Goal: Task Accomplishment & Management: Use online tool/utility

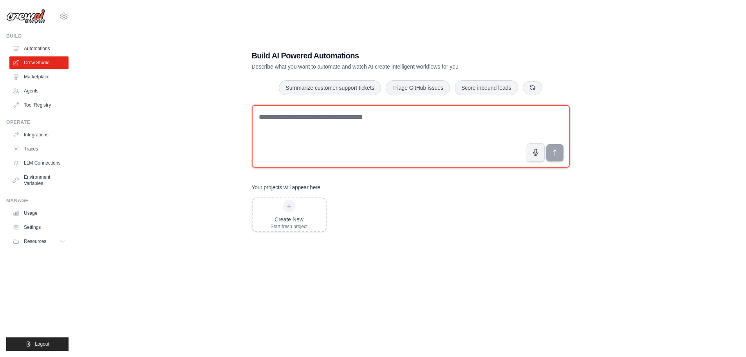
click at [333, 121] on textarea at bounding box center [411, 136] width 318 height 63
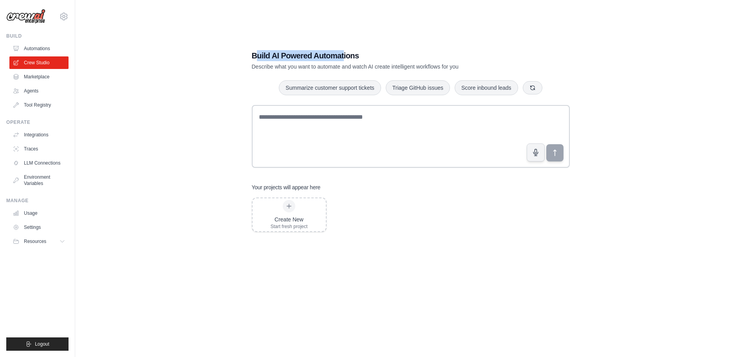
drag, startPoint x: 266, startPoint y: 55, endPoint x: 344, endPoint y: 52, distance: 77.9
click at [344, 52] on h1 "Build AI Powered Automations" at bounding box center [383, 55] width 263 height 11
click at [300, 54] on h1 "Build AI Powered Automations" at bounding box center [383, 55] width 263 height 11
click at [23, 94] on link "Agents" at bounding box center [39, 91] width 59 height 13
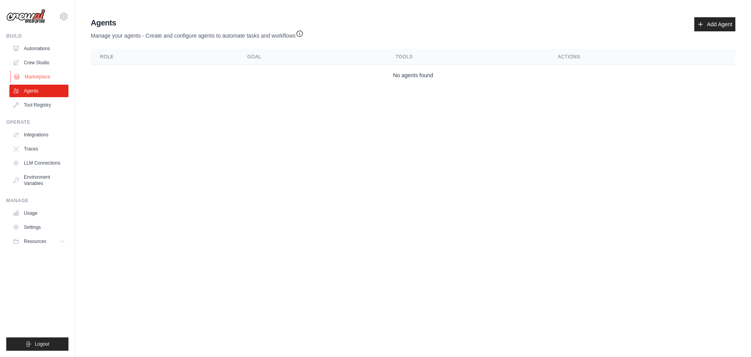
click at [34, 74] on link "Marketplace" at bounding box center [39, 76] width 59 height 13
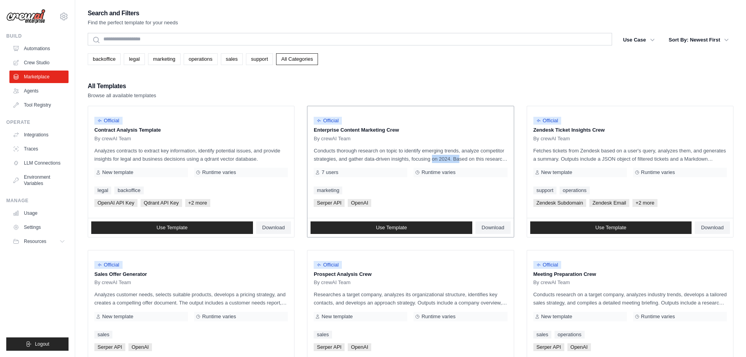
drag, startPoint x: 421, startPoint y: 157, endPoint x: 437, endPoint y: 157, distance: 15.3
click at [437, 157] on p "Conducts thorough research on topic to identify emerging trends, analyze compet…" at bounding box center [409, 154] width 193 height 16
click at [423, 159] on p "Conducts thorough research on topic to identify emerging trends, analyze compet…" at bounding box center [409, 154] width 193 height 16
click at [328, 131] on p "Enterprise Content Marketing Crew" at bounding box center [409, 130] width 193 height 8
click at [40, 138] on link "Integrations" at bounding box center [39, 134] width 59 height 13
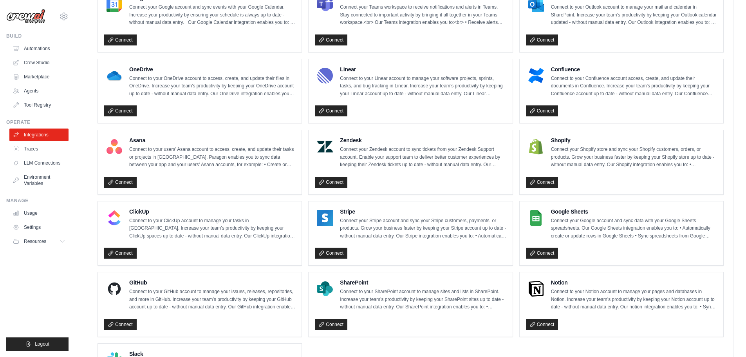
scroll to position [469, 0]
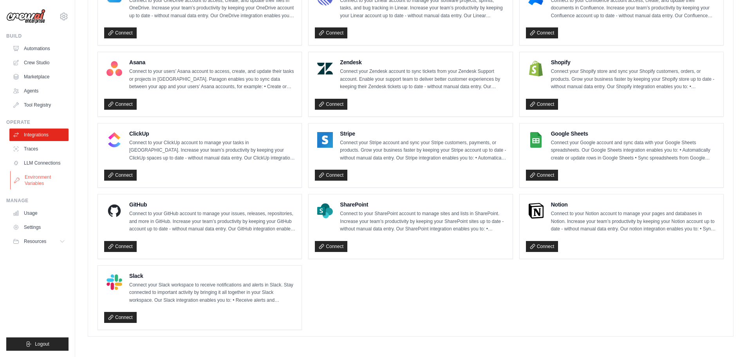
click at [41, 178] on link "Environment Variables" at bounding box center [39, 180] width 59 height 19
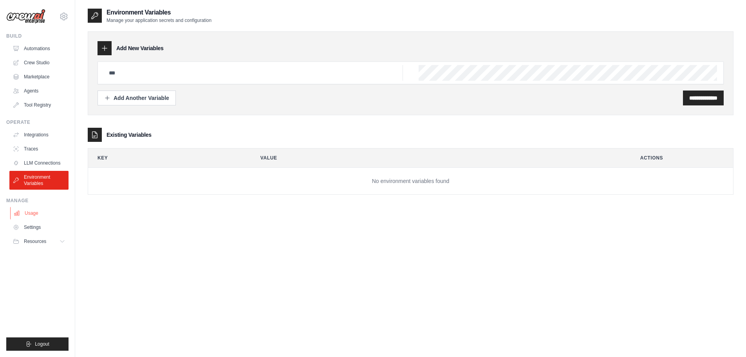
click at [31, 209] on link "Usage" at bounding box center [39, 213] width 59 height 13
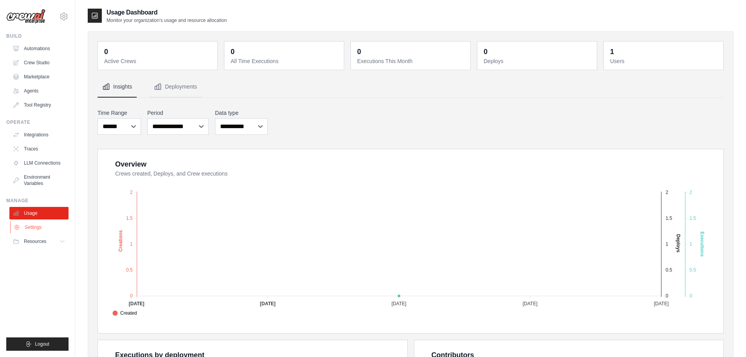
click at [42, 227] on link "Settings" at bounding box center [39, 227] width 59 height 13
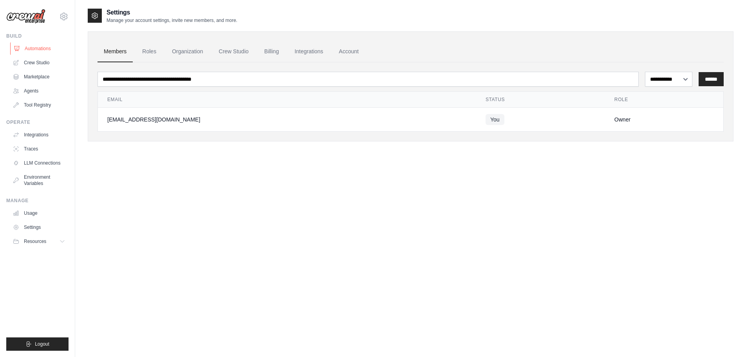
click at [39, 49] on link "Automations" at bounding box center [39, 48] width 59 height 13
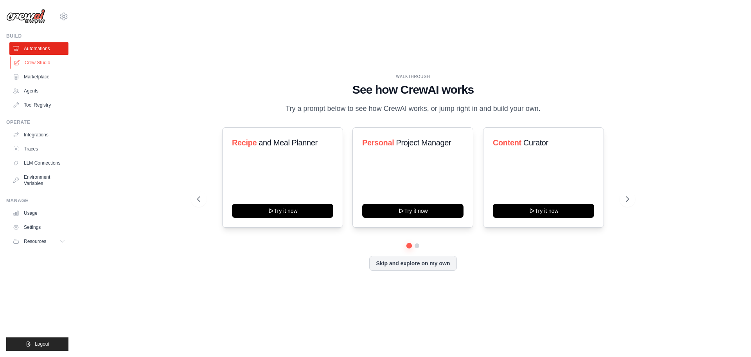
click at [40, 63] on link "Crew Studio" at bounding box center [39, 62] width 59 height 13
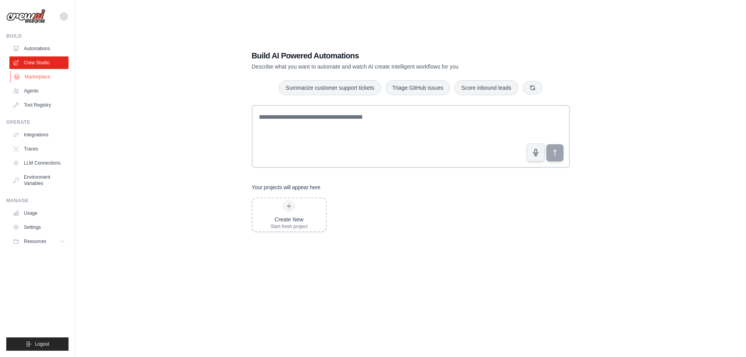
click at [44, 75] on link "Marketplace" at bounding box center [39, 76] width 59 height 13
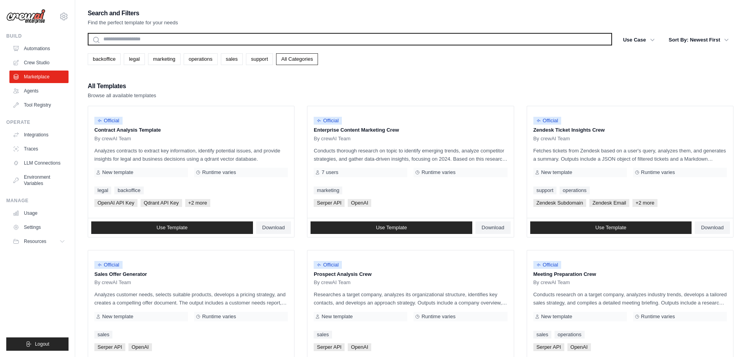
click at [145, 37] on input "text" at bounding box center [350, 39] width 524 height 13
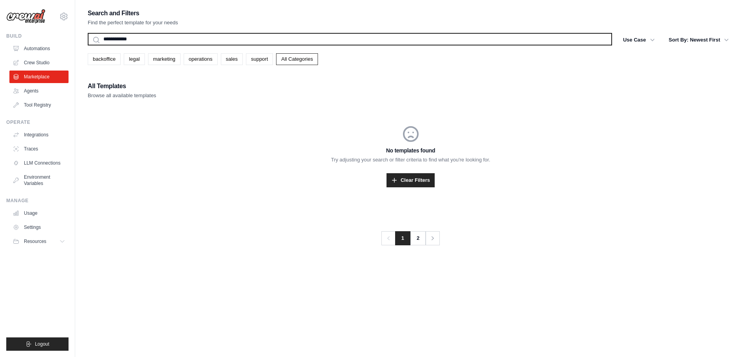
type input "**********"
click at [87, 45] on button "Search" at bounding box center [87, 45] width 0 height 0
click at [146, 40] on input "**********" at bounding box center [350, 39] width 524 height 13
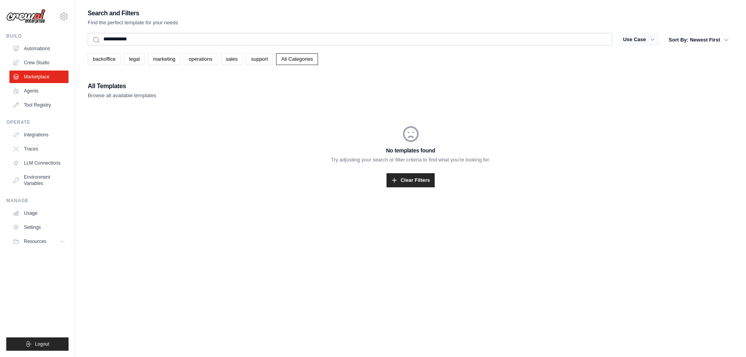
click at [654, 40] on icon "button" at bounding box center [652, 40] width 8 height 8
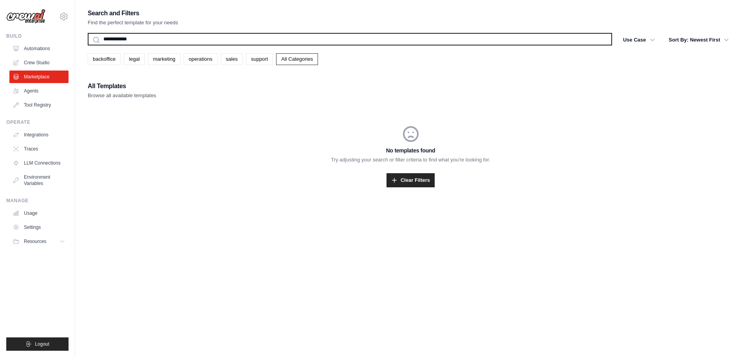
drag, startPoint x: 162, startPoint y: 44, endPoint x: 167, endPoint y: 40, distance: 6.5
click at [163, 43] on input "**********" at bounding box center [350, 39] width 524 height 13
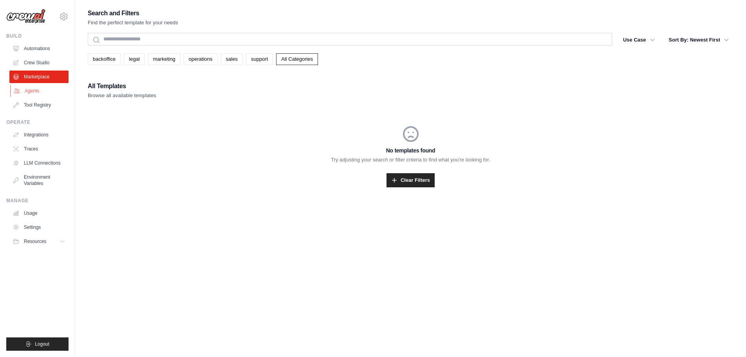
click at [34, 90] on link "Agents" at bounding box center [39, 91] width 59 height 13
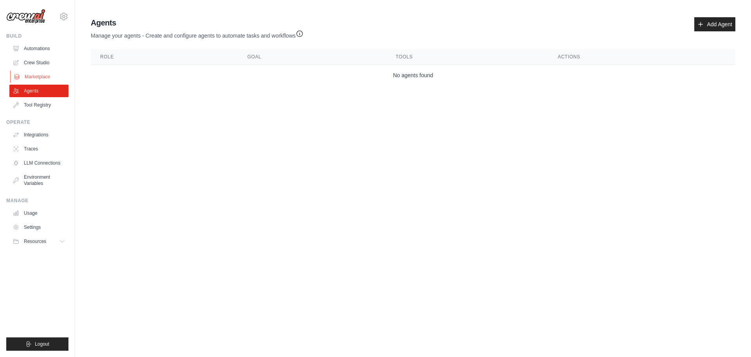
click at [39, 77] on link "Marketplace" at bounding box center [39, 76] width 59 height 13
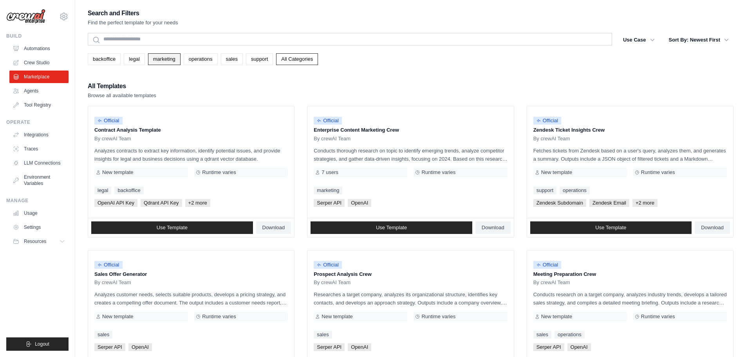
click at [163, 58] on link "marketing" at bounding box center [164, 59] width 32 height 12
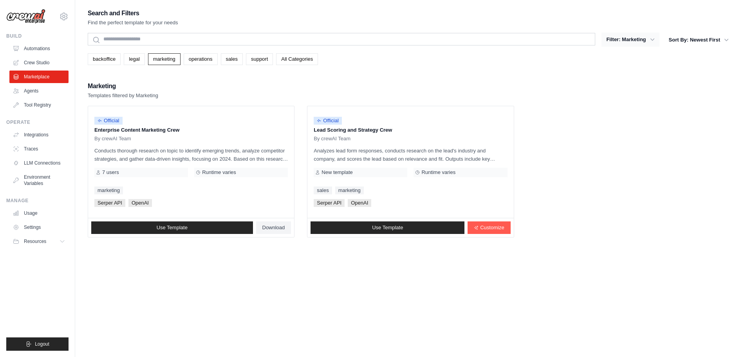
click at [644, 41] on button "Filter: Marketing" at bounding box center [630, 39] width 58 height 14
click at [291, 60] on link "All Categories" at bounding box center [297, 59] width 42 height 12
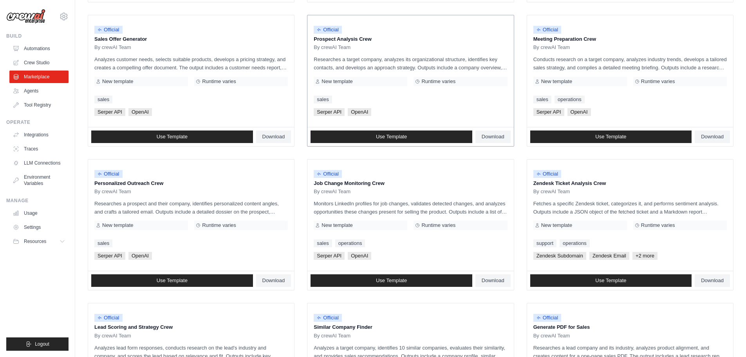
scroll to position [352, 0]
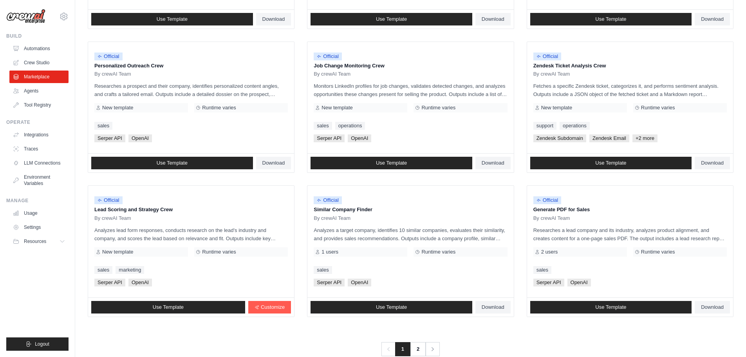
click at [301, 178] on ul "Official Contract Analysis Template By crewAI Team Analyzes contracts to extrac…" at bounding box center [410, 34] width 645 height 563
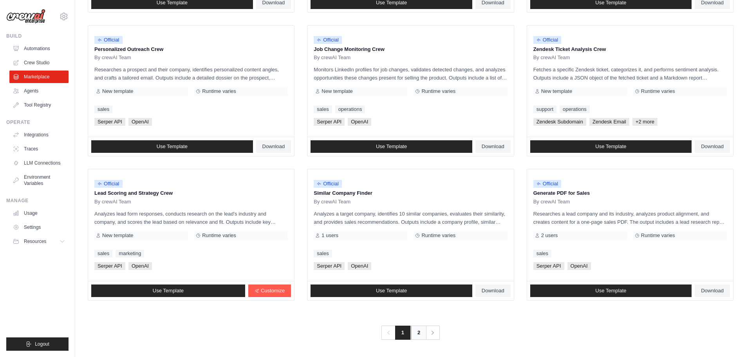
click at [420, 335] on link "2" at bounding box center [419, 332] width 16 height 14
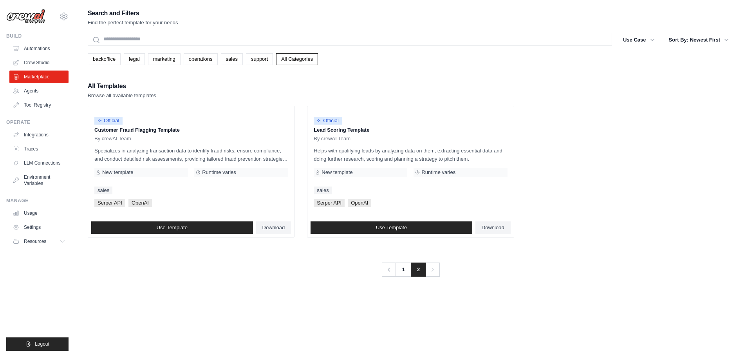
click at [304, 168] on ul "Official Customer Fraud Flagging Template By crewAI Team Specializes in analyzi…" at bounding box center [410, 171] width 645 height 131
click at [38, 88] on link "Agents" at bounding box center [39, 91] width 59 height 13
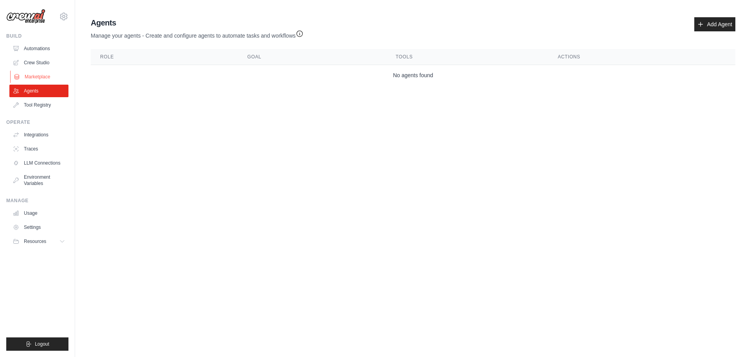
click at [40, 78] on link "Marketplace" at bounding box center [39, 76] width 59 height 13
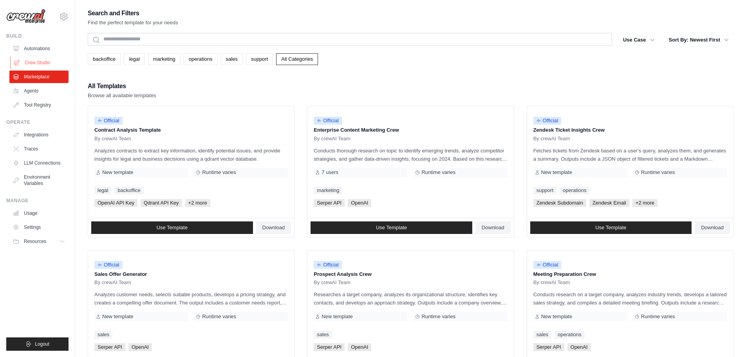
click at [40, 60] on link "Crew Studio" at bounding box center [39, 62] width 59 height 13
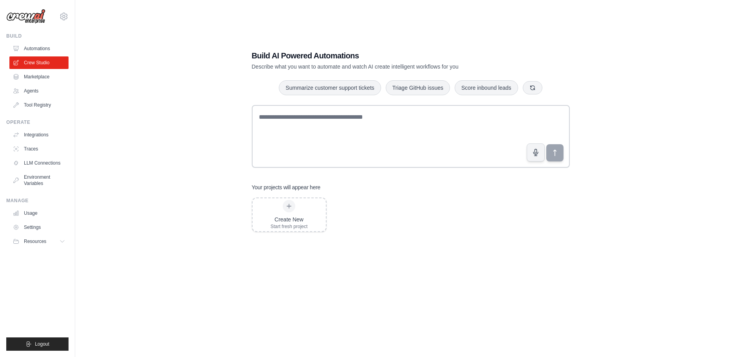
click at [37, 51] on link "Automations" at bounding box center [38, 48] width 59 height 13
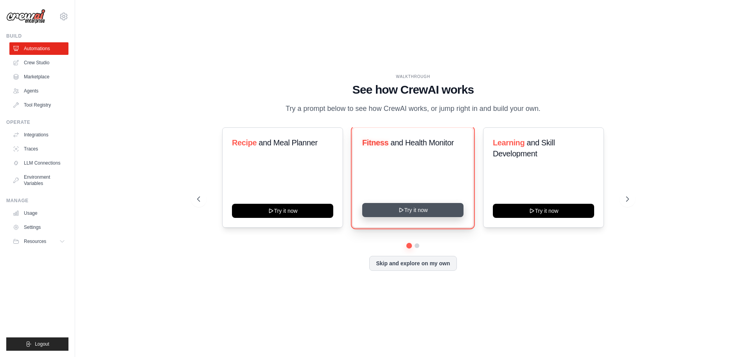
click at [407, 209] on button "Try it now" at bounding box center [412, 210] width 101 height 14
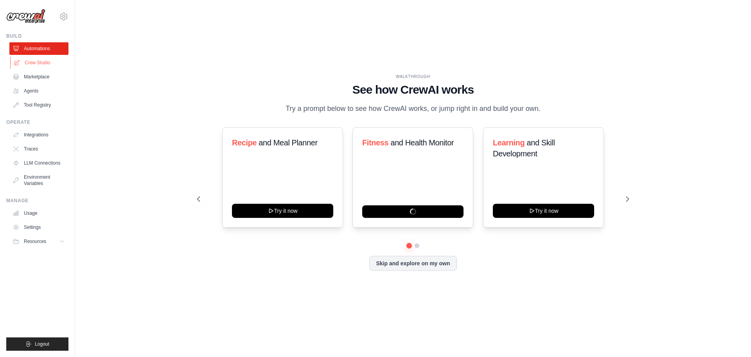
click at [48, 62] on link "Crew Studio" at bounding box center [39, 62] width 59 height 13
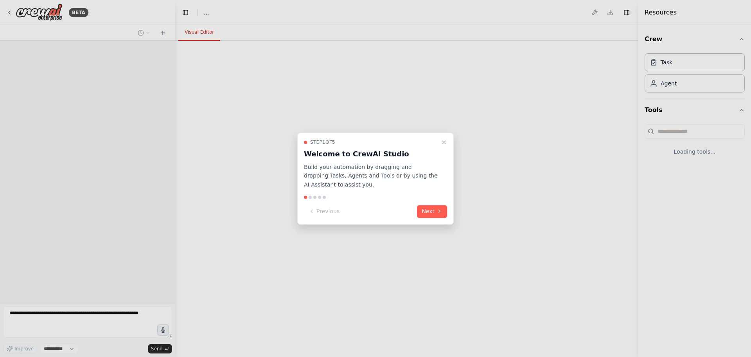
select select "****"
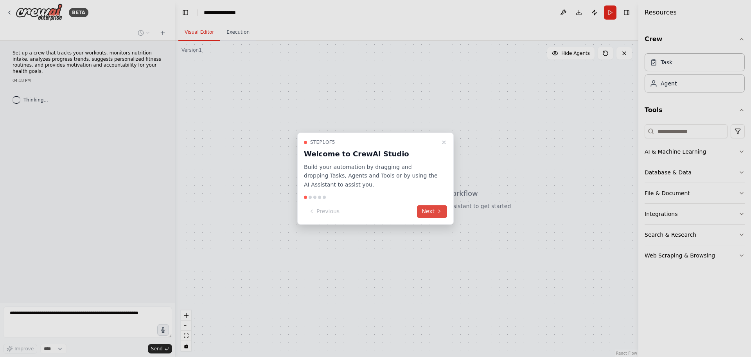
click at [429, 211] on button "Next" at bounding box center [432, 211] width 30 height 13
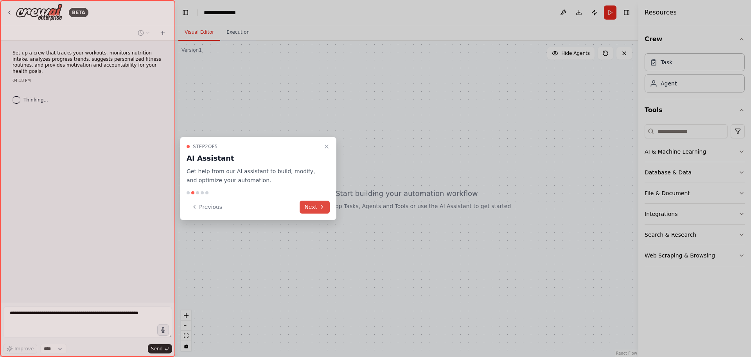
click at [314, 208] on button "Next" at bounding box center [315, 206] width 30 height 13
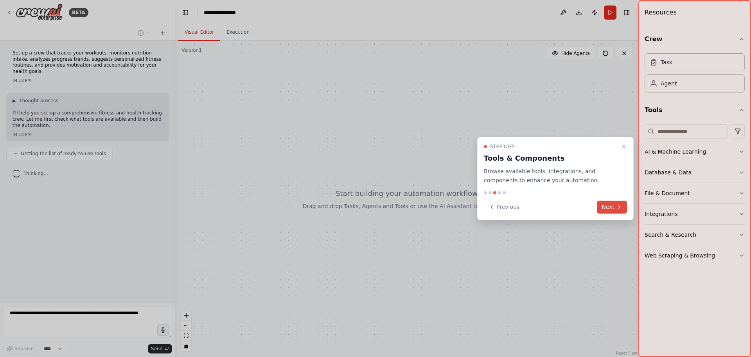
click at [616, 211] on button "Next" at bounding box center [612, 206] width 30 height 13
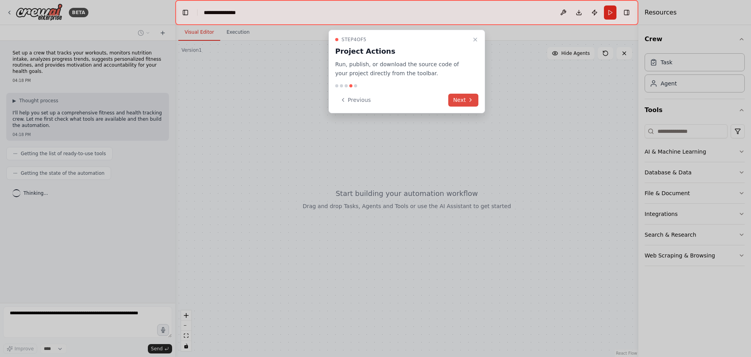
click at [461, 100] on button "Next" at bounding box center [464, 100] width 30 height 13
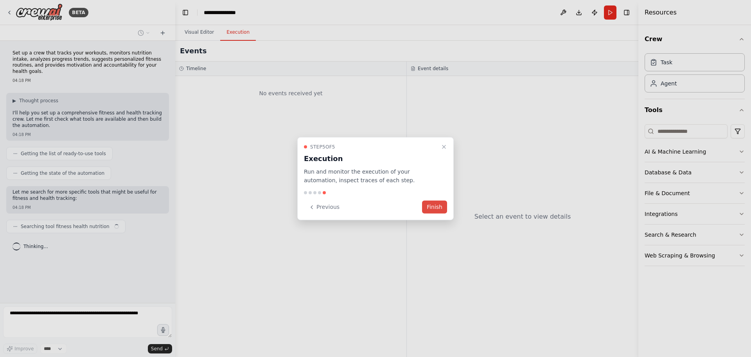
click at [441, 209] on button "Finish" at bounding box center [434, 206] width 25 height 13
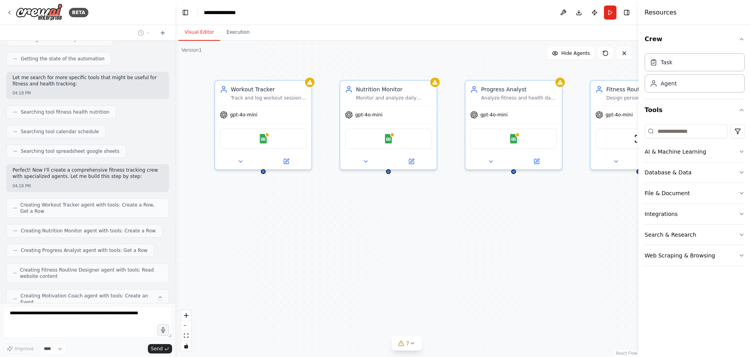
scroll to position [134, 0]
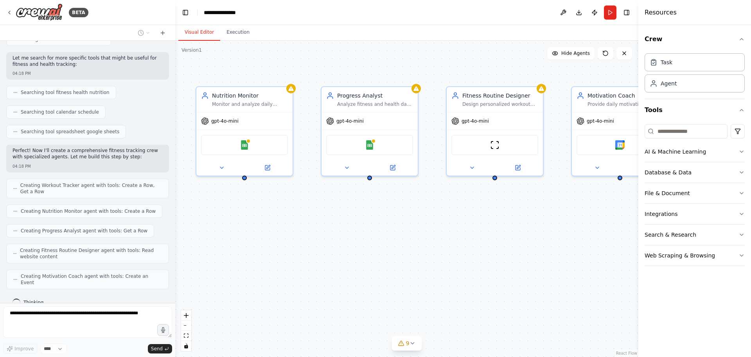
drag, startPoint x: 444, startPoint y: 231, endPoint x: 110, endPoint y: 240, distance: 333.6
click at [110, 240] on div "BETA Set up a crew that tracks your workouts, monitors nutrition intake, analyz…" at bounding box center [375, 178] width 751 height 357
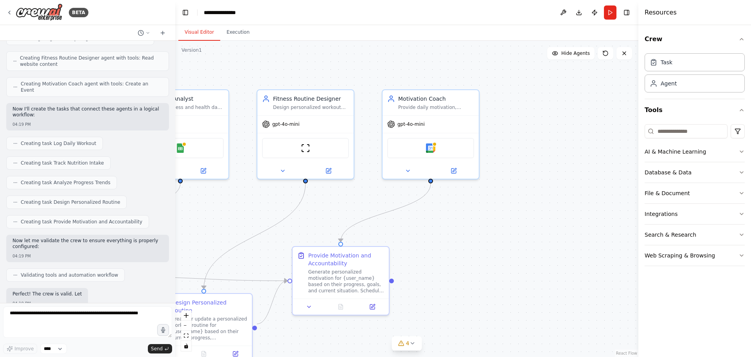
scroll to position [366, 0]
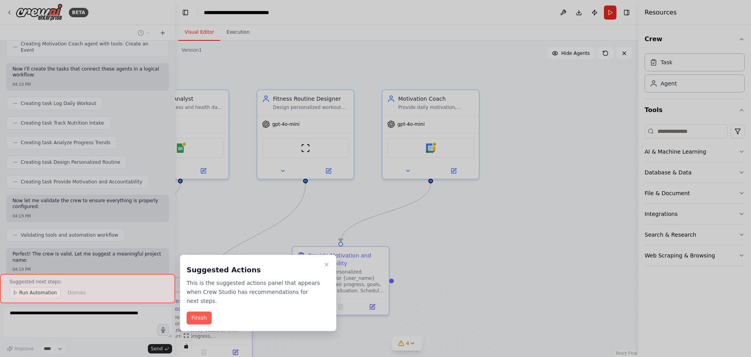
click at [194, 312] on button "Finish" at bounding box center [199, 317] width 25 height 13
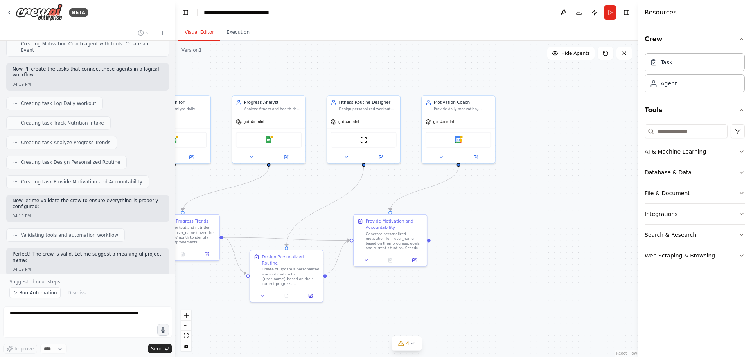
drag, startPoint x: 444, startPoint y: 222, endPoint x: 512, endPoint y: 193, distance: 73.4
click at [512, 193] on div ".deletable-edge-delete-btn { width: 20px; height: 20px; border: 0px solid #ffff…" at bounding box center [406, 199] width 463 height 316
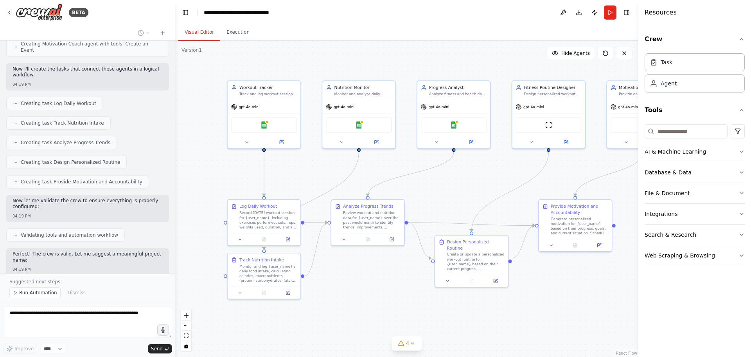
drag, startPoint x: 303, startPoint y: 191, endPoint x: 488, endPoint y: 177, distance: 185.3
click at [488, 177] on div ".deletable-edge-delete-btn { width: 20px; height: 20px; border: 0px solid #ffff…" at bounding box center [406, 199] width 463 height 316
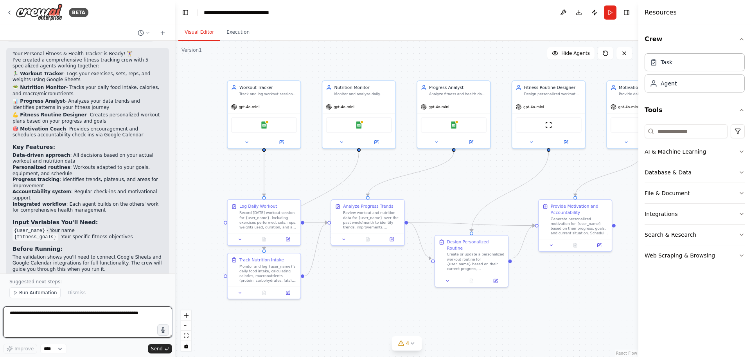
scroll to position [625, 0]
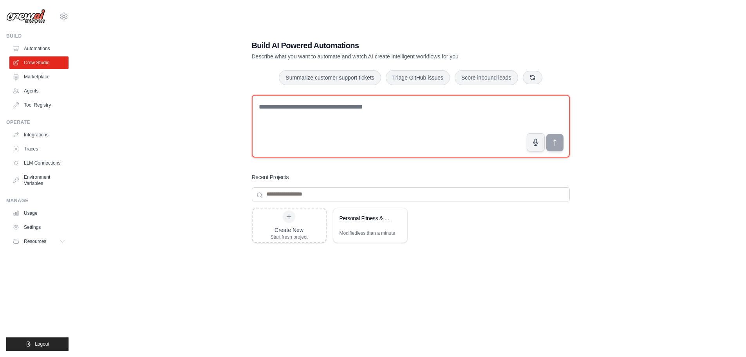
click at [327, 104] on textarea at bounding box center [411, 126] width 318 height 63
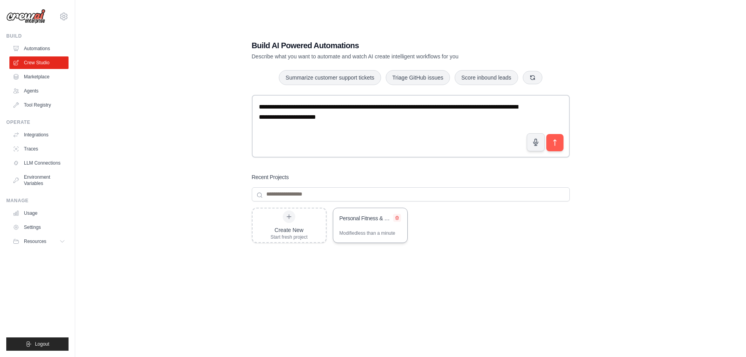
click at [396, 218] on icon at bounding box center [396, 217] width 5 height 5
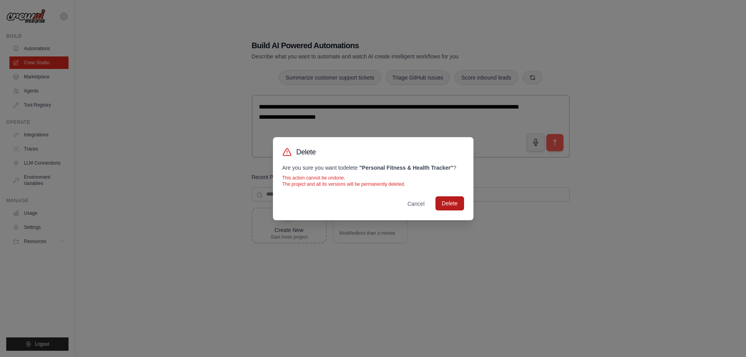
click at [452, 204] on button "Delete" at bounding box center [449, 203] width 28 height 14
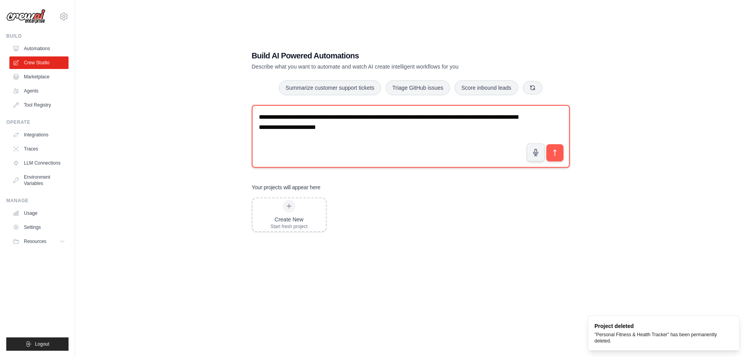
click at [373, 130] on textarea "**********" at bounding box center [411, 136] width 318 height 63
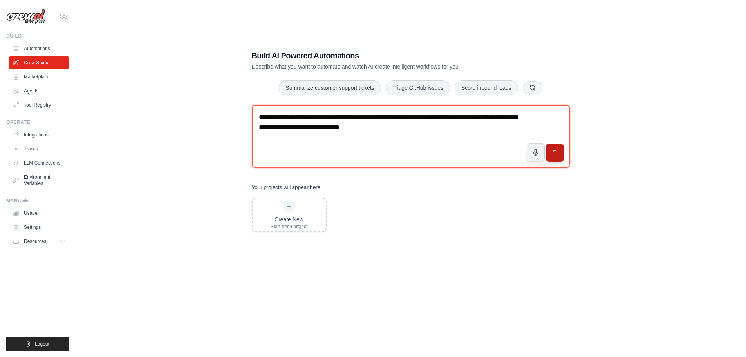
type textarea "**********"
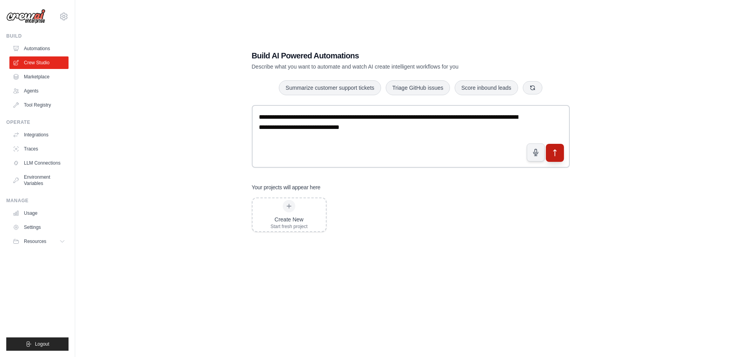
click at [552, 151] on icon "submit" at bounding box center [554, 152] width 8 height 8
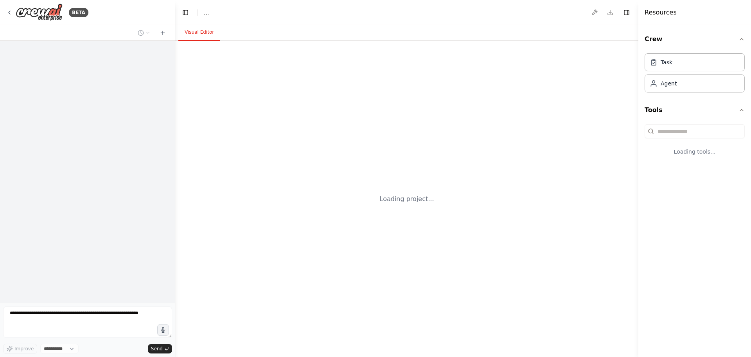
select select "****"
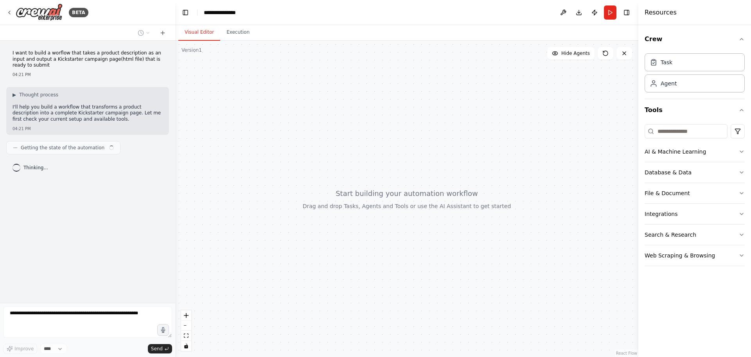
click at [745, 153] on div "Crew Task Agent Tools AI & Machine Learning Database & Data File & Document Int…" at bounding box center [695, 190] width 113 height 331
click at [744, 151] on icon "button" at bounding box center [742, 151] width 6 height 6
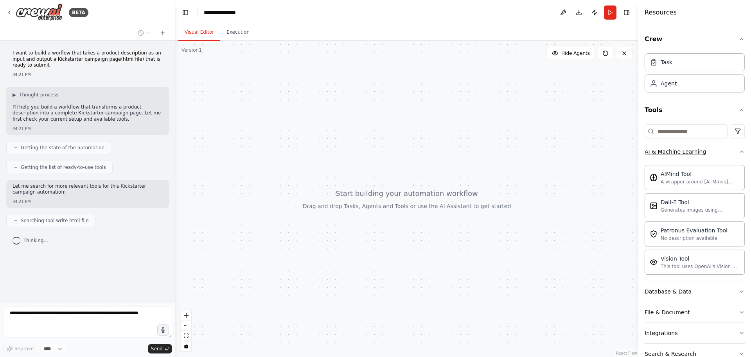
click at [739, 150] on icon "button" at bounding box center [742, 151] width 6 height 6
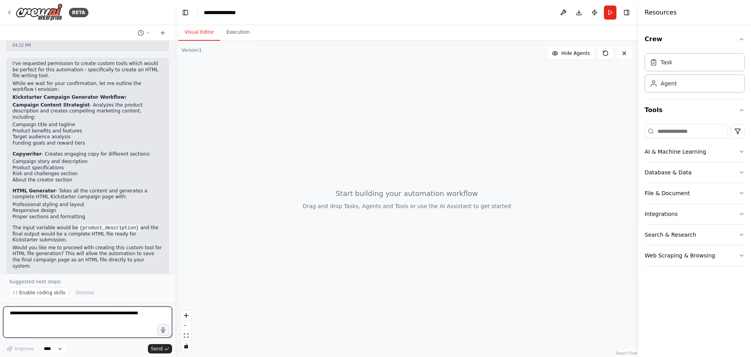
scroll to position [250, 0]
click at [52, 318] on textarea at bounding box center [87, 321] width 169 height 31
click at [96, 313] on textarea "**********" at bounding box center [87, 321] width 169 height 31
paste textarea "**********"
type textarea "**********"
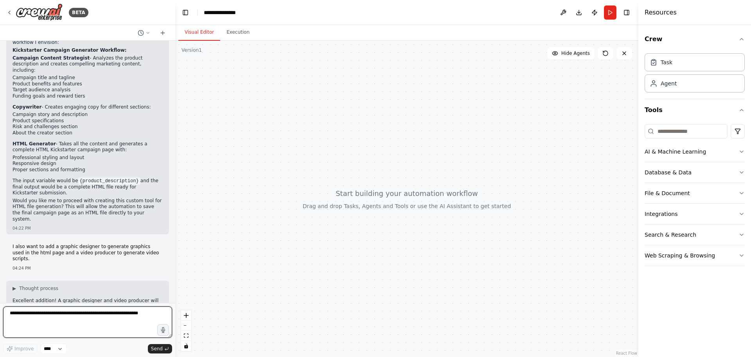
scroll to position [569, 0]
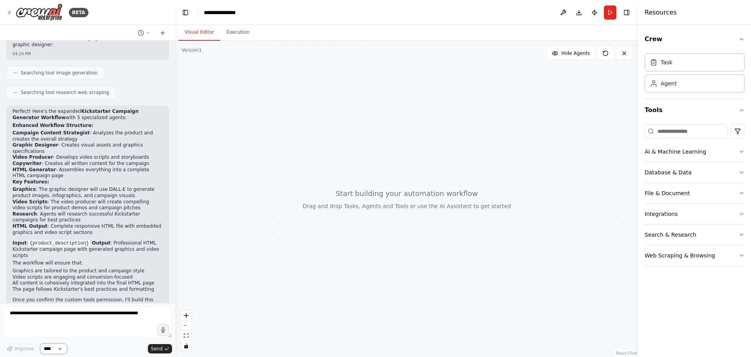
click at [62, 350] on select "****" at bounding box center [53, 348] width 27 height 10
click at [34, 316] on textarea at bounding box center [87, 321] width 169 height 31
type textarea "***"
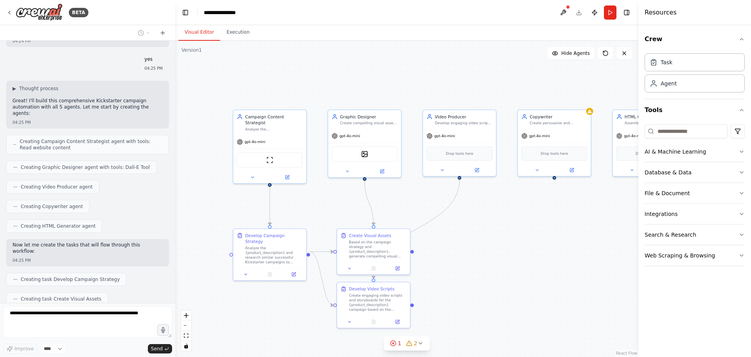
scroll to position [875, 0]
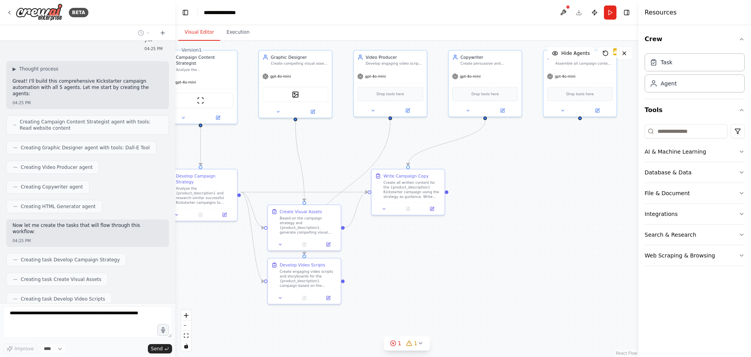
drag, startPoint x: 514, startPoint y: 322, endPoint x: 441, endPoint y: 274, distance: 87.8
click at [441, 274] on div ".deletable-edge-delete-btn { width: 20px; height: 20px; border: 0px solid #ffff…" at bounding box center [406, 199] width 463 height 316
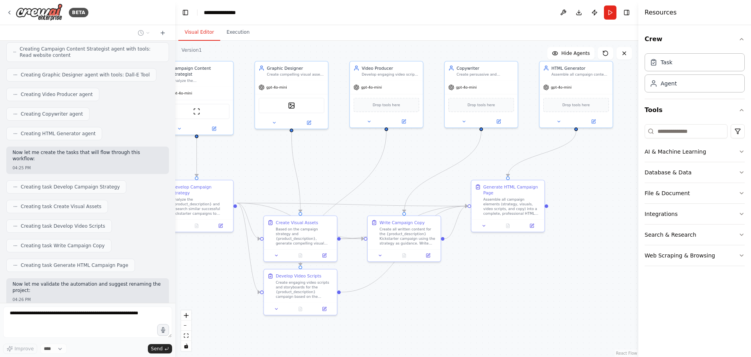
scroll to position [968, 0]
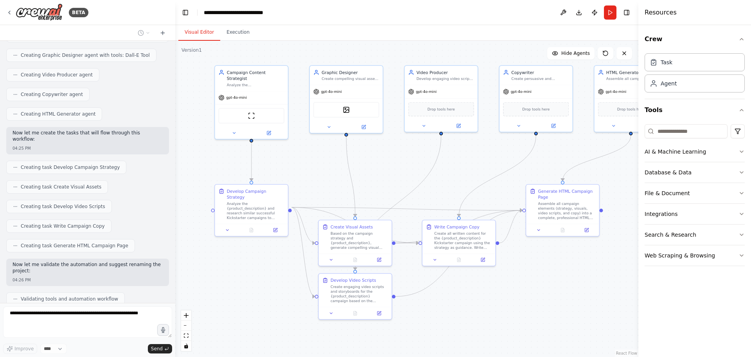
drag, startPoint x: 259, startPoint y: 158, endPoint x: 314, endPoint y: 162, distance: 55.0
click at [314, 162] on div ".deletable-edge-delete-btn { width: 20px; height: 20px; border: 0px solid #ffff…" at bounding box center [406, 199] width 463 height 316
click at [231, 128] on button at bounding box center [235, 131] width 34 height 7
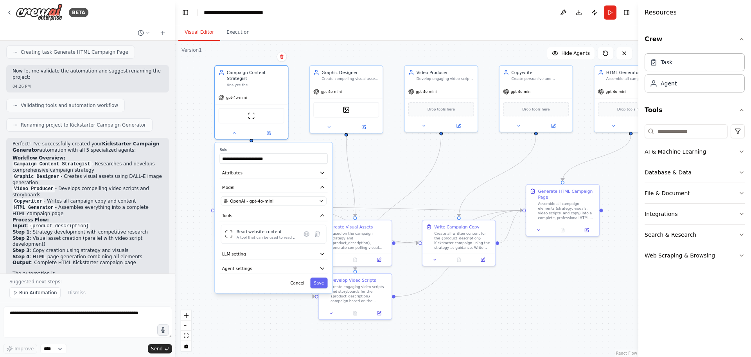
click at [200, 150] on div ".deletable-edge-delete-btn { width: 20px; height: 20px; border: 0px solid #ffff…" at bounding box center [406, 199] width 463 height 316
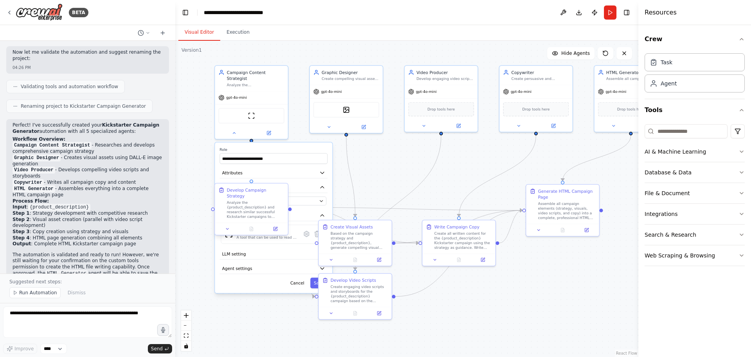
scroll to position [1186, 0]
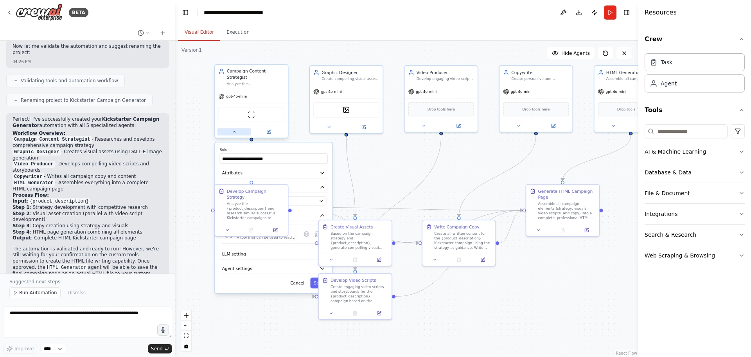
click at [237, 130] on div at bounding box center [251, 132] width 73 height 12
click at [232, 129] on icon at bounding box center [234, 131] width 5 height 5
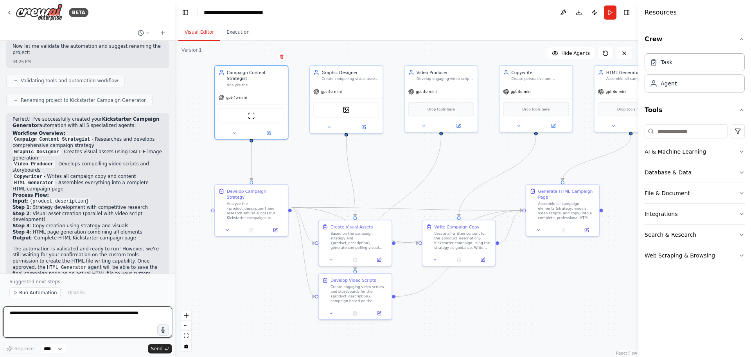
click at [50, 313] on textarea at bounding box center [87, 321] width 169 height 31
type textarea "***"
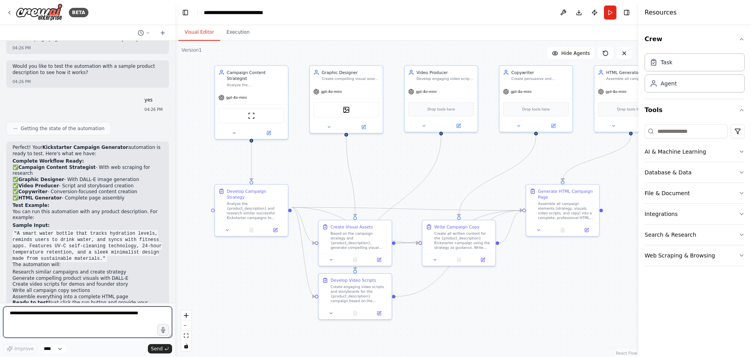
scroll to position [1426, 0]
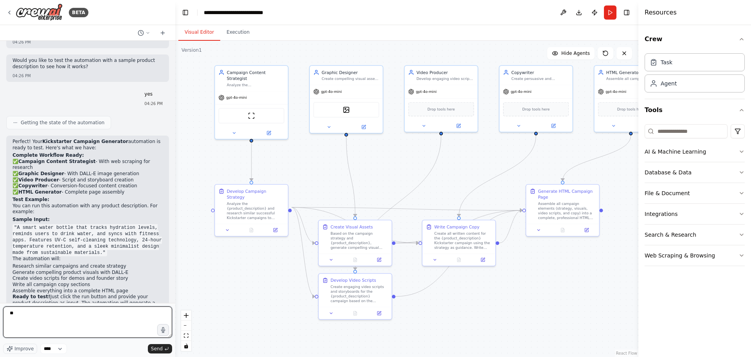
type textarea "***"
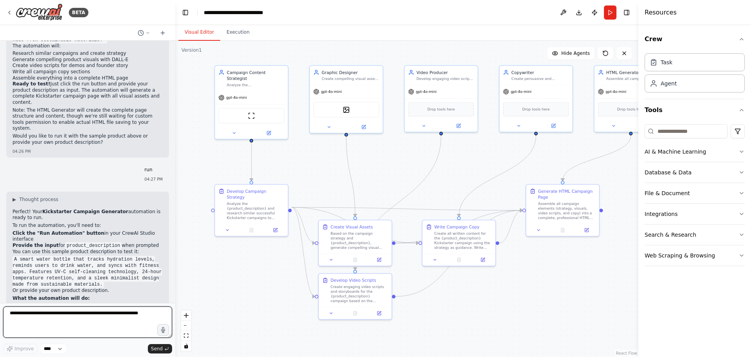
scroll to position [1646, 0]
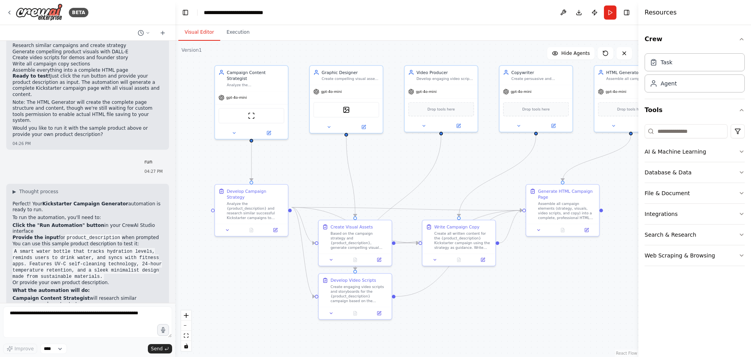
click at [220, 288] on div ".deletable-edge-delete-btn { width: 20px; height: 20px; border: 0px solid #ffff…" at bounding box center [406, 199] width 463 height 316
drag, startPoint x: 220, startPoint y: 288, endPoint x: 231, endPoint y: 308, distance: 22.2
click at [231, 308] on div ".deletable-edge-delete-btn { width: 20px; height: 20px; border: 0px solid #ffff…" at bounding box center [406, 199] width 463 height 316
click at [234, 31] on button "Execution" at bounding box center [238, 32] width 36 height 16
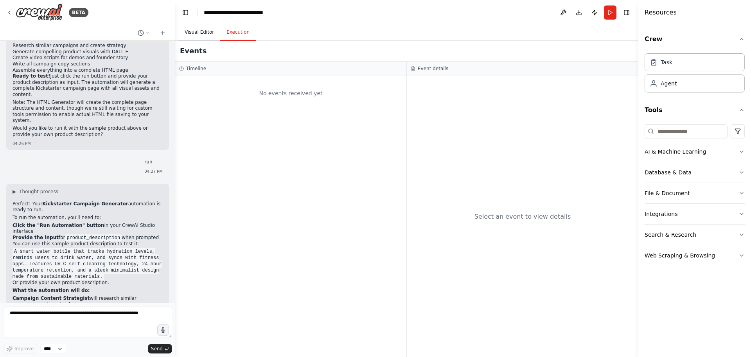
click at [192, 34] on button "Visual Editor" at bounding box center [199, 32] width 42 height 16
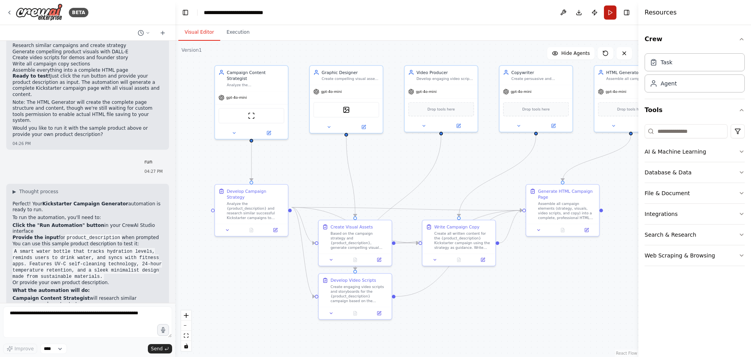
click at [612, 14] on button "Run" at bounding box center [610, 12] width 13 height 14
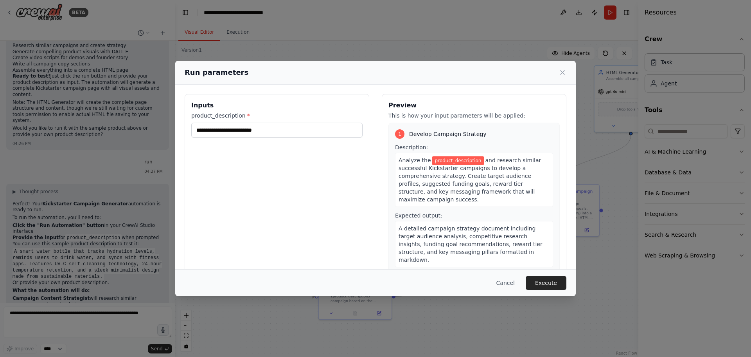
click at [259, 118] on label "product_description *" at bounding box center [276, 116] width 171 height 8
click at [259, 122] on input "product_description *" at bounding box center [276, 129] width 171 height 15
click at [259, 129] on input "product_description *" at bounding box center [276, 129] width 171 height 15
click at [507, 281] on button "Cancel" at bounding box center [505, 283] width 31 height 14
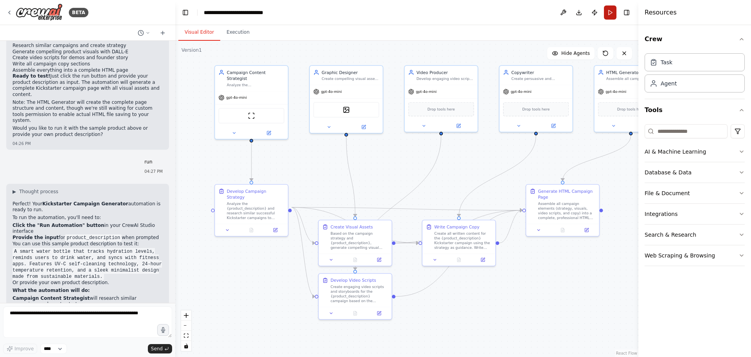
click at [612, 14] on button "Run" at bounding box center [610, 12] width 13 height 14
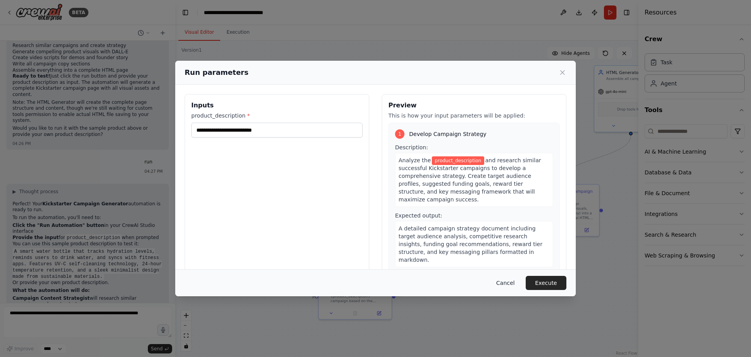
click at [510, 285] on button "Cancel" at bounding box center [505, 283] width 31 height 14
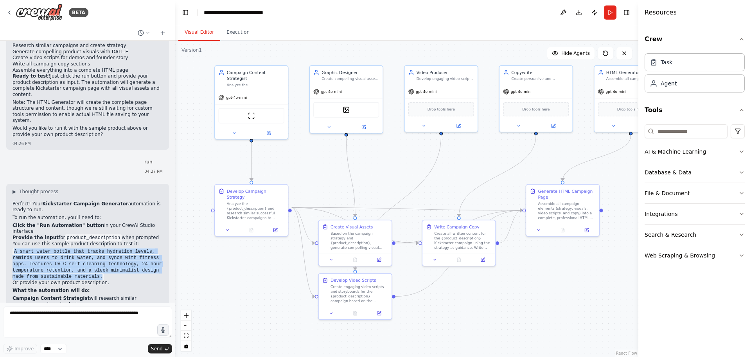
drag, startPoint x: 15, startPoint y: 169, endPoint x: 94, endPoint y: 198, distance: 84.1
click at [94, 248] on code "A smart water bottle that tracks hydration levels, reminds users to drink water…" at bounding box center [88, 264] width 150 height 32
copy code "A smart water bottle that tracks hydration levels, reminds users to drink water…"
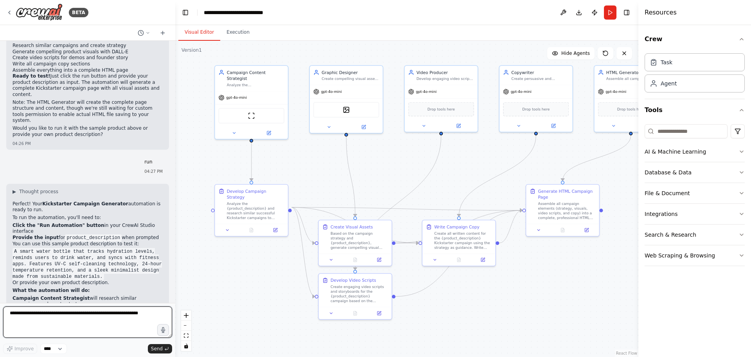
click at [18, 315] on textarea at bounding box center [87, 321] width 169 height 31
type textarea "**********"
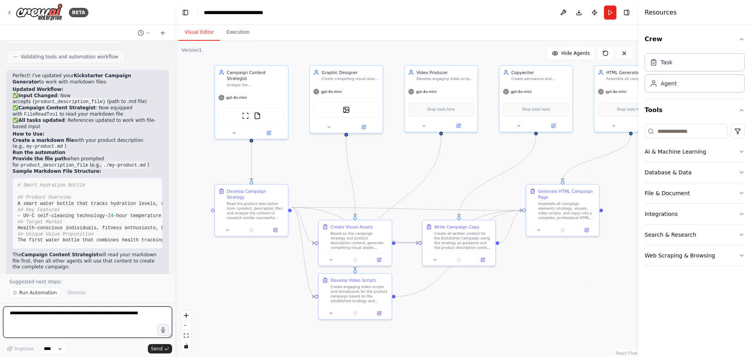
scroll to position [2195, 0]
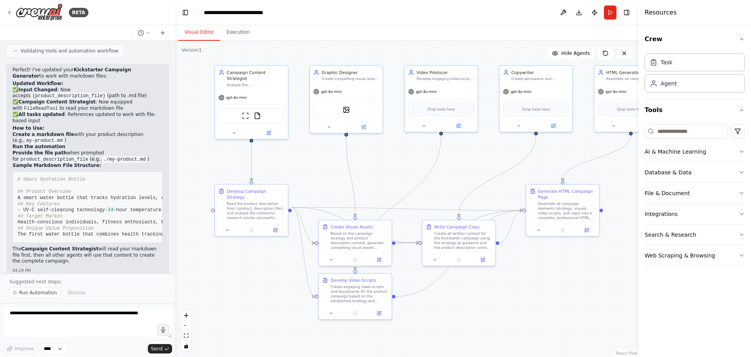
click at [217, 151] on div ".deletable-edge-delete-btn { width: 20px; height: 20px; border: 0px solid #ffff…" at bounding box center [406, 199] width 463 height 316
click at [236, 129] on button at bounding box center [235, 131] width 34 height 7
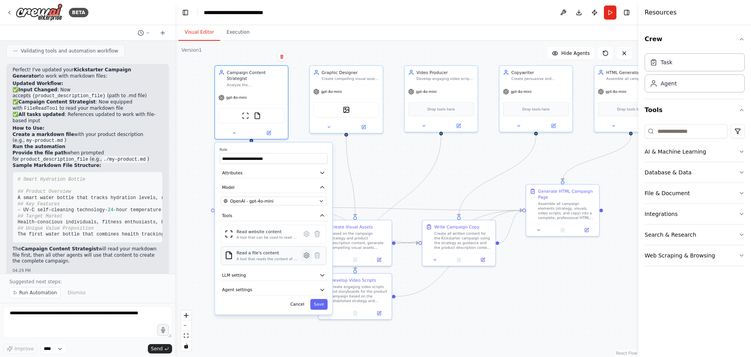
click at [308, 252] on icon at bounding box center [306, 254] width 5 height 5
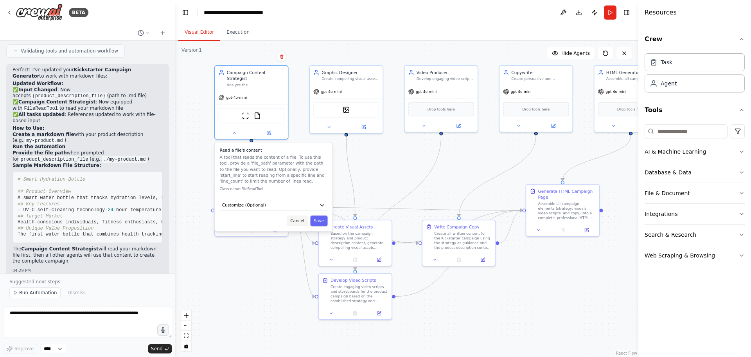
click at [301, 215] on button "Cancel" at bounding box center [297, 220] width 21 height 11
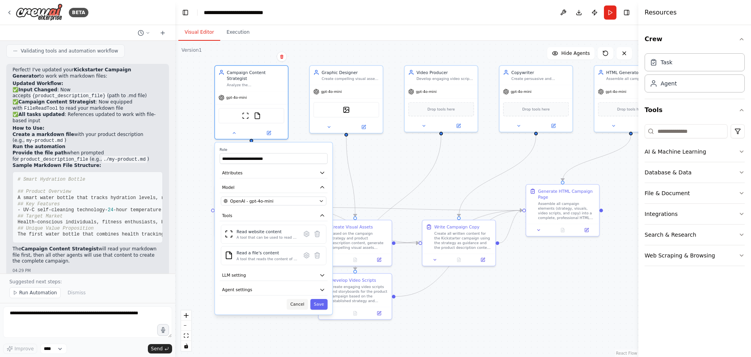
click at [301, 299] on button "Cancel" at bounding box center [297, 304] width 21 height 11
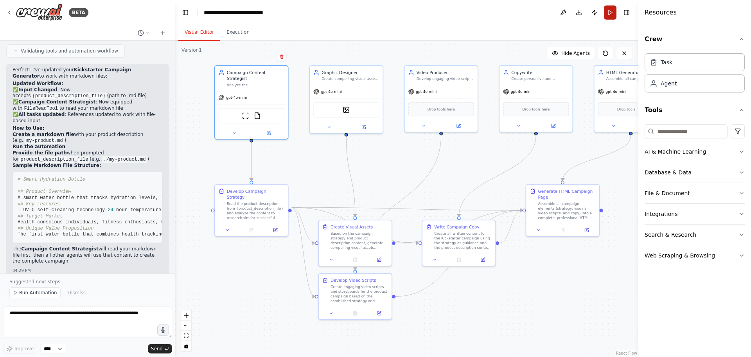
click at [609, 12] on button "Run" at bounding box center [610, 12] width 13 height 14
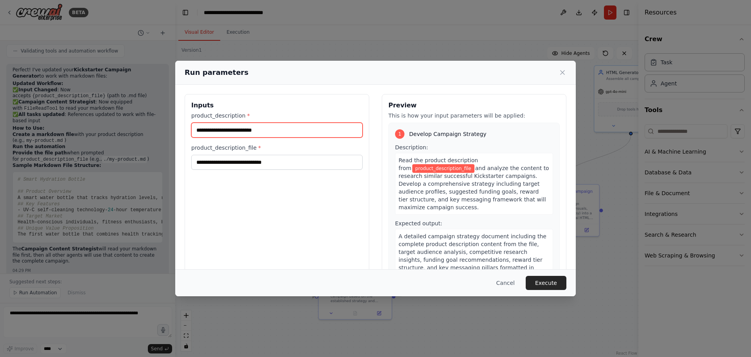
click at [270, 131] on input "product_description *" at bounding box center [276, 129] width 171 height 15
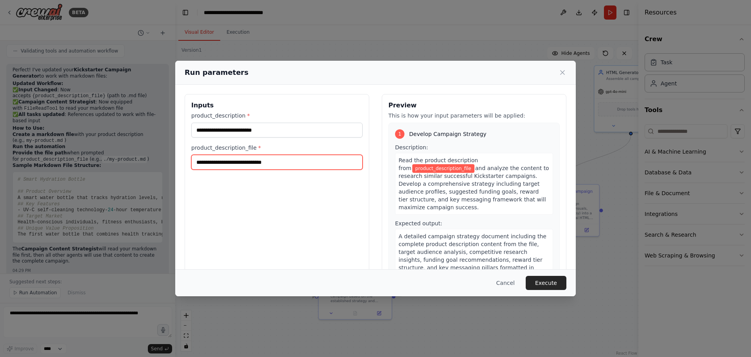
click at [274, 158] on input "product_description_file *" at bounding box center [276, 162] width 171 height 15
click at [565, 73] on icon at bounding box center [563, 72] width 8 height 8
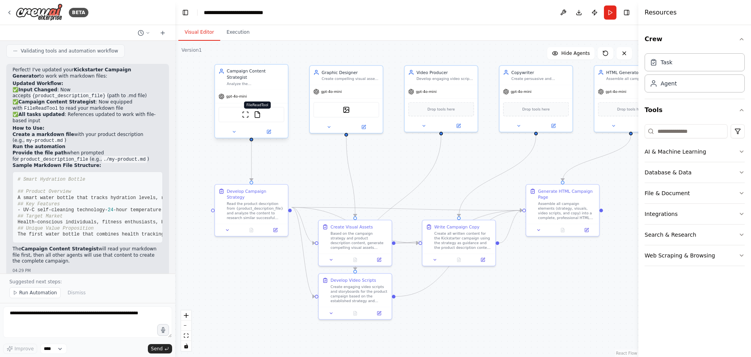
click at [258, 111] on img at bounding box center [257, 114] width 7 height 7
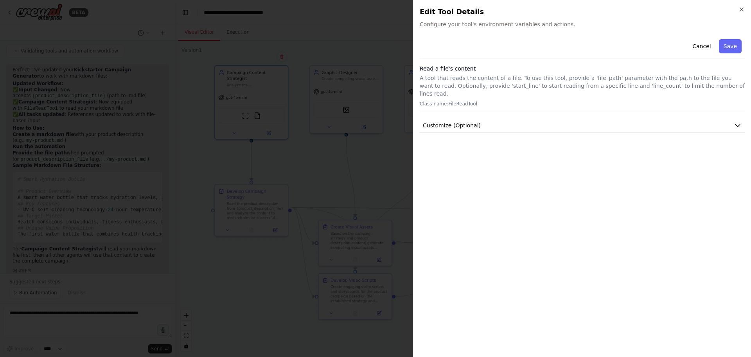
click at [452, 76] on p "A tool that reads the content of a file. To use this tool, provide a 'file_path…" at bounding box center [582, 85] width 325 height 23
click at [470, 121] on span "Customize (Optional)" at bounding box center [452, 125] width 58 height 8
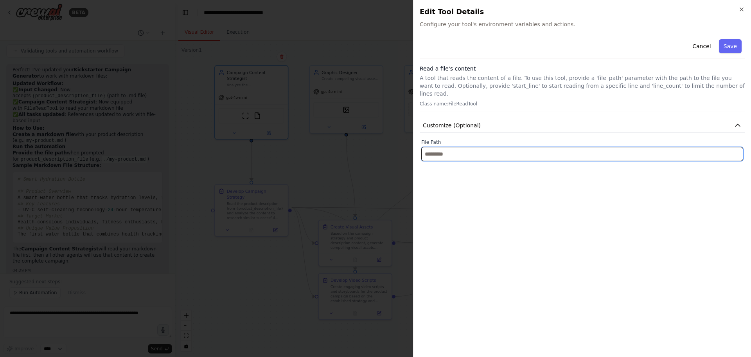
click at [443, 147] on input "text" at bounding box center [582, 154] width 322 height 14
click at [460, 149] on input "text" at bounding box center [582, 154] width 322 height 14
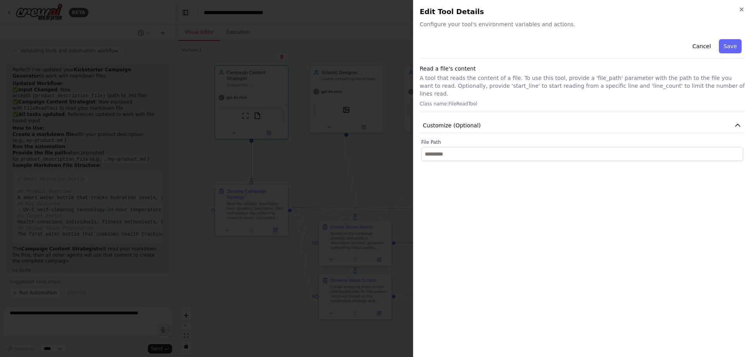
click at [454, 101] on p "Class name: FileReadTool" at bounding box center [582, 104] width 325 height 6
click at [379, 159] on div at bounding box center [375, 178] width 751 height 357
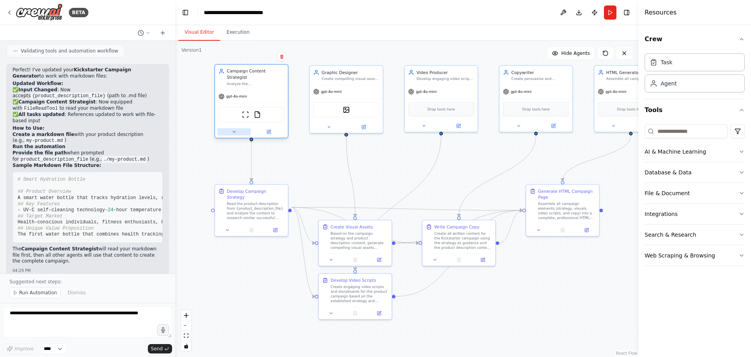
click at [223, 128] on button at bounding box center [235, 131] width 34 height 7
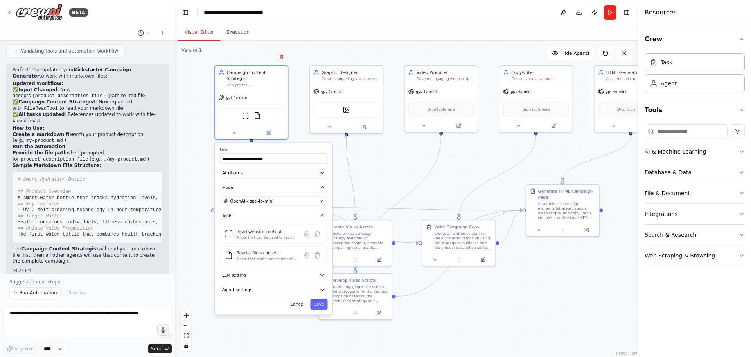
click at [270, 167] on button "Attributes" at bounding box center [274, 172] width 108 height 11
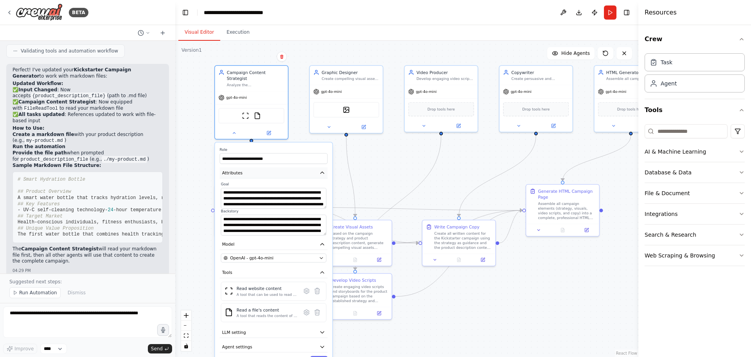
click at [270, 167] on button "Attributes" at bounding box center [274, 172] width 108 height 11
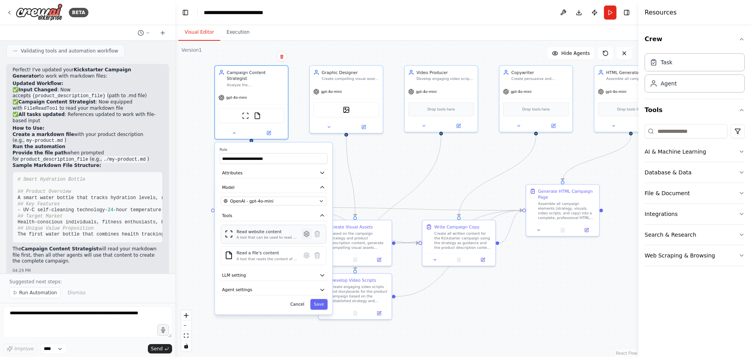
click at [305, 231] on icon at bounding box center [306, 233] width 5 height 5
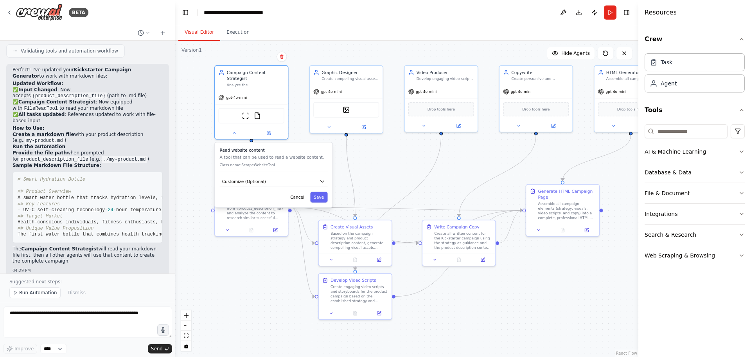
click at [303, 198] on div "Read website content A tool that can be used to read a website content. Class n…" at bounding box center [273, 174] width 117 height 65
click at [302, 195] on button "Cancel" at bounding box center [297, 196] width 21 height 11
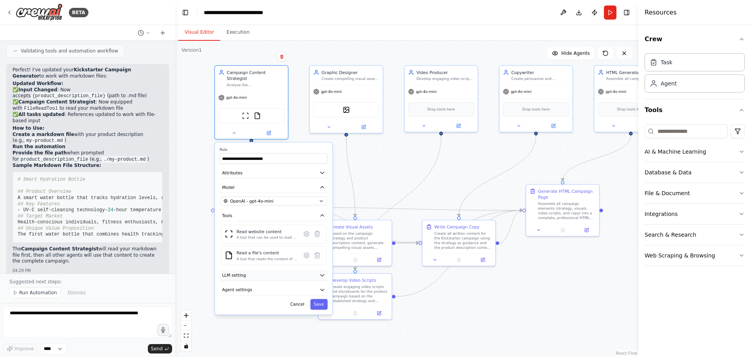
click at [279, 271] on button "LLM setting" at bounding box center [274, 275] width 108 height 11
click at [273, 273] on button "LLM setting" at bounding box center [274, 275] width 108 height 11
click at [269, 299] on div "Cancel Save" at bounding box center [274, 304] width 108 height 11
click at [271, 289] on button "Agent settings" at bounding box center [274, 289] width 108 height 11
click at [272, 286] on button "Agent settings" at bounding box center [274, 289] width 108 height 11
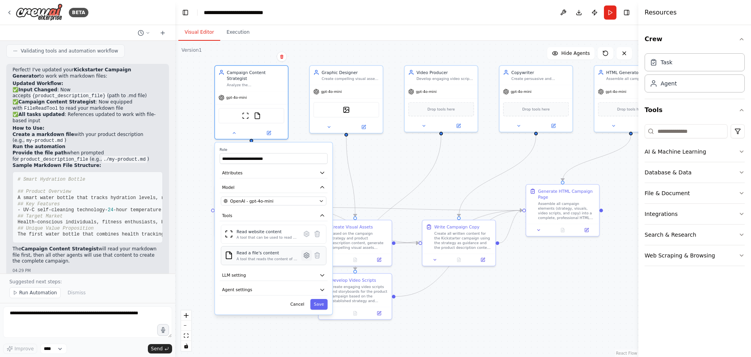
click at [306, 252] on icon at bounding box center [306, 254] width 5 height 5
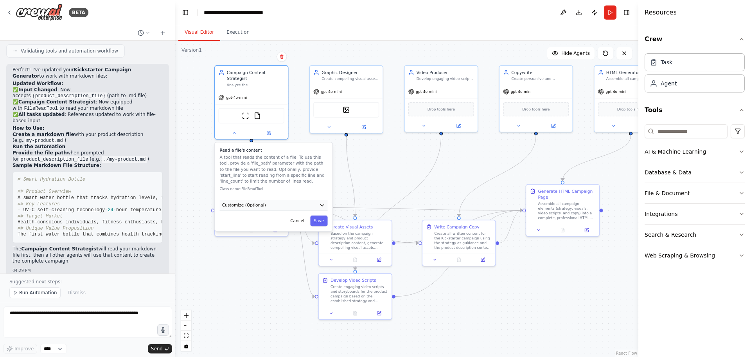
click at [275, 200] on button "Customize (Optional)" at bounding box center [274, 205] width 108 height 11
click at [278, 221] on input "text" at bounding box center [274, 226] width 106 height 11
click at [273, 222] on input "text" at bounding box center [274, 226] width 106 height 11
paste input "**********"
type input "**********"
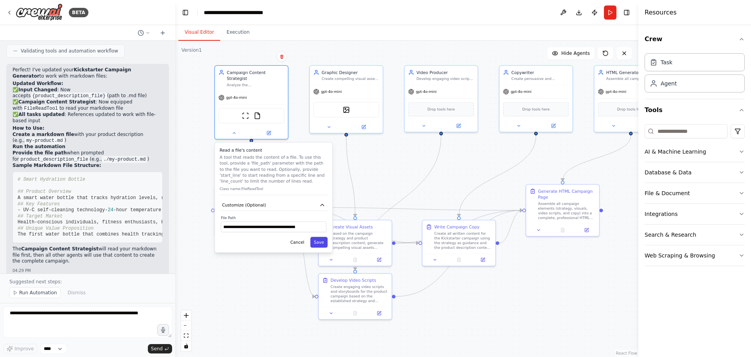
click at [319, 239] on button "Save" at bounding box center [318, 242] width 17 height 11
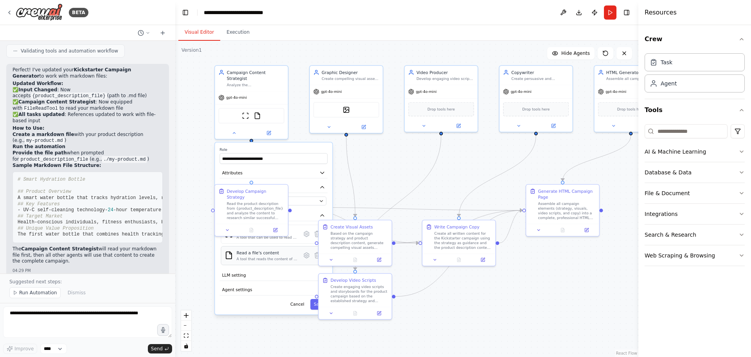
click at [268, 256] on div "A tool that reads the content of a file. To use this tool, provide a 'file_path…" at bounding box center [267, 258] width 61 height 5
click at [306, 252] on icon at bounding box center [306, 254] width 5 height 5
click at [308, 252] on icon at bounding box center [306, 254] width 5 height 5
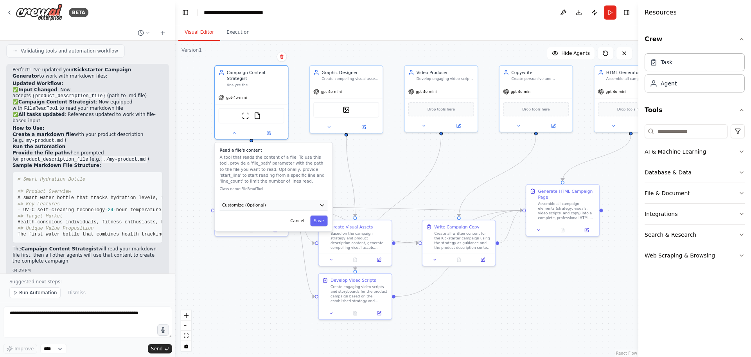
click at [291, 200] on button "Customize (Optional)" at bounding box center [274, 205] width 108 height 11
click at [319, 238] on button "Save" at bounding box center [318, 242] width 17 height 11
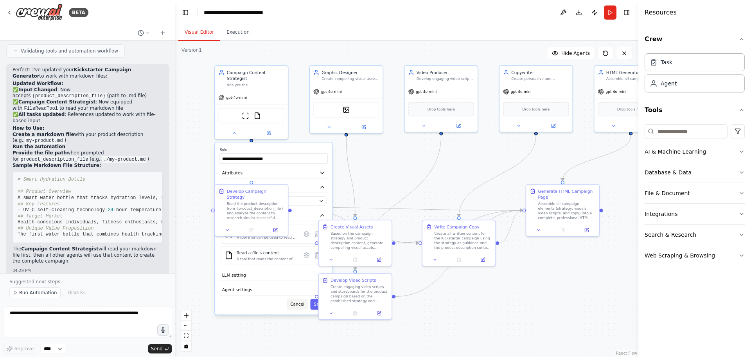
drag, startPoint x: 297, startPoint y: 298, endPoint x: 290, endPoint y: 300, distance: 6.8
click at [297, 299] on button "Cancel" at bounding box center [297, 304] width 21 height 11
click at [300, 299] on button "Cancel" at bounding box center [297, 304] width 21 height 11
click at [261, 305] on div ".deletable-edge-delete-btn { width: 20px; height: 20px; border: 0px solid #ffff…" at bounding box center [406, 199] width 463 height 316
click at [613, 13] on button "Run" at bounding box center [610, 12] width 13 height 14
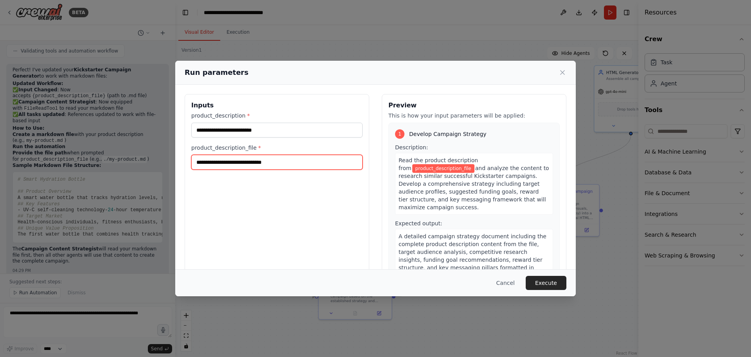
click at [301, 163] on input "product_description_file *" at bounding box center [276, 162] width 171 height 15
paste input "**********"
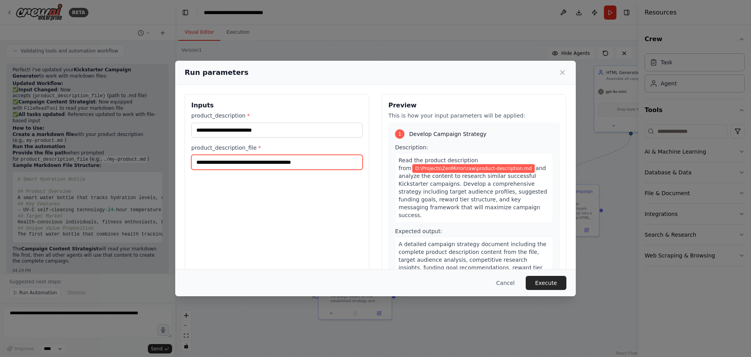
type input "**********"
click at [342, 205] on div "**********" at bounding box center [277, 187] width 185 height 186
click at [545, 283] on button "Execute" at bounding box center [546, 283] width 41 height 14
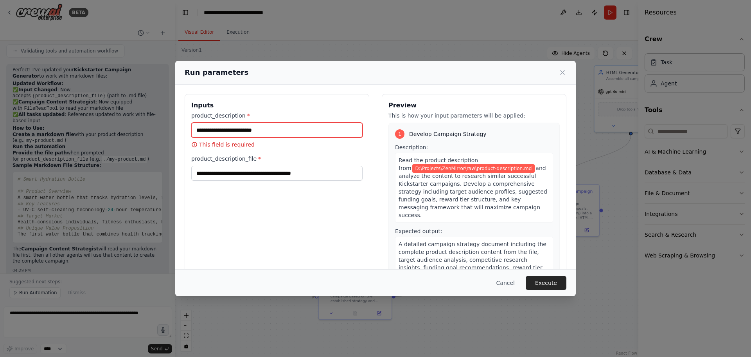
click at [243, 134] on input "product_description *" at bounding box center [276, 129] width 171 height 15
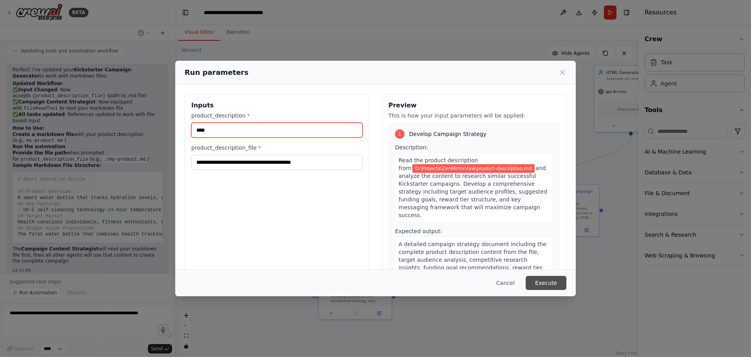
type input "****"
click at [542, 283] on button "Execute" at bounding box center [546, 283] width 41 height 14
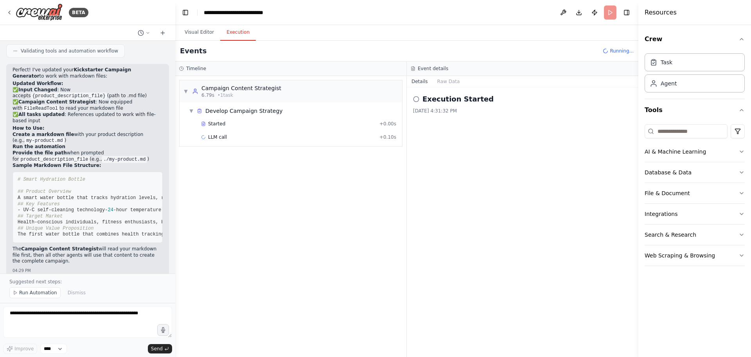
click at [242, 32] on button "Execution" at bounding box center [238, 32] width 36 height 16
click at [243, 150] on span "Read a file's content" at bounding box center [232, 150] width 48 height 6
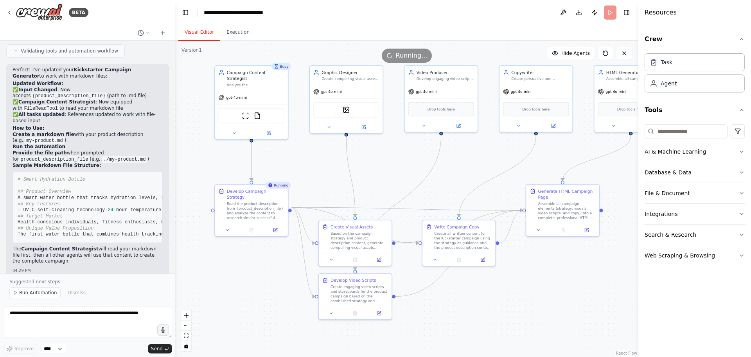
click at [203, 31] on button "Visual Editor" at bounding box center [199, 32] width 42 height 16
click at [402, 58] on span "Running..." at bounding box center [412, 55] width 32 height 9
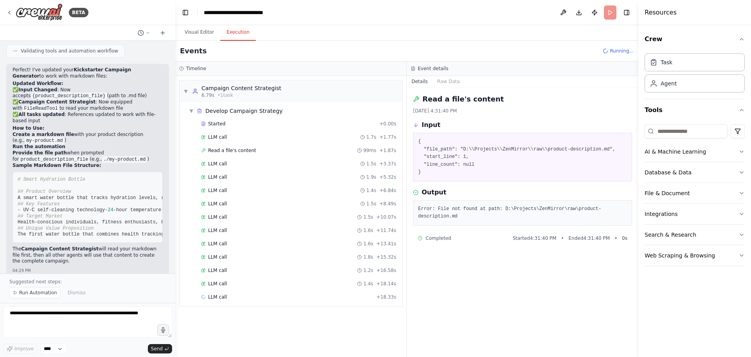
click at [239, 32] on button "Execution" at bounding box center [238, 32] width 36 height 16
click at [615, 51] on span "Running..." at bounding box center [622, 51] width 24 height 6
click at [193, 32] on button "Visual Editor" at bounding box center [199, 32] width 42 height 16
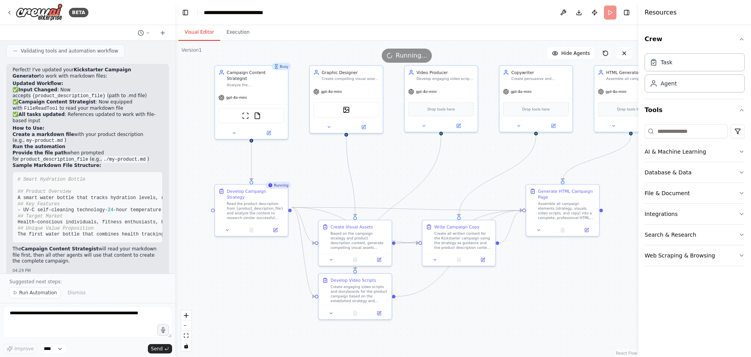
click at [608, 54] on icon at bounding box center [606, 53] width 6 height 6
click at [684, 195] on div "File & Document" at bounding box center [667, 193] width 45 height 8
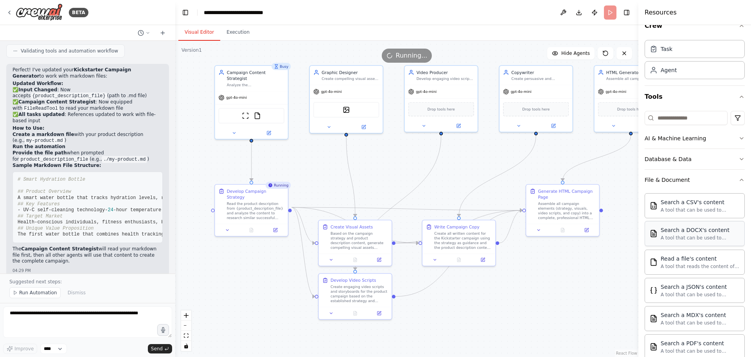
scroll to position [15, 0]
click at [719, 258] on div "Read a file's content" at bounding box center [700, 256] width 79 height 8
click at [564, 319] on div ".deletable-edge-delete-btn { width: 20px; height: 20px; border: 0px solid #ffff…" at bounding box center [406, 199] width 463 height 316
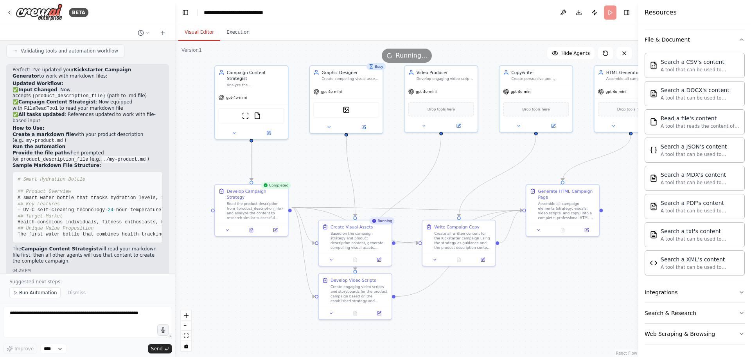
click at [693, 295] on button "Integrations" at bounding box center [695, 292] width 100 height 20
click at [240, 203] on div "Read the product description from {product_description_file} and analyze the co…" at bounding box center [256, 209] width 58 height 19
click at [728, 291] on button "Integrations" at bounding box center [695, 292] width 100 height 20
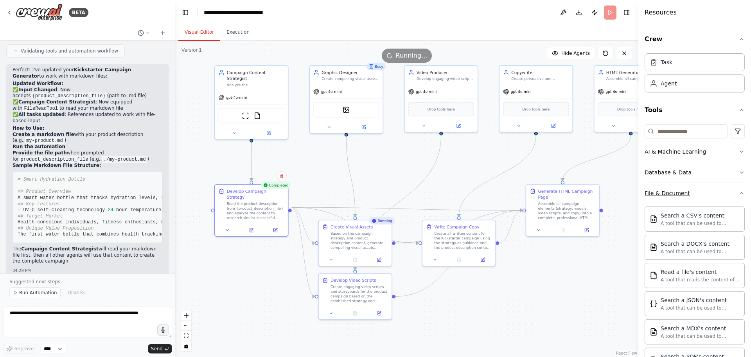
click at [715, 195] on button "File & Document" at bounding box center [695, 193] width 100 height 20
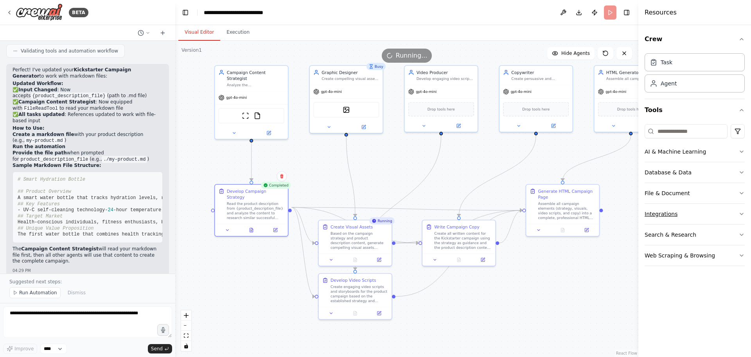
click at [671, 218] on button "Integrations" at bounding box center [695, 214] width 100 height 20
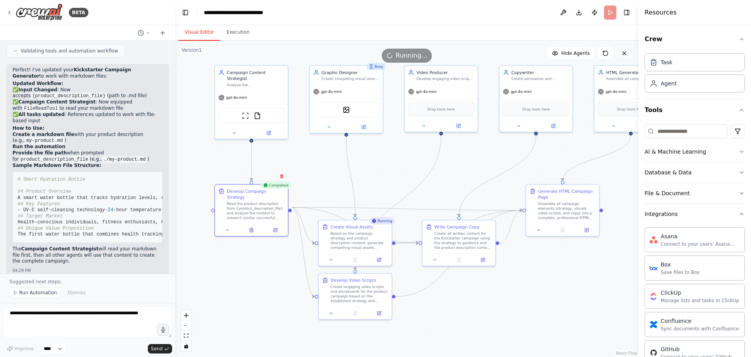
click at [629, 53] on button at bounding box center [625, 53] width 16 height 13
click at [699, 216] on button "Integrations" at bounding box center [695, 214] width 100 height 20
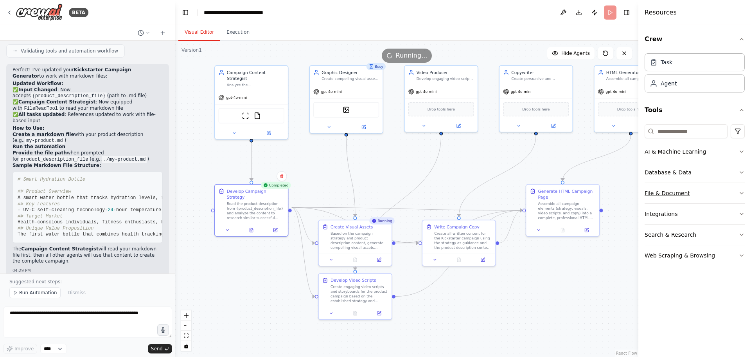
click at [693, 194] on button "File & Document" at bounding box center [695, 193] width 100 height 20
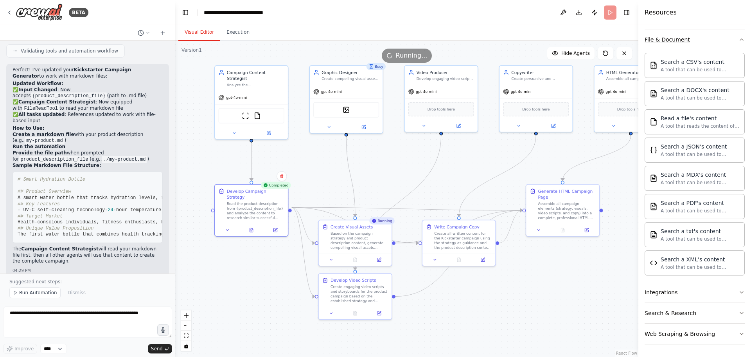
scroll to position [36, 0]
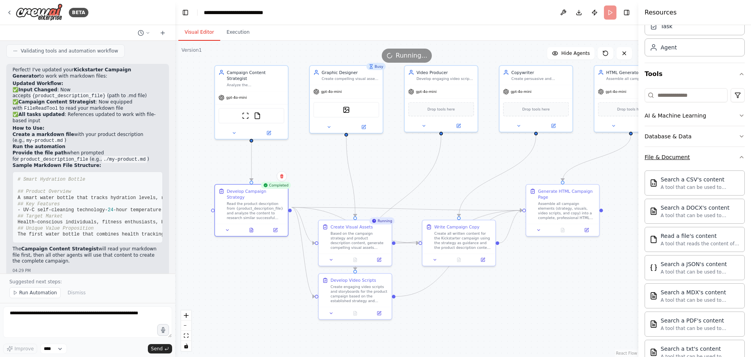
click at [694, 162] on button "File & Document" at bounding box center [695, 157] width 100 height 20
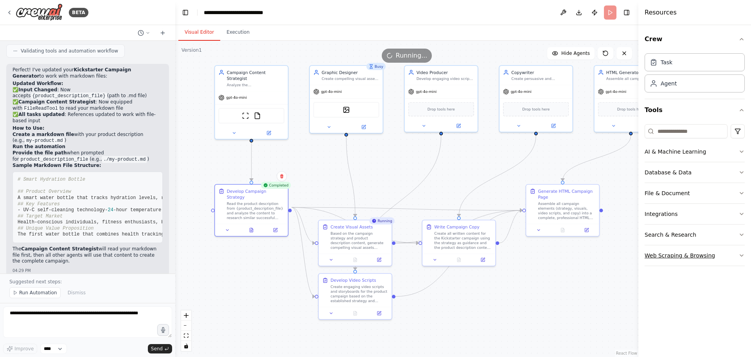
click at [734, 255] on button "Web Scraping & Browsing" at bounding box center [695, 255] width 100 height 20
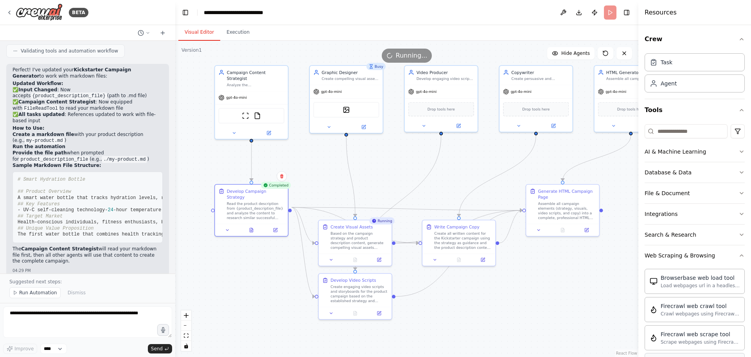
click at [733, 254] on button "Web Scraping & Browsing" at bounding box center [695, 255] width 100 height 20
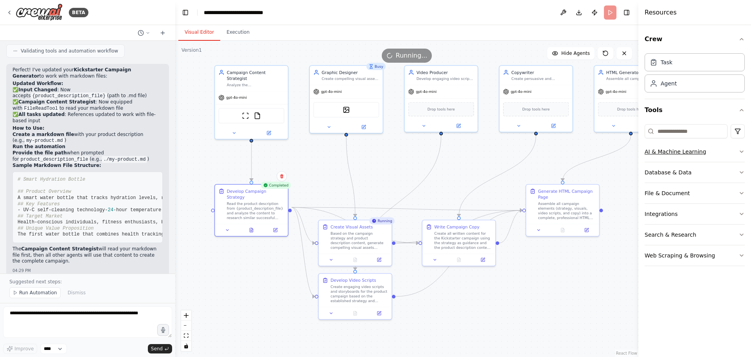
click at [716, 153] on button "AI & Machine Learning" at bounding box center [695, 151] width 100 height 20
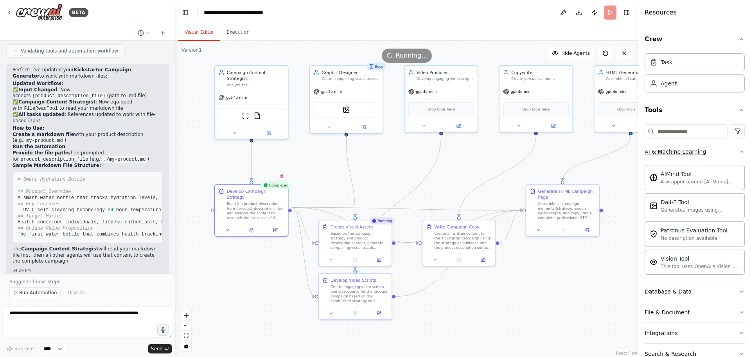
click at [716, 153] on button "AI & Machine Learning" at bounding box center [695, 151] width 100 height 20
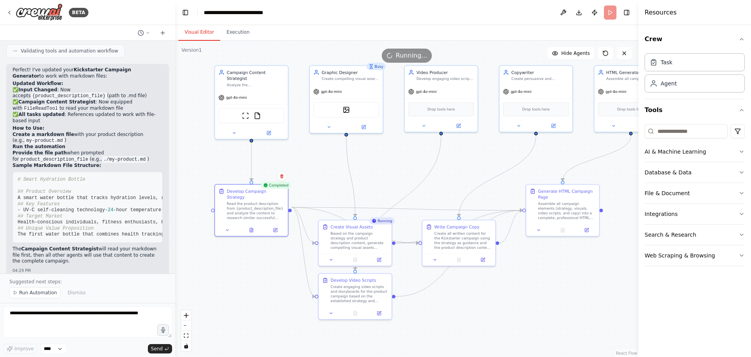
click at [393, 162] on div ".deletable-edge-delete-btn { width: 20px; height: 20px; border: 0px solid #ffff…" at bounding box center [406, 199] width 463 height 316
click at [150, 35] on button at bounding box center [144, 32] width 19 height 9
click at [150, 35] on div at bounding box center [87, 178] width 175 height 357
click at [224, 29] on button "Execution" at bounding box center [238, 32] width 36 height 16
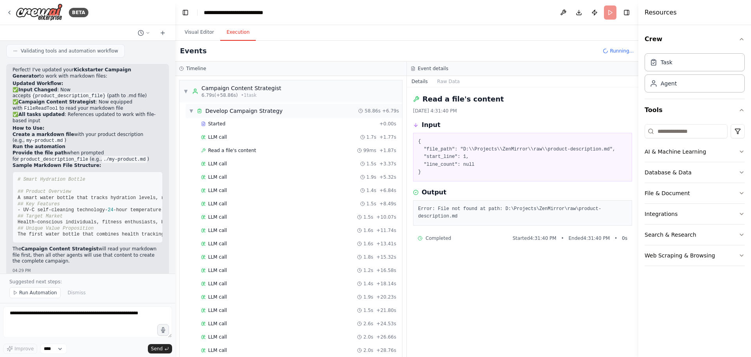
click at [191, 112] on span "▼" at bounding box center [191, 111] width 5 height 6
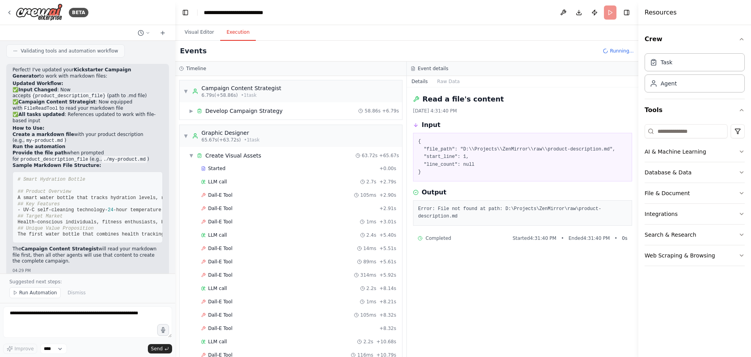
scroll to position [1045, 0]
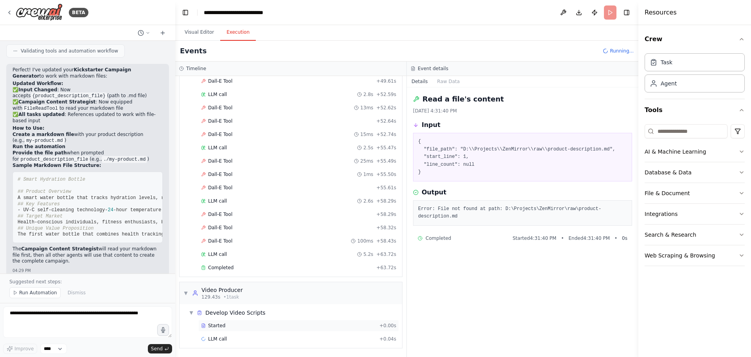
click at [219, 330] on div "Started + 0.00s" at bounding box center [298, 325] width 201 height 12
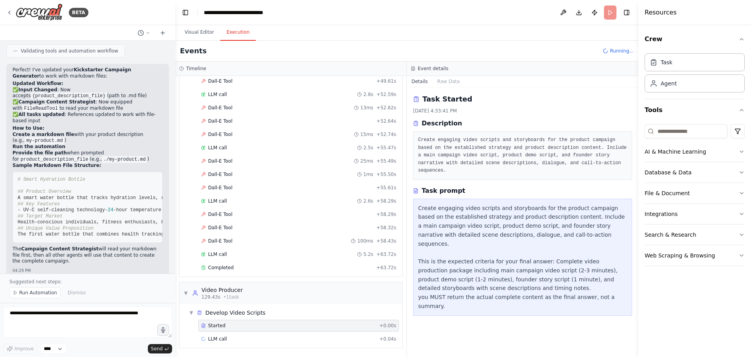
click at [179, 292] on div "▼ Video Producer 129.43s • 1 task ▼ Develop Video Scripts Started + 0.00s LLM c…" at bounding box center [290, 314] width 223 height 67
click at [256, 264] on div "Completed" at bounding box center [287, 267] width 172 height 6
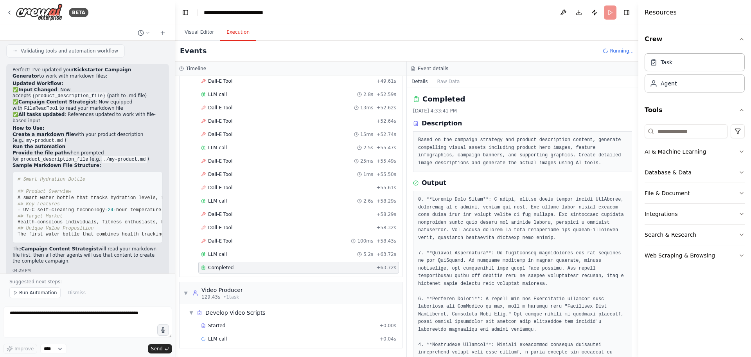
click at [247, 240] on div "Dall-E Tool 100ms + 58.43s" at bounding box center [298, 241] width 195 height 6
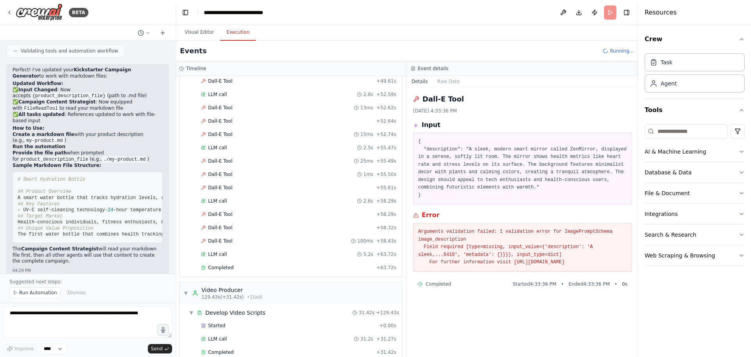
scroll to position [1130, 0]
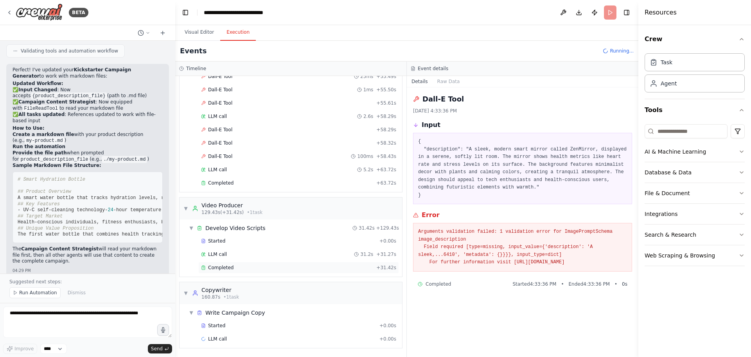
click at [254, 269] on div "Completed" at bounding box center [287, 267] width 172 height 6
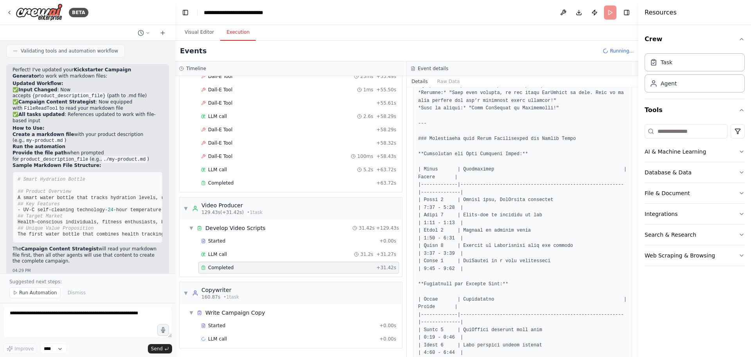
scroll to position [939, 0]
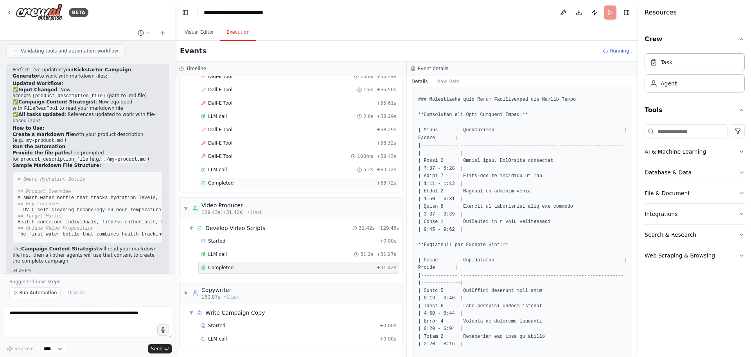
click at [224, 185] on span "Completed" at bounding box center [220, 183] width 25 height 6
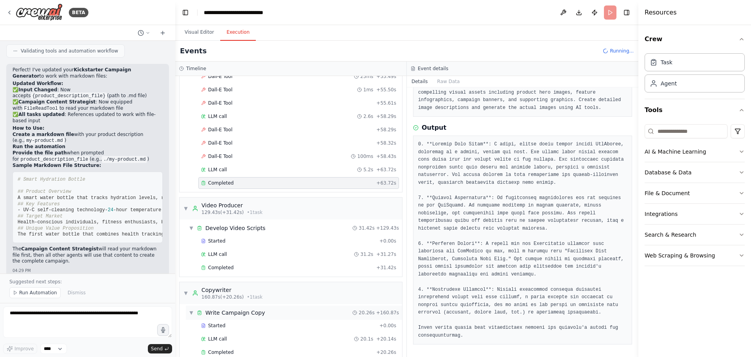
scroll to position [1214, 0]
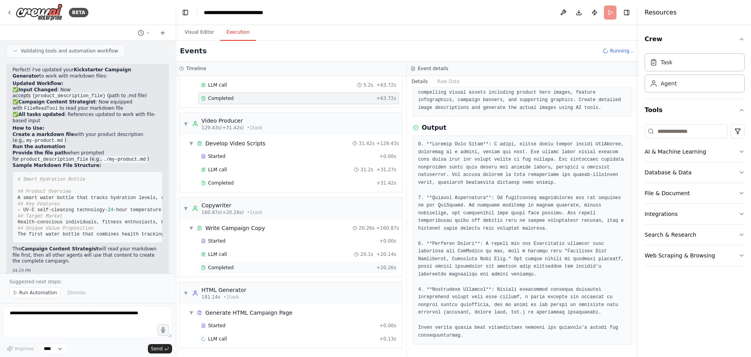
click at [230, 267] on span "Completed" at bounding box center [220, 267] width 25 height 6
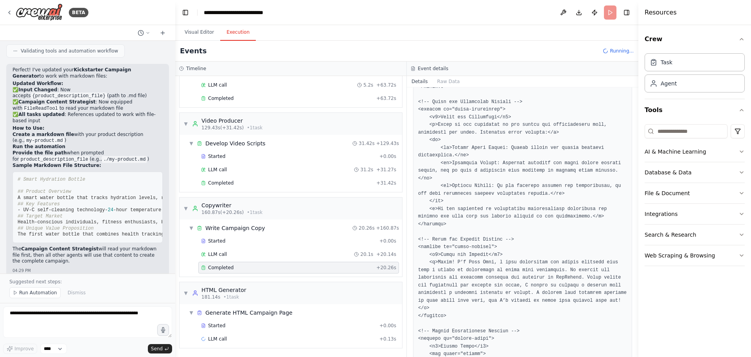
scroll to position [796, 0]
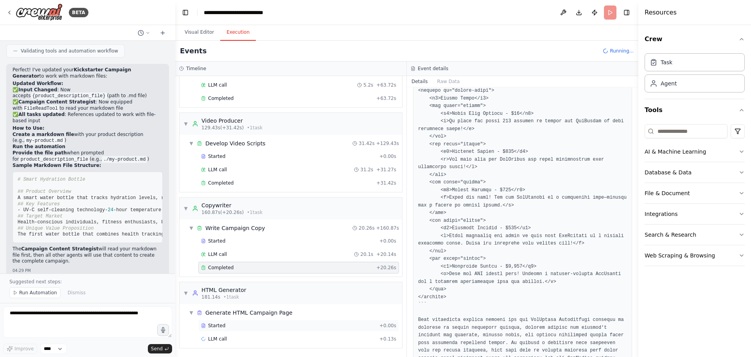
click at [233, 324] on div "Started" at bounding box center [288, 325] width 175 height 6
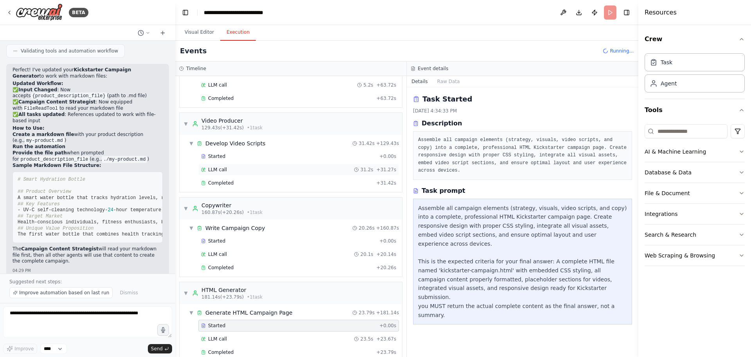
scroll to position [1097, 0]
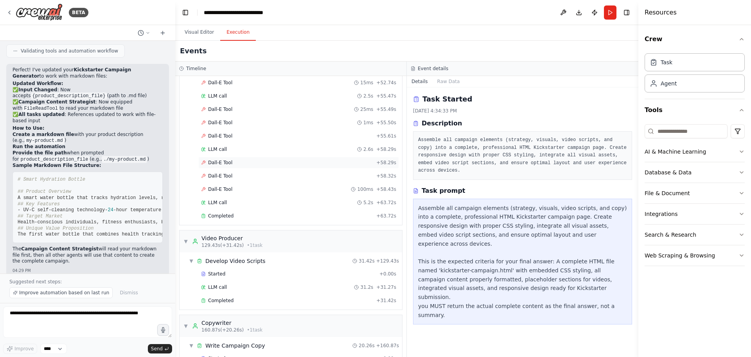
click at [245, 163] on div "Dall-E Tool + 58.29s" at bounding box center [298, 162] width 195 height 6
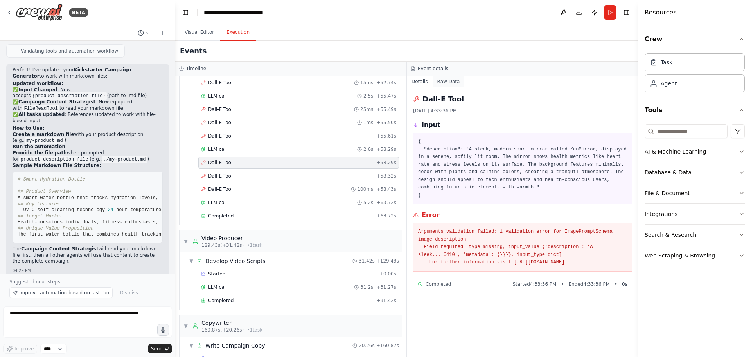
click at [443, 81] on button "Raw Data" at bounding box center [449, 81] width 32 height 11
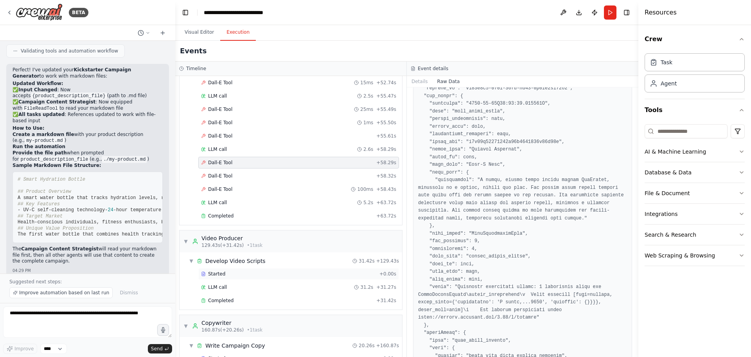
scroll to position [1228, 0]
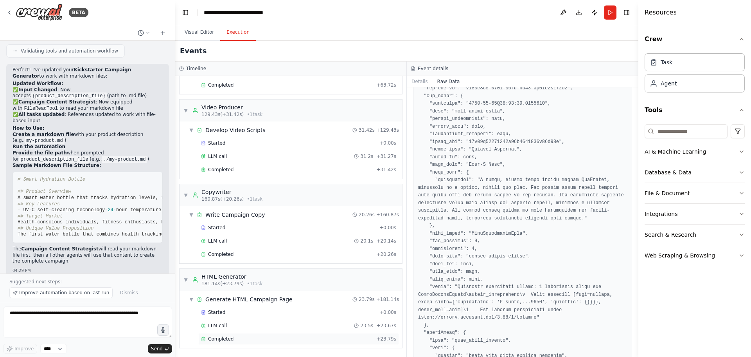
click at [246, 339] on div "Completed" at bounding box center [287, 338] width 172 height 6
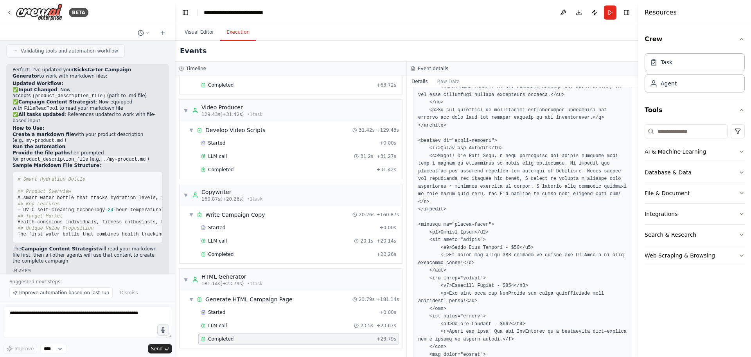
scroll to position [1284, 0]
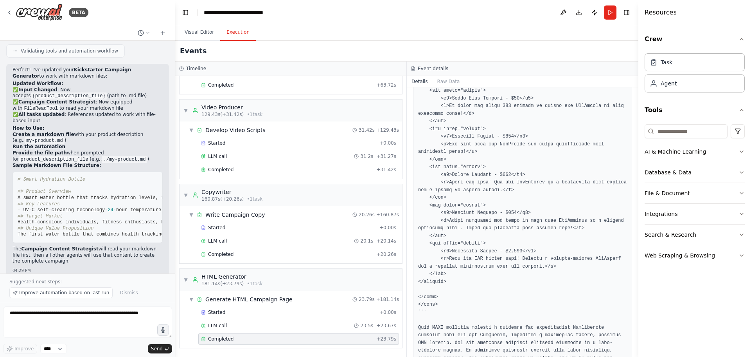
drag, startPoint x: 341, startPoint y: 339, endPoint x: 309, endPoint y: 342, distance: 32.3
click at [309, 342] on div "Completed + 23.79s" at bounding box center [298, 339] width 201 height 12
drag, startPoint x: 636, startPoint y: 314, endPoint x: 648, endPoint y: 116, distance: 198.4
click at [648, 116] on div "Resources Crew Task Agent Tools AI & Machine Learning Database & Data File & Do…" at bounding box center [695, 178] width 113 height 357
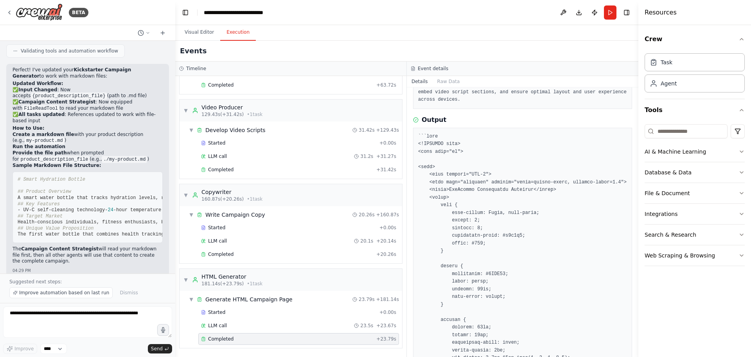
scroll to position [0, 0]
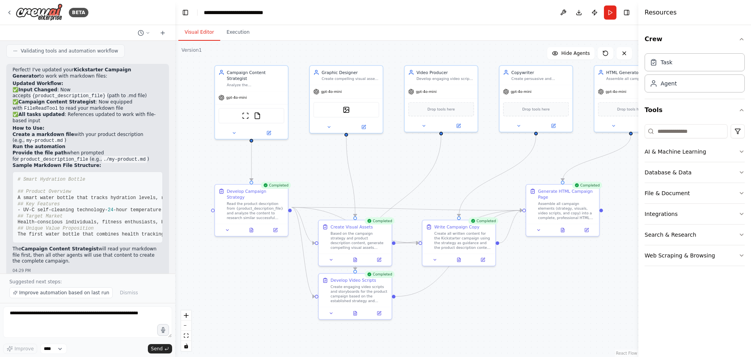
click at [198, 31] on button "Visual Editor" at bounding box center [199, 32] width 42 height 16
click at [563, 230] on icon at bounding box center [562, 228] width 5 height 5
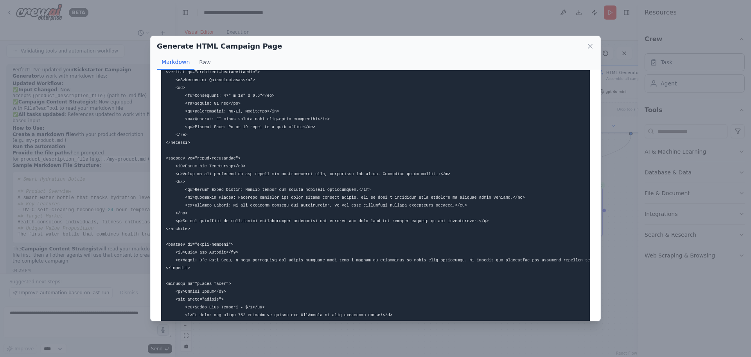
scroll to position [1008, 0]
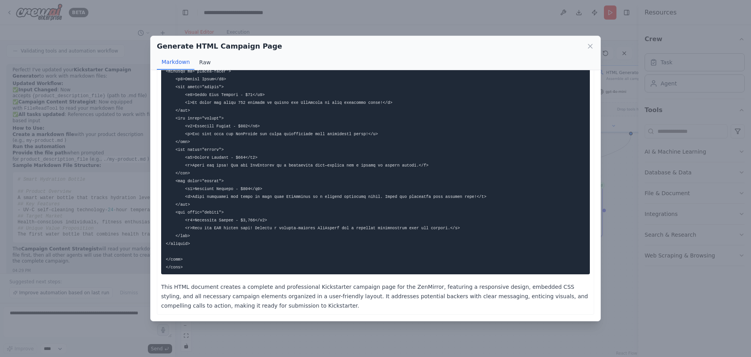
click at [198, 59] on button "Raw" at bounding box center [205, 62] width 21 height 15
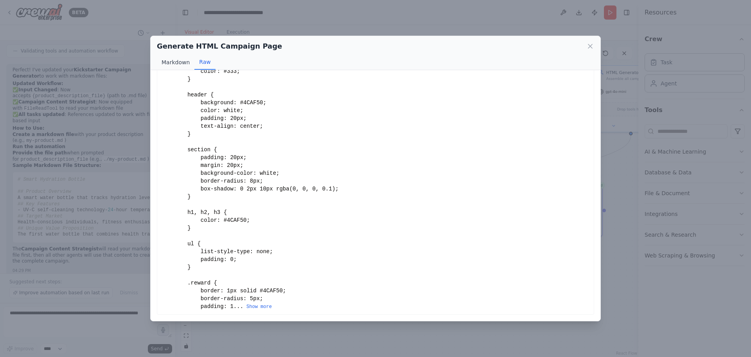
click at [175, 63] on button "Markdown" at bounding box center [176, 62] width 38 height 15
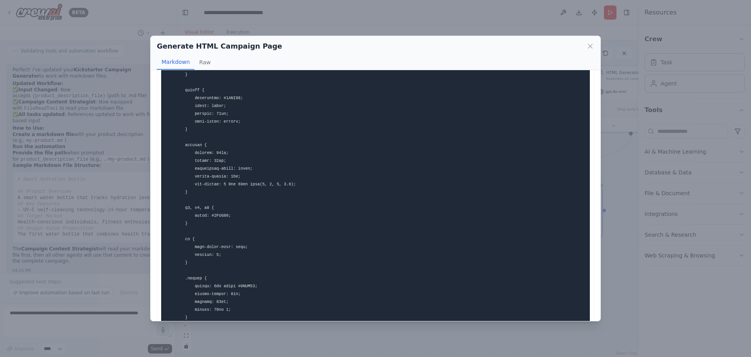
click at [585, 47] on div "Generate HTML Campaign Page" at bounding box center [376, 46] width 438 height 11
click at [588, 47] on icon at bounding box center [591, 46] width 8 height 8
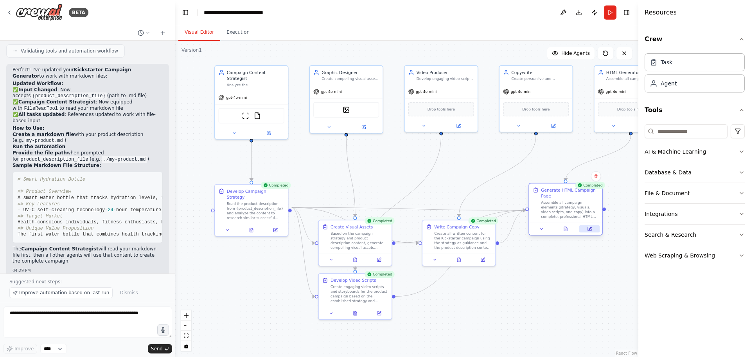
click at [588, 228] on icon at bounding box center [590, 229] width 4 height 4
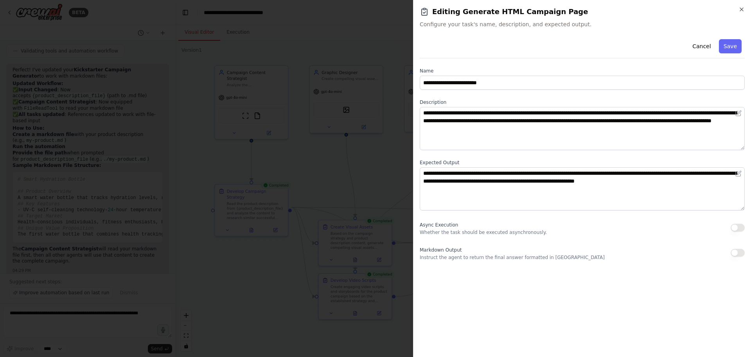
click at [377, 179] on div at bounding box center [375, 178] width 751 height 357
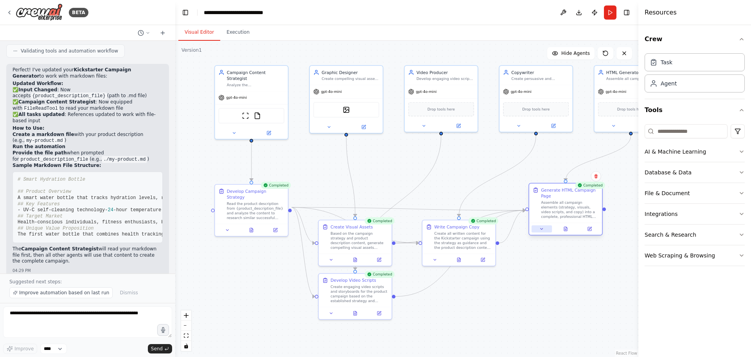
click at [546, 230] on button at bounding box center [542, 228] width 20 height 7
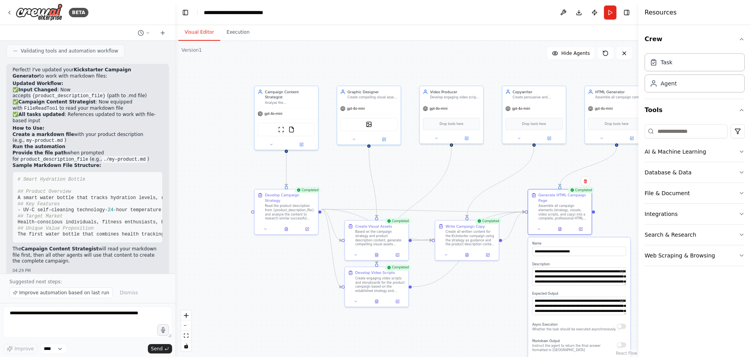
click at [504, 294] on div ".deletable-edge-delete-btn { width: 20px; height: 20px; border: 0px solid #ffff…" at bounding box center [406, 199] width 463 height 316
click at [562, 227] on button at bounding box center [560, 228] width 22 height 6
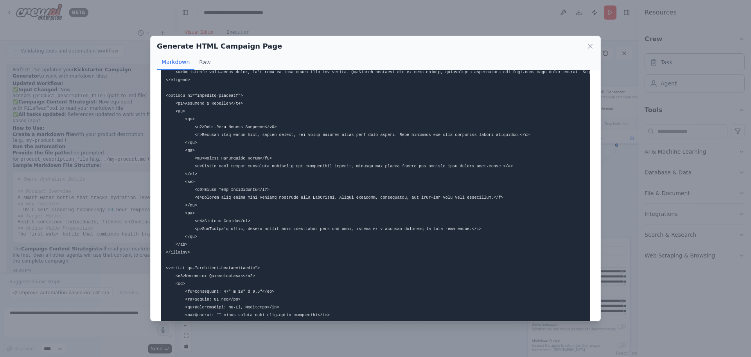
scroll to position [822, 0]
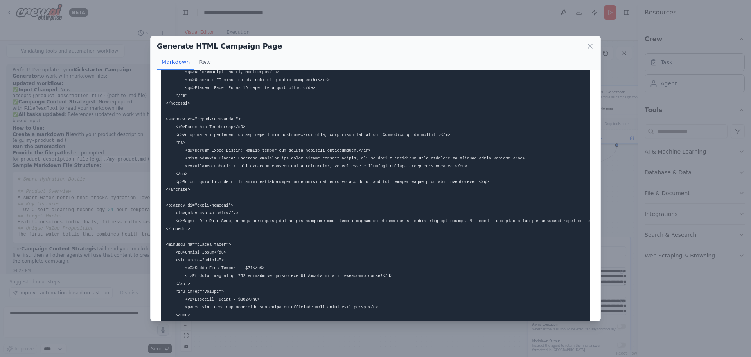
click at [258, 26] on div "Generate HTML Campaign Page Markdown Raw This HTML document creates a complete …" at bounding box center [375, 178] width 751 height 357
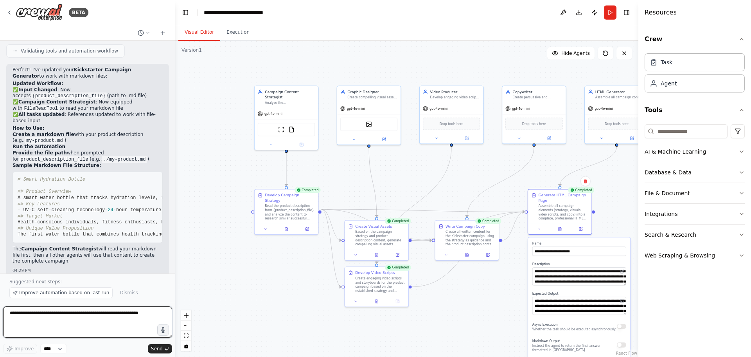
drag, startPoint x: 145, startPoint y: 315, endPoint x: 0, endPoint y: 274, distance: 150.9
click at [0, 274] on div "BETA I want to build a worflow that takes a product description as an input and…" at bounding box center [87, 178] width 175 height 357
click at [58, 316] on textarea at bounding box center [87, 321] width 169 height 31
type textarea "**********"
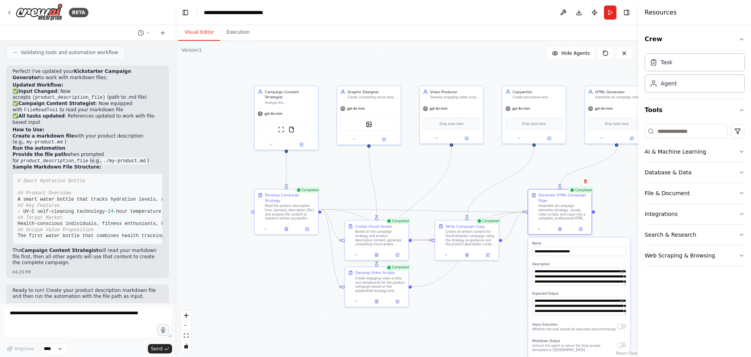
scroll to position [2214, 0]
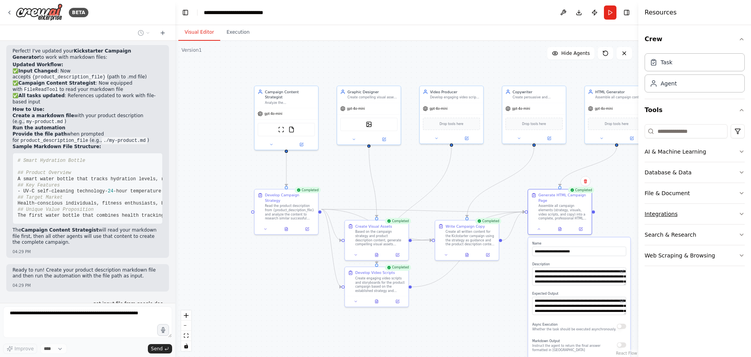
click at [686, 212] on button "Integrations" at bounding box center [695, 214] width 100 height 20
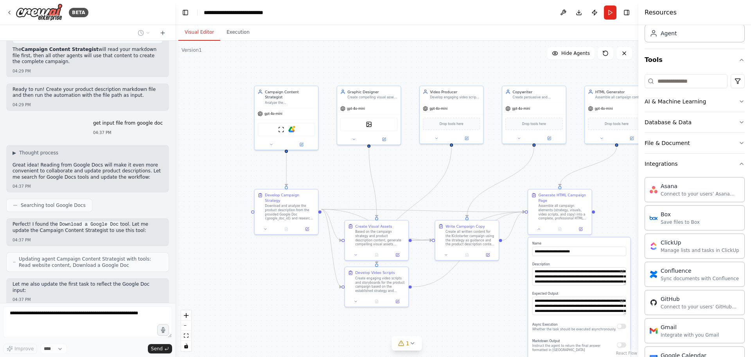
scroll to position [2417, 0]
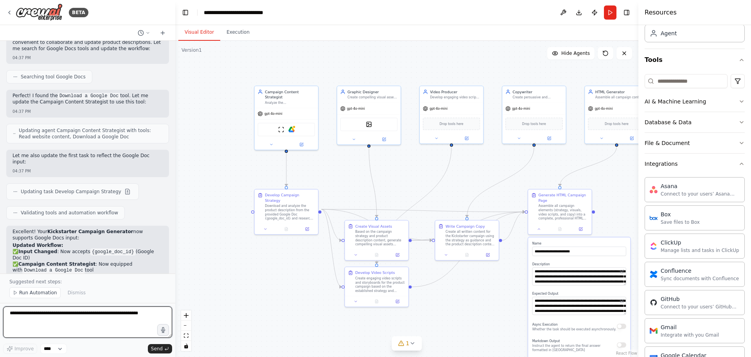
click at [61, 312] on textarea at bounding box center [87, 321] width 169 height 31
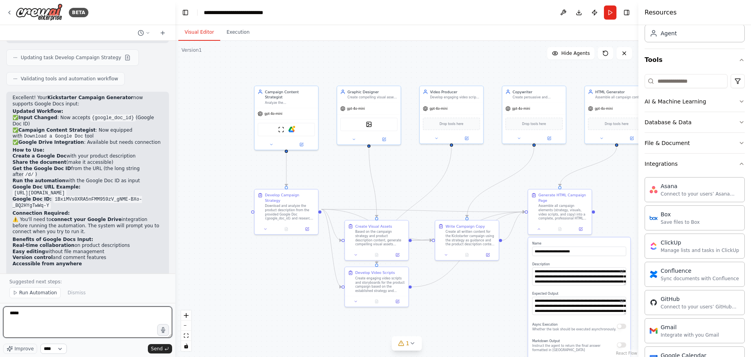
scroll to position [2662, 0]
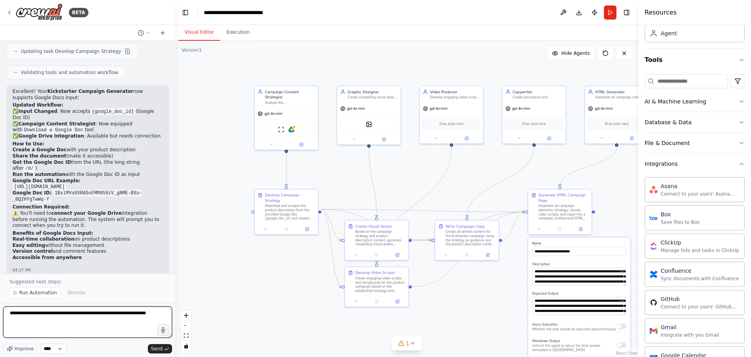
type textarea "**********"
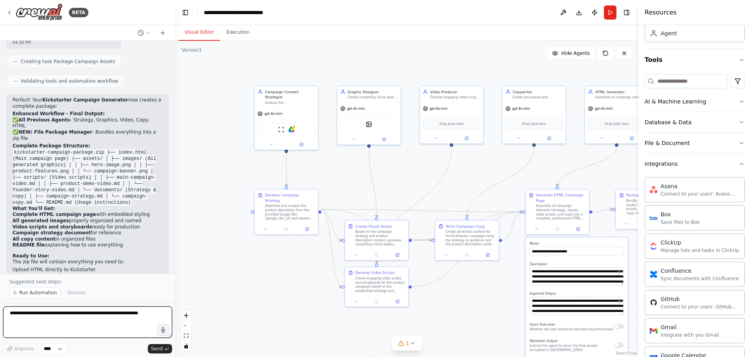
scroll to position [3161, 0]
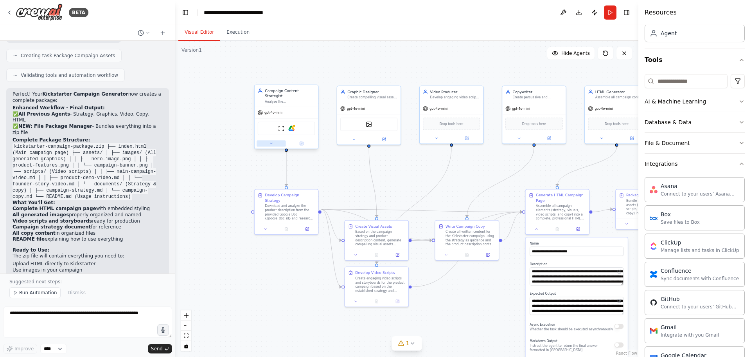
click at [271, 143] on icon at bounding box center [271, 143] width 2 height 1
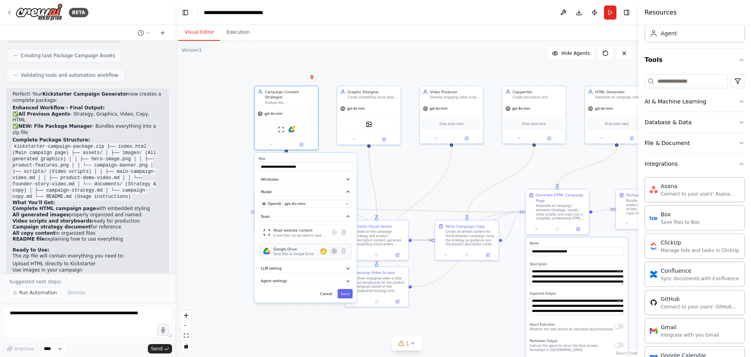
click at [334, 249] on icon at bounding box center [334, 251] width 4 height 5
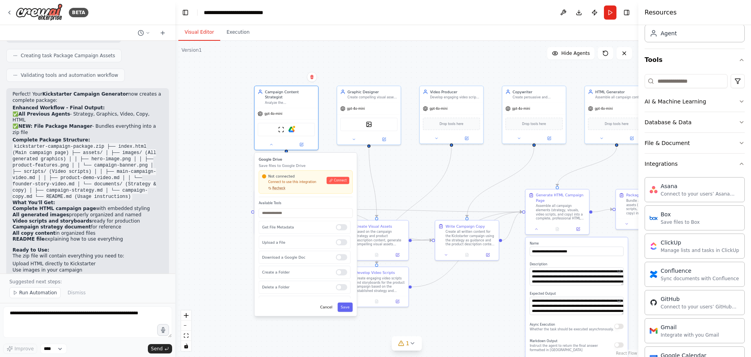
click at [278, 186] on span "Recheck" at bounding box center [278, 188] width 13 height 4
click at [326, 175] on div "Not connected Connect to use this integration Recheck Connect" at bounding box center [305, 181] width 87 height 16
click at [337, 178] on span "Connect" at bounding box center [340, 180] width 13 height 4
click at [339, 178] on span "Connect" at bounding box center [340, 180] width 13 height 4
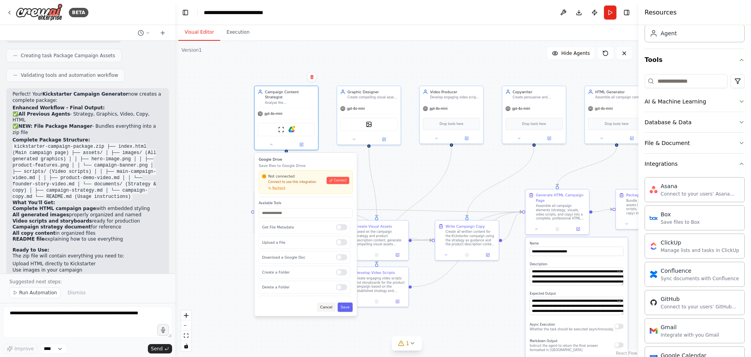
click at [328, 303] on button "Cancel" at bounding box center [326, 306] width 18 height 9
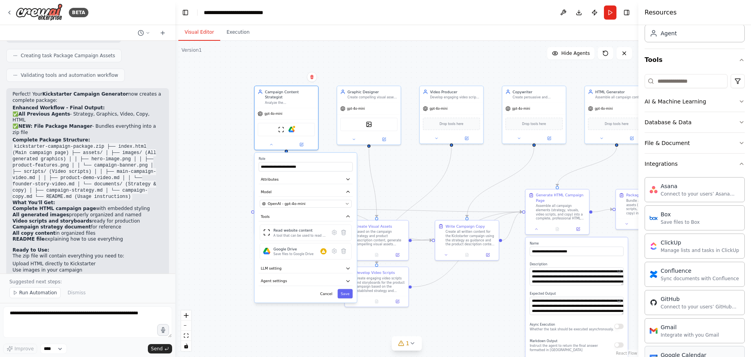
scroll to position [168, 0]
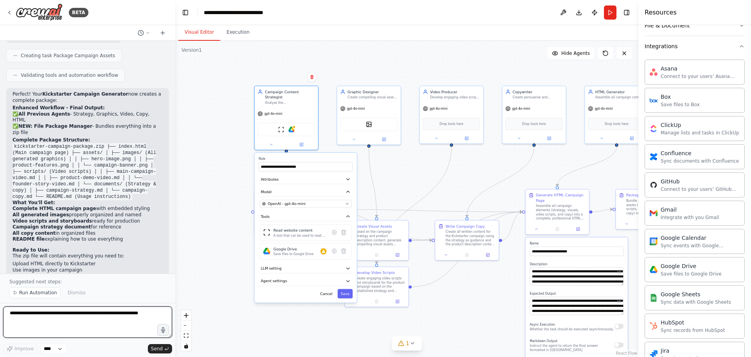
click at [75, 312] on textarea at bounding box center [87, 321] width 169 height 31
type textarea "**********"
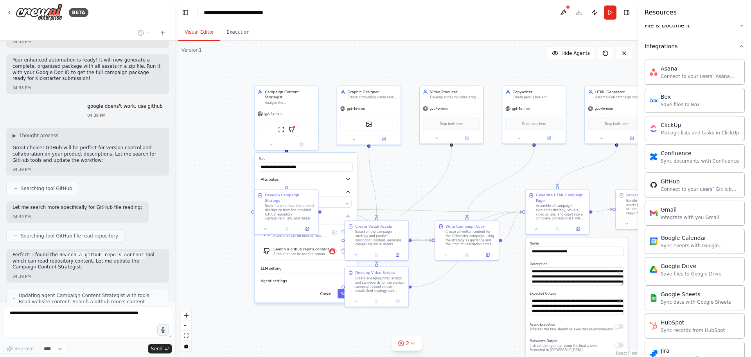
scroll to position [3420, 0]
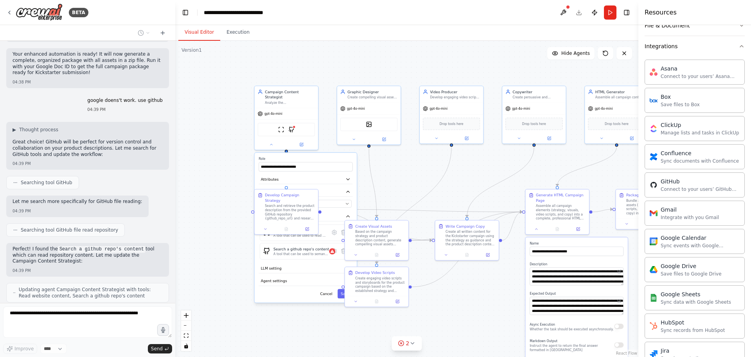
click at [229, 225] on div ".deletable-edge-delete-btn { width: 20px; height: 20px; border: 0px solid #ffff…" at bounding box center [406, 199] width 463 height 316
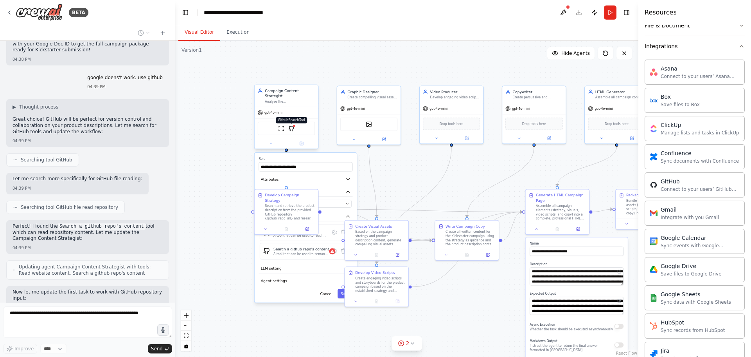
click at [292, 125] on img at bounding box center [291, 128] width 6 height 6
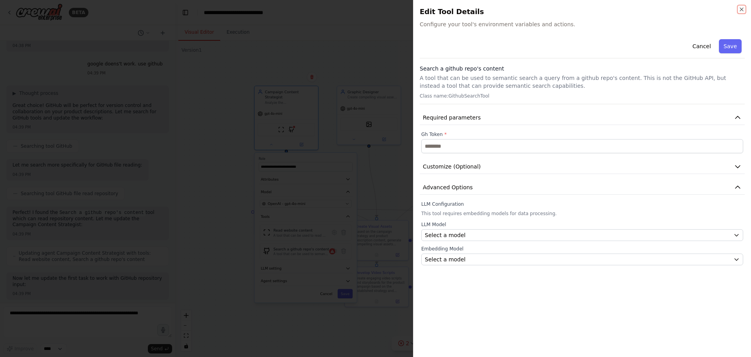
scroll to position [3496, 0]
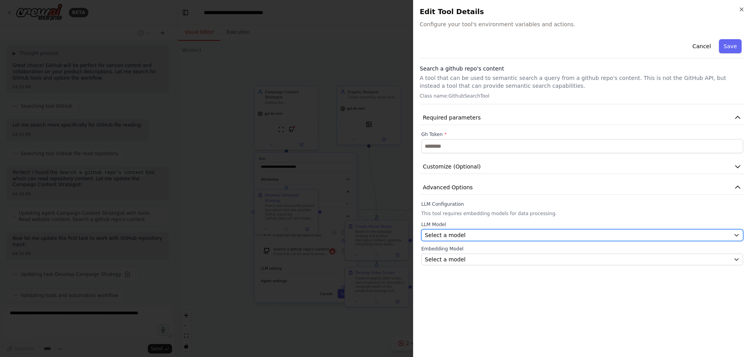
click at [456, 237] on span "Select a model" at bounding box center [445, 235] width 41 height 8
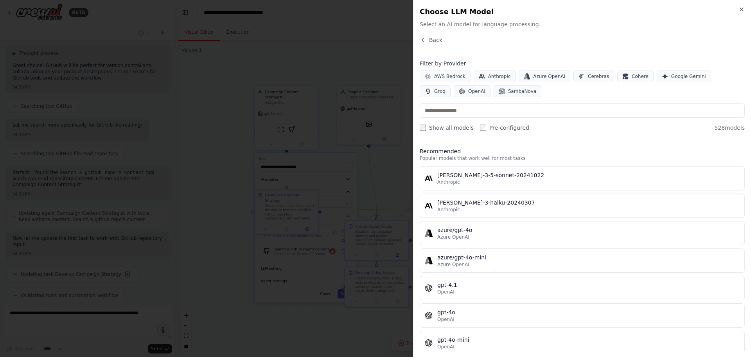
click at [380, 47] on div at bounding box center [375, 178] width 751 height 357
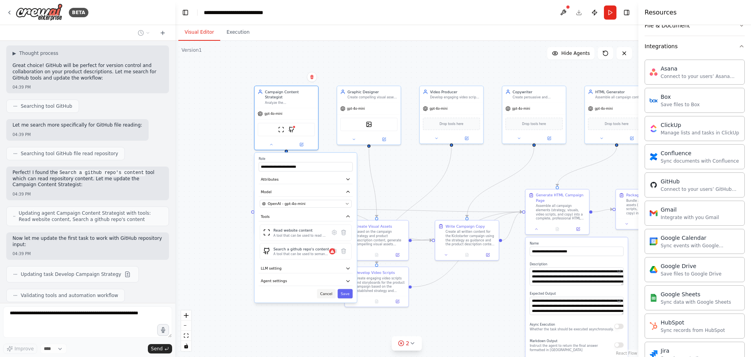
click at [328, 289] on button "Cancel" at bounding box center [326, 293] width 18 height 9
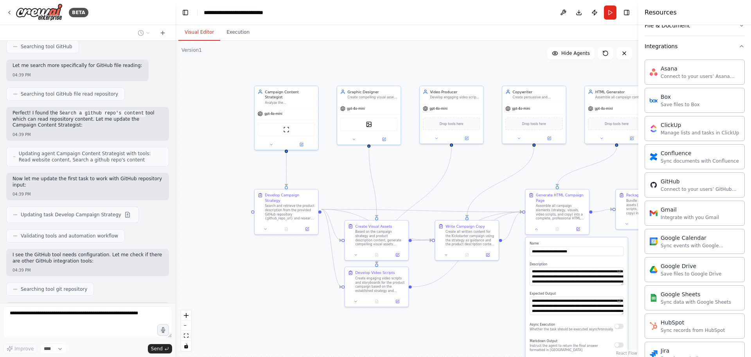
click at [274, 270] on div ".deletable-edge-delete-btn { width: 20px; height: 20px; border: 0px solid #ffff…" at bounding box center [406, 199] width 463 height 316
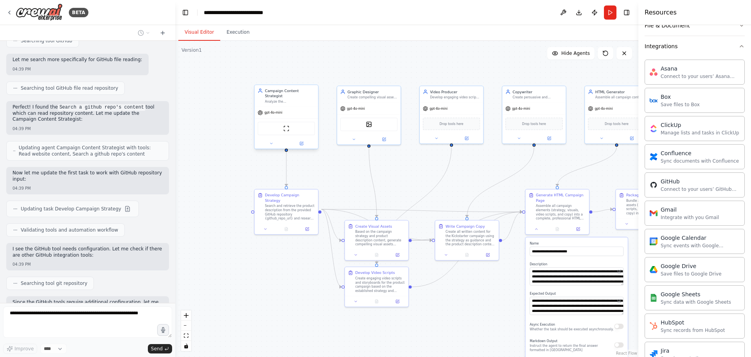
click at [296, 107] on div "gpt-4o-mini" at bounding box center [286, 112] width 63 height 11
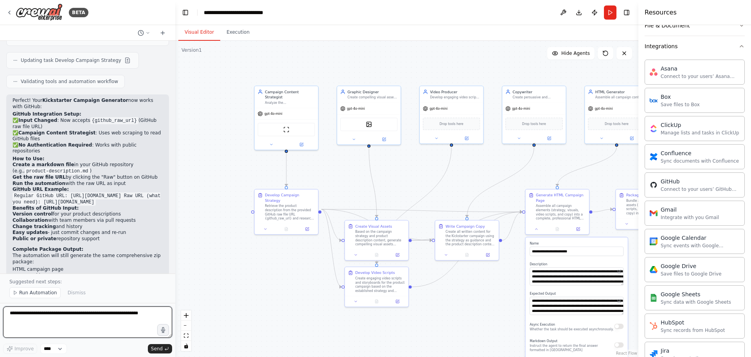
scroll to position [3889, 0]
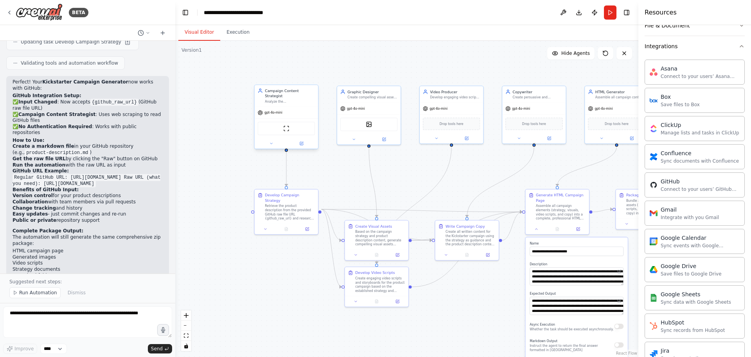
click at [291, 110] on div "gpt-4o-mini" at bounding box center [286, 112] width 63 height 11
click at [245, 184] on div ".deletable-edge-delete-btn { width: 20px; height: 20px; border: 0px solid #ffff…" at bounding box center [406, 199] width 463 height 316
click at [236, 275] on div ".deletable-edge-delete-btn { width: 20px; height: 20px; border: 0px solid #ffff…" at bounding box center [406, 199] width 463 height 316
click at [544, 215] on div "Assemble all campaign elements (strategy, visuals, video scripts, and copy) int…" at bounding box center [561, 211] width 50 height 16
click at [531, 169] on div ".deletable-edge-delete-btn { width: 20px; height: 20px; border: 0px solid #ffff…" at bounding box center [406, 199] width 463 height 316
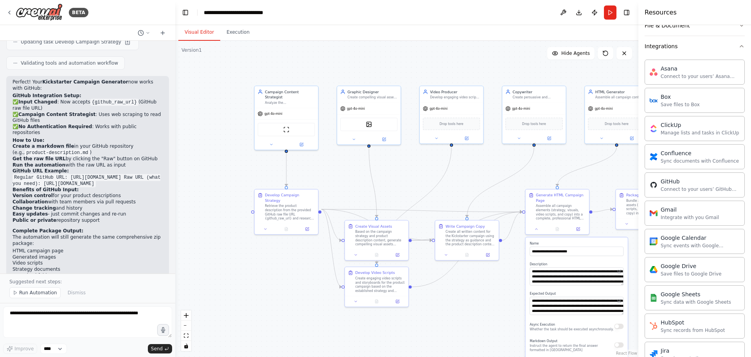
click at [541, 171] on div ".deletable-edge-delete-btn { width: 20px; height: 20px; border: 0px solid #ffff…" at bounding box center [406, 199] width 463 height 316
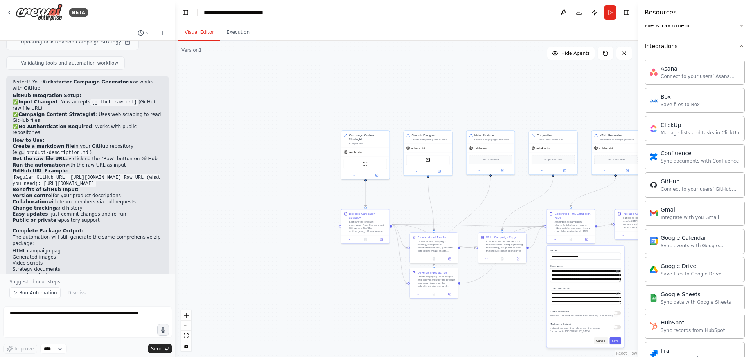
click at [605, 341] on button "Cancel" at bounding box center [601, 340] width 14 height 7
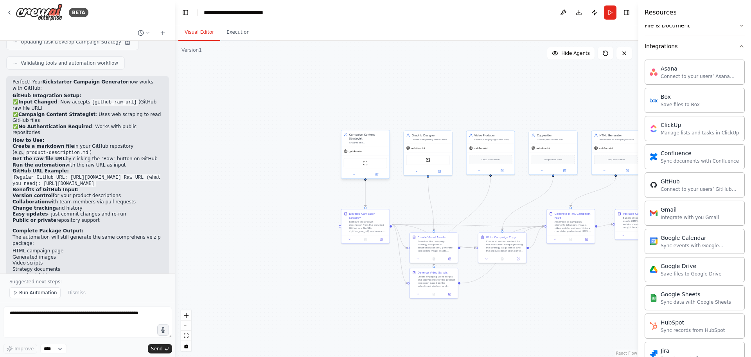
click at [365, 147] on div "gpt-4o-mini" at bounding box center [366, 151] width 48 height 9
click at [366, 160] on img at bounding box center [365, 162] width 5 height 5
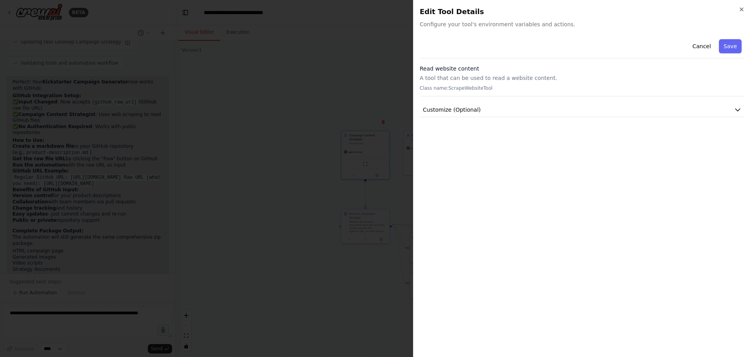
click at [297, 58] on div at bounding box center [375, 178] width 751 height 357
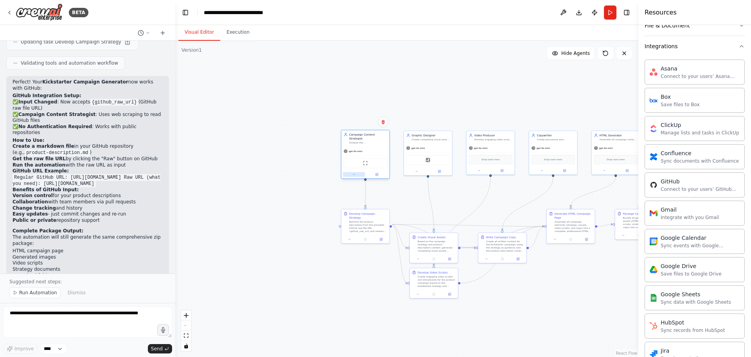
click at [353, 173] on icon at bounding box center [354, 174] width 3 height 3
click at [308, 198] on div ".deletable-edge-delete-btn { width: 20px; height: 20px; border: 0px solid #ffff…" at bounding box center [406, 199] width 463 height 316
click at [325, 196] on div ".deletable-edge-delete-btn { width: 20px; height: 20px; border: 0px solid #ffff…" at bounding box center [406, 199] width 463 height 316
click at [395, 270] on button "Cancel" at bounding box center [396, 273] width 14 height 7
click at [400, 272] on button "Cancel" at bounding box center [396, 273] width 14 height 7
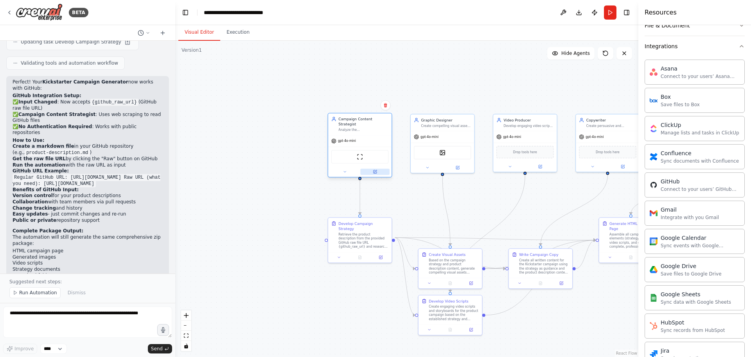
click at [374, 169] on icon at bounding box center [375, 171] width 4 height 4
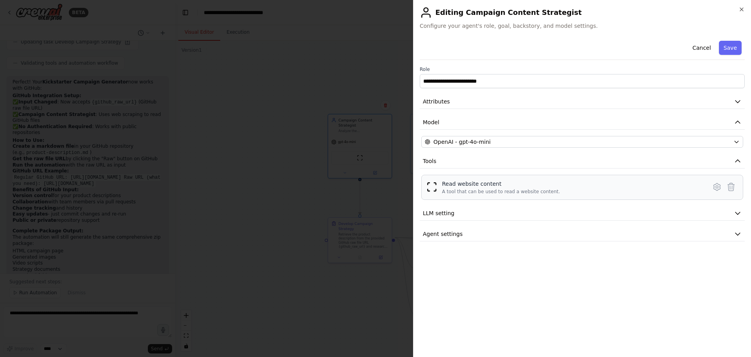
click at [468, 187] on div "Read website content" at bounding box center [501, 184] width 118 height 8
click at [719, 187] on icon at bounding box center [717, 187] width 2 height 2
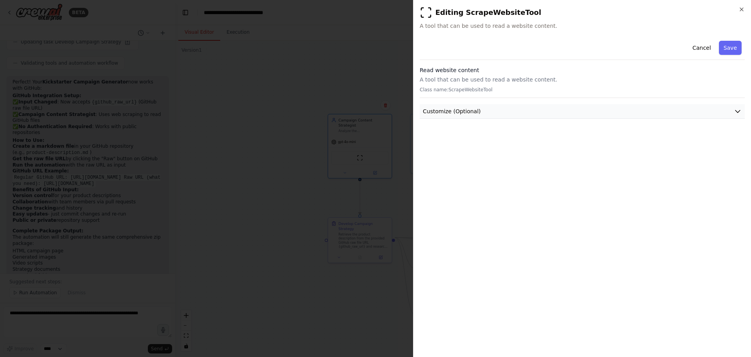
click at [488, 113] on button "Customize (Optional)" at bounding box center [582, 111] width 325 height 14
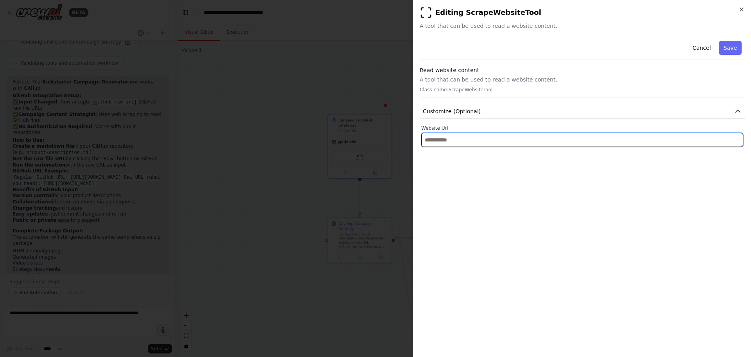
click at [456, 144] on input "text" at bounding box center [582, 140] width 322 height 14
paste input "**********"
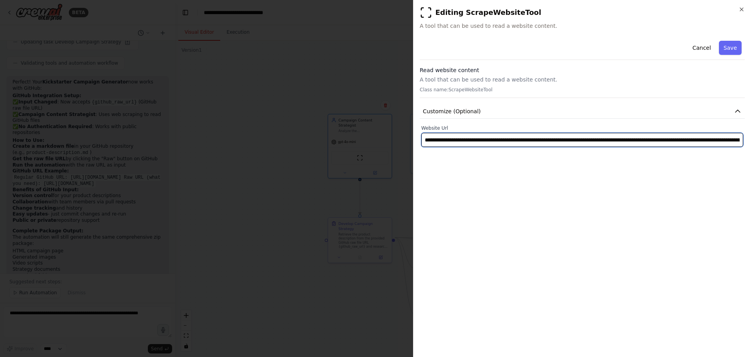
scroll to position [0, 828]
type input "**********"
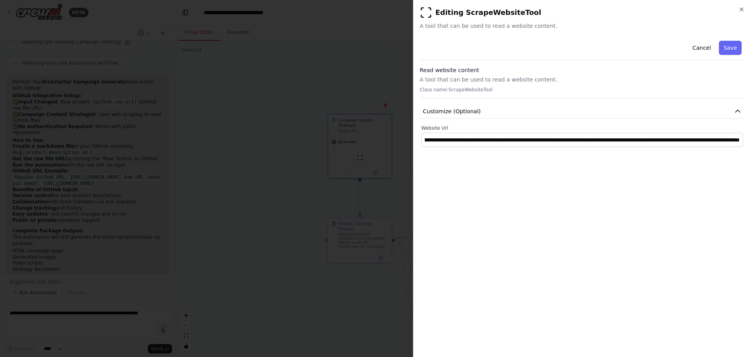
click at [640, 288] on div "**********" at bounding box center [582, 194] width 325 height 313
click at [730, 51] on button "Save" at bounding box center [730, 48] width 23 height 14
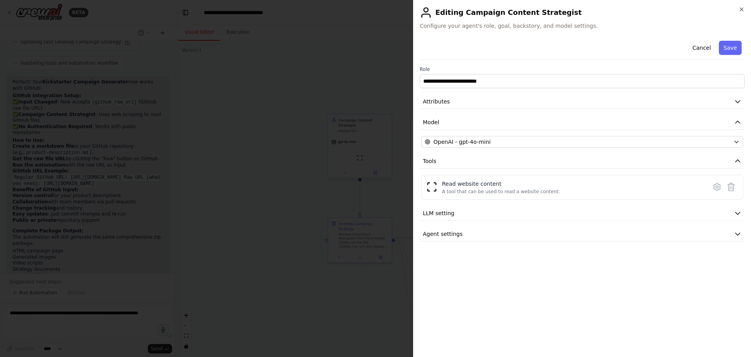
click at [306, 265] on div at bounding box center [375, 178] width 751 height 357
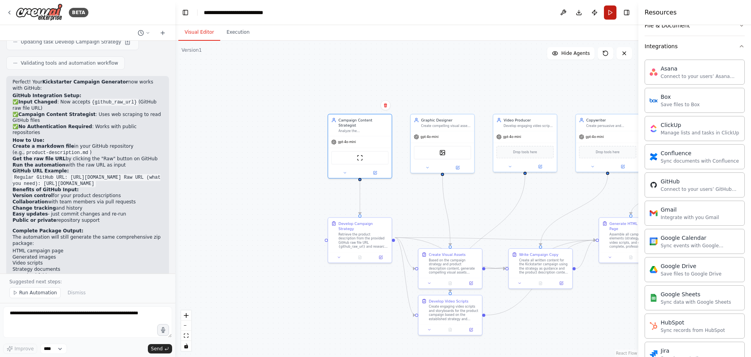
click at [612, 15] on button "Run" at bounding box center [610, 12] width 13 height 14
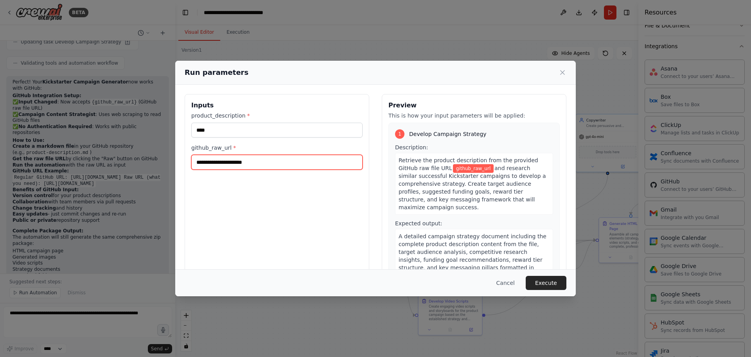
click at [261, 160] on input "github_raw_url *" at bounding box center [276, 162] width 171 height 15
click at [512, 282] on button "Cancel" at bounding box center [505, 283] width 31 height 14
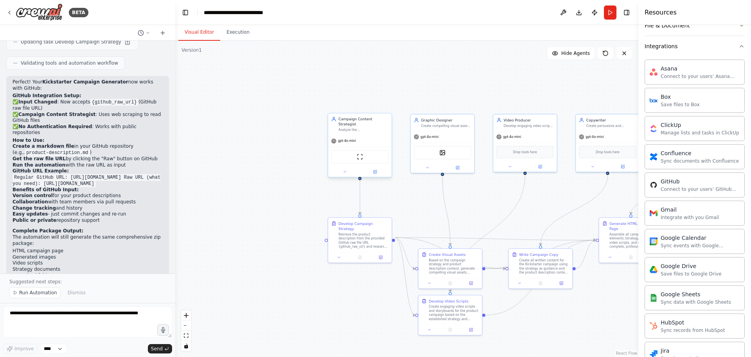
click at [364, 135] on div "gpt-4o-mini" at bounding box center [359, 140] width 63 height 11
click at [380, 169] on button at bounding box center [374, 171] width 29 height 6
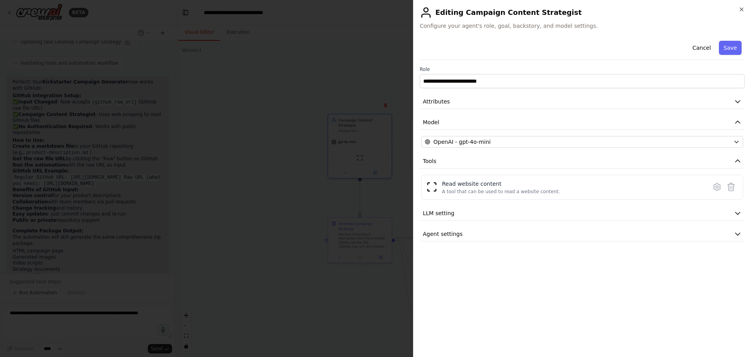
click at [264, 171] on div at bounding box center [375, 178] width 751 height 357
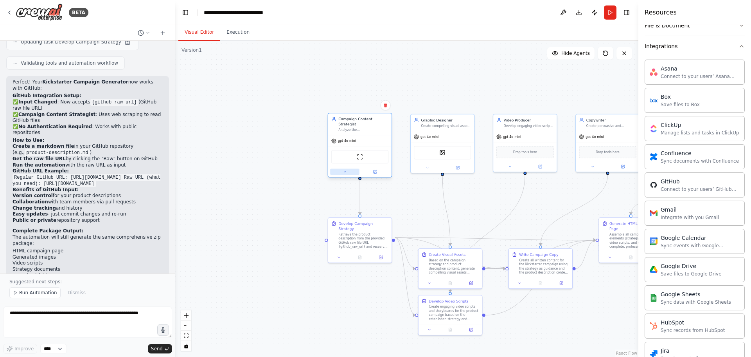
click at [340, 168] on button at bounding box center [344, 171] width 29 height 6
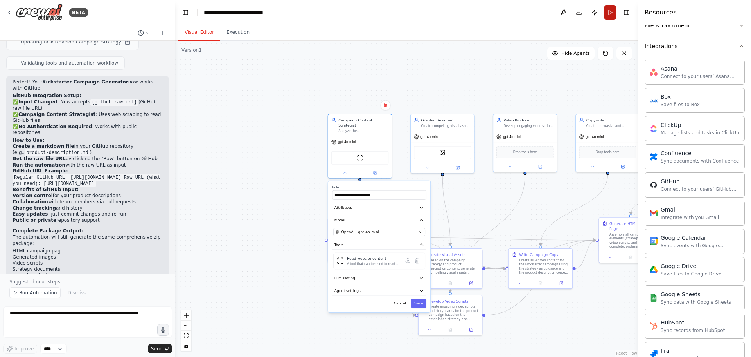
click at [612, 13] on button "Run" at bounding box center [610, 12] width 13 height 14
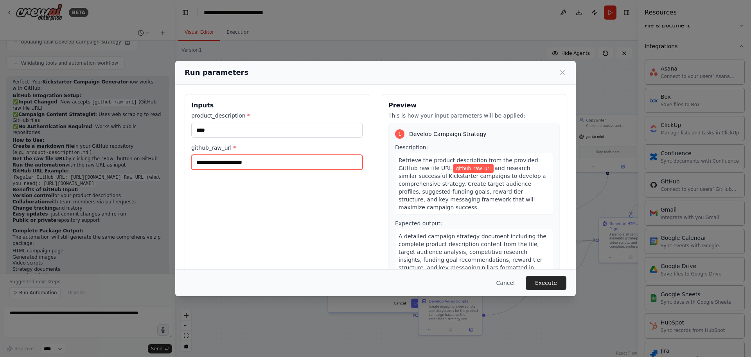
click at [248, 160] on input "github_raw_url *" at bounding box center [276, 162] width 171 height 15
click at [508, 281] on button "Cancel" at bounding box center [505, 283] width 31 height 14
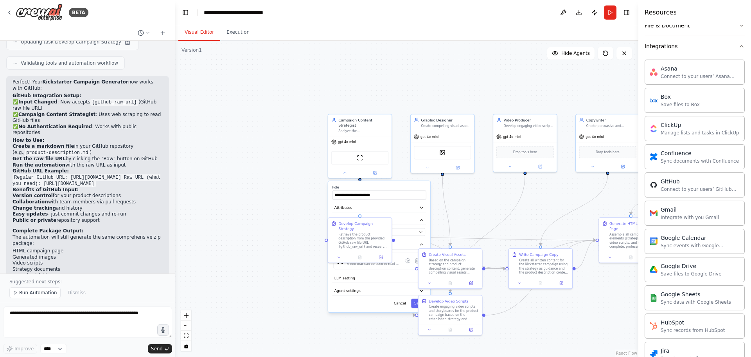
click at [288, 232] on div ".deletable-edge-delete-btn { width: 20px; height: 20px; border: 0px solid #ffff…" at bounding box center [406, 199] width 463 height 316
click at [294, 242] on div ".deletable-edge-delete-btn { width: 20px; height: 20px; border: 0px solid #ffff…" at bounding box center [406, 199] width 463 height 316
click at [340, 254] on icon at bounding box center [339, 256] width 4 height 4
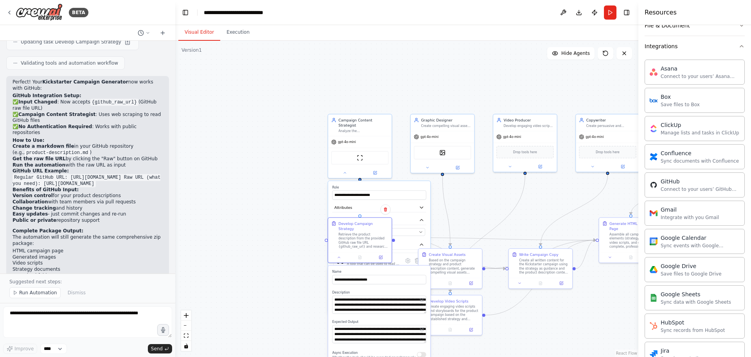
click at [285, 246] on div ".deletable-edge-delete-btn { width: 20px; height: 20px; border: 0px solid #ffff…" at bounding box center [406, 199] width 463 height 316
click at [497, 200] on div ".deletable-edge-delete-btn { width: 20px; height: 20px; border: 0px solid #ffff…" at bounding box center [406, 199] width 463 height 316
click at [343, 169] on icon at bounding box center [345, 171] width 4 height 4
click at [266, 244] on div ".deletable-edge-delete-btn { width: 20px; height: 20px; border: 0px solid #ffff…" at bounding box center [406, 199] width 463 height 316
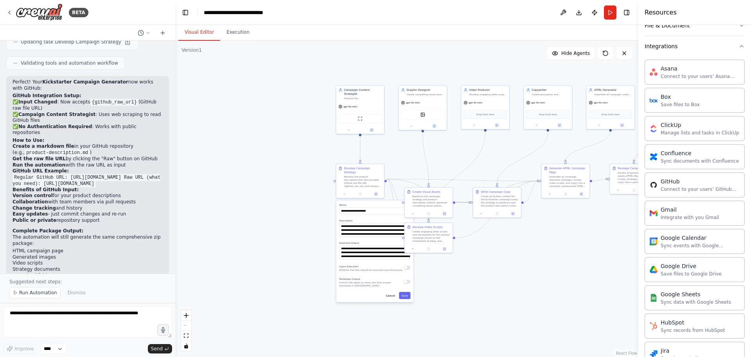
drag, startPoint x: 523, startPoint y: 327, endPoint x: 494, endPoint y: 257, distance: 75.4
click at [524, 242] on div ".deletable-edge-delete-btn { width: 20px; height: 20px; border: 0px solid #ffff…" at bounding box center [406, 199] width 463 height 316
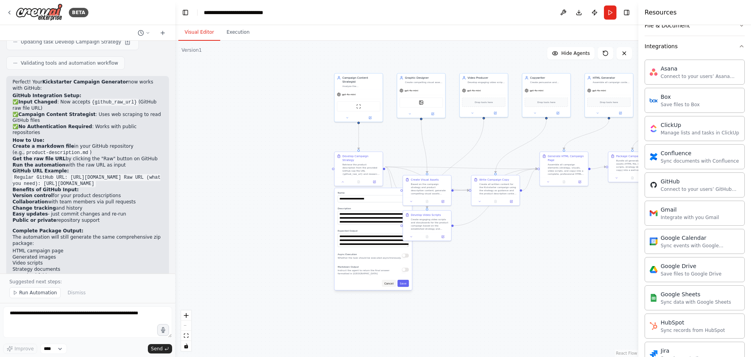
click at [389, 280] on button "Cancel" at bounding box center [389, 282] width 14 height 7
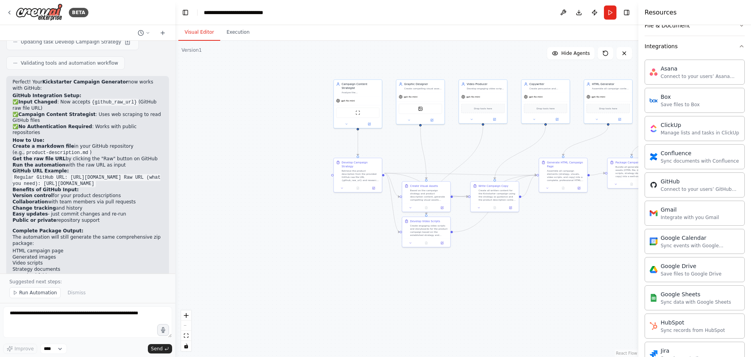
drag, startPoint x: 303, startPoint y: 199, endPoint x: 292, endPoint y: 248, distance: 49.8
click at [292, 248] on div ".deletable-edge-delete-btn { width: 20px; height: 20px; border: 0px solid #ffff…" at bounding box center [406, 199] width 463 height 316
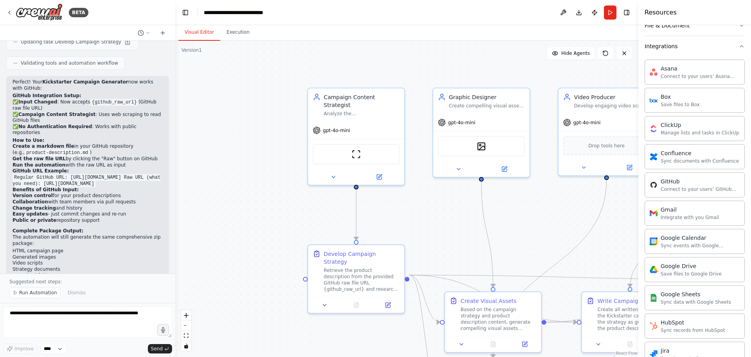
drag, startPoint x: 307, startPoint y: 167, endPoint x: 269, endPoint y: 173, distance: 38.5
click at [269, 173] on div ".deletable-edge-delete-btn { width: 20px; height: 20px; border: 0px solid #ffff…" at bounding box center [406, 199] width 463 height 316
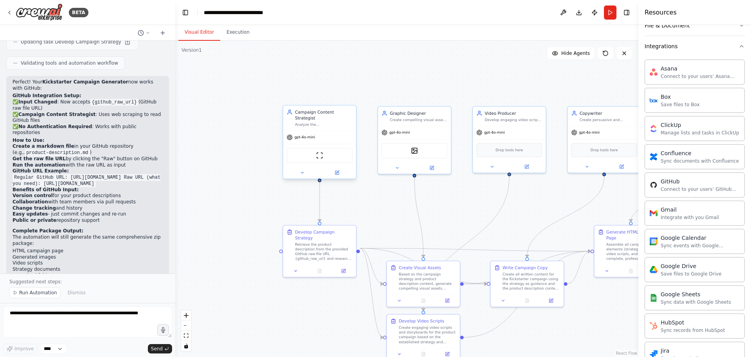
click at [324, 151] on div "ScrapeWebsiteTool" at bounding box center [320, 155] width 66 height 15
click at [319, 152] on img at bounding box center [319, 155] width 7 height 7
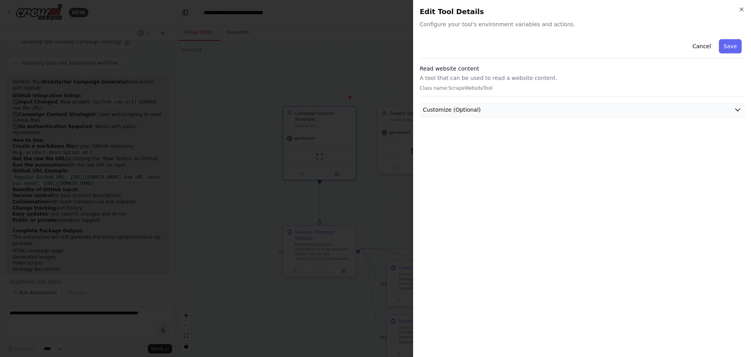
click at [500, 108] on button "Customize (Optional)" at bounding box center [582, 110] width 325 height 14
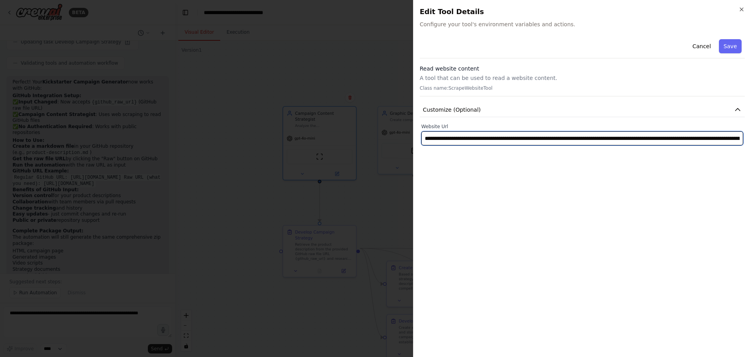
click at [449, 144] on input "**********" at bounding box center [582, 138] width 322 height 14
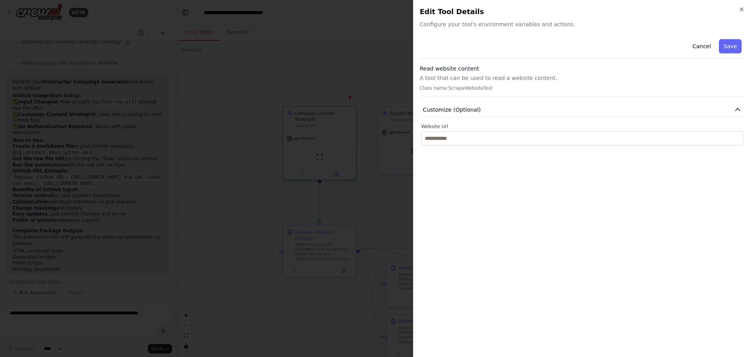
type input "**********"
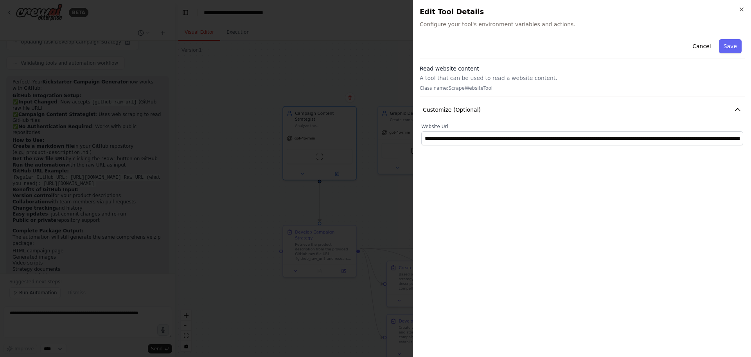
click at [241, 182] on div at bounding box center [375, 178] width 751 height 357
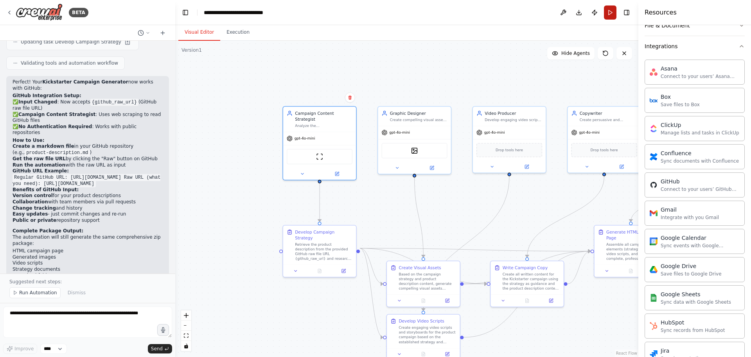
click at [609, 13] on button "Run" at bounding box center [610, 12] width 13 height 14
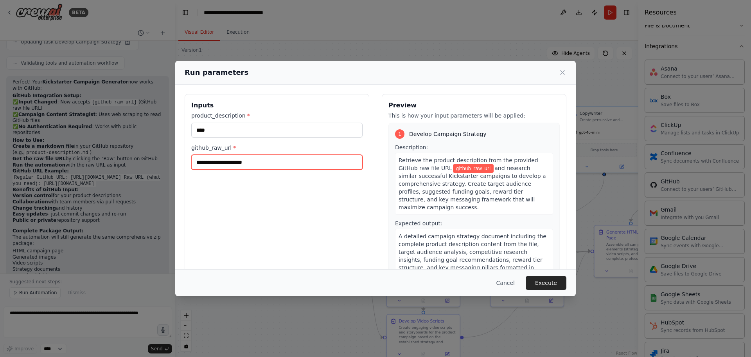
drag, startPoint x: 258, startPoint y: 164, endPoint x: 178, endPoint y: 161, distance: 80.7
click at [178, 161] on div "Inputs product_description * **** github_raw_url * Preview This is how your inp…" at bounding box center [375, 187] width 401 height 204
paste input "**********"
type input "**********"
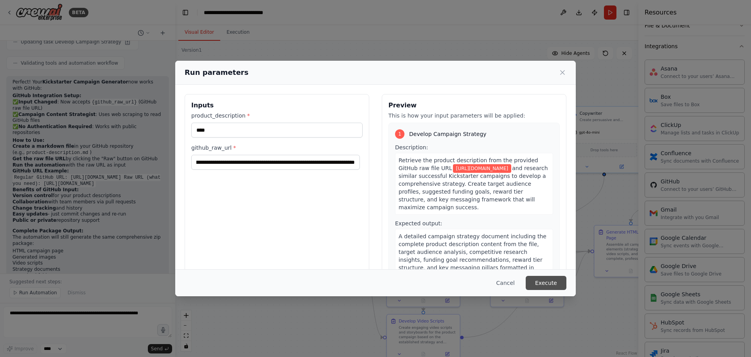
click at [541, 285] on button "Execute" at bounding box center [546, 283] width 41 height 14
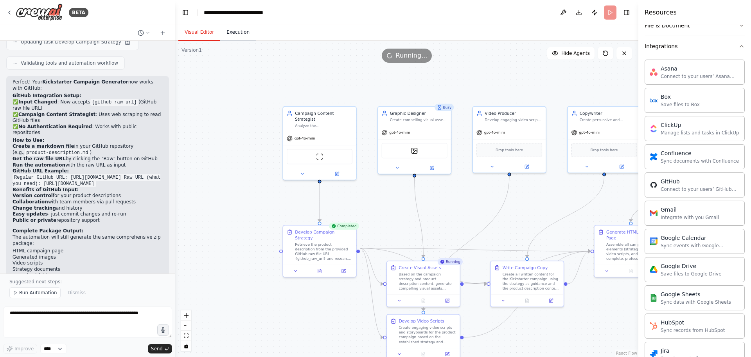
click at [235, 33] on button "Execution" at bounding box center [238, 32] width 36 height 16
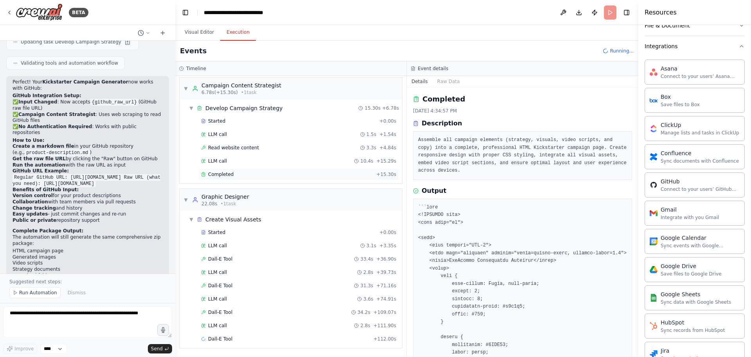
click at [240, 170] on div "Completed + 15.30s" at bounding box center [298, 174] width 201 height 12
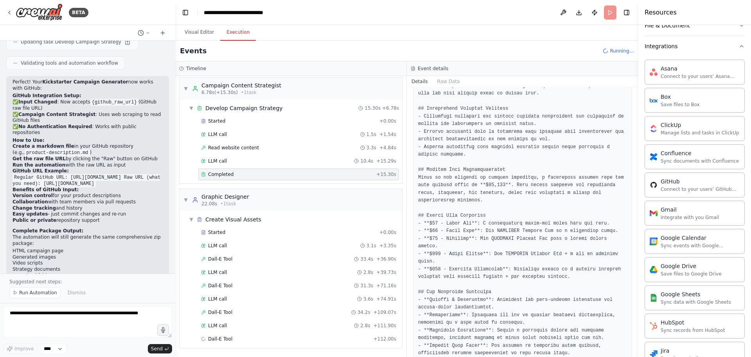
scroll to position [292, 0]
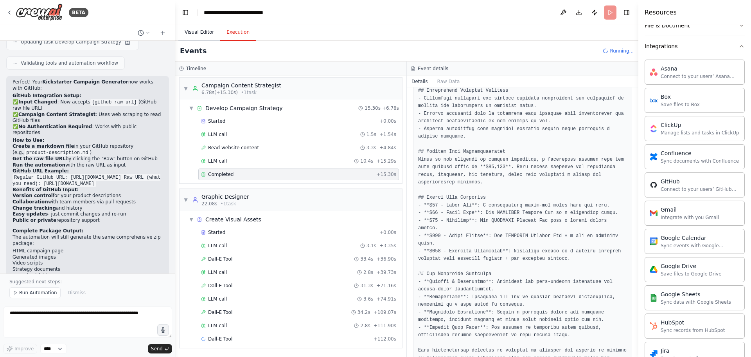
click at [195, 32] on button "Visual Editor" at bounding box center [199, 32] width 42 height 16
click at [227, 33] on button "Execution" at bounding box center [238, 32] width 36 height 16
click at [198, 29] on button "Visual Editor" at bounding box center [199, 32] width 42 height 16
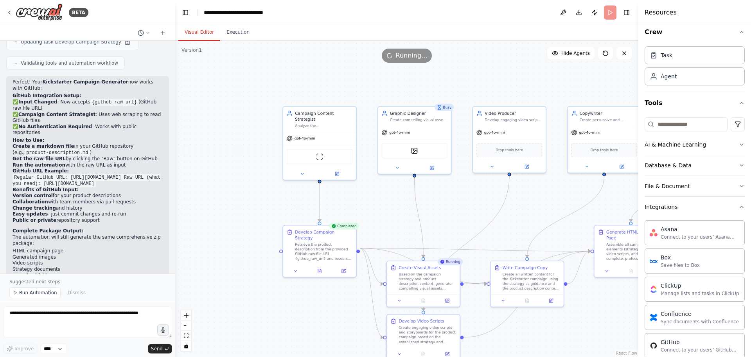
scroll to position [0, 0]
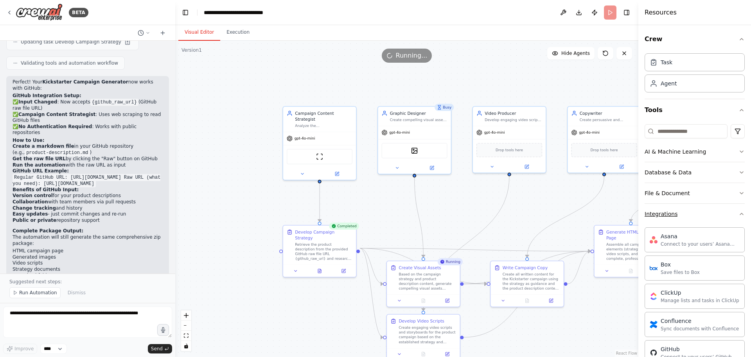
click at [699, 213] on button "Integrations" at bounding box center [695, 214] width 100 height 20
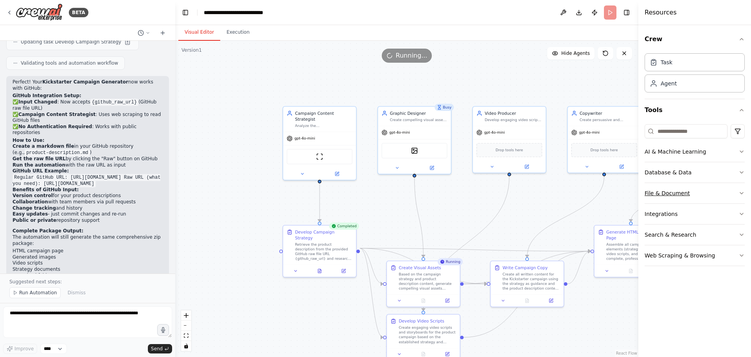
click at [702, 191] on button "File & Document" at bounding box center [695, 193] width 100 height 20
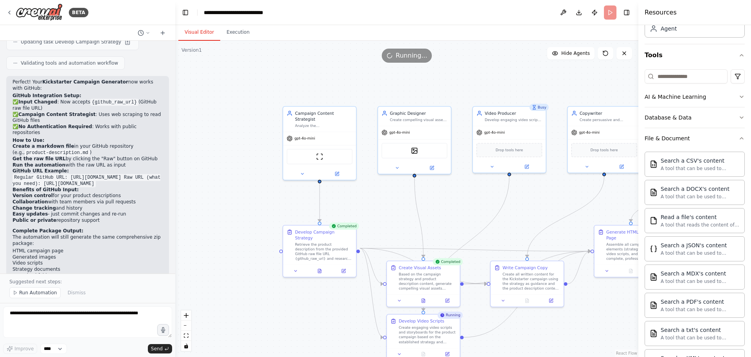
scroll to position [53, 0]
click at [720, 135] on button "File & Document" at bounding box center [695, 140] width 100 height 20
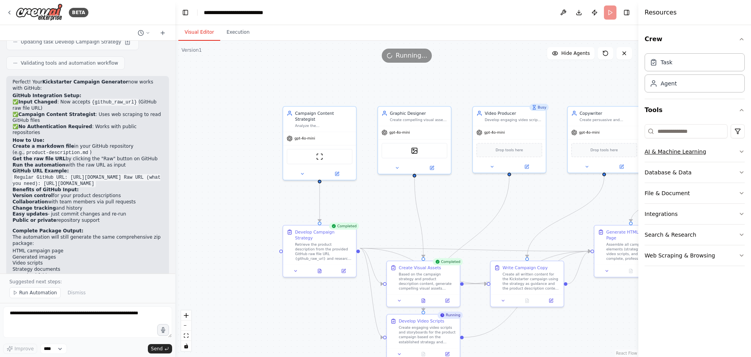
click at [717, 148] on button "AI & Machine Learning" at bounding box center [695, 151] width 100 height 20
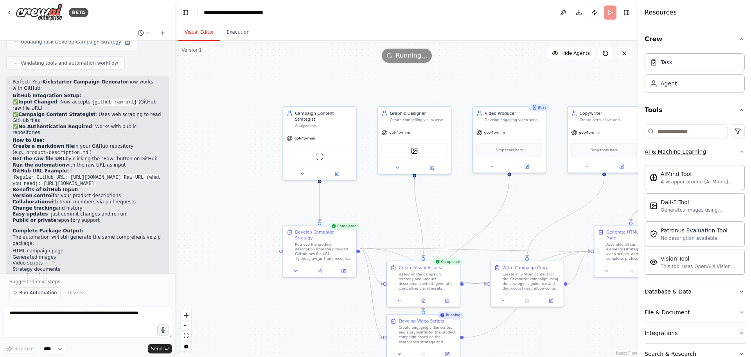
click at [717, 148] on button "AI & Machine Learning" at bounding box center [695, 151] width 100 height 20
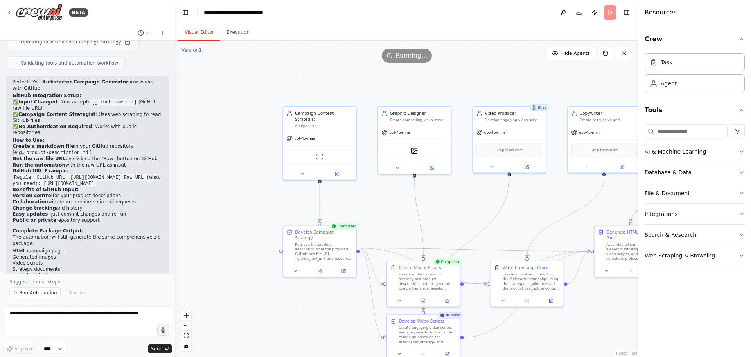
click at [714, 166] on button "Database & Data" at bounding box center [695, 172] width 100 height 20
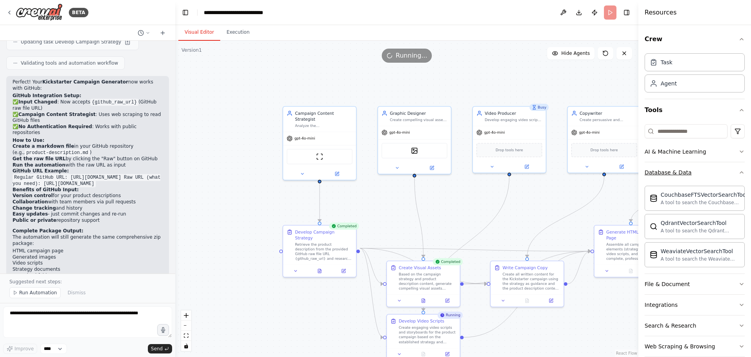
click at [714, 166] on button "Database & Data" at bounding box center [695, 172] width 100 height 20
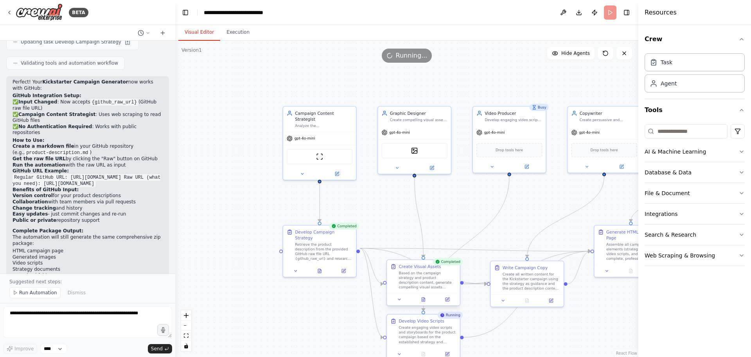
click at [398, 285] on div "Create Visual Assets Based on the campaign strategy and product description con…" at bounding box center [424, 276] width 66 height 26
click at [422, 275] on div "Based on the campaign strategy and product description content, generate compel…" at bounding box center [428, 279] width 58 height 19
click at [240, 34] on button "Execution" at bounding box center [238, 32] width 36 height 16
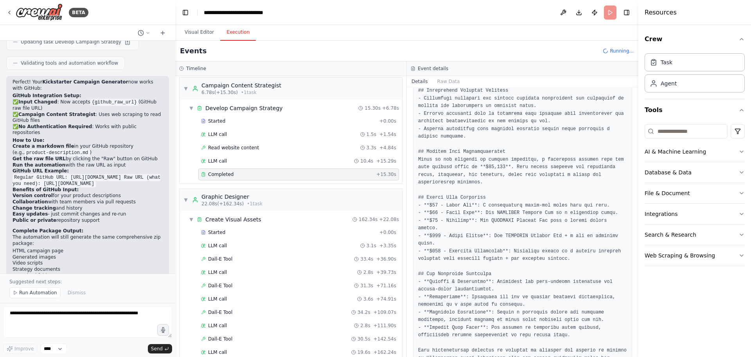
scroll to position [101, 0]
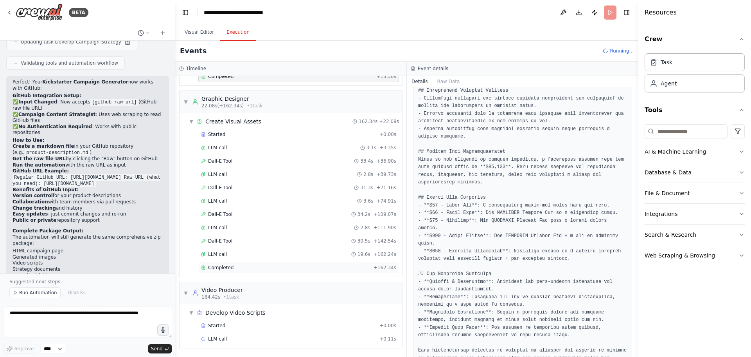
click at [223, 271] on div "Completed + 162.34s" at bounding box center [298, 267] width 201 height 12
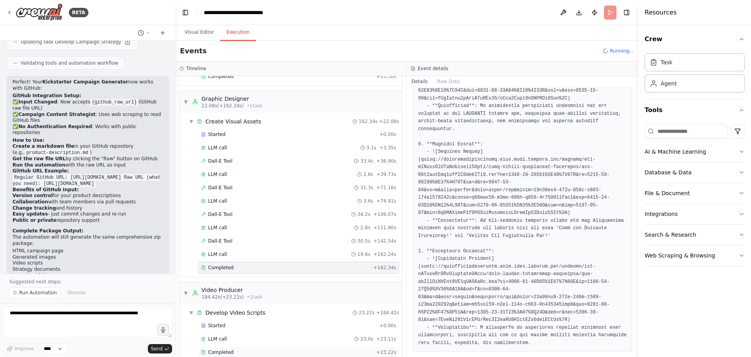
scroll to position [185, 0]
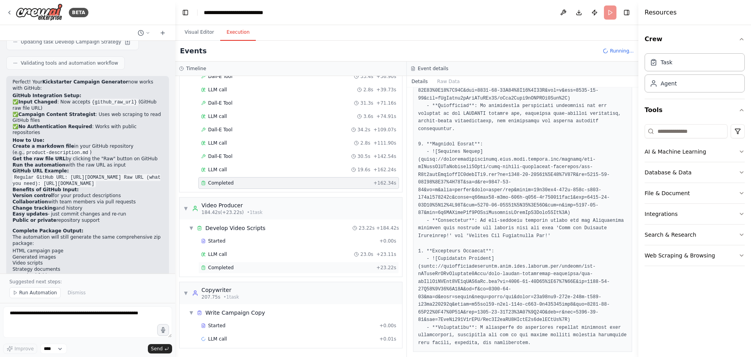
click at [273, 269] on div "Completed" at bounding box center [287, 267] width 172 height 6
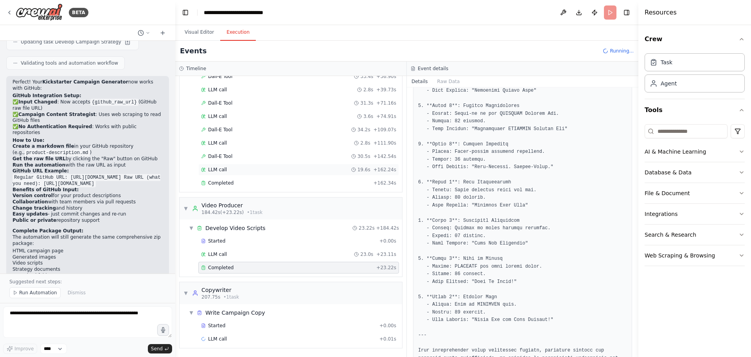
scroll to position [107, 0]
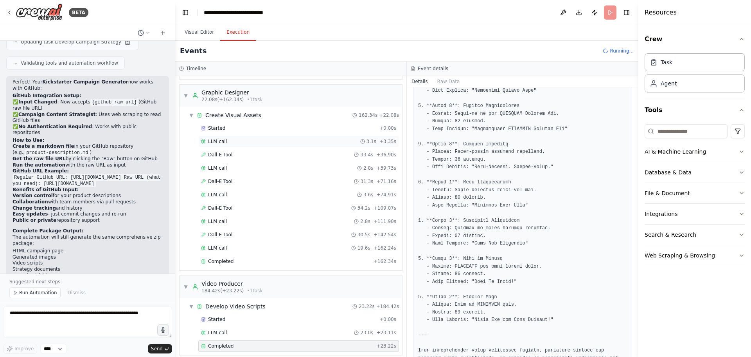
click at [334, 144] on div "LLM call 3.1s + 3.35s" at bounding box center [298, 141] width 201 height 12
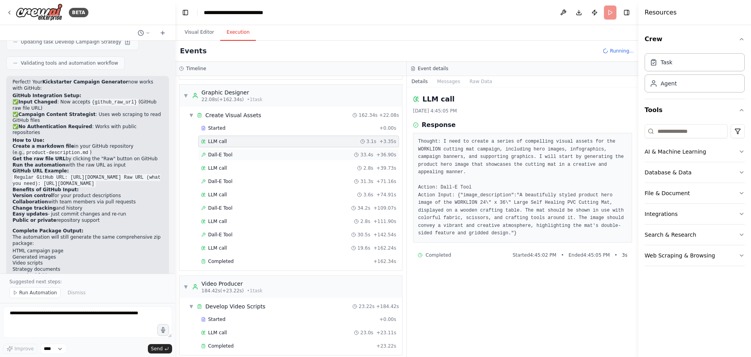
click at [335, 151] on div "Dall-E Tool 33.4s + 36.90s" at bounding box center [298, 155] width 201 height 12
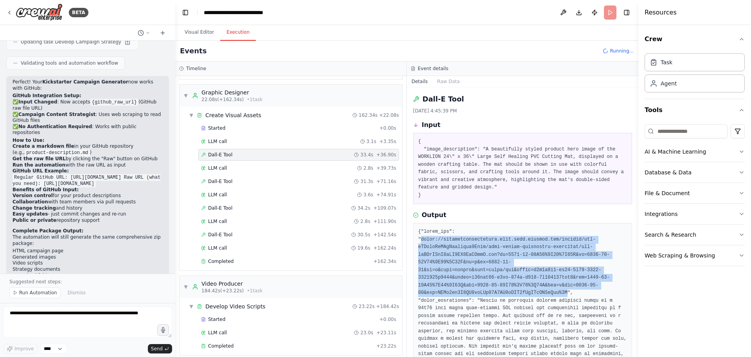
drag, startPoint x: 457, startPoint y: 225, endPoint x: 555, endPoint y: 277, distance: 111.5
click at [555, 277] on pre at bounding box center [522, 296] width 209 height 137
copy pre "https://oaidalleapiprodscus.blob.core.windows.net/private/org-hZRtglLxBYvAvvtxh…"
click at [740, 110] on icon "button" at bounding box center [742, 110] width 6 height 6
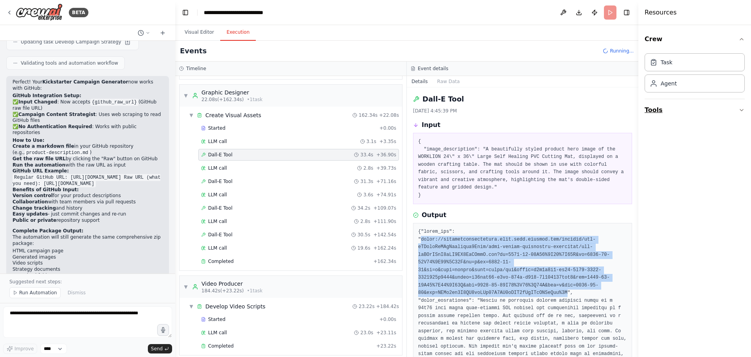
click at [730, 107] on button "Tools" at bounding box center [695, 110] width 100 height 22
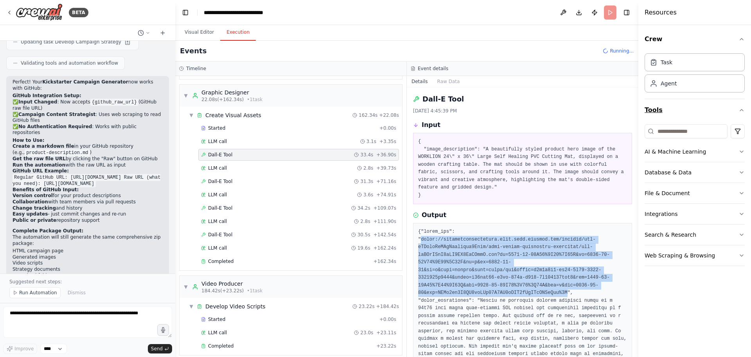
click at [730, 107] on button "Tools" at bounding box center [695, 110] width 100 height 22
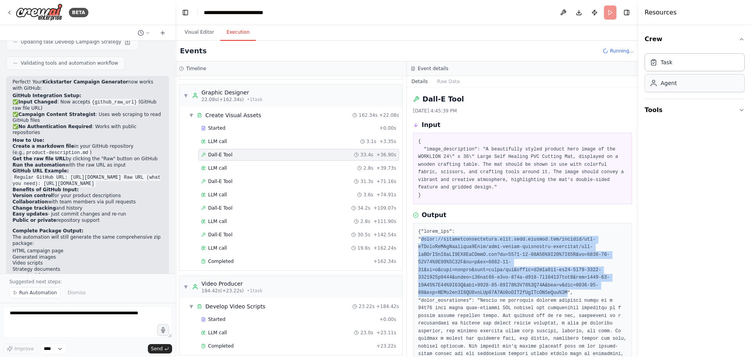
click at [703, 83] on div "Agent" at bounding box center [695, 83] width 100 height 18
click at [185, 30] on button "Visual Editor" at bounding box center [199, 32] width 42 height 16
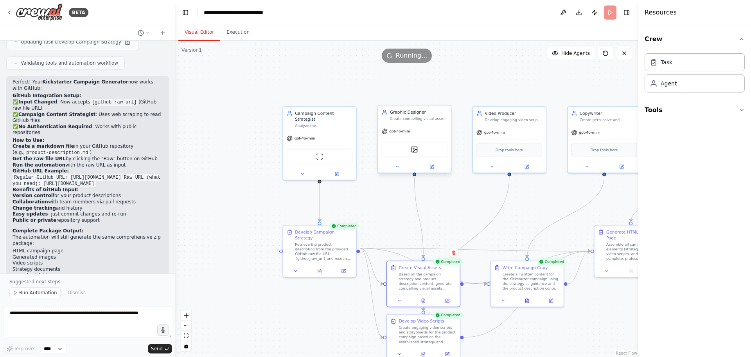
click at [413, 115] on div "Graphic Designer Create compelling visual assets for the {product_description} …" at bounding box center [419, 115] width 58 height 12
click at [407, 131] on span "gpt-4o-mini" at bounding box center [399, 131] width 21 height 5
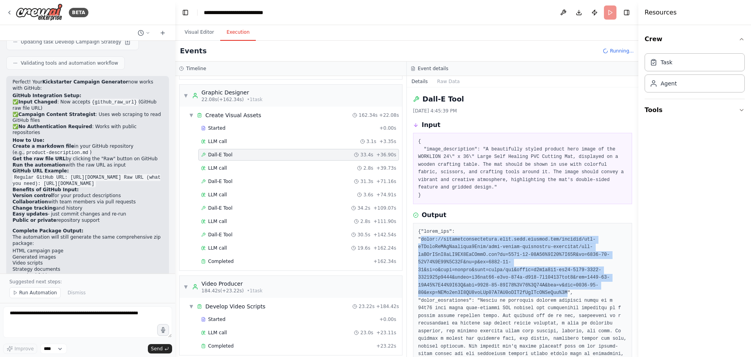
click at [227, 32] on button "Execution" at bounding box center [238, 32] width 36 height 16
click at [202, 34] on button "Visual Editor" at bounding box center [199, 32] width 42 height 16
click at [239, 32] on button "Execution" at bounding box center [238, 32] width 36 height 16
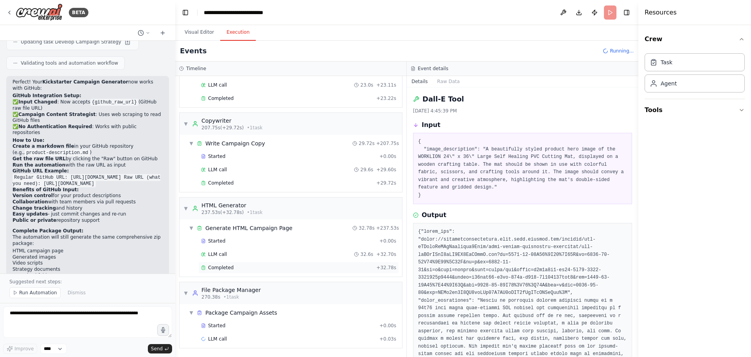
click at [266, 270] on div "Completed + 32.78s" at bounding box center [298, 267] width 201 height 12
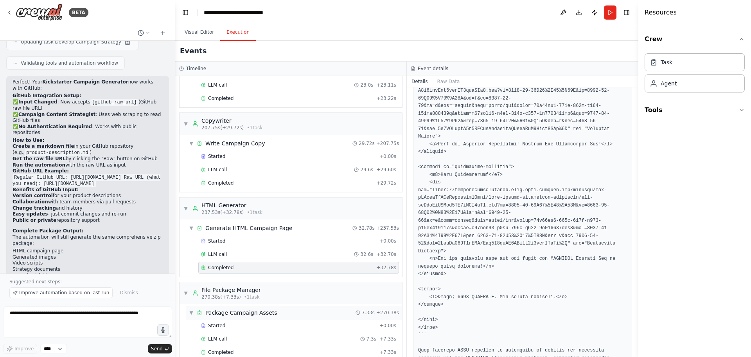
scroll to position [367, 0]
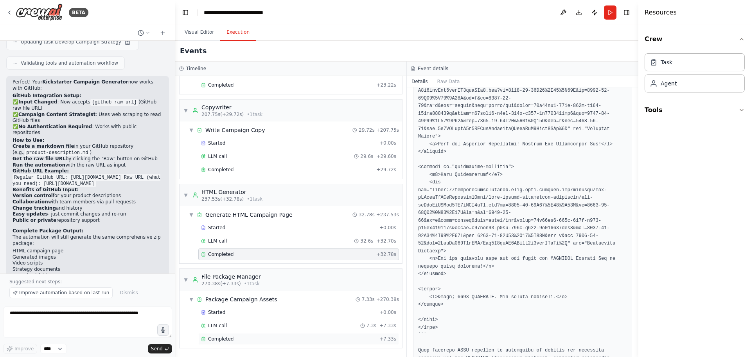
click at [245, 337] on div "Completed" at bounding box center [288, 338] width 175 height 6
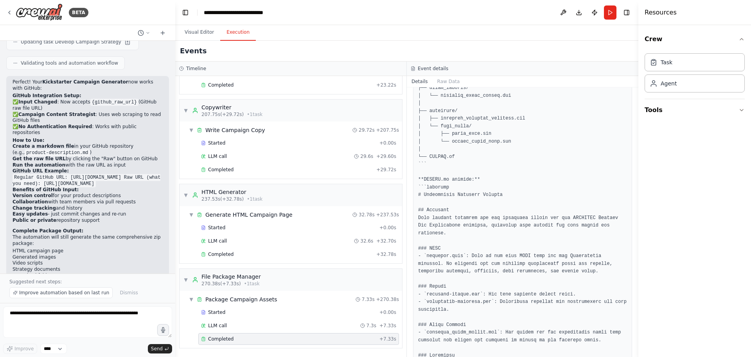
scroll to position [0, 0]
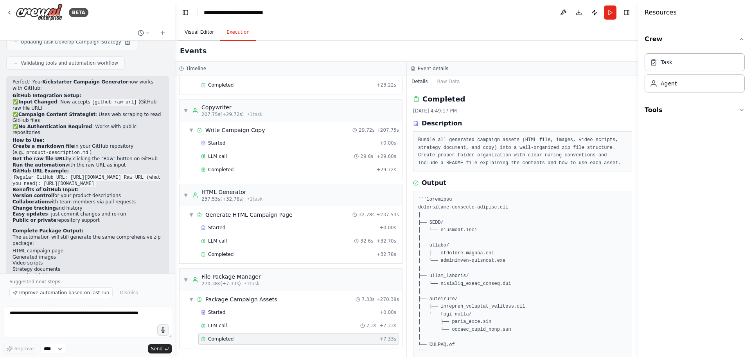
click at [201, 33] on button "Visual Editor" at bounding box center [199, 32] width 42 height 16
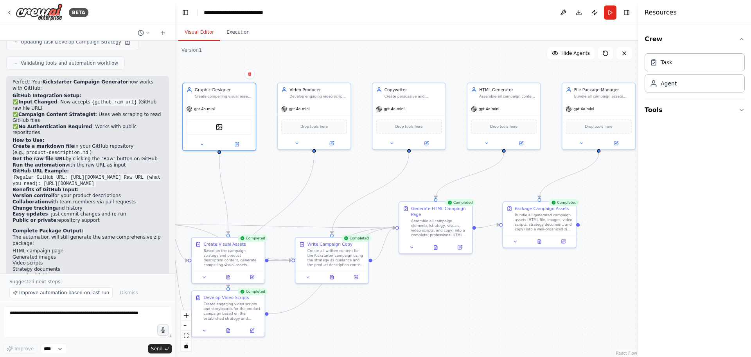
drag, startPoint x: 577, startPoint y: 326, endPoint x: 382, endPoint y: 303, distance: 196.7
click at [382, 303] on div ".deletable-edge-delete-btn { width: 20px; height: 20px; border: 0px solid #ffff…" at bounding box center [406, 199] width 463 height 316
click at [535, 217] on div "Bundle all generated campaign assets (HTML file, images, video scripts, strateg…" at bounding box center [544, 220] width 58 height 19
click at [549, 218] on div "Bundle all generated campaign assets (HTML file, images, video scripts, strateg…" at bounding box center [544, 220] width 58 height 19
click at [517, 240] on icon at bounding box center [515, 240] width 5 height 5
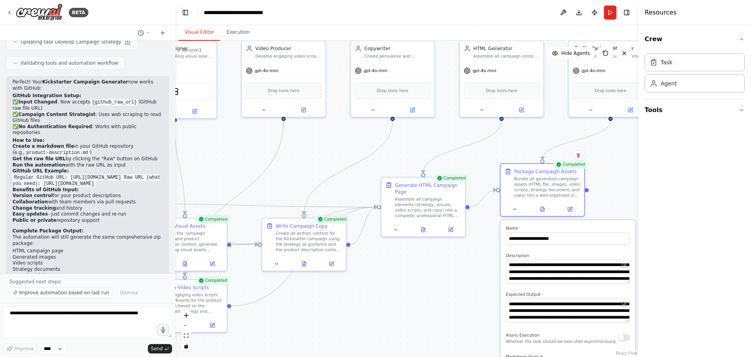
drag, startPoint x: 564, startPoint y: 310, endPoint x: 562, endPoint y: 280, distance: 29.4
click at [562, 292] on label "Expected Output" at bounding box center [568, 294] width 124 height 5
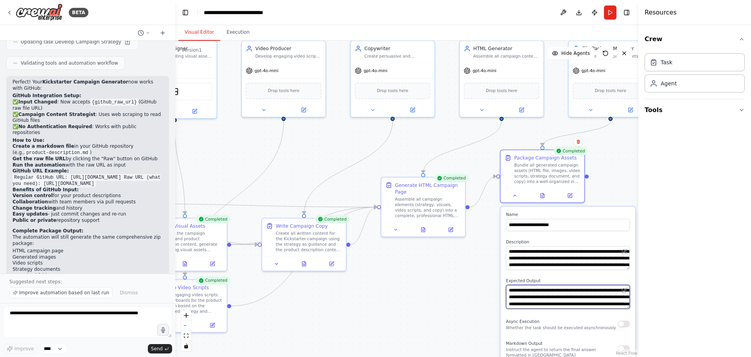
drag, startPoint x: 562, startPoint y: 288, endPoint x: 560, endPoint y: 240, distance: 48.2
click at [560, 240] on div "**********" at bounding box center [568, 294] width 135 height 177
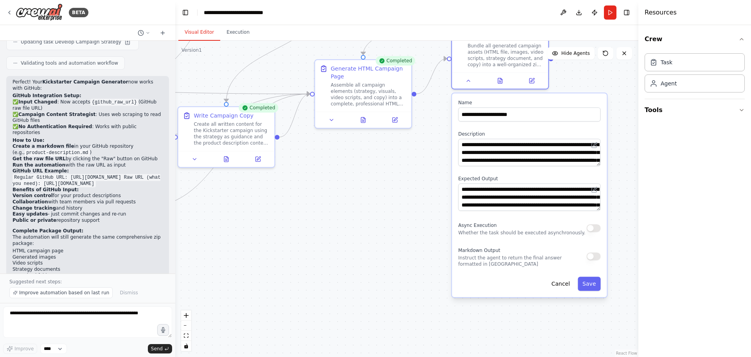
drag, startPoint x: 460, startPoint y: 281, endPoint x: 361, endPoint y: 212, distance: 120.5
click at [361, 212] on div ".deletable-edge-delete-btn { width: 20px; height: 20px; border: 0px solid #ffff…" at bounding box center [406, 199] width 463 height 316
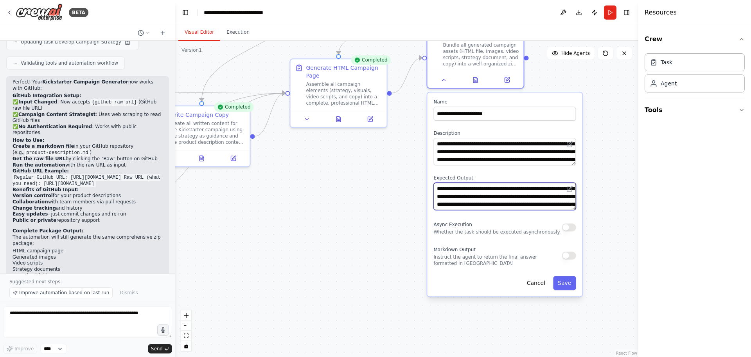
click at [534, 200] on textarea "**********" at bounding box center [505, 195] width 142 height 27
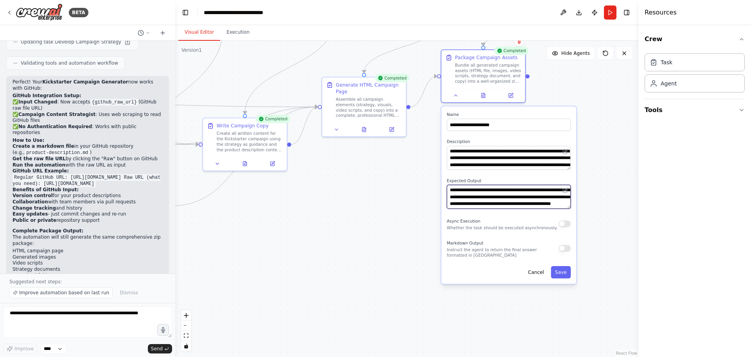
scroll to position [23, 0]
click at [414, 183] on div ".deletable-edge-delete-btn { width: 20px; height: 20px; border: 0px solid #ffff…" at bounding box center [406, 199] width 463 height 316
click at [488, 78] on div "Bundle all generated campaign assets (HTML file, images, video scripts, strateg…" at bounding box center [488, 72] width 66 height 22
click at [483, 95] on icon at bounding box center [484, 94] width 4 height 5
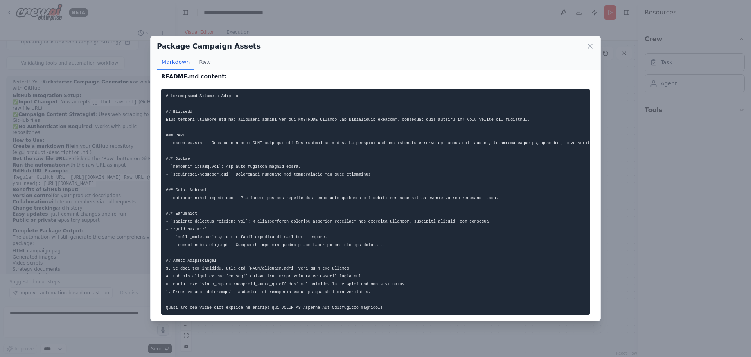
scroll to position [211, 0]
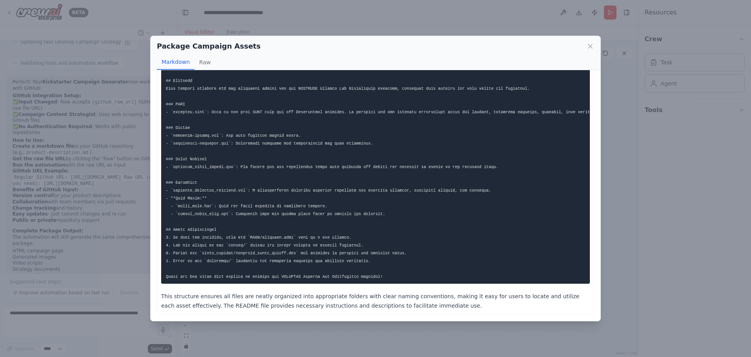
click at [423, 302] on p "This structure ensures all files are neatly organized into appropriate folders …" at bounding box center [375, 300] width 429 height 19
click at [211, 59] on button "Raw" at bounding box center [205, 62] width 21 height 15
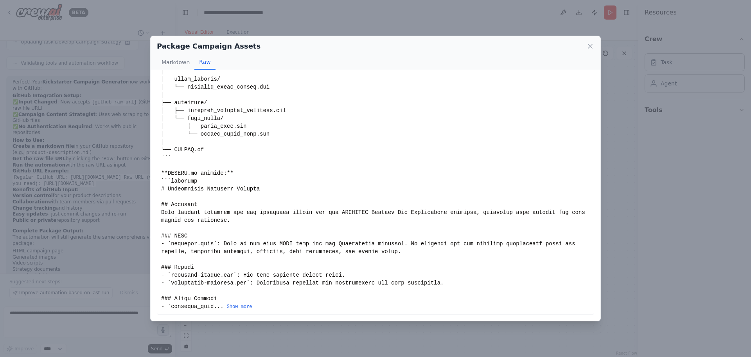
scroll to position [0, 0]
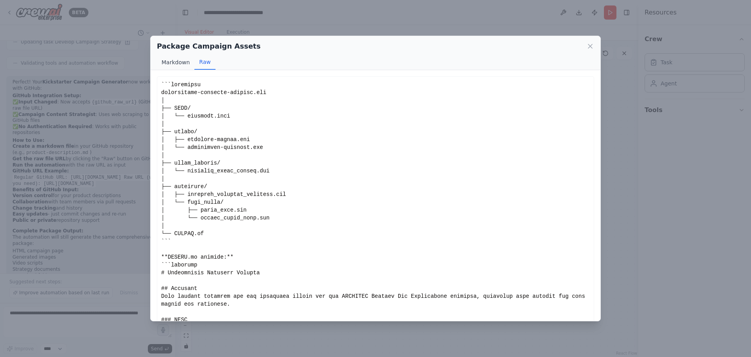
click at [169, 66] on button "Markdown" at bounding box center [176, 62] width 38 height 15
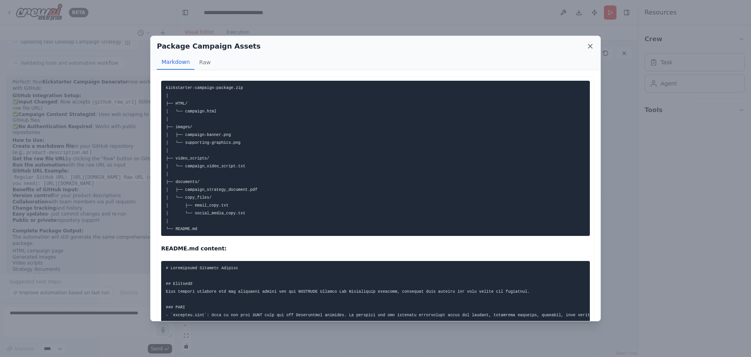
click at [589, 45] on icon at bounding box center [591, 46] width 8 height 8
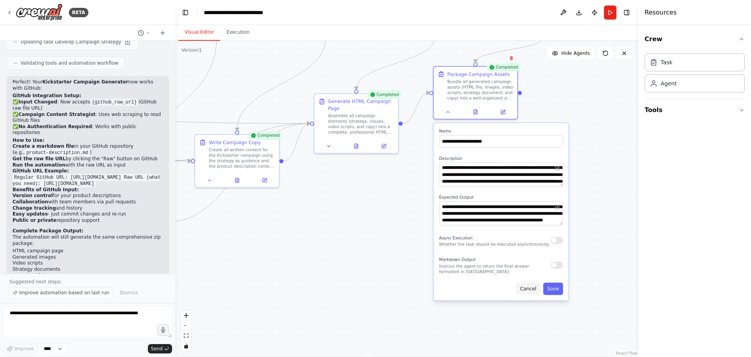
click at [531, 290] on button "Cancel" at bounding box center [528, 288] width 24 height 12
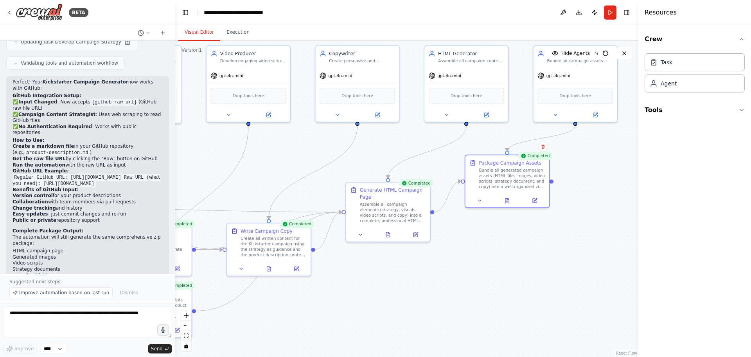
drag, startPoint x: 520, startPoint y: 268, endPoint x: 532, endPoint y: 288, distance: 23.7
click at [532, 288] on div ".deletable-edge-delete-btn { width: 20px; height: 20px; border: 0px solid #ffff…" at bounding box center [406, 199] width 463 height 316
click at [603, 183] on div ".deletable-edge-delete-btn { width: 20px; height: 20px; border: 0px solid #ffff…" at bounding box center [406, 199] width 463 height 316
click at [588, 72] on div "gpt-4o-mini" at bounding box center [576, 74] width 84 height 15
click at [518, 175] on div "Bundle all generated campaign assets (HTML file, images, video scripts, strateg…" at bounding box center [512, 177] width 66 height 22
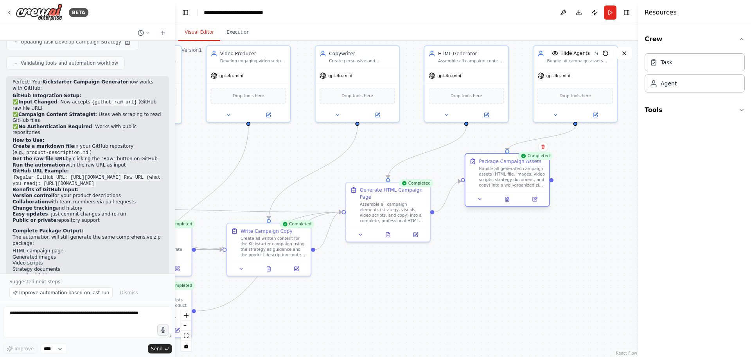
click at [506, 163] on div "Package Campaign Assets" at bounding box center [510, 161] width 63 height 7
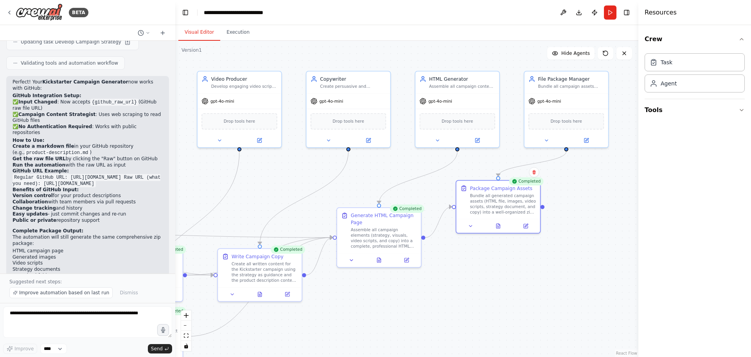
drag, startPoint x: 602, startPoint y: 226, endPoint x: 597, endPoint y: 242, distance: 16.3
click at [597, 242] on div ".deletable-edge-delete-btn { width: 20px; height: 20px; border: 0px solid #ffff…" at bounding box center [406, 199] width 463 height 316
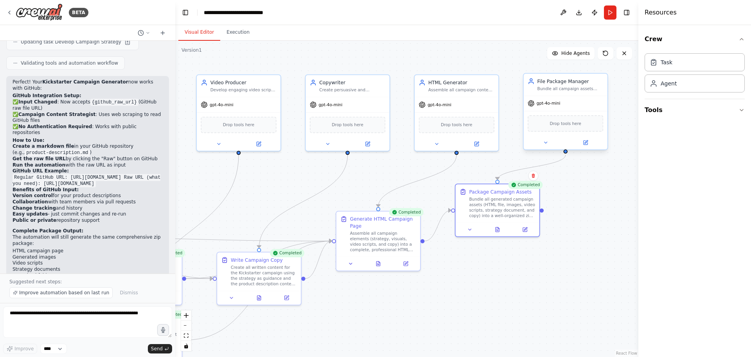
click at [580, 82] on div "File Package Manager" at bounding box center [570, 81] width 66 height 7
click at [564, 83] on div "File Package Manager" at bounding box center [570, 81] width 66 height 7
click at [565, 83] on div "File Package Manager" at bounding box center [570, 81] width 66 height 7
click at [567, 95] on div "gpt-4o-mini Drop tools here" at bounding box center [566, 122] width 84 height 54
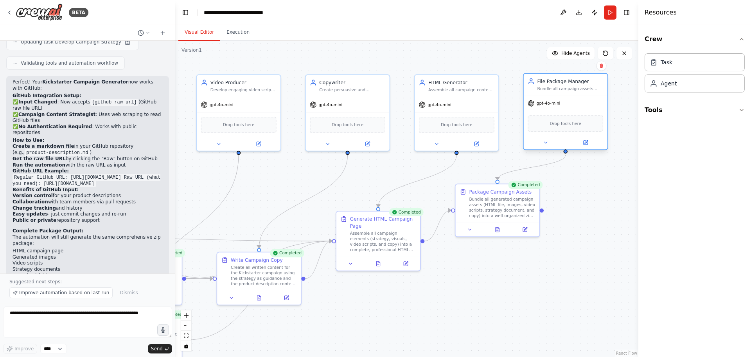
click at [567, 95] on div "gpt-4o-mini Drop tools here" at bounding box center [566, 122] width 84 height 54
click at [568, 99] on div "gpt-4o-mini" at bounding box center [566, 103] width 84 height 15
click at [472, 225] on icon at bounding box center [469, 227] width 5 height 5
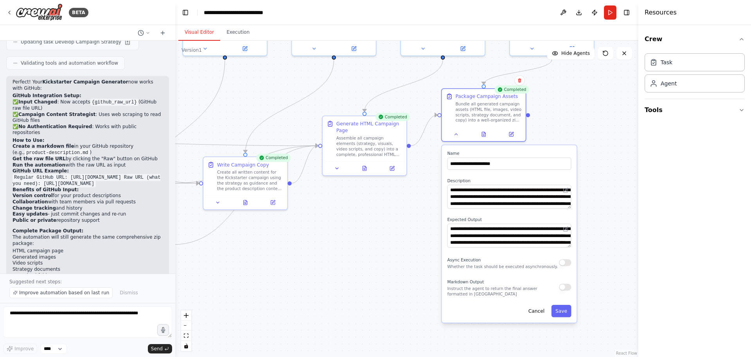
drag, startPoint x: 599, startPoint y: 238, endPoint x: 583, endPoint y: 177, distance: 63.2
click at [583, 177] on div ".deletable-edge-delete-btn { width: 20px; height: 20px; border: 0px solid #ffff…" at bounding box center [406, 199] width 463 height 316
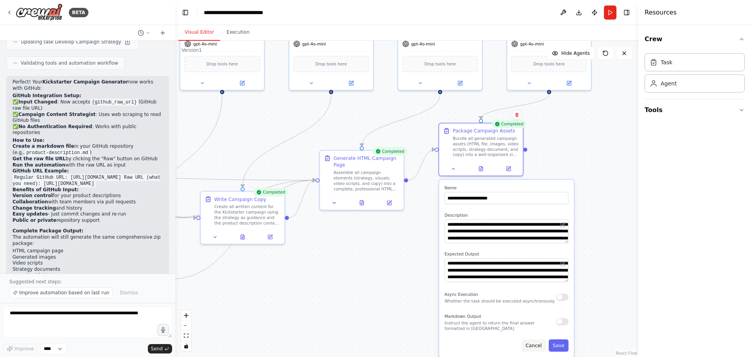
click at [540, 342] on button "Cancel" at bounding box center [534, 345] width 24 height 12
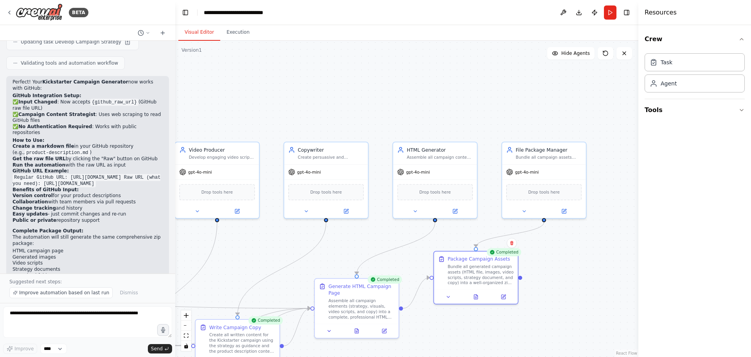
drag, startPoint x: 573, startPoint y: 133, endPoint x: 568, endPoint y: 259, distance: 125.3
click at [568, 259] on div ".deletable-edge-delete-btn { width: 20px; height: 20px; border: 0px solid #ffff…" at bounding box center [406, 199] width 463 height 316
click at [543, 179] on div "Drop tools here" at bounding box center [545, 190] width 84 height 25
click at [662, 106] on button "Tools" at bounding box center [695, 110] width 100 height 22
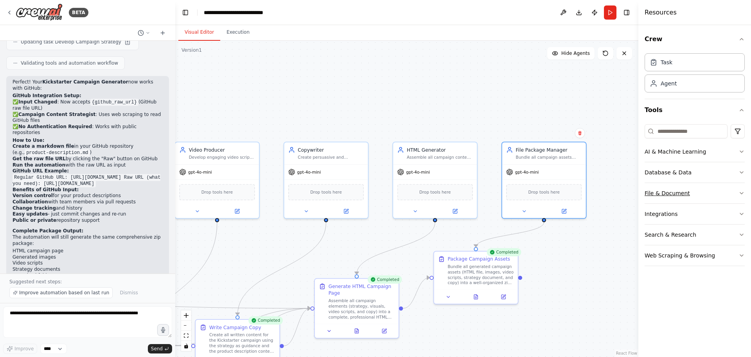
click at [684, 193] on div "File & Document" at bounding box center [667, 193] width 45 height 8
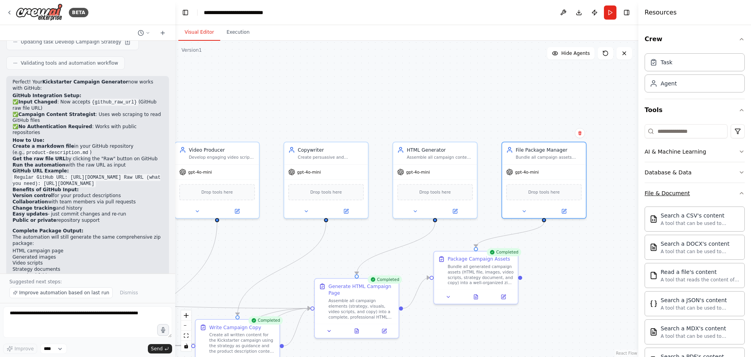
click at [685, 193] on div "File & Document" at bounding box center [667, 193] width 45 height 8
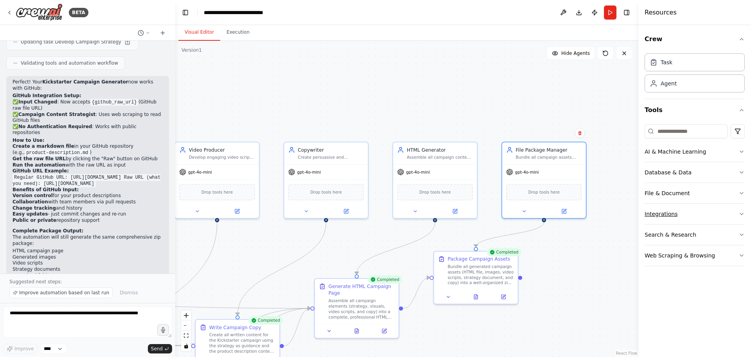
click at [694, 213] on button "Integrations" at bounding box center [695, 214] width 100 height 20
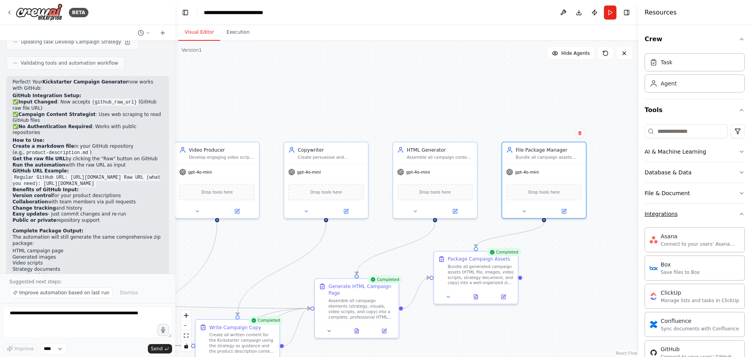
scroll to position [78, 0]
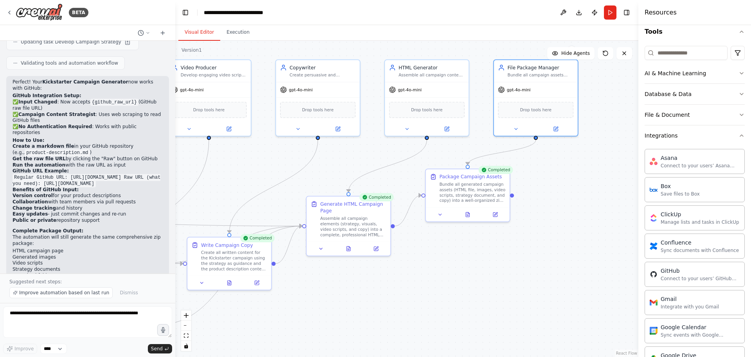
drag, startPoint x: 599, startPoint y: 282, endPoint x: 591, endPoint y: 194, distance: 88.4
click at [591, 195] on div ".deletable-edge-delete-btn { width: 20px; height: 20px; border: 0px solid #ffff…" at bounding box center [406, 199] width 463 height 316
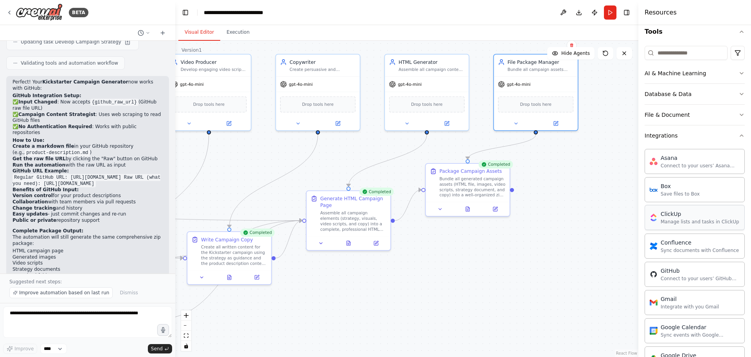
scroll to position [157, 0]
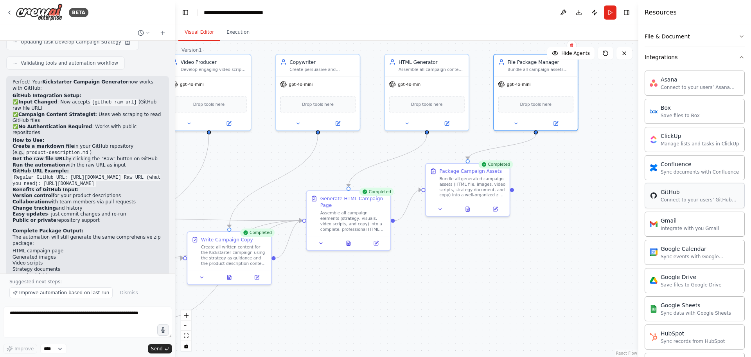
click at [710, 203] on div "GitHub Connect to your users’ GitHub accounts" at bounding box center [695, 195] width 100 height 25
click at [696, 195] on div "GitHub" at bounding box center [700, 192] width 79 height 8
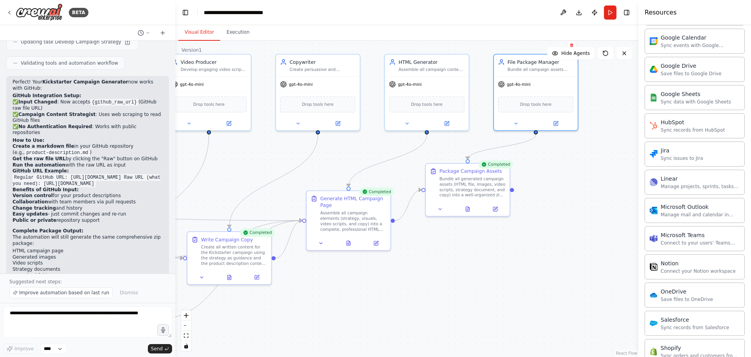
scroll to position [395, 0]
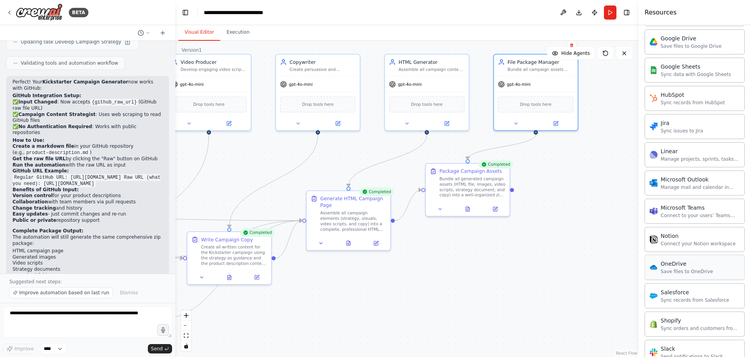
click at [695, 272] on div "Save files to OneDrive" at bounding box center [687, 271] width 52 height 6
click at [681, 268] on div "Save files to OneDrive" at bounding box center [687, 271] width 52 height 6
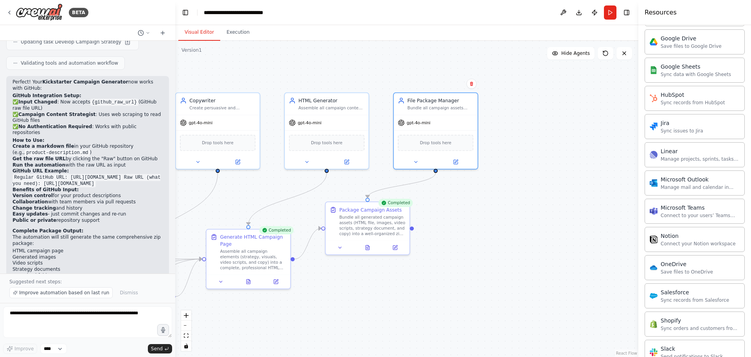
drag, startPoint x: 589, startPoint y: 229, endPoint x: 463, endPoint y: 270, distance: 133.0
click at [463, 270] on div ".deletable-edge-delete-btn { width: 20px; height: 20px; border: 0px solid #ffff…" at bounding box center [406, 199] width 463 height 316
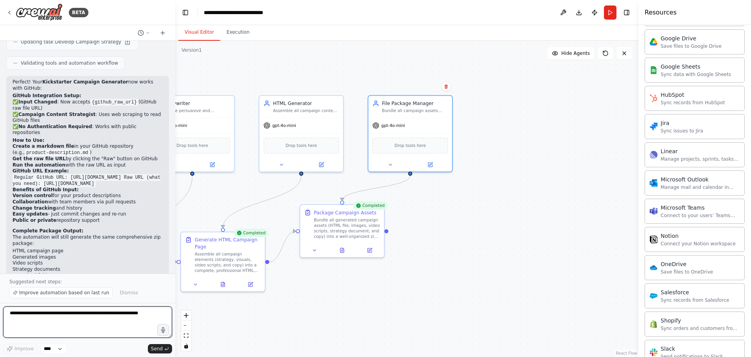
click at [103, 313] on textarea at bounding box center [87, 321] width 169 height 31
type textarea "**********"
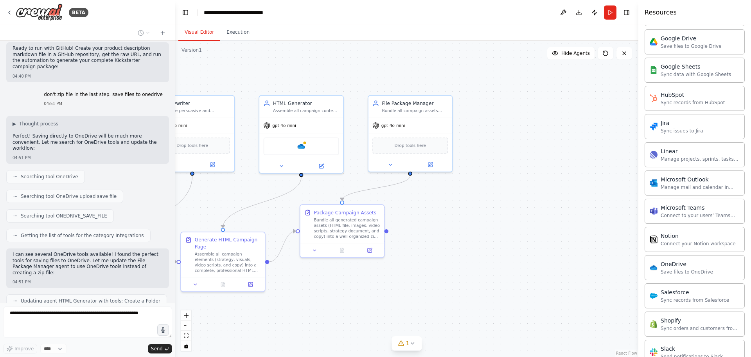
scroll to position [4153, 0]
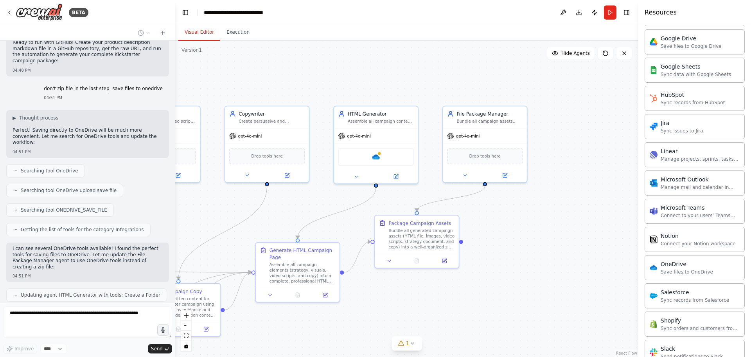
drag, startPoint x: 312, startPoint y: 294, endPoint x: 362, endPoint y: 313, distance: 53.6
click at [362, 313] on div ".deletable-edge-delete-btn { width: 20px; height: 20px; border: 0px solid #ffff…" at bounding box center [406, 199] width 463 height 316
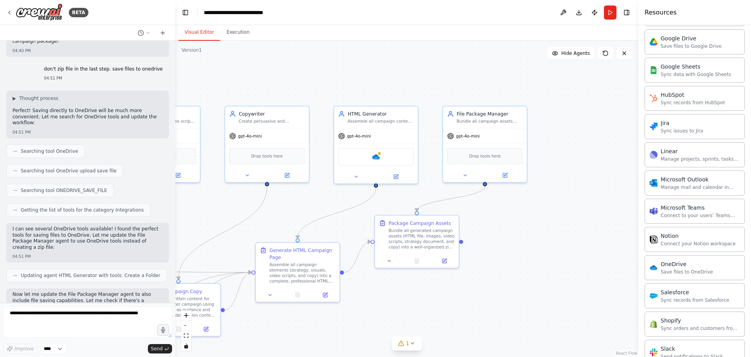
scroll to position [4240, 0]
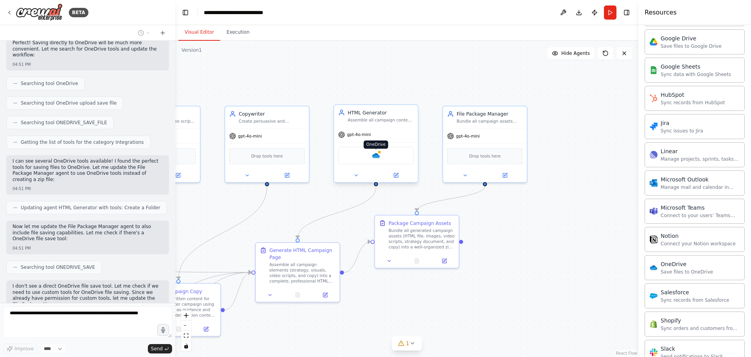
click at [373, 155] on img at bounding box center [376, 155] width 8 height 8
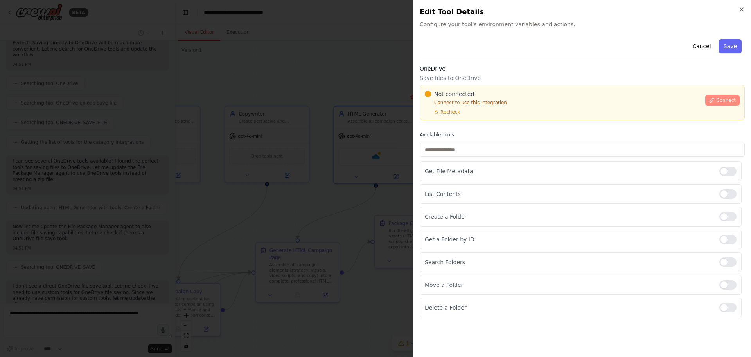
click at [722, 97] on span "Connect" at bounding box center [727, 100] width 20 height 6
click at [724, 101] on span "Connect" at bounding box center [727, 100] width 20 height 6
click at [467, 113] on div "Not connected Connect to use this integration Recheck" at bounding box center [563, 102] width 276 height 25
click at [471, 113] on div "Not connected Connect to use this integration Recheck" at bounding box center [563, 102] width 276 height 25
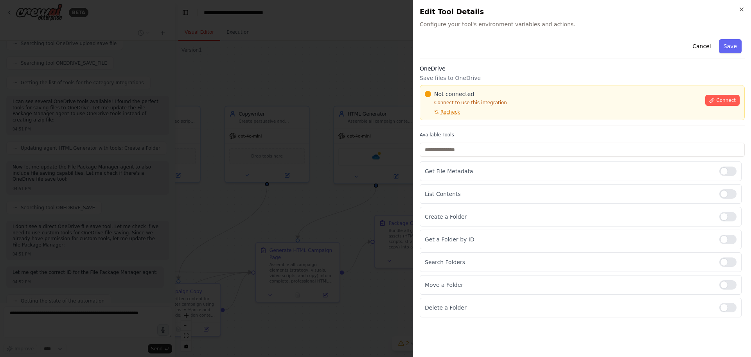
click at [362, 83] on div at bounding box center [375, 178] width 751 height 357
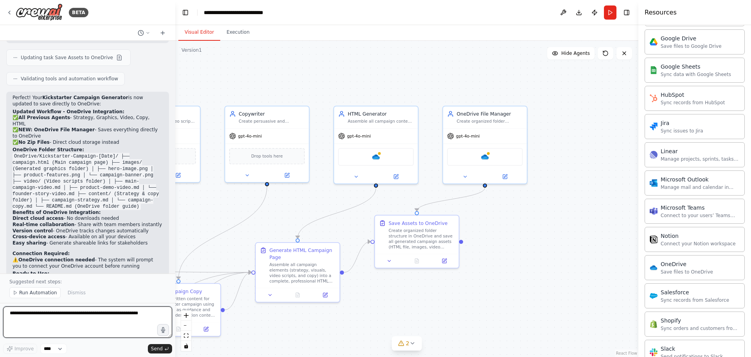
scroll to position [4663, 0]
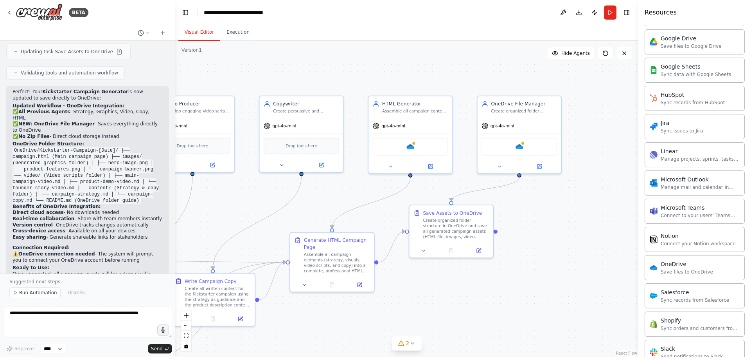
drag, startPoint x: 535, startPoint y: 236, endPoint x: 571, endPoint y: 213, distance: 43.0
click at [571, 213] on div ".deletable-edge-delete-btn { width: 20px; height: 20px; border: 0px solid #ffff…" at bounding box center [406, 199] width 463 height 316
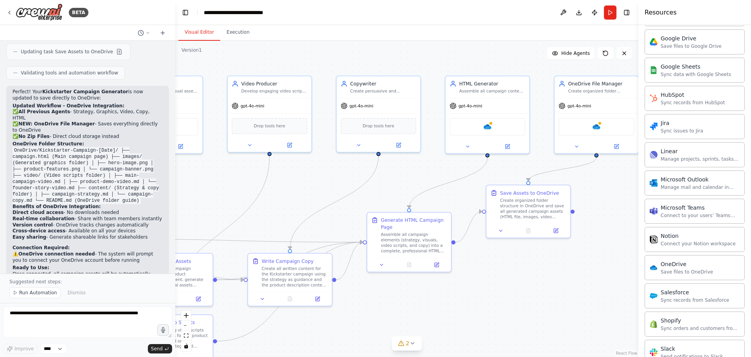
drag, startPoint x: 473, startPoint y: 282, endPoint x: 548, endPoint y: 274, distance: 75.2
click at [548, 274] on div ".deletable-edge-delete-btn { width: 20px; height: 20px; border: 0px solid #ffff…" at bounding box center [406, 199] width 463 height 316
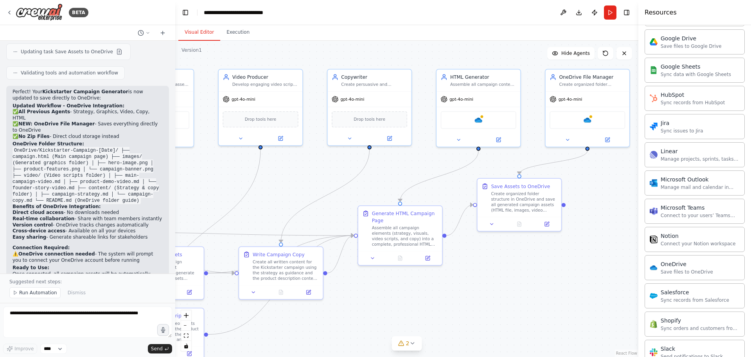
drag, startPoint x: 539, startPoint y: 270, endPoint x: 530, endPoint y: 263, distance: 11.2
click at [530, 263] on div ".deletable-edge-delete-btn { width: 20px; height: 20px; border: 0px solid #ffff…" at bounding box center [406, 199] width 463 height 316
click at [95, 314] on textarea at bounding box center [87, 321] width 169 height 31
type textarea "**********"
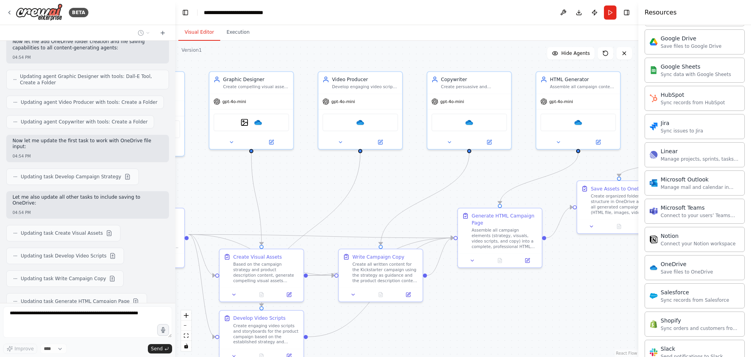
scroll to position [5254, 0]
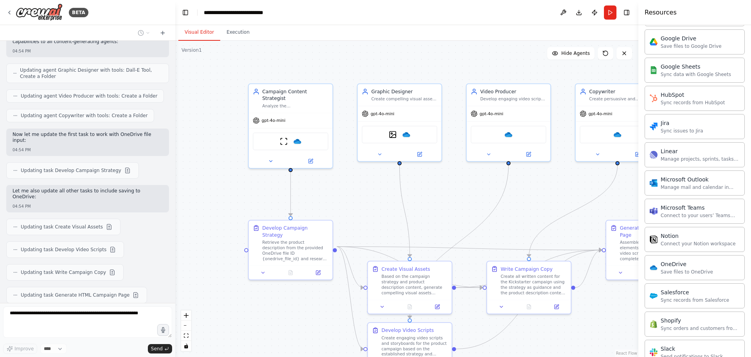
drag, startPoint x: 340, startPoint y: 180, endPoint x: 559, endPoint y: 195, distance: 219.3
click at [559, 195] on div ".deletable-edge-delete-btn { width: 20px; height: 20px; border: 0px solid #ffff…" at bounding box center [406, 199] width 463 height 316
click at [300, 136] on img at bounding box center [298, 140] width 8 height 8
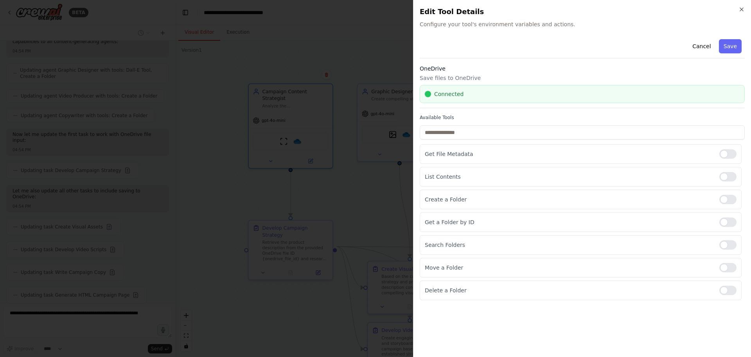
click at [352, 190] on div at bounding box center [375, 178] width 751 height 357
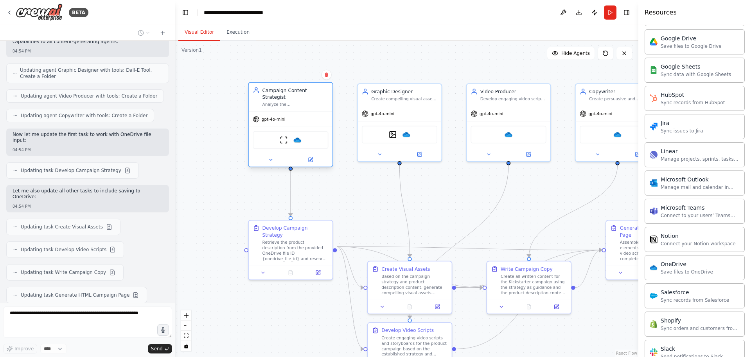
click at [289, 112] on div "gpt-4o-mini" at bounding box center [291, 119] width 84 height 15
click at [295, 102] on div "Analyze the {product_description} and develop a comprehensive Kickstarter campa…" at bounding box center [296, 104] width 66 height 5
click at [295, 92] on div "Campaign Content Strategist" at bounding box center [296, 93] width 66 height 14
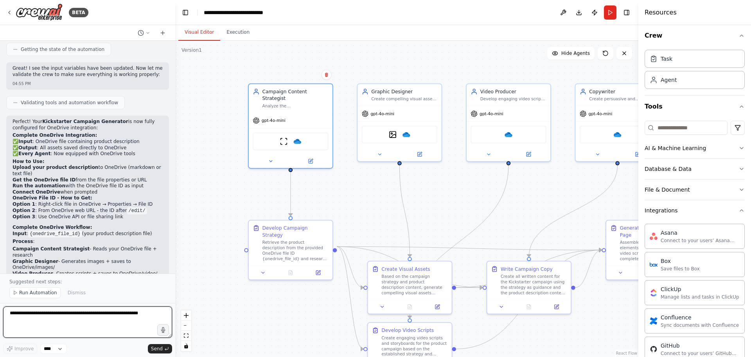
scroll to position [5561, 0]
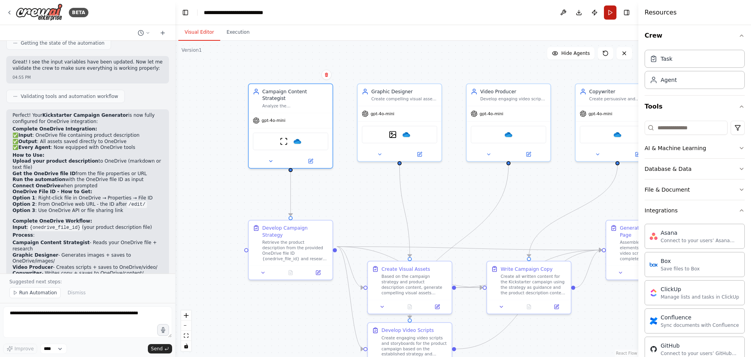
click at [612, 13] on button "Run" at bounding box center [610, 12] width 13 height 14
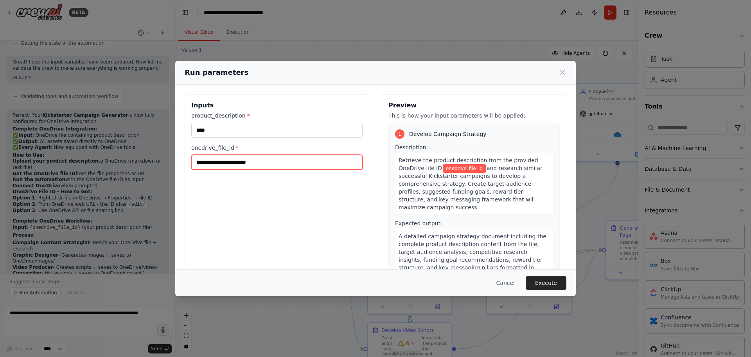
click at [287, 166] on input "onedrive_file_id *" at bounding box center [276, 162] width 171 height 15
click at [268, 165] on input "onedrive_file_id *" at bounding box center [276, 162] width 171 height 15
click at [220, 164] on input "onedrive_file_id *" at bounding box center [276, 162] width 171 height 15
click at [226, 147] on label "onedrive_file_id *" at bounding box center [276, 148] width 171 height 8
click at [226, 155] on input "onedrive_file_id *" at bounding box center [276, 162] width 171 height 15
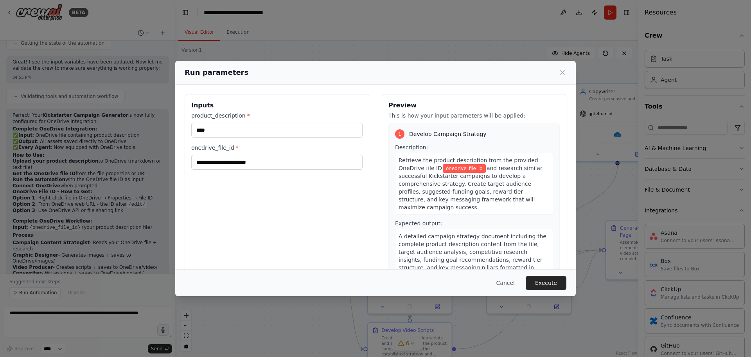
click at [463, 167] on span "onedrive_file_id" at bounding box center [464, 168] width 43 height 9
click at [268, 163] on input "onedrive_file_id *" at bounding box center [276, 162] width 171 height 15
paste input "**********"
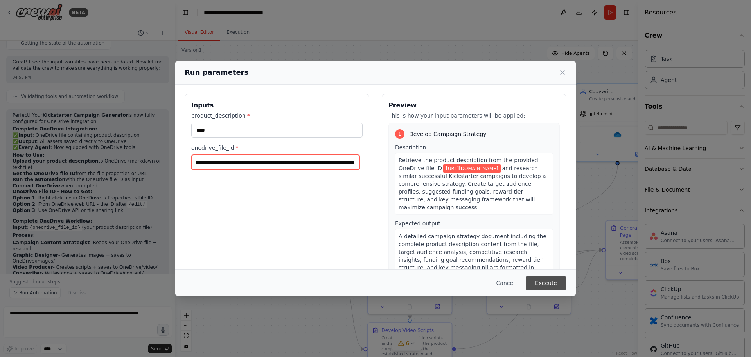
type input "**********"
click at [554, 283] on button "Execute" at bounding box center [546, 283] width 41 height 14
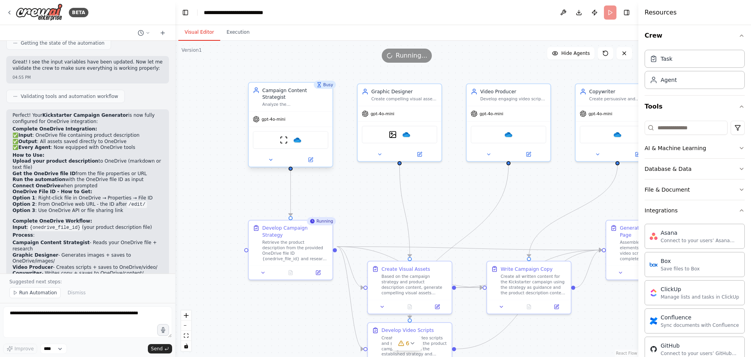
click at [303, 102] on div "Analyze the {product_description} and develop a comprehensive Kickstarter campa…" at bounding box center [296, 104] width 66 height 5
click at [234, 28] on button "Execution" at bounding box center [238, 32] width 36 height 16
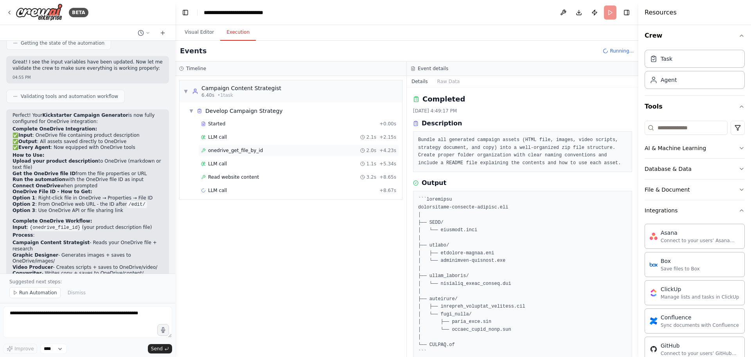
click at [245, 152] on span "onedrive_get_file_by_id" at bounding box center [235, 150] width 55 height 6
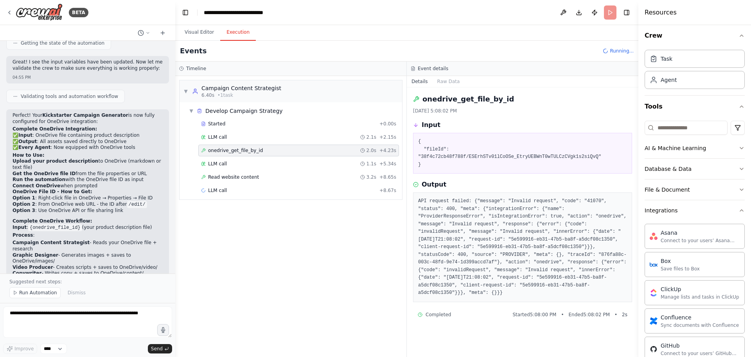
click at [459, 147] on pre "{ "fileId": "38f4c72cb48f788f/ESErhSTv01lCoOSe_EtryUEBWnT0wTULCzCVgk1s2siQvQ" }" at bounding box center [522, 153] width 209 height 31
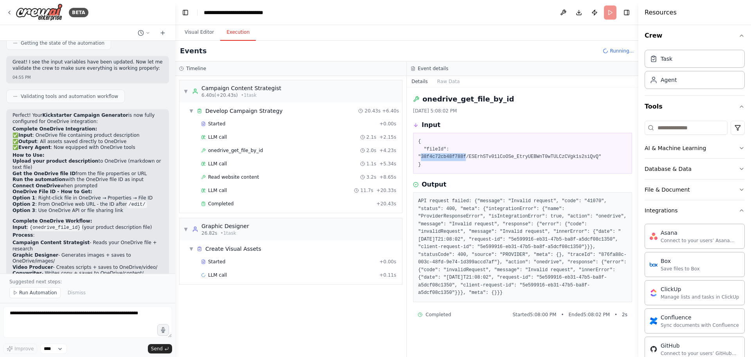
click at [478, 152] on pre "{ "fileId": "38f4c72cb48f788f/ESErhSTv01lCoOSe_EtryUEBWnT0wTULCzCVgk1s2siQvQ" }" at bounding box center [522, 153] width 209 height 31
click at [504, 274] on pre "API request failed: {"message": "Invalid request", "code": "41070", "status": 4…" at bounding box center [522, 246] width 209 height 99
click at [622, 51] on span "Running..." at bounding box center [622, 51] width 24 height 6
click at [613, 13] on header "**********" at bounding box center [406, 12] width 463 height 25
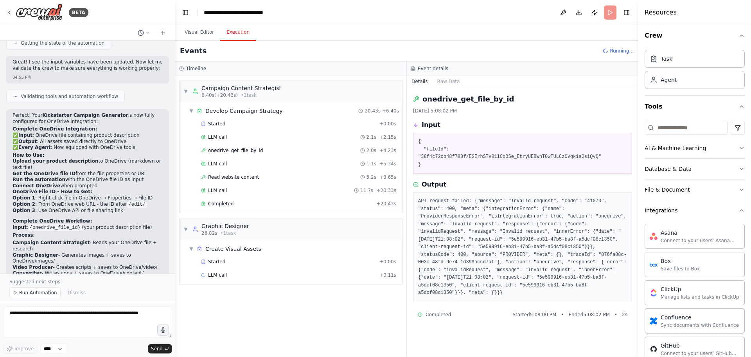
click at [613, 13] on header "**********" at bounding box center [406, 12] width 463 height 25
click at [557, 14] on header "**********" at bounding box center [406, 12] width 463 height 25
click at [566, 11] on button at bounding box center [563, 12] width 13 height 14
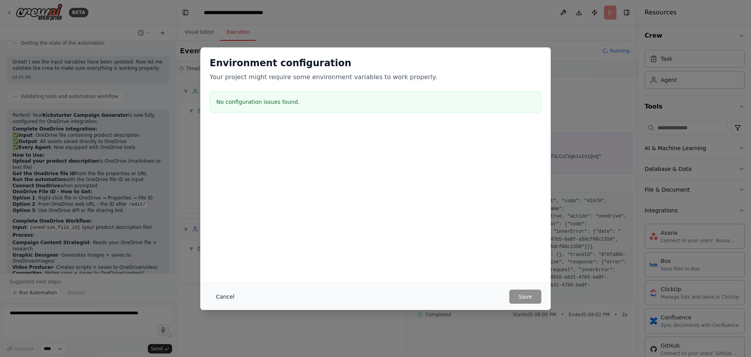
click at [229, 296] on button "Cancel" at bounding box center [225, 296] width 31 height 14
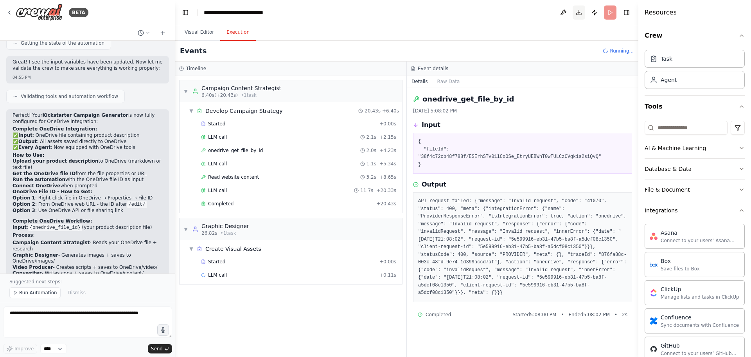
click at [577, 9] on button "Download" at bounding box center [579, 12] width 13 height 14
click at [596, 13] on button "Publish" at bounding box center [595, 12] width 13 height 14
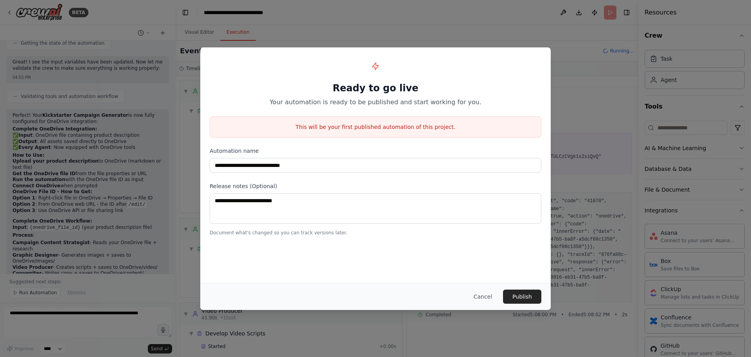
click at [482, 295] on button "Cancel" at bounding box center [483, 296] width 31 height 14
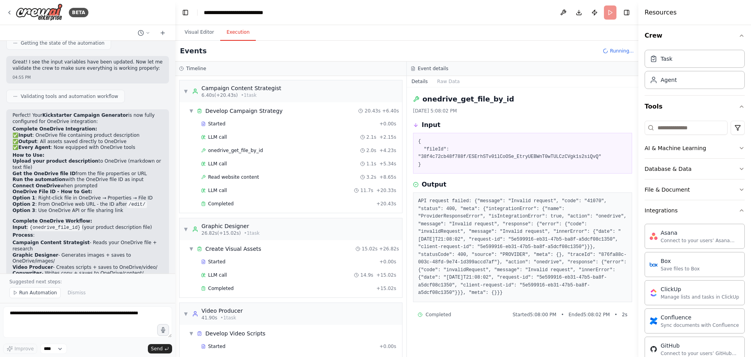
click at [464, 45] on div "Events Running..." at bounding box center [406, 51] width 463 height 21
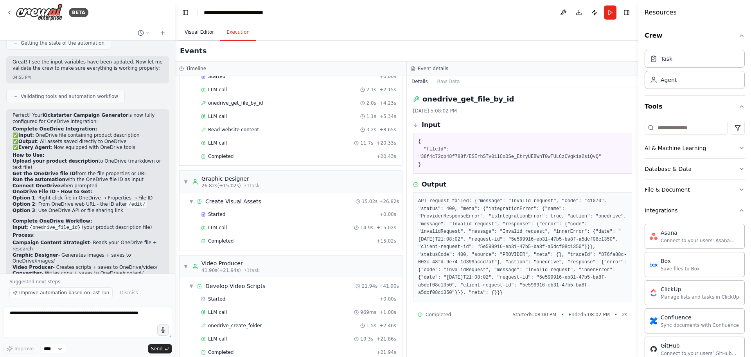
click at [195, 31] on button "Visual Editor" at bounding box center [199, 32] width 42 height 16
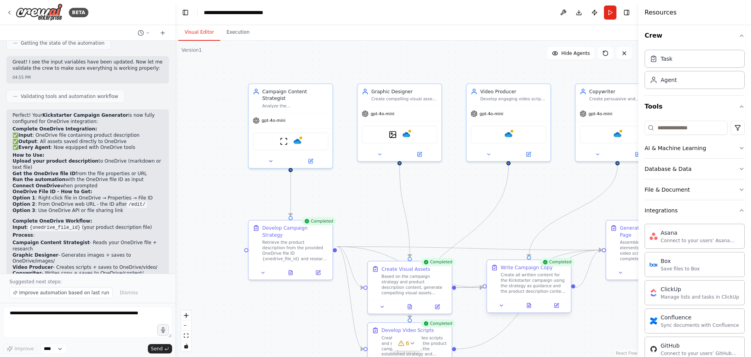
click at [519, 290] on div "Create all written content for the Kickstarter campaign using the strategy as g…" at bounding box center [534, 283] width 66 height 22
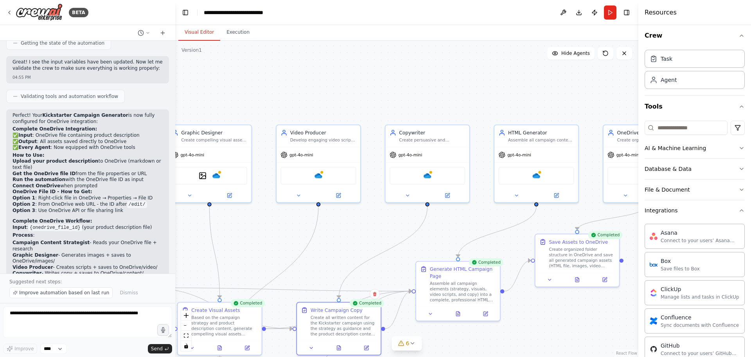
drag, startPoint x: 487, startPoint y: 229, endPoint x: 351, endPoint y: 261, distance: 140.1
click at [351, 261] on div ".deletable-edge-delete-btn { width: 20px; height: 20px; border: 0px solid #ffff…" at bounding box center [406, 199] width 463 height 316
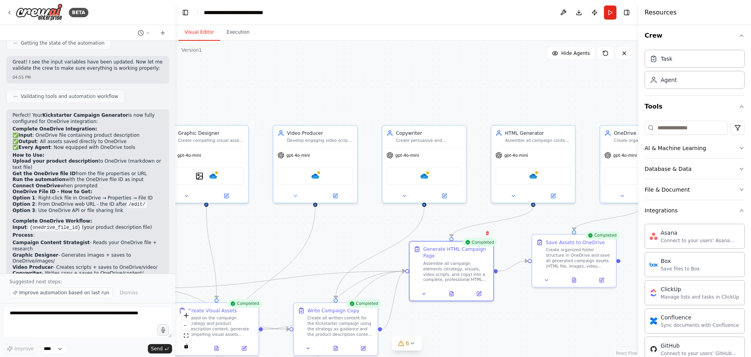
drag, startPoint x: 491, startPoint y: 261, endPoint x: 488, endPoint y: 243, distance: 18.2
click at [488, 243] on div "Completed" at bounding box center [480, 242] width 34 height 8
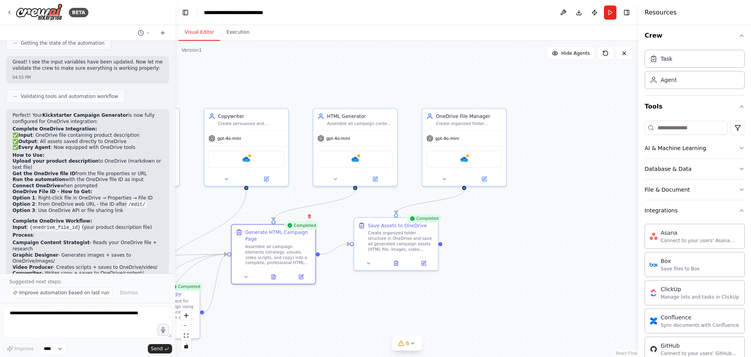
drag, startPoint x: 535, startPoint y: 322, endPoint x: 365, endPoint y: 307, distance: 171.2
click at [365, 307] on div ".deletable-edge-delete-btn { width: 20px; height: 20px; border: 0px solid #ffff…" at bounding box center [406, 199] width 463 height 316
click at [472, 137] on div "gpt-4o-mini" at bounding box center [465, 137] width 84 height 15
click at [465, 158] on img at bounding box center [464, 157] width 8 height 8
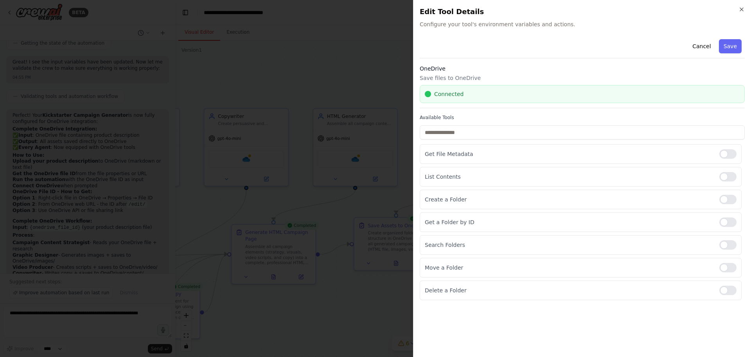
click at [375, 71] on div at bounding box center [375, 178] width 751 height 357
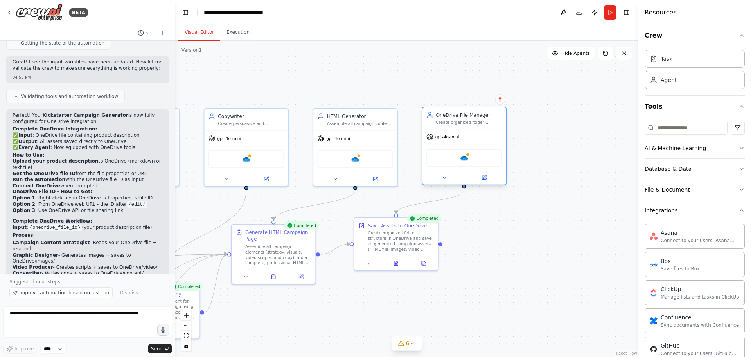
click at [451, 160] on div "OneDrive" at bounding box center [465, 158] width 76 height 18
click at [472, 160] on div "OneDrive" at bounding box center [465, 158] width 76 height 18
click at [468, 160] on img at bounding box center [464, 157] width 8 height 8
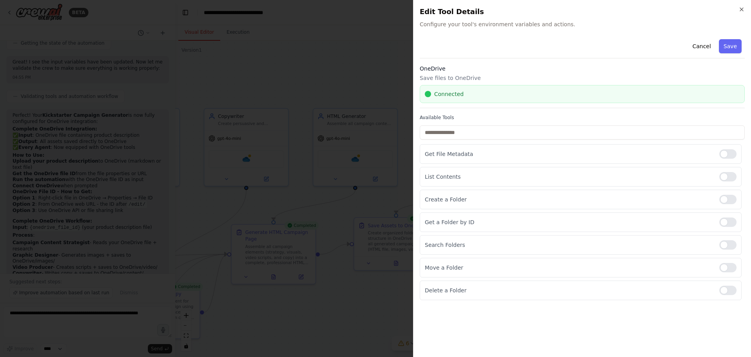
click at [340, 64] on div at bounding box center [375, 178] width 751 height 357
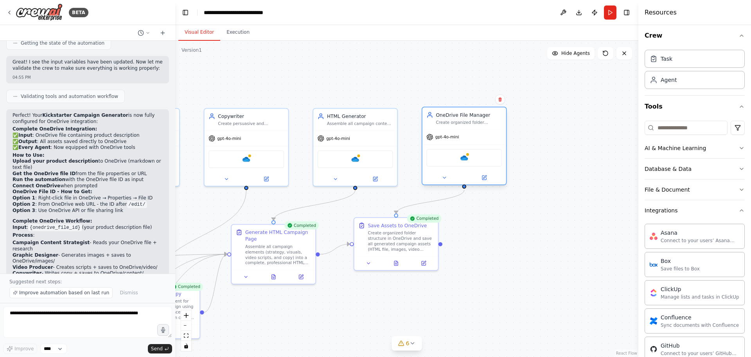
click at [468, 119] on div "Create organized folder structure in OneDrive and save all campaign assets incl…" at bounding box center [469, 121] width 66 height 5
click at [470, 116] on div "OneDrive File Manager" at bounding box center [469, 114] width 66 height 7
click at [445, 177] on icon at bounding box center [444, 177] width 3 height 1
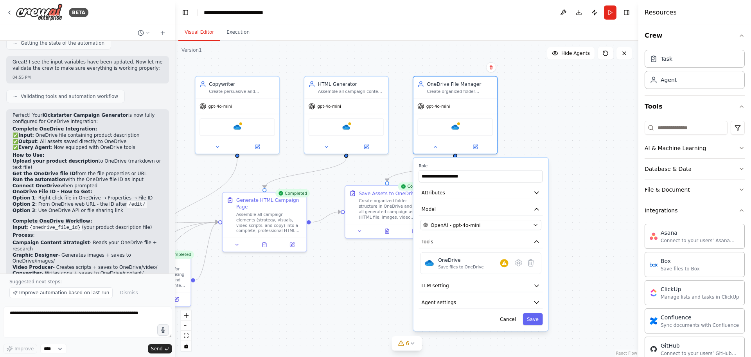
drag, startPoint x: 578, startPoint y: 201, endPoint x: 567, endPoint y: 153, distance: 49.8
click at [567, 153] on div ".deletable-edge-delete-btn { width: 20px; height: 20px; border: 0px solid #ffff…" at bounding box center [406, 199] width 463 height 316
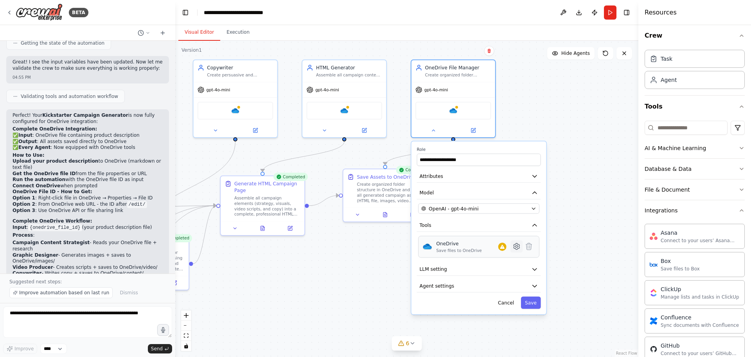
click at [516, 248] on icon at bounding box center [517, 246] width 6 height 6
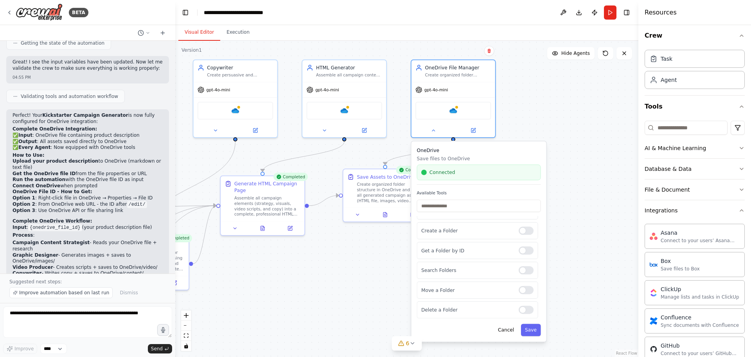
scroll to position [0, 0]
click at [511, 328] on button "Cancel" at bounding box center [506, 329] width 24 height 12
click at [512, 329] on button "Cancel" at bounding box center [506, 329] width 24 height 12
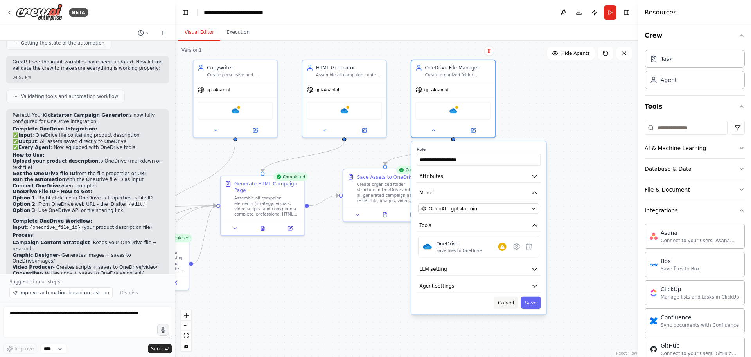
click at [501, 304] on button "Cancel" at bounding box center [506, 302] width 24 height 12
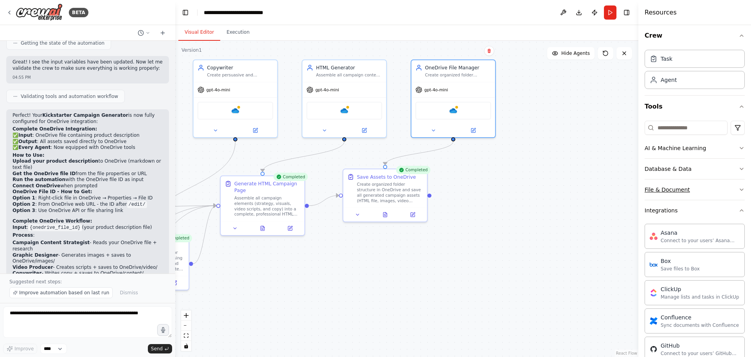
click at [674, 188] on div "File & Document" at bounding box center [667, 190] width 45 height 8
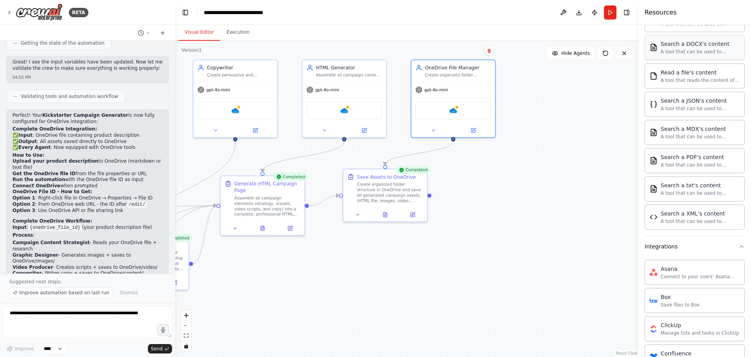
scroll to position [43, 0]
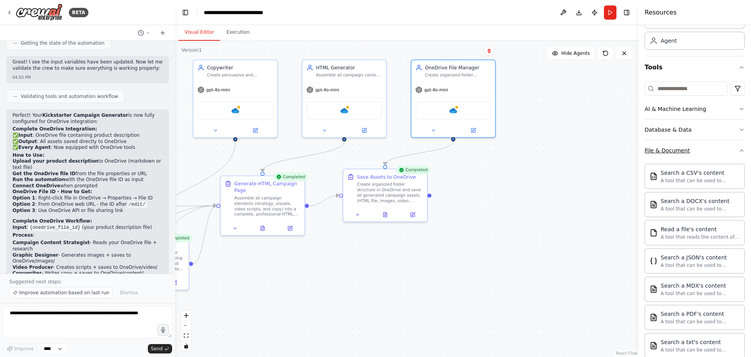
click at [691, 154] on button "File & Document" at bounding box center [695, 150] width 100 height 20
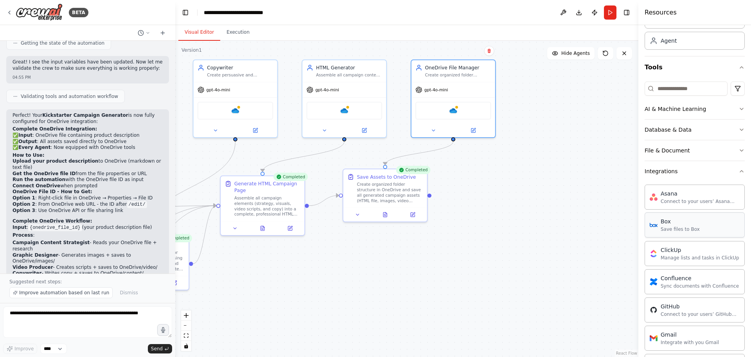
click at [681, 232] on div "Save files to Box" at bounding box center [680, 229] width 39 height 6
click at [655, 226] on img at bounding box center [654, 225] width 8 height 8
click at [666, 225] on div "Box" at bounding box center [680, 221] width 39 height 8
click at [559, 124] on div ".deletable-edge-delete-btn { width: 20px; height: 20px; border: 0px solid #ffff…" at bounding box center [406, 199] width 463 height 316
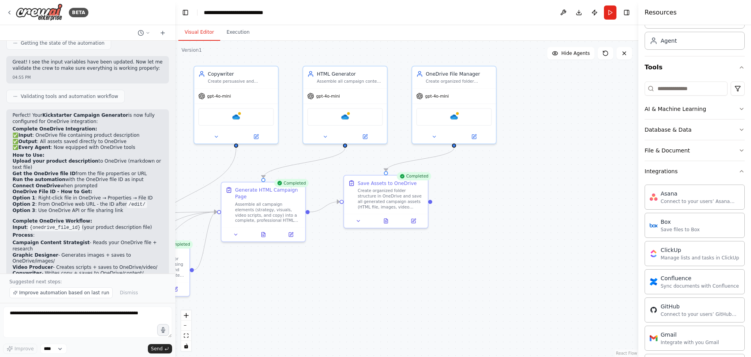
drag, startPoint x: 592, startPoint y: 208, endPoint x: 543, endPoint y: 159, distance: 70.0
click at [542, 159] on div ".deletable-edge-delete-btn { width: 20px; height: 20px; border: 0px solid #ffff…" at bounding box center [406, 199] width 463 height 316
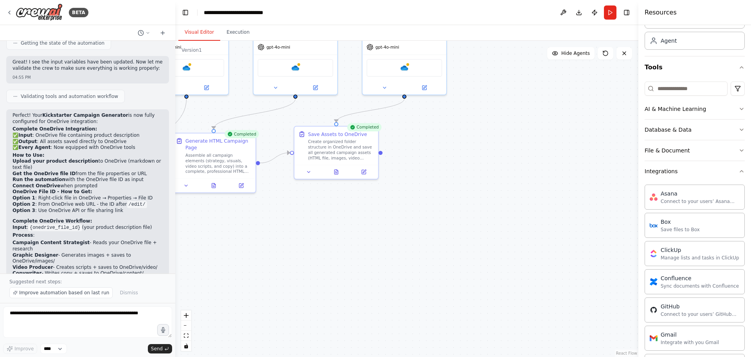
drag, startPoint x: 469, startPoint y: 177, endPoint x: 532, endPoint y: 263, distance: 105.8
click at [532, 263] on div ".deletable-edge-delete-btn { width: 20px; height: 20px; border: 0px solid #ffff…" at bounding box center [406, 199] width 463 height 316
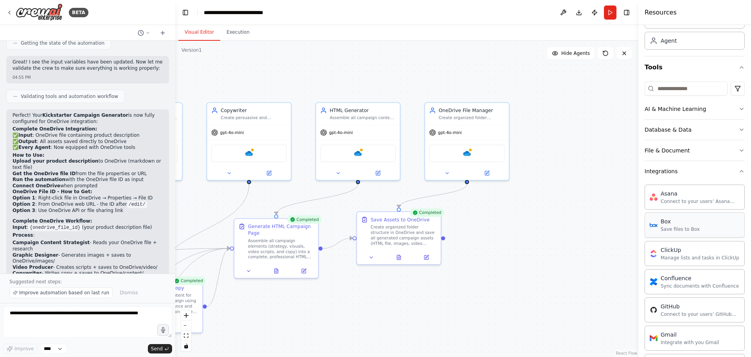
click at [684, 232] on div "Save files to Box" at bounding box center [680, 229] width 39 height 6
click at [52, 318] on textarea at bounding box center [87, 321] width 169 height 31
type textarea "**********"
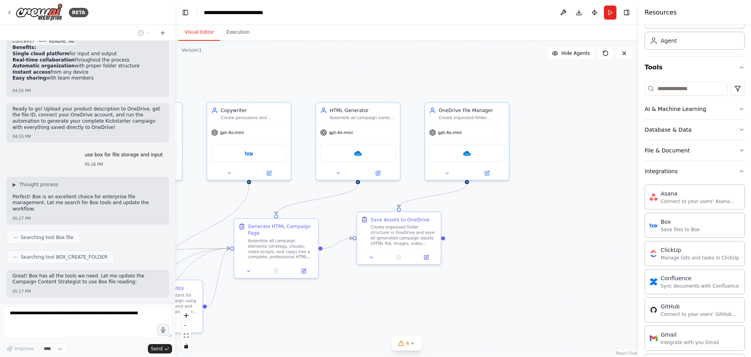
scroll to position [5831, 0]
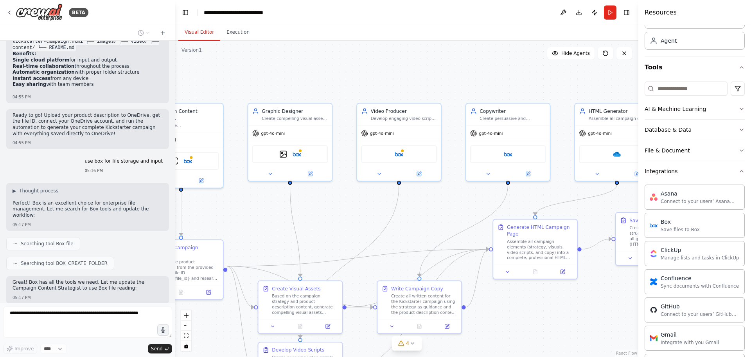
drag, startPoint x: 254, startPoint y: 302, endPoint x: 501, endPoint y: 304, distance: 247.7
click at [501, 304] on div ".deletable-edge-delete-btn { width: 20px; height: 20px; border: 0px solid #ffff…" at bounding box center [406, 199] width 463 height 316
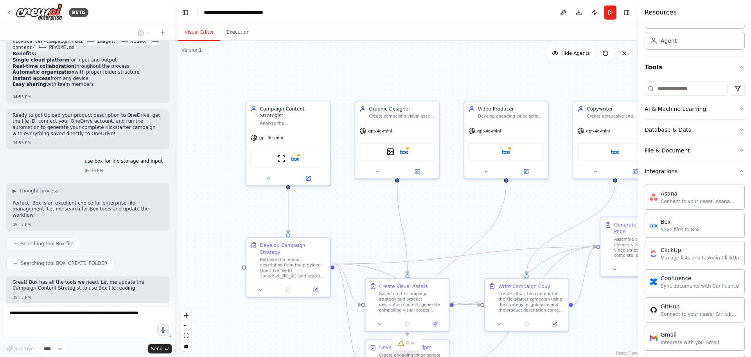
drag, startPoint x: 245, startPoint y: 229, endPoint x: 343, endPoint y: 229, distance: 98.2
click at [343, 229] on div ".deletable-edge-delete-btn { width: 20px; height: 20px; border: 0px solid #ffff…" at bounding box center [406, 199] width 463 height 316
click at [298, 153] on img at bounding box center [295, 157] width 8 height 8
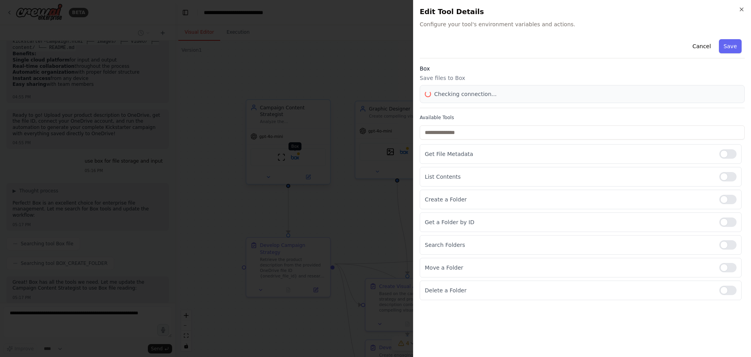
scroll to position [5856, 0]
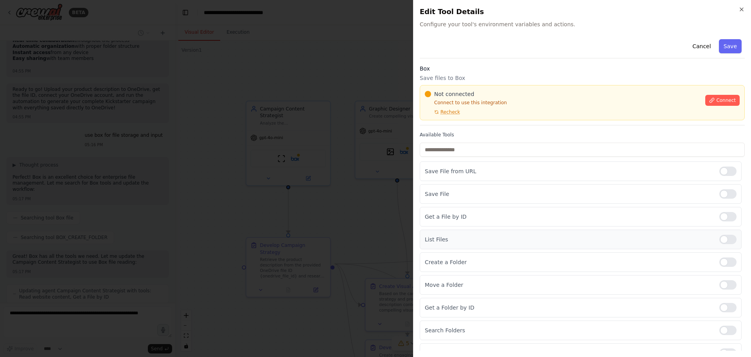
click at [724, 240] on div at bounding box center [728, 238] width 17 height 9
click at [723, 264] on div at bounding box center [728, 261] width 17 height 9
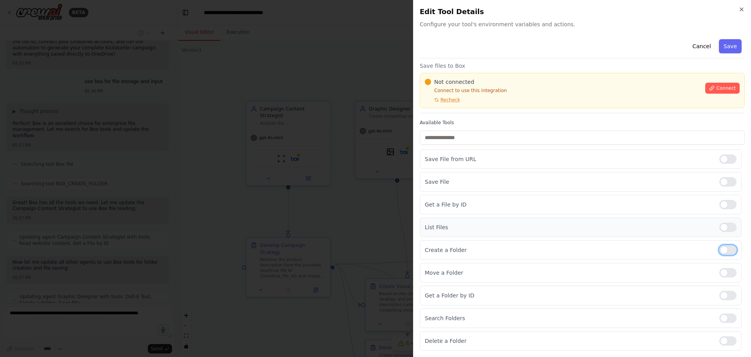
scroll to position [5916, 0]
click at [721, 158] on div at bounding box center [728, 158] width 17 height 9
click at [723, 181] on div at bounding box center [728, 181] width 17 height 9
click at [724, 230] on div at bounding box center [728, 226] width 17 height 9
click at [724, 249] on div at bounding box center [728, 249] width 17 height 9
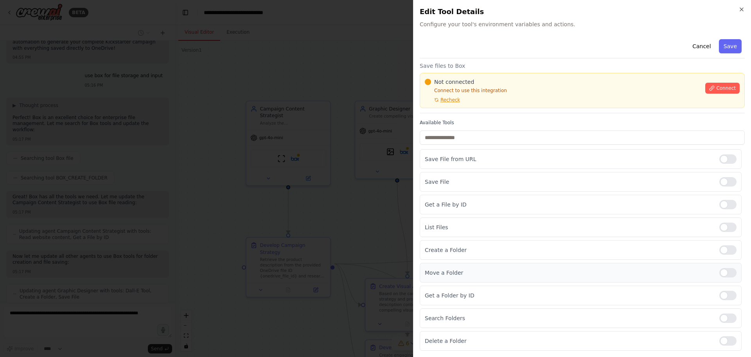
click at [721, 271] on div at bounding box center [728, 272] width 17 height 9
click at [722, 293] on div at bounding box center [728, 294] width 17 height 9
click at [724, 315] on div at bounding box center [728, 317] width 17 height 9
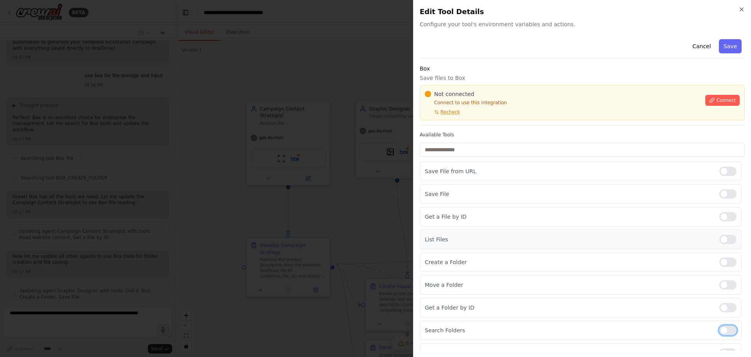
scroll to position [12, 0]
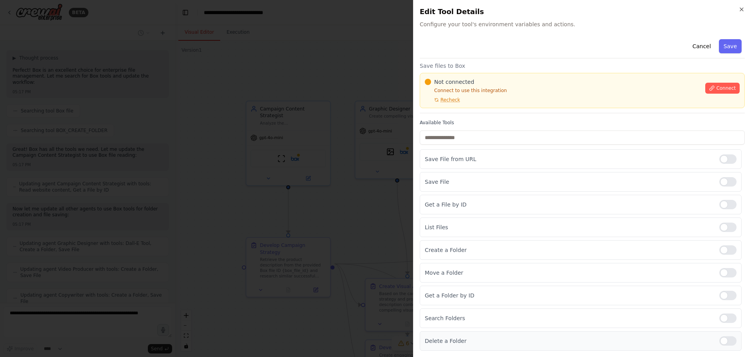
click at [723, 336] on div at bounding box center [728, 340] width 17 height 9
click at [729, 341] on div at bounding box center [728, 340] width 17 height 9
click at [719, 85] on button "Connect" at bounding box center [723, 88] width 34 height 11
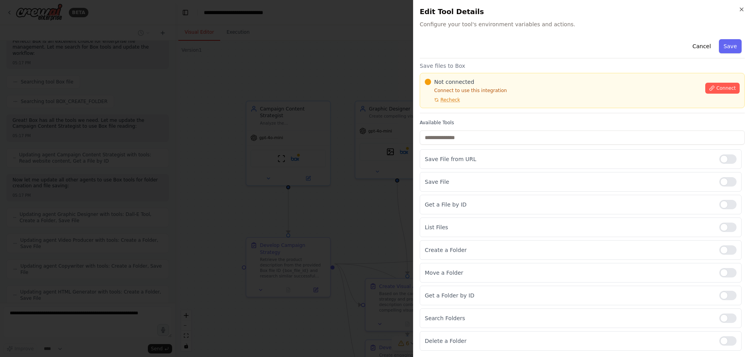
click at [467, 110] on div "Box Save files to Box Not connected Connect to use this integration Recheck Con…" at bounding box center [582, 82] width 325 height 61
click at [512, 99] on div "Not connected Connect to use this integration Recheck" at bounding box center [563, 90] width 276 height 25
click at [607, 72] on div "Box Save files to Box Not connected Connect to use this integration Recheck Con…" at bounding box center [582, 82] width 325 height 61
click at [513, 101] on div "Not connected Connect to use this integration Recheck" at bounding box center [563, 90] width 276 height 25
click at [514, 99] on div "Not connected Connect to use this integration Recheck" at bounding box center [563, 90] width 276 height 25
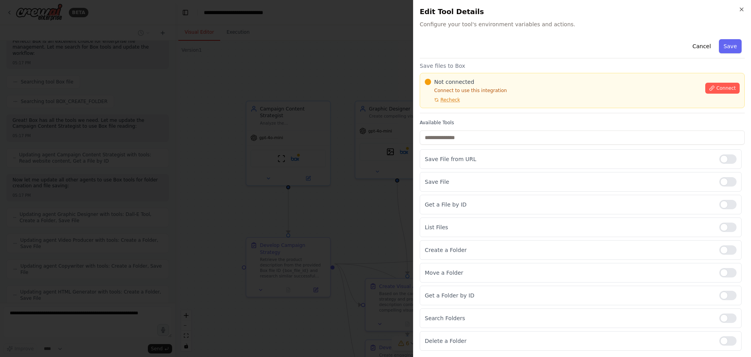
click at [329, 58] on div at bounding box center [375, 178] width 751 height 357
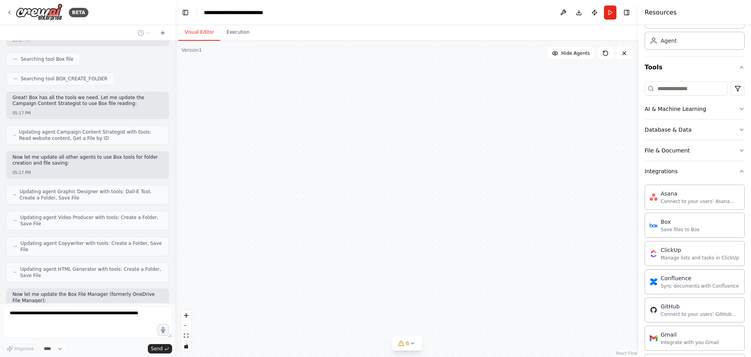
scroll to position [6038, 0]
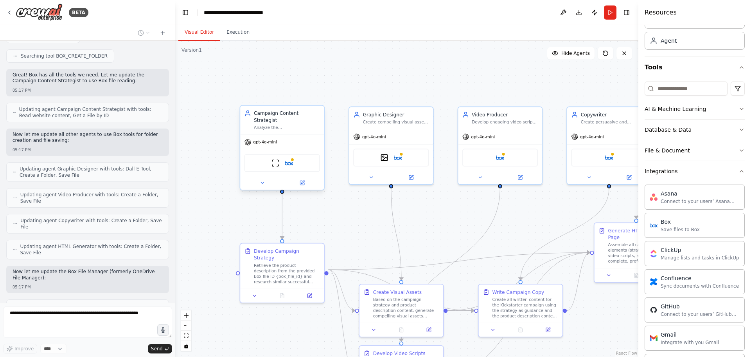
click at [301, 150] on div "ScrapeWebsiteTool Box" at bounding box center [282, 163] width 84 height 26
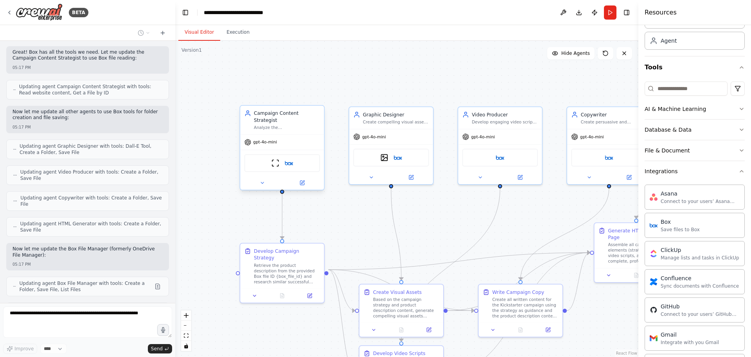
click at [295, 157] on div "ScrapeWebsiteTool Box" at bounding box center [283, 163] width 76 height 18
click at [608, 12] on button "Run" at bounding box center [610, 12] width 13 height 14
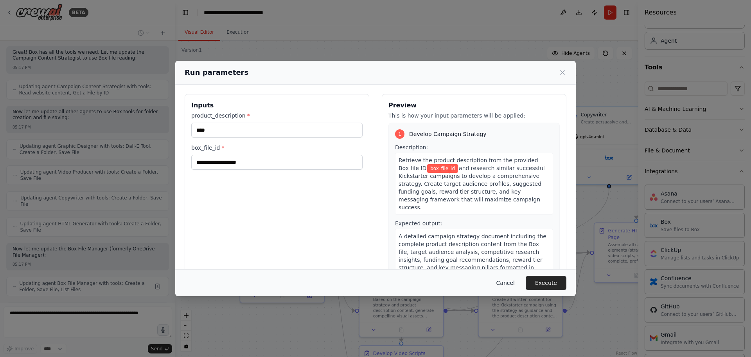
click at [510, 281] on button "Cancel" at bounding box center [505, 283] width 31 height 14
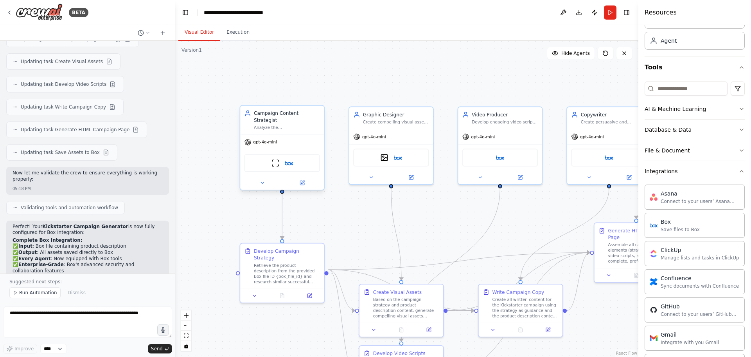
click at [292, 160] on div "ScrapeWebsiteTool Box" at bounding box center [283, 163] width 76 height 18
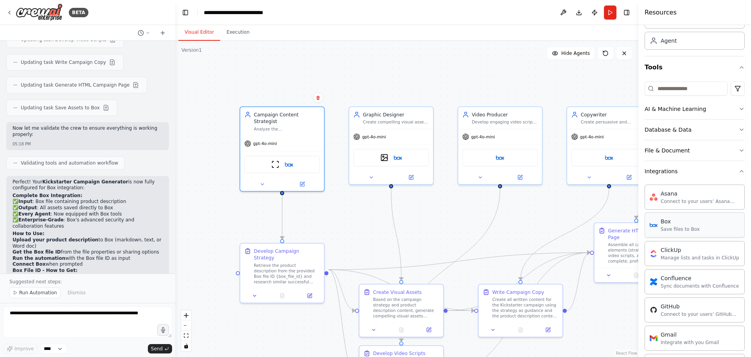
click at [683, 229] on div "Save files to Box" at bounding box center [680, 229] width 39 height 6
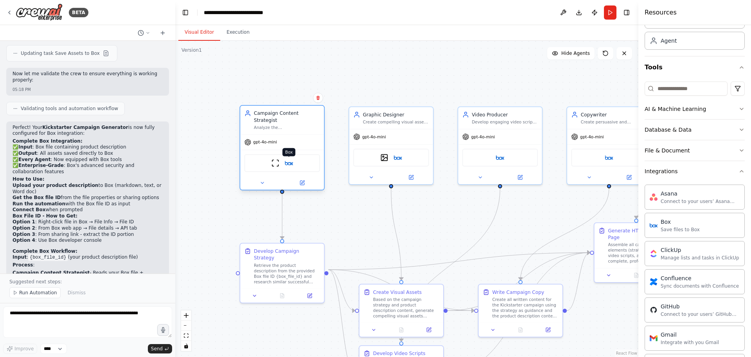
click at [288, 159] on img at bounding box center [289, 163] width 8 height 8
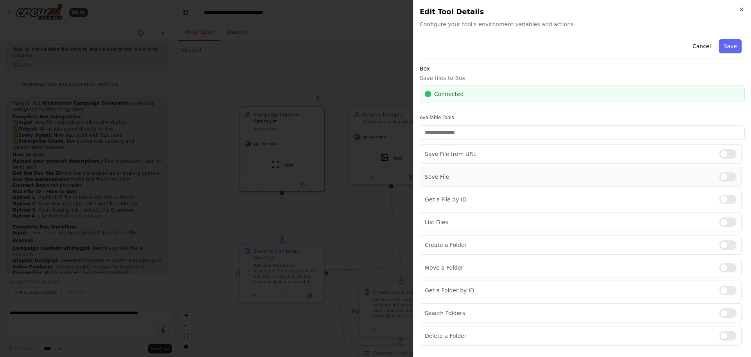
scroll to position [6495, 0]
click at [397, 209] on div at bounding box center [375, 178] width 751 height 357
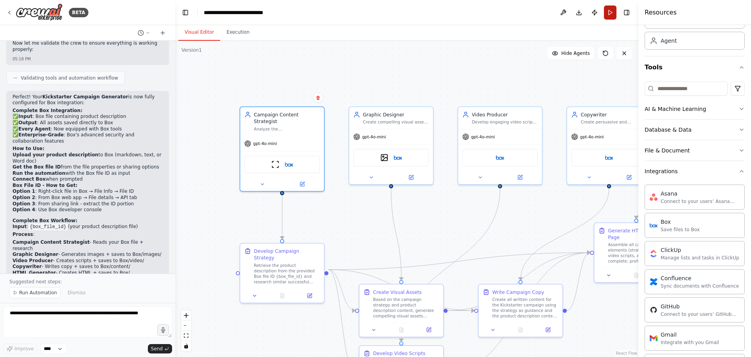
click at [612, 11] on button "Run" at bounding box center [610, 12] width 13 height 14
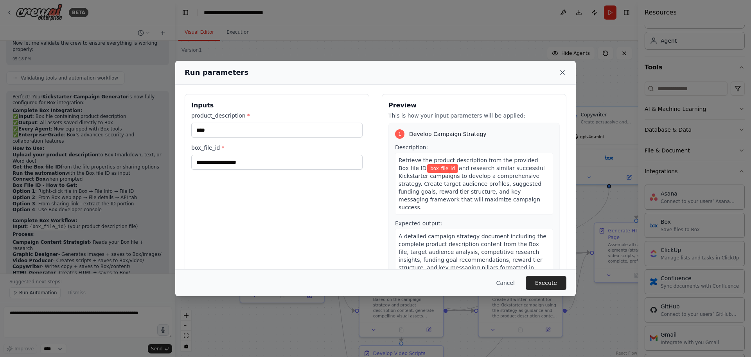
click at [562, 71] on icon at bounding box center [563, 72] width 8 height 8
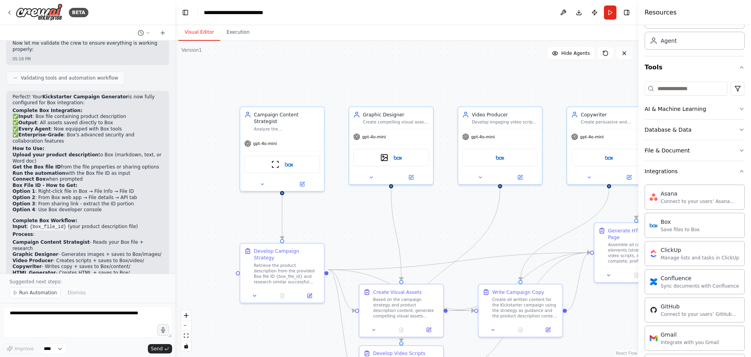
click at [554, 224] on div ".deletable-edge-delete-btn { width: 20px; height: 20px; border: 0px solid #ffff…" at bounding box center [406, 199] width 463 height 316
click at [398, 154] on img at bounding box center [398, 156] width 8 height 8
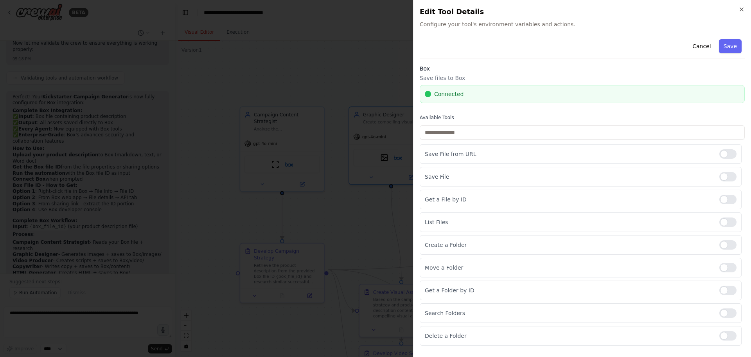
click at [348, 236] on div at bounding box center [375, 178] width 751 height 357
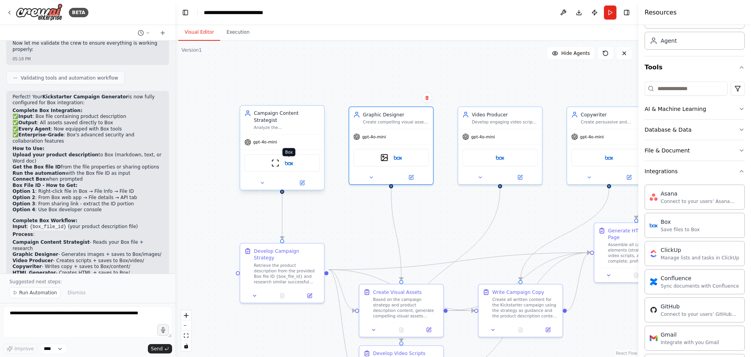
click at [288, 160] on img at bounding box center [289, 163] width 8 height 8
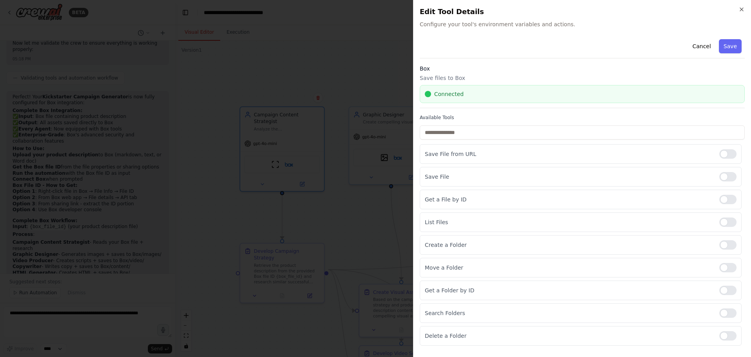
click at [322, 82] on div at bounding box center [375, 178] width 751 height 357
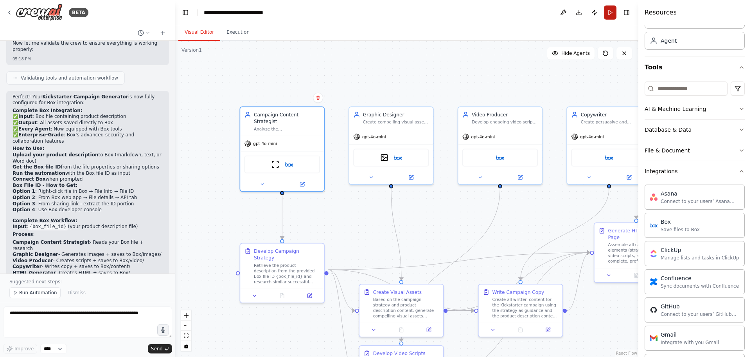
click at [610, 11] on button "Run" at bounding box center [610, 12] width 13 height 14
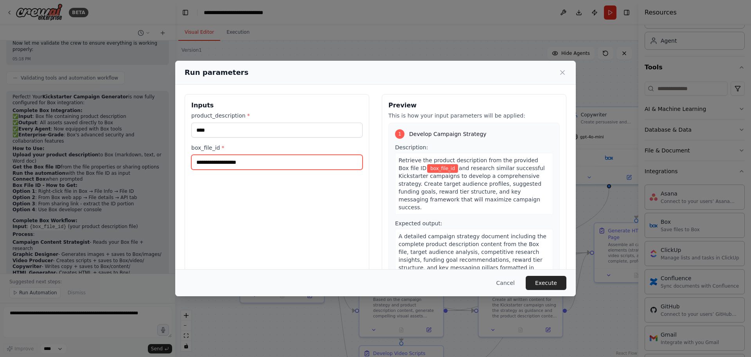
click at [285, 164] on input "box_file_id *" at bounding box center [276, 162] width 171 height 15
paste input "**********"
type input "**********"
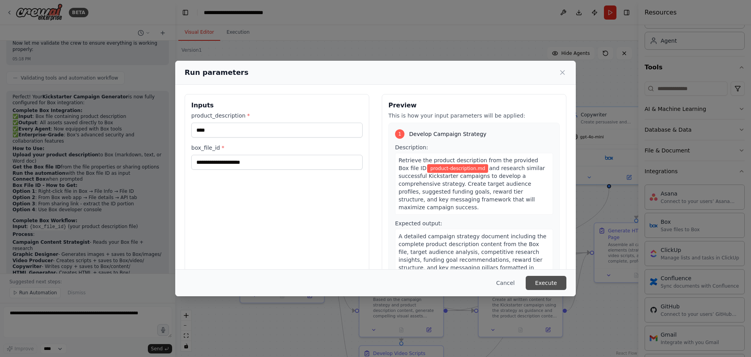
click at [549, 286] on button "Execute" at bounding box center [546, 283] width 41 height 14
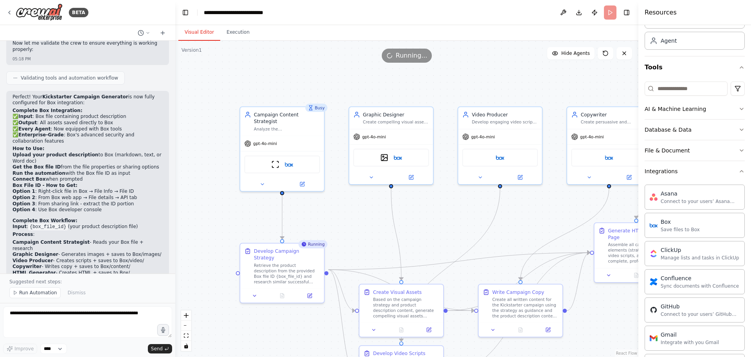
click at [233, 31] on button "Execution" at bounding box center [238, 32] width 36 height 16
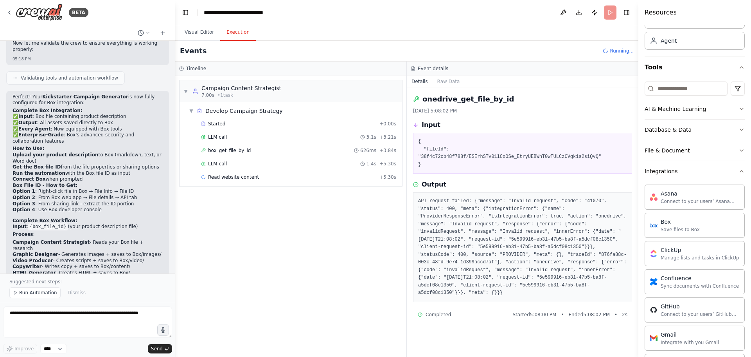
scroll to position [0, 0]
click at [241, 176] on span "Read website content" at bounding box center [233, 177] width 51 height 6
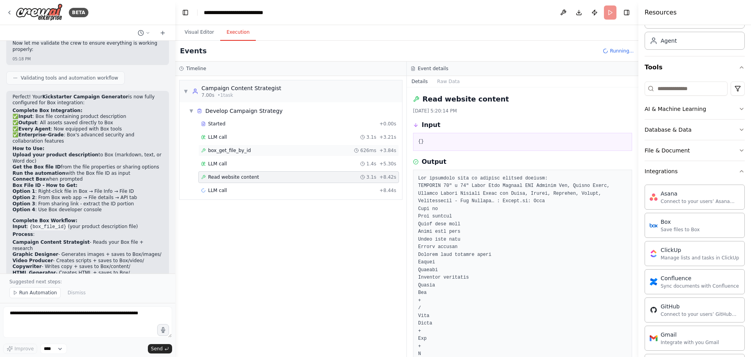
click at [227, 150] on span "box_get_file_by_id" at bounding box center [229, 150] width 43 height 6
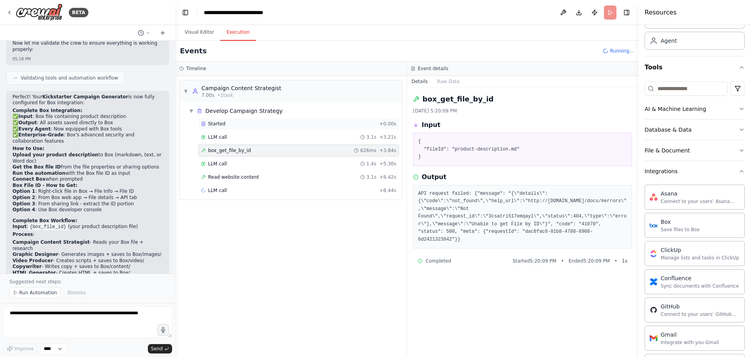
click at [240, 126] on div "Started" at bounding box center [288, 124] width 175 height 6
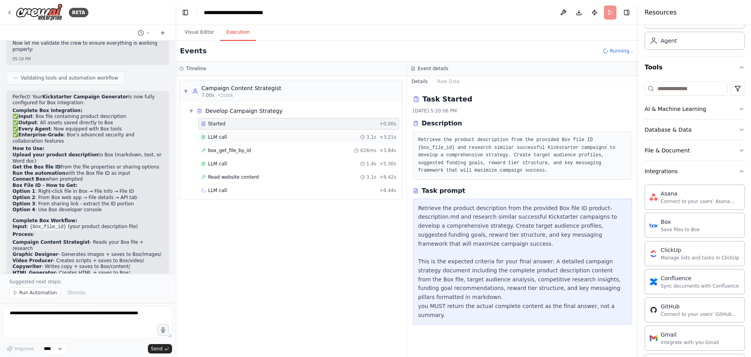
click at [239, 137] on div "LLM call 3.1s + 3.21s" at bounding box center [298, 137] width 195 height 6
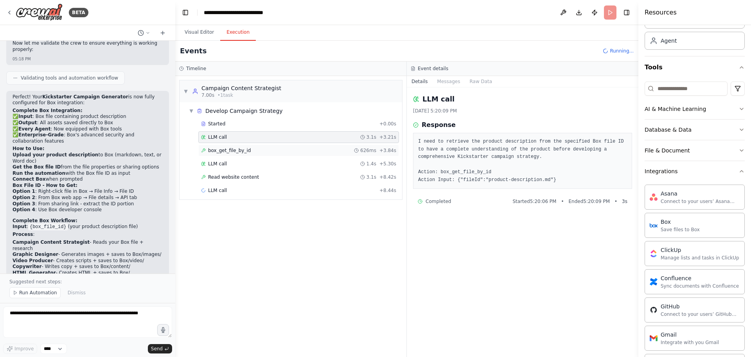
click at [242, 150] on span "box_get_file_by_id" at bounding box center [229, 150] width 43 height 6
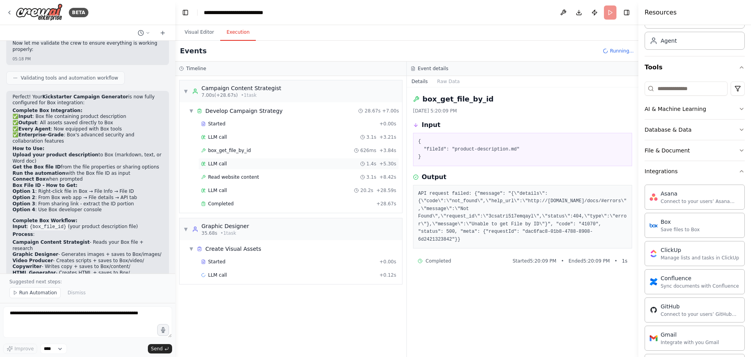
click at [242, 166] on div "LLM call 1.4s + 5.30s" at bounding box center [298, 163] width 195 height 6
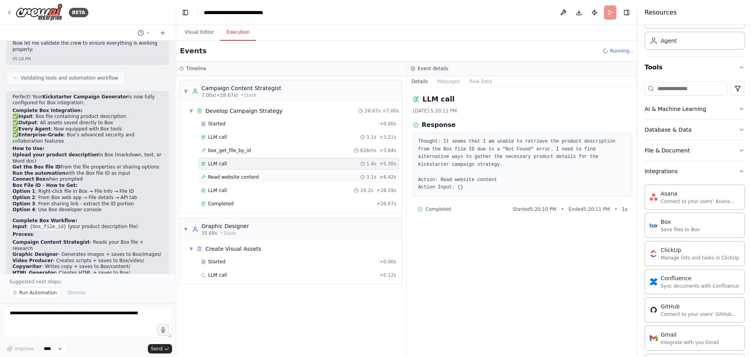
click at [242, 176] on span "Read website content" at bounding box center [233, 177] width 51 height 6
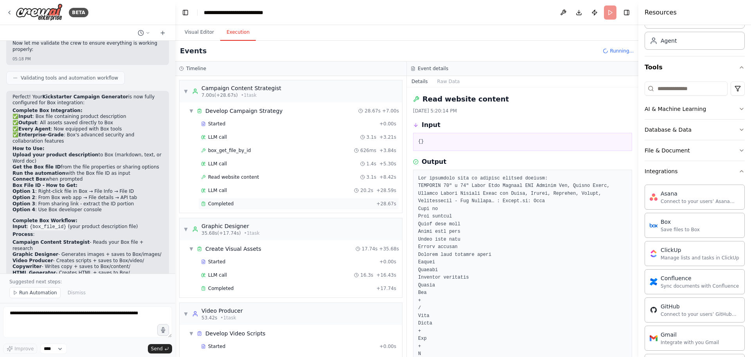
click at [286, 199] on div "Completed + 28.67s" at bounding box center [298, 204] width 201 height 12
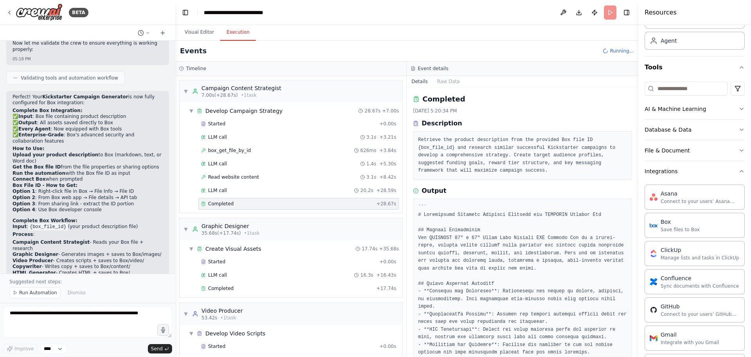
click at [281, 184] on div "Started + 0.00s LLM call 3.1s + 3.21s box_get_file_by_id 626ms + 3.84s LLM call…" at bounding box center [294, 164] width 216 height 93
click at [279, 188] on div "LLM call 20.2s + 28.59s" at bounding box center [298, 190] width 195 height 6
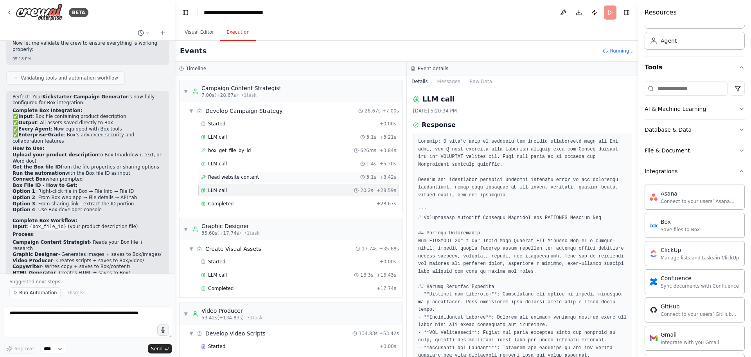
click at [281, 175] on div "Read website content 3.1s + 8.42s" at bounding box center [298, 177] width 195 height 6
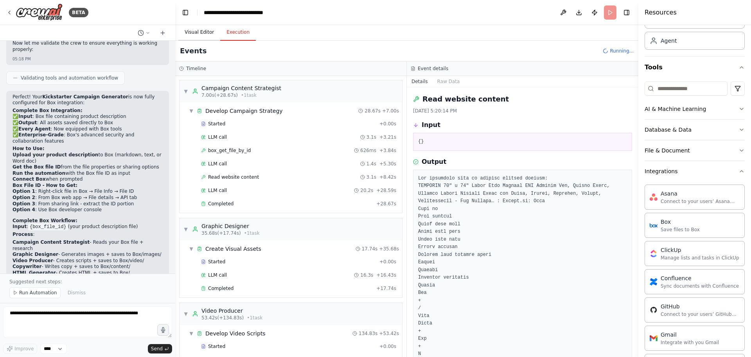
click at [200, 31] on button "Visual Editor" at bounding box center [199, 32] width 42 height 16
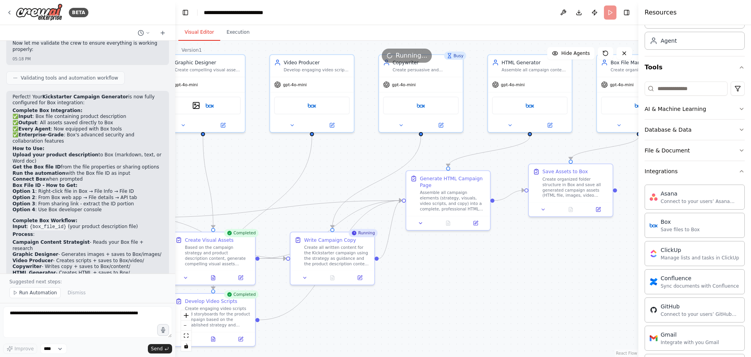
drag, startPoint x: 438, startPoint y: 221, endPoint x: 243, endPoint y: 183, distance: 198.2
click at [243, 183] on div ".deletable-edge-delete-btn { width: 20px; height: 20px; border: 0px solid #ffff…" at bounding box center [406, 199] width 463 height 316
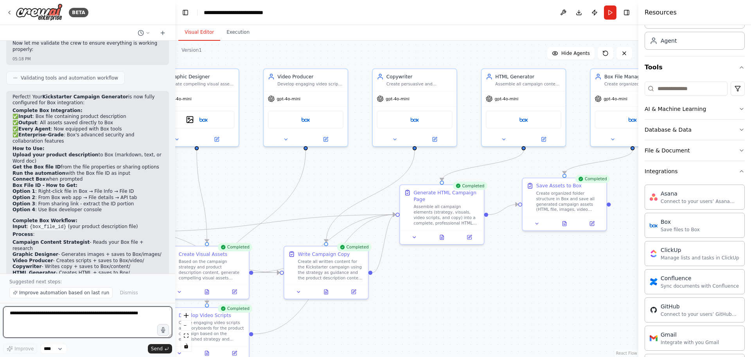
click at [74, 313] on textarea at bounding box center [87, 321] width 169 height 31
type textarea "**********"
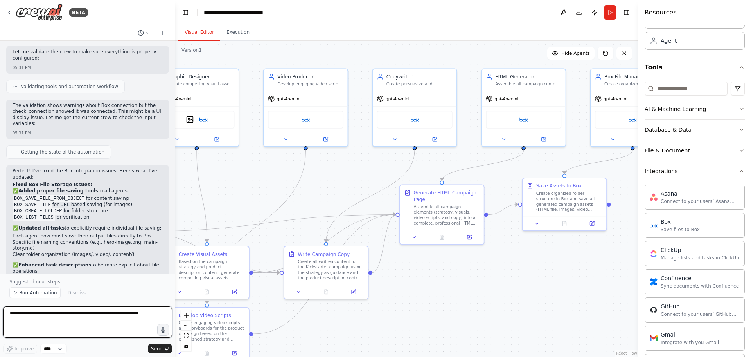
scroll to position [7489, 0]
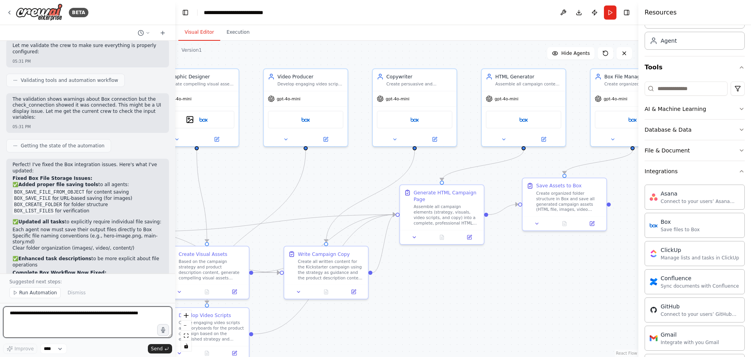
click at [61, 311] on textarea at bounding box center [87, 321] width 169 height 31
click at [607, 11] on button "Run" at bounding box center [610, 12] width 13 height 14
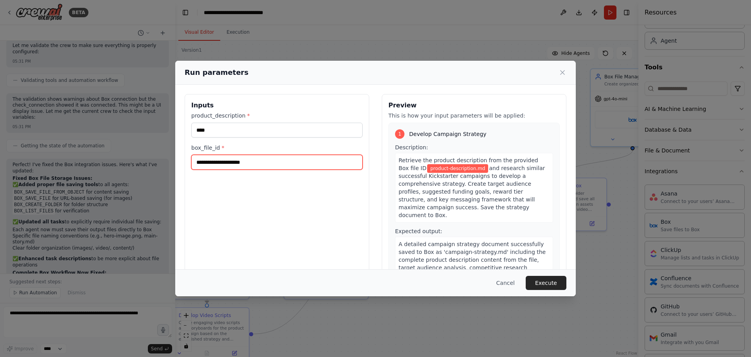
drag, startPoint x: 162, startPoint y: 160, endPoint x: 119, endPoint y: 164, distance: 42.5
click at [127, 162] on div "**********" at bounding box center [375, 178] width 751 height 357
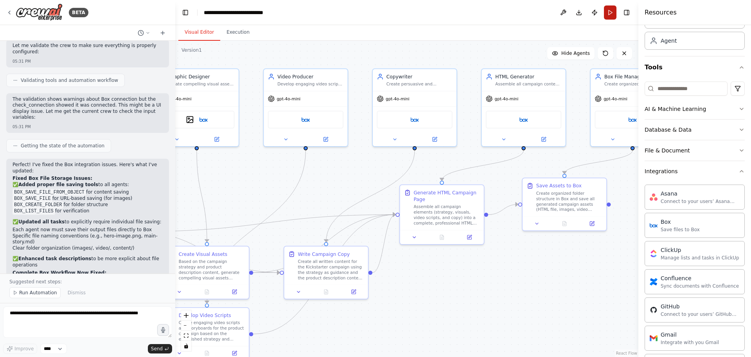
click at [607, 7] on button "Run" at bounding box center [610, 12] width 13 height 14
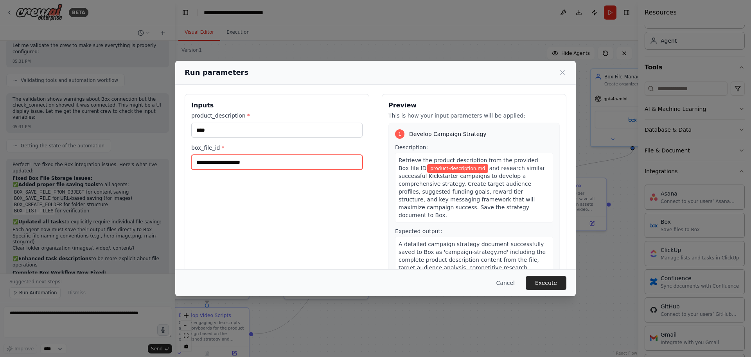
click at [281, 160] on input "**********" at bounding box center [276, 162] width 171 height 15
paste input "text"
type input "**********"
click at [546, 283] on button "Execute" at bounding box center [546, 283] width 41 height 14
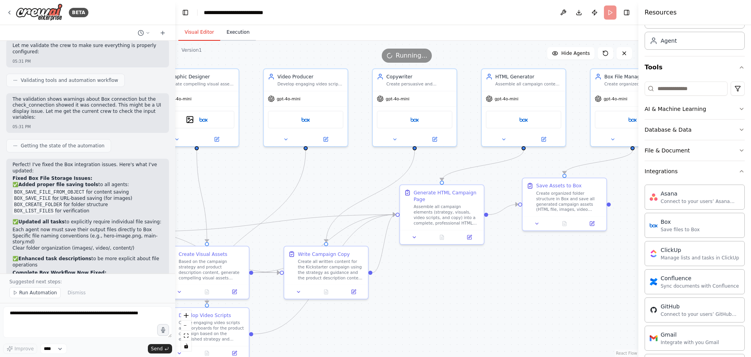
click at [242, 36] on button "Execution" at bounding box center [238, 32] width 36 height 16
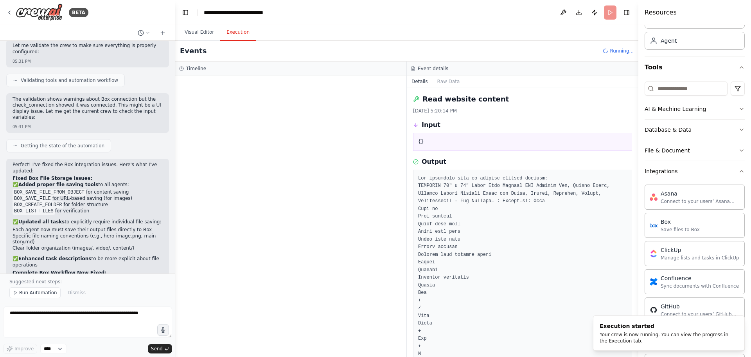
scroll to position [7411, 0]
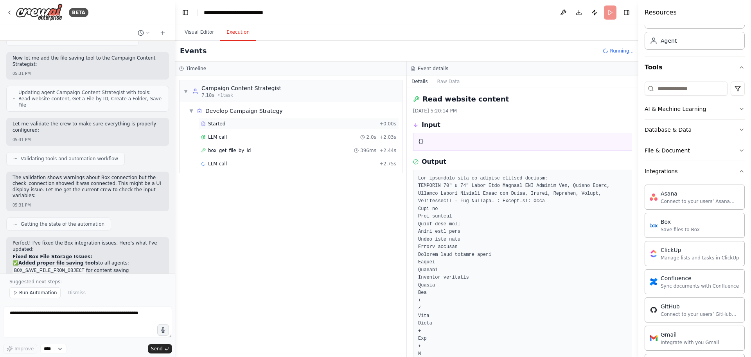
click at [237, 123] on div "Started" at bounding box center [288, 124] width 175 height 6
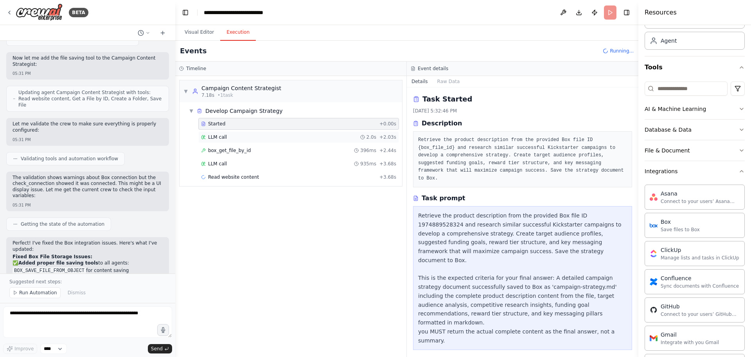
click at [243, 138] on div "LLM call 2.0s + 2.03s" at bounding box center [298, 137] width 195 height 6
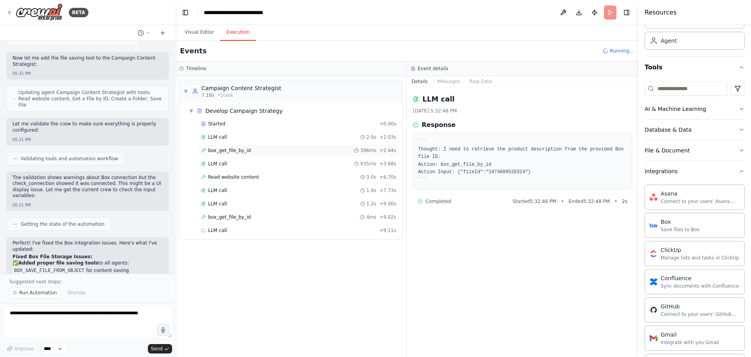
click at [244, 148] on span "box_get_file_by_id" at bounding box center [229, 150] width 43 height 6
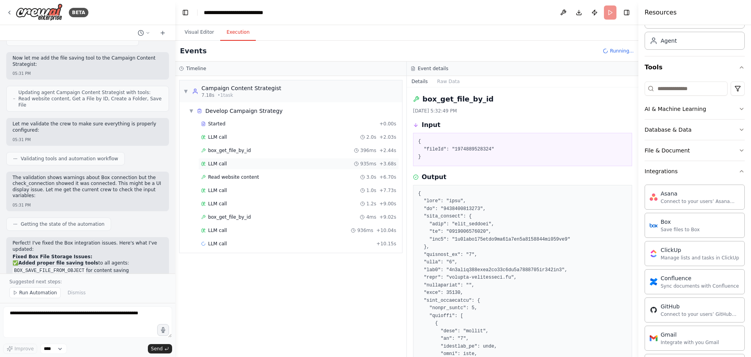
click at [245, 163] on div "LLM call 935ms + 3.68s" at bounding box center [298, 163] width 195 height 6
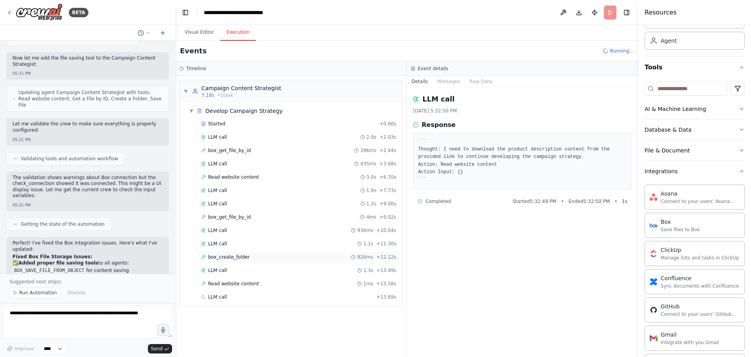
click at [245, 256] on div "box_create_folder 826ms + 12.12s" at bounding box center [298, 257] width 195 height 6
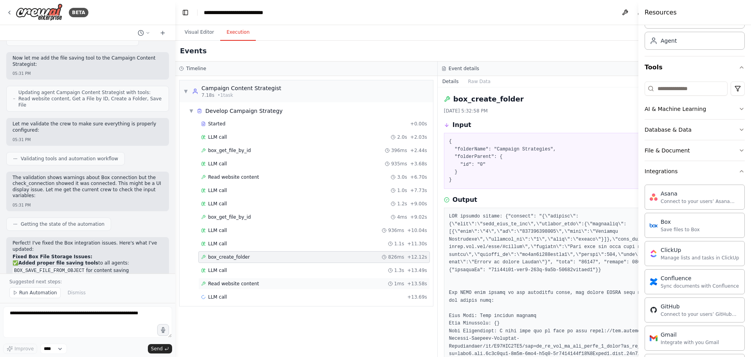
click at [246, 286] on span "Read website content" at bounding box center [233, 283] width 51 height 6
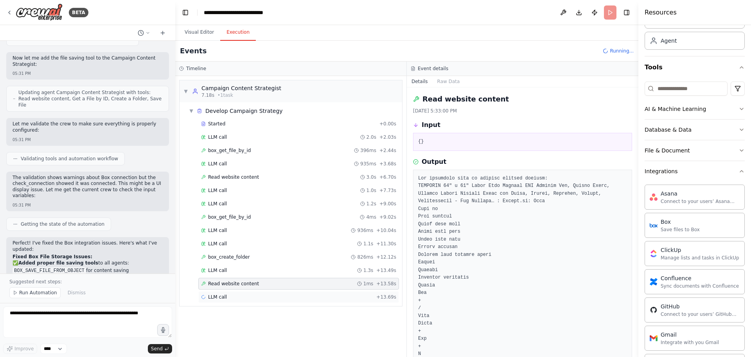
click at [247, 296] on div "LLM call + 13.69s" at bounding box center [298, 297] width 195 height 6
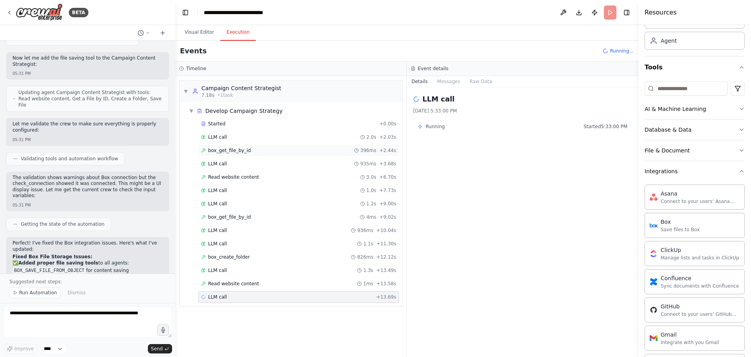
click at [237, 147] on div "box_get_file_by_id 396ms + 2.44s" at bounding box center [298, 150] width 201 height 12
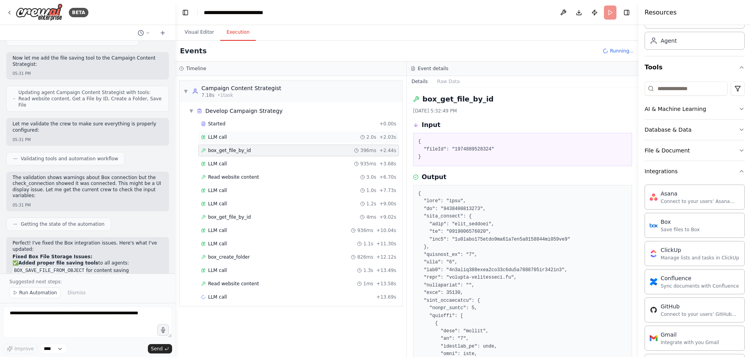
click at [237, 137] on div "LLM call 2.0s + 2.03s" at bounding box center [298, 137] width 195 height 6
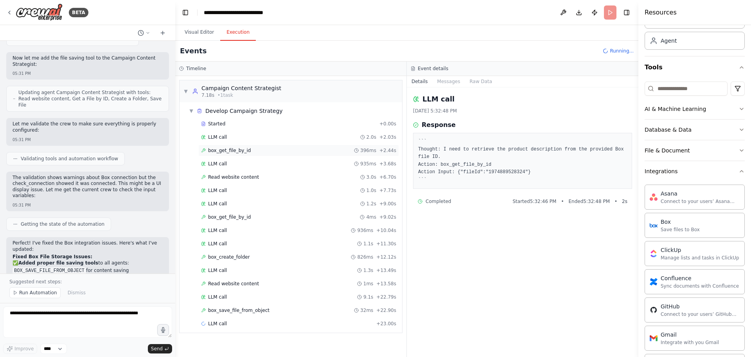
click at [240, 153] on span "box_get_file_by_id" at bounding box center [229, 150] width 43 height 6
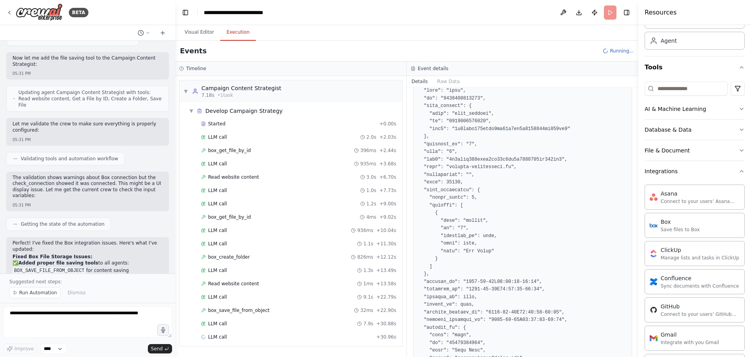
scroll to position [0, 0]
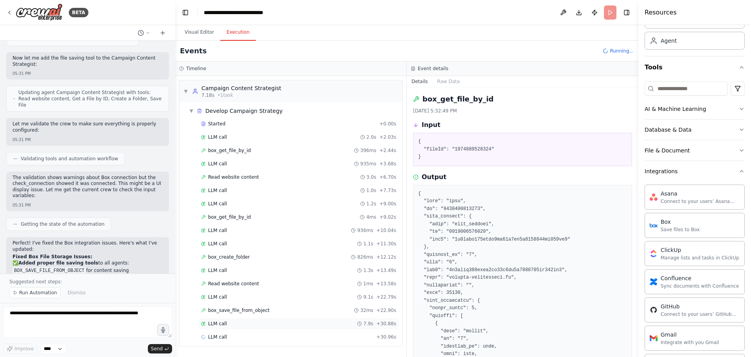
click at [261, 322] on div "LLM call 7.9s + 30.88s" at bounding box center [298, 323] width 195 height 6
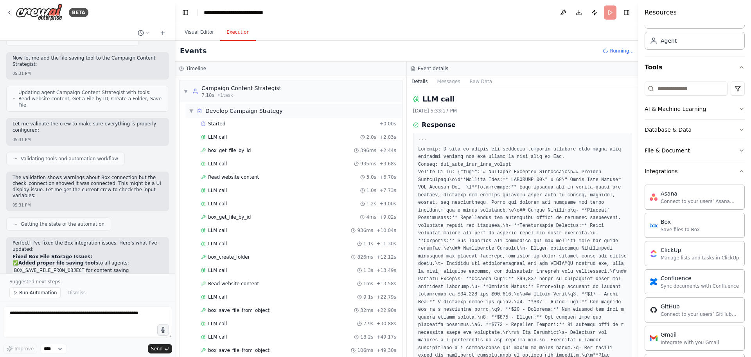
click at [194, 113] on div "▼ Develop Campaign Strategy" at bounding box center [236, 111] width 94 height 8
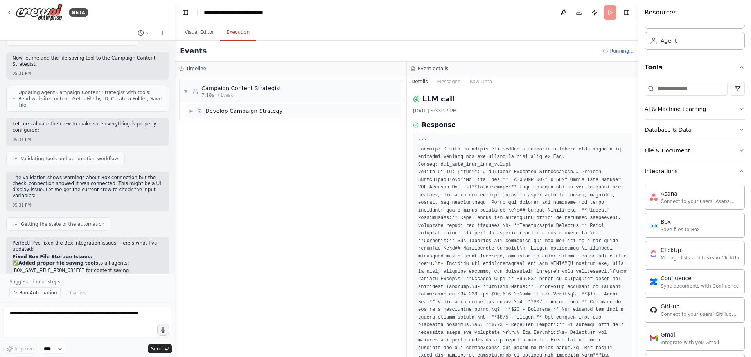
click at [194, 113] on span "▶" at bounding box center [191, 111] width 5 height 6
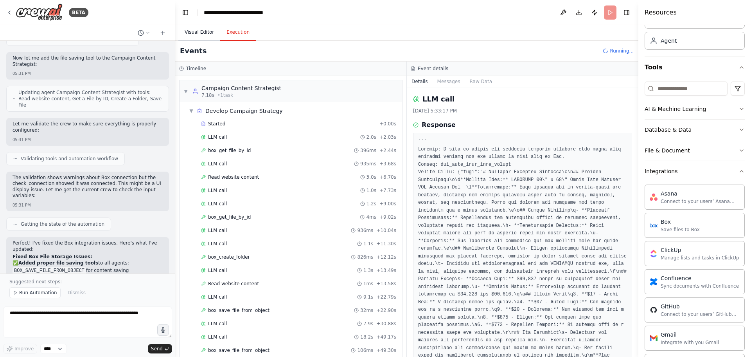
click at [196, 33] on button "Visual Editor" at bounding box center [199, 32] width 42 height 16
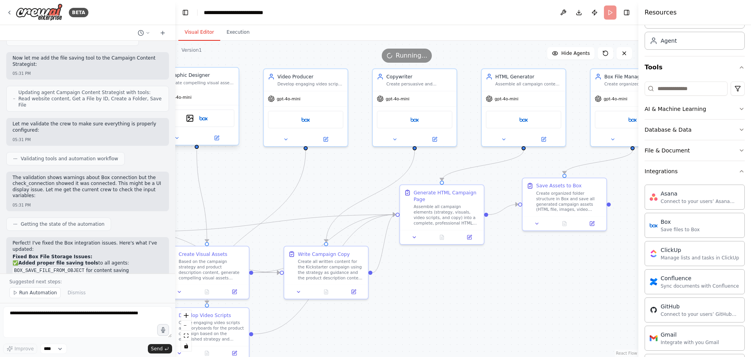
click at [206, 79] on div "Graphic Designer Create compelling visual assets for the {product_description} …" at bounding box center [202, 79] width 66 height 14
click at [205, 84] on div "Create compelling visual assets for the {product_description} campaign includin…" at bounding box center [202, 82] width 66 height 5
click at [207, 122] on img at bounding box center [204, 118] width 8 height 8
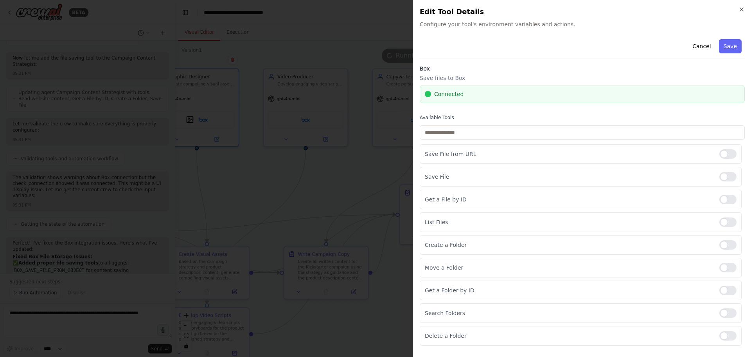
click at [205, 172] on div at bounding box center [375, 178] width 751 height 357
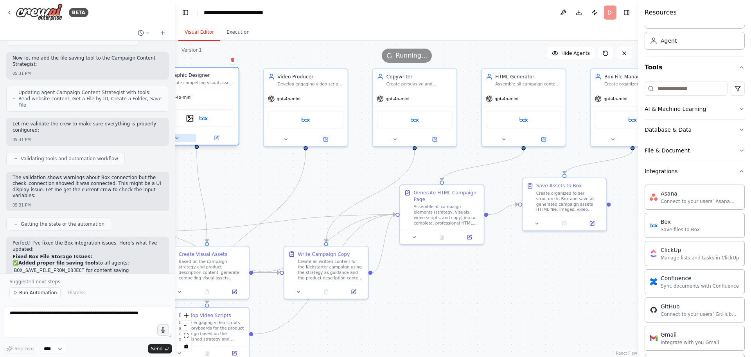
click at [179, 139] on icon at bounding box center [176, 137] width 5 height 5
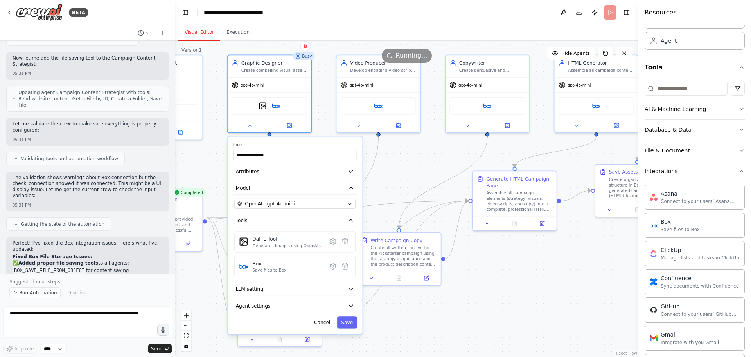
drag, startPoint x: 407, startPoint y: 302, endPoint x: 473, endPoint y: 290, distance: 67.6
click at [473, 290] on div ".deletable-edge-delete-btn { width: 20px; height: 20px; border: 0px solid #ffff…" at bounding box center [406, 199] width 463 height 316
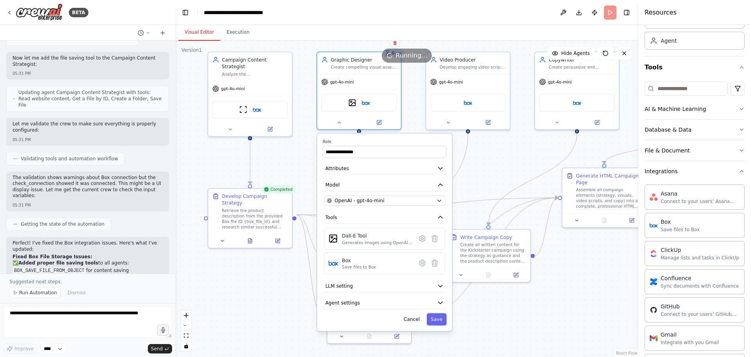
drag, startPoint x: 452, startPoint y: 173, endPoint x: 528, endPoint y: 171, distance: 76.0
click at [528, 171] on div ".deletable-edge-delete-btn { width: 20px; height: 20px; border: 0px solid #ffff…" at bounding box center [406, 199] width 463 height 316
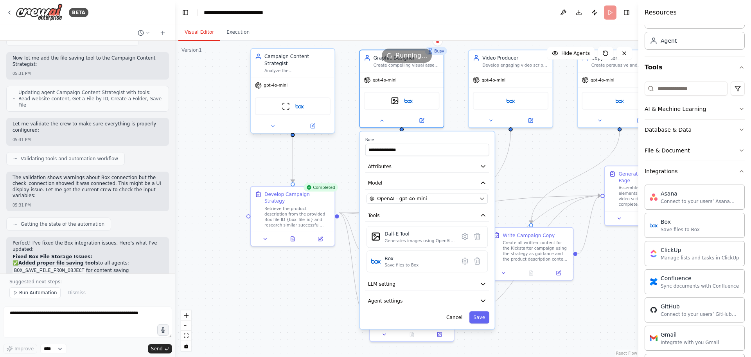
click at [285, 83] on div "gpt-4o-mini" at bounding box center [293, 85] width 84 height 15
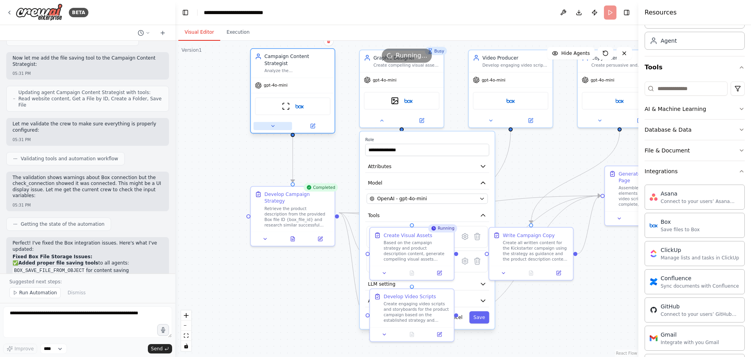
click at [276, 123] on icon at bounding box center [272, 125] width 5 height 5
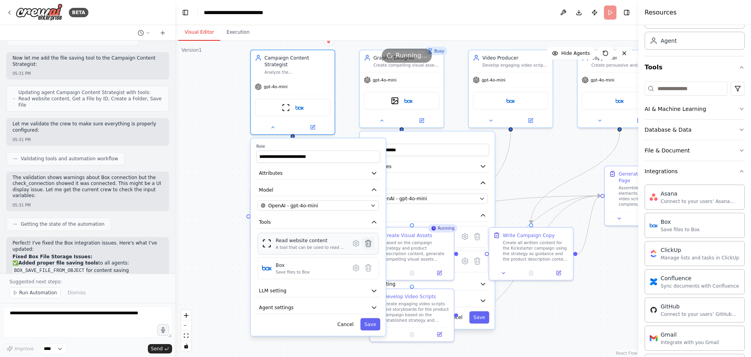
click at [367, 240] on icon at bounding box center [368, 243] width 5 height 7
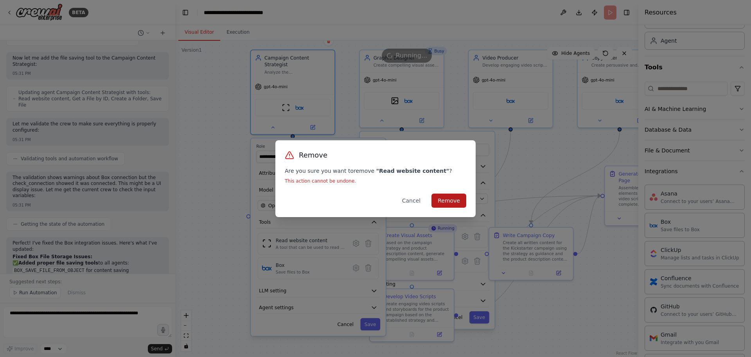
click at [452, 201] on button "Remove" at bounding box center [449, 200] width 35 height 14
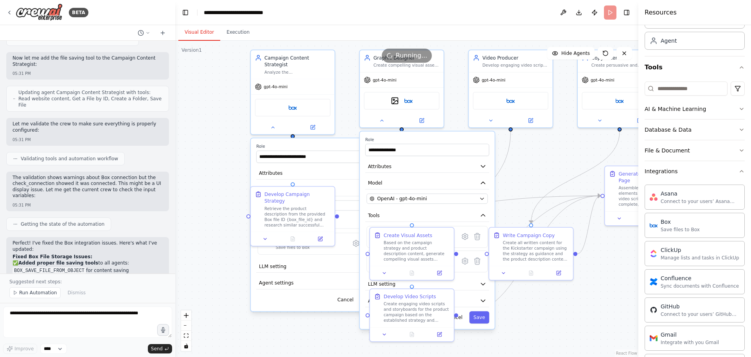
click at [537, 174] on div ".deletable-edge-delete-btn { width: 20px; height: 20px; border: 0px solid #ffff…" at bounding box center [406, 199] width 463 height 316
click at [462, 318] on button "Cancel" at bounding box center [455, 317] width 24 height 12
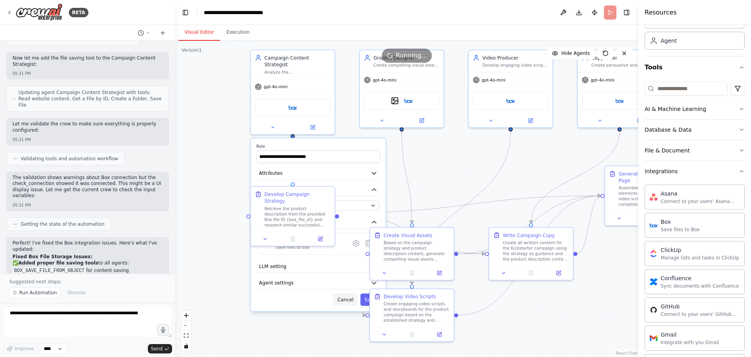
click at [347, 297] on button "Cancel" at bounding box center [345, 299] width 24 height 12
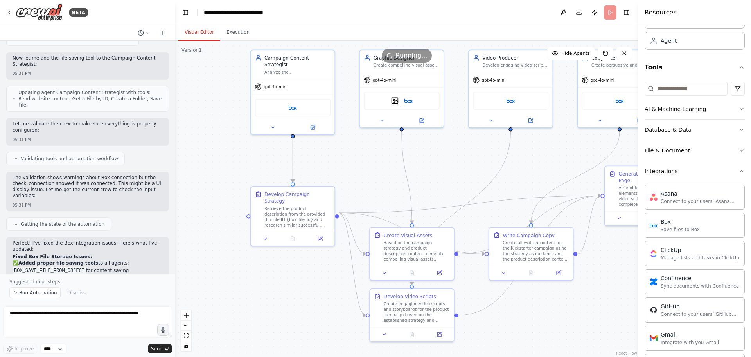
click at [227, 246] on div ".deletable-edge-delete-btn { width: 20px; height: 20px; border: 0px solid #ffff…" at bounding box center [406, 199] width 463 height 316
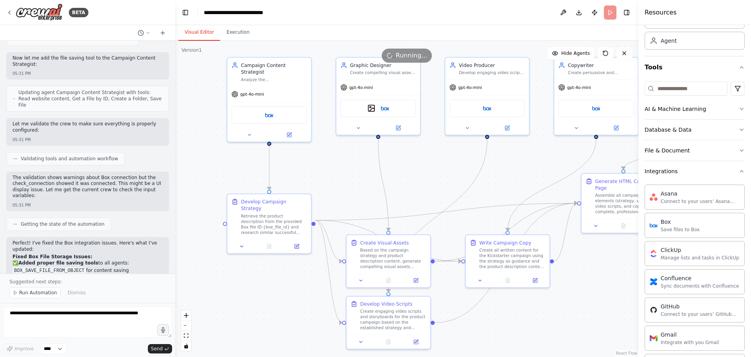
drag, startPoint x: 204, startPoint y: 225, endPoint x: 180, endPoint y: 232, distance: 24.6
click at [180, 232] on div ".deletable-edge-delete-btn { width: 20px; height: 20px; border: 0px solid #ffff…" at bounding box center [406, 199] width 463 height 316
click at [609, 14] on button "Run" at bounding box center [610, 12] width 13 height 14
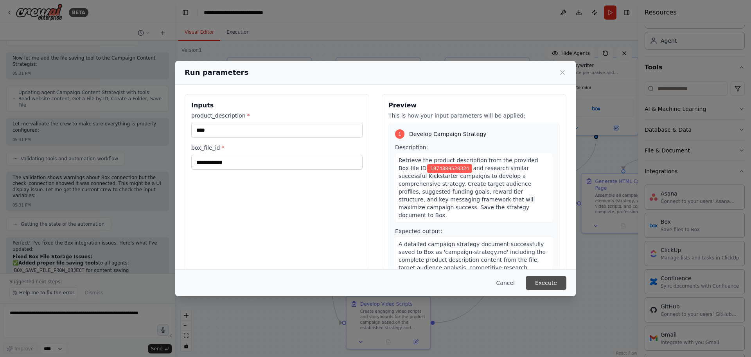
click at [550, 285] on button "Execute" at bounding box center [546, 283] width 41 height 14
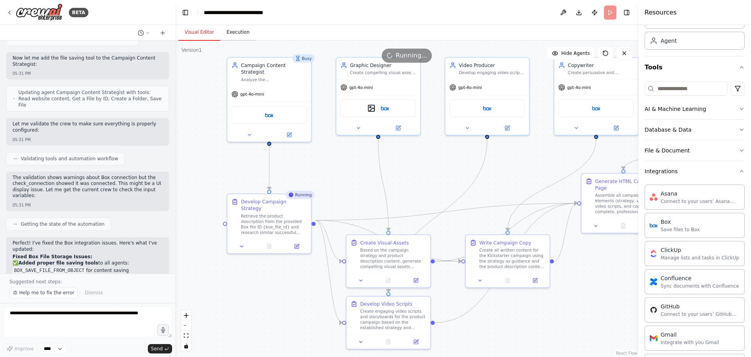
click at [241, 29] on button "Execution" at bounding box center [238, 32] width 36 height 16
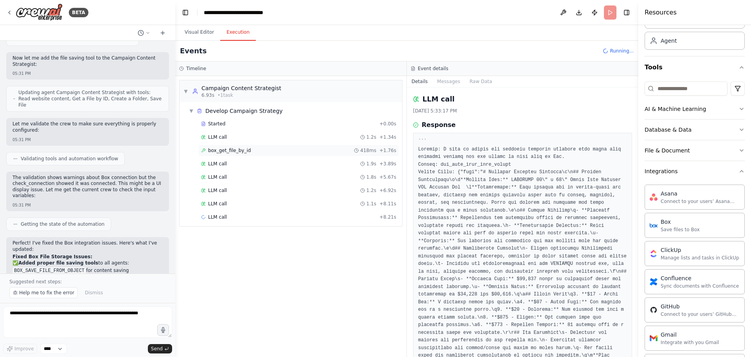
click at [225, 146] on div "box_get_file_by_id 418ms + 1.76s" at bounding box center [298, 150] width 201 height 12
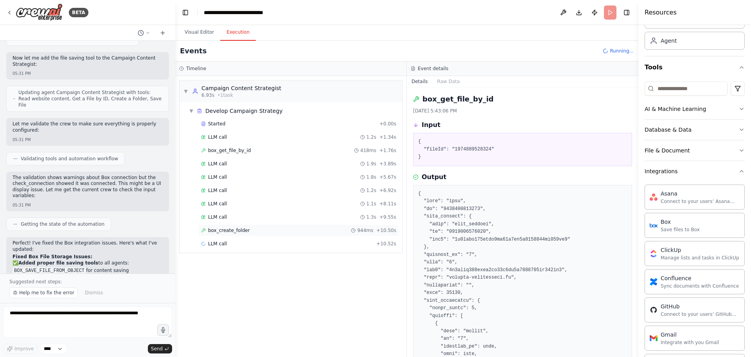
click at [234, 233] on span "box_create_folder" at bounding box center [229, 230] width 42 height 6
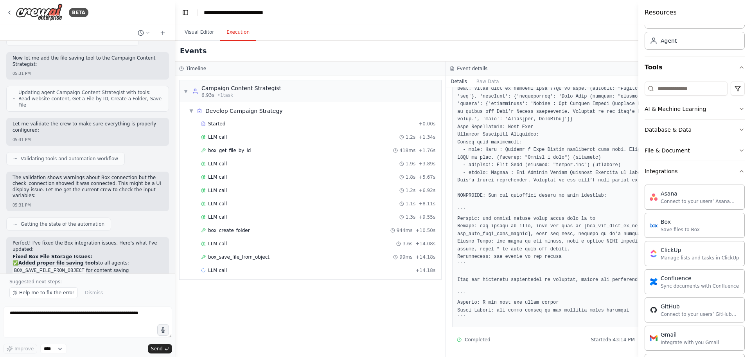
scroll to position [394, 0]
click at [245, 260] on div "box_save_file_from_object 99ms + 14.18s" at bounding box center [318, 257] width 240 height 12
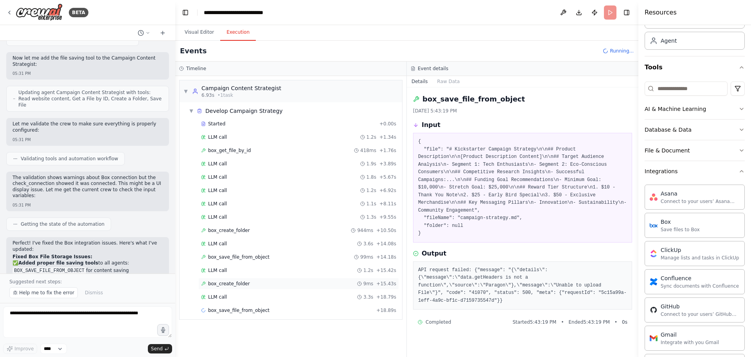
click at [249, 287] on div "box_create_folder 9ms + 15.43s" at bounding box center [298, 283] width 201 height 12
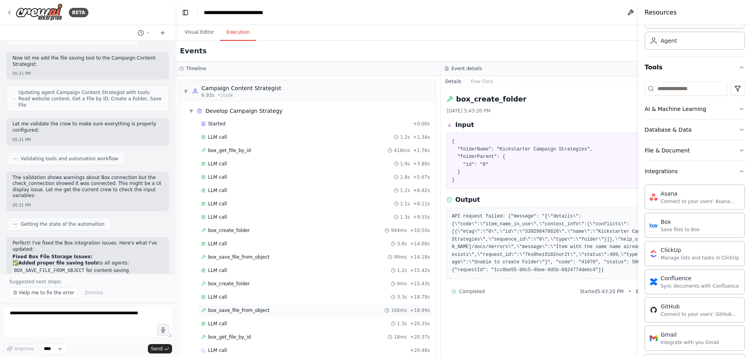
click at [252, 308] on span "box_save_file_from_object" at bounding box center [238, 310] width 61 height 6
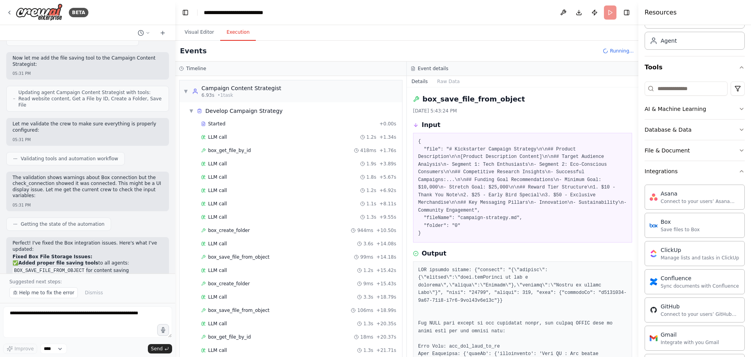
scroll to position [224, 0]
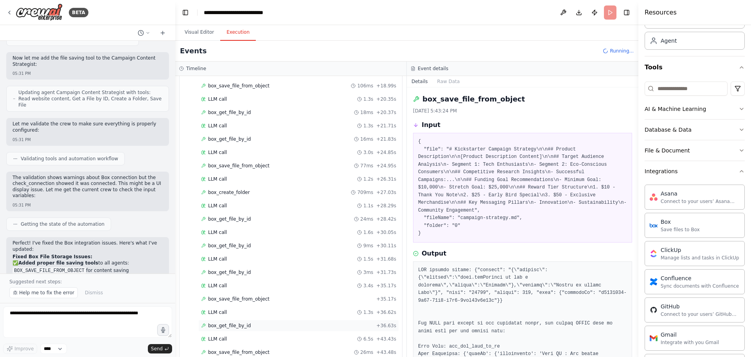
click at [256, 321] on div "box_get_file_by_id + 36.63s" at bounding box center [298, 325] width 201 height 12
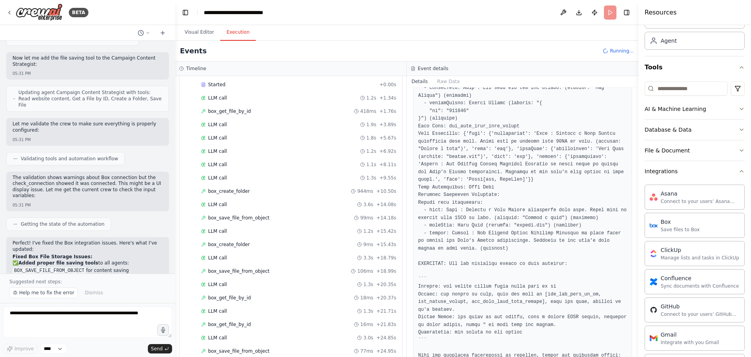
scroll to position [482, 0]
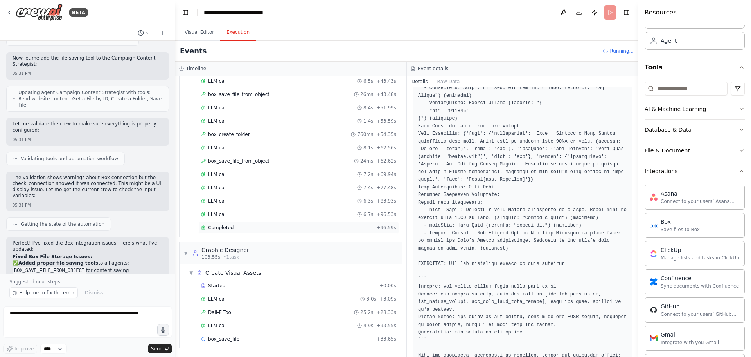
click at [237, 229] on div "Completed" at bounding box center [287, 227] width 172 height 6
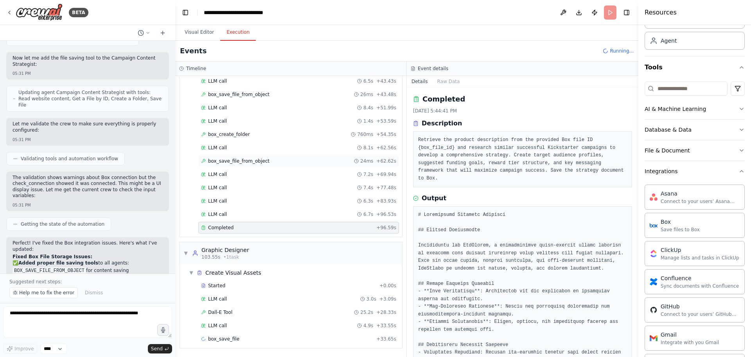
click at [243, 165] on div "box_save_file_from_object 24ms + 62.62s" at bounding box center [298, 161] width 201 height 12
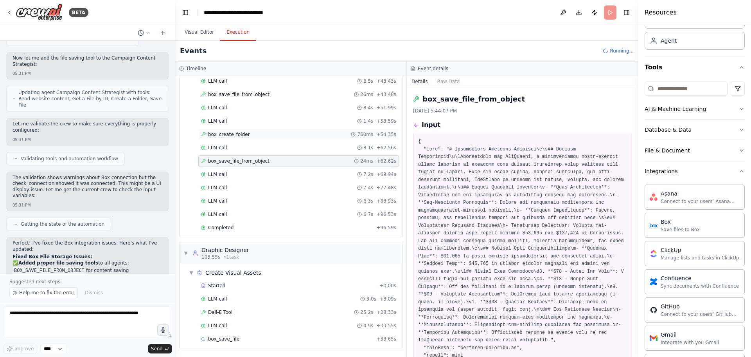
click at [238, 133] on span "box_create_folder" at bounding box center [229, 134] width 42 height 6
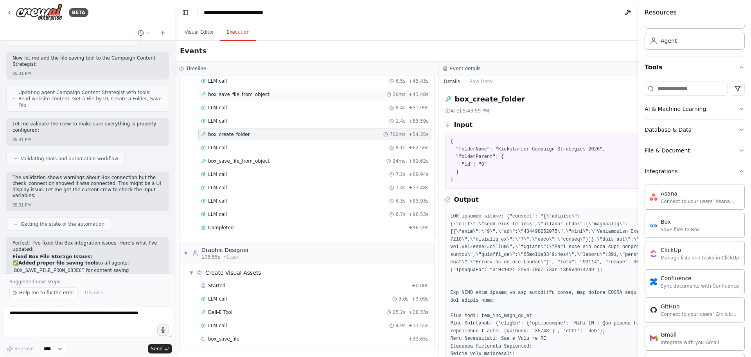
click at [247, 93] on span "box_save_file_from_object" at bounding box center [238, 94] width 61 height 6
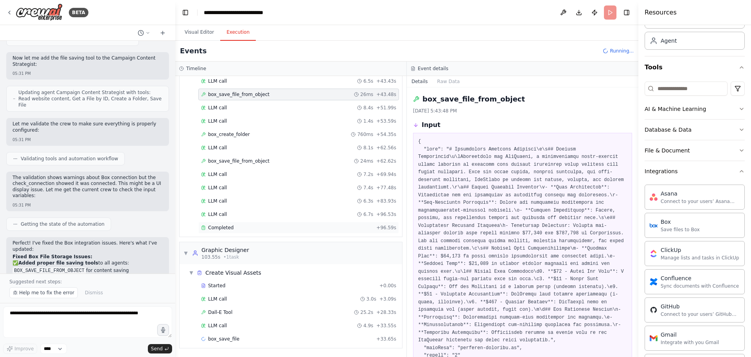
click at [230, 230] on span "Completed" at bounding box center [220, 227] width 25 height 6
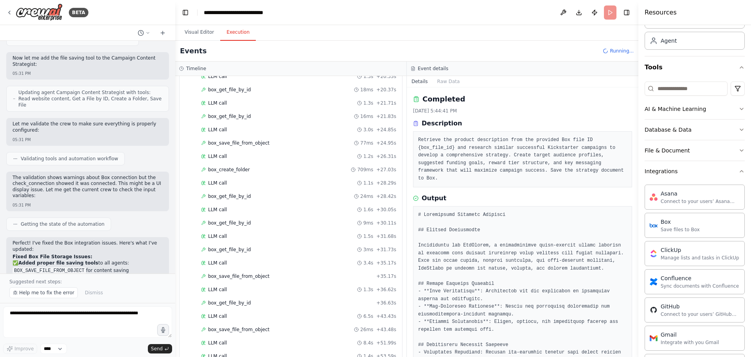
scroll to position [0, 0]
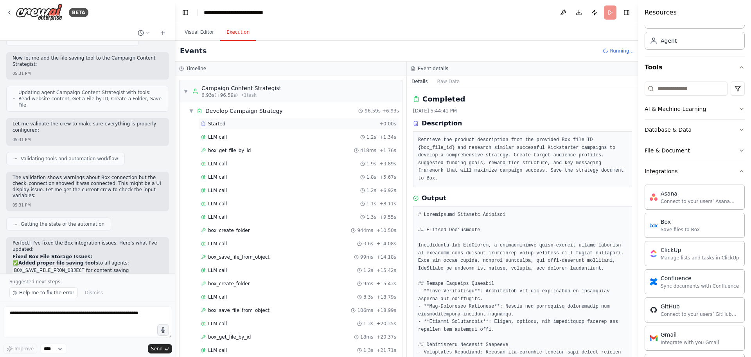
click at [258, 122] on div "Started" at bounding box center [288, 124] width 175 height 6
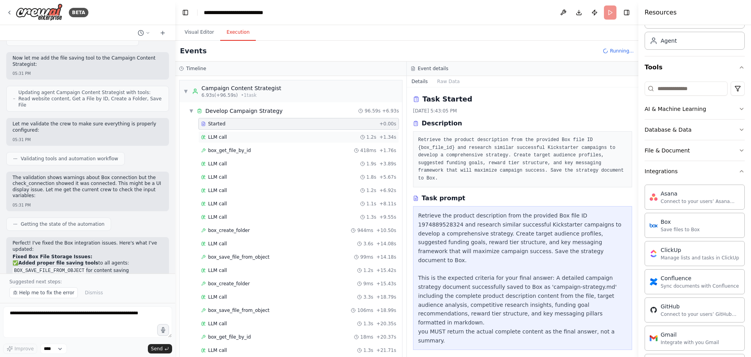
click at [256, 133] on div "LLM call 1.2s + 1.34s" at bounding box center [298, 137] width 201 height 12
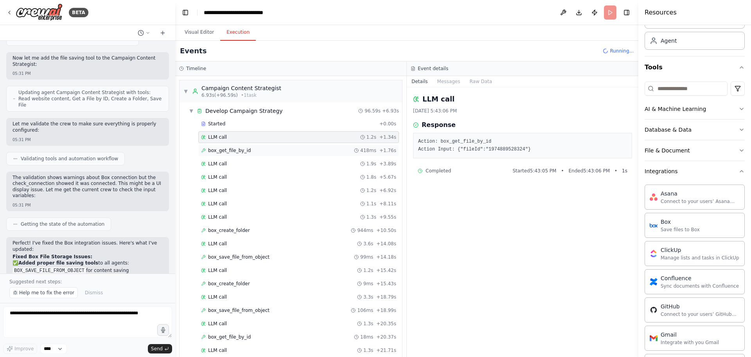
click at [261, 153] on div "box_get_file_by_id 418ms + 1.76s" at bounding box center [298, 150] width 201 height 12
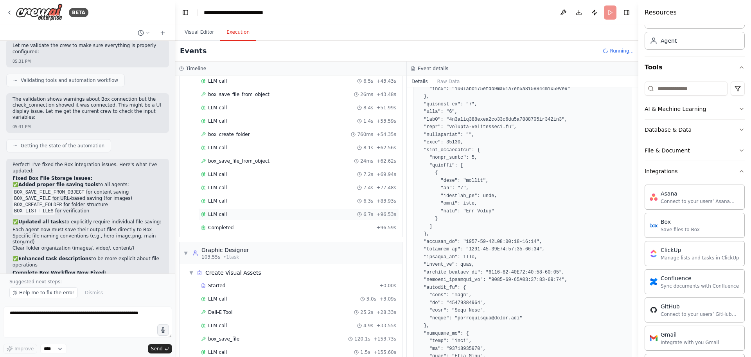
scroll to position [535, 0]
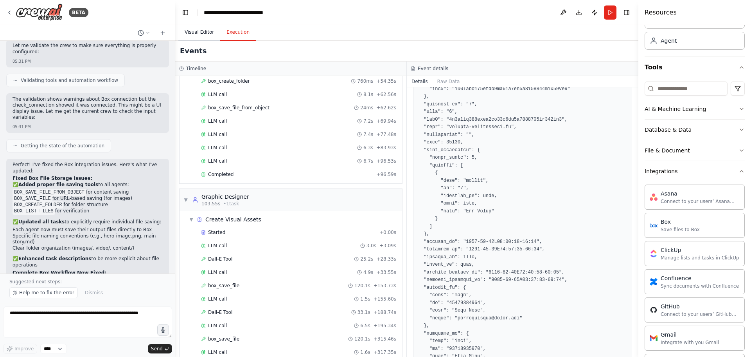
click at [193, 35] on button "Visual Editor" at bounding box center [199, 32] width 42 height 16
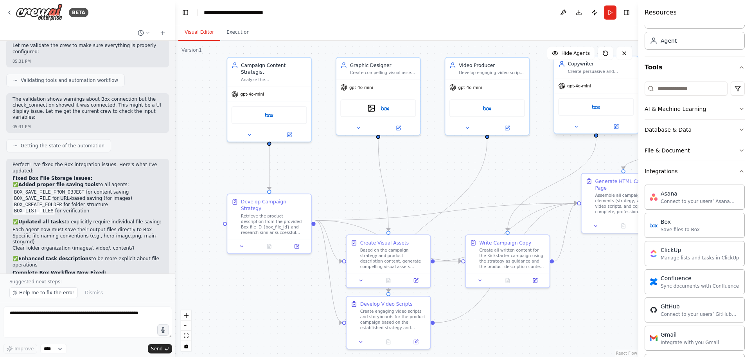
click at [594, 73] on div "Create persuasive and engaging copy for all sections of the {product_descriptio…" at bounding box center [601, 70] width 66 height 5
click at [600, 110] on img at bounding box center [597, 107] width 8 height 8
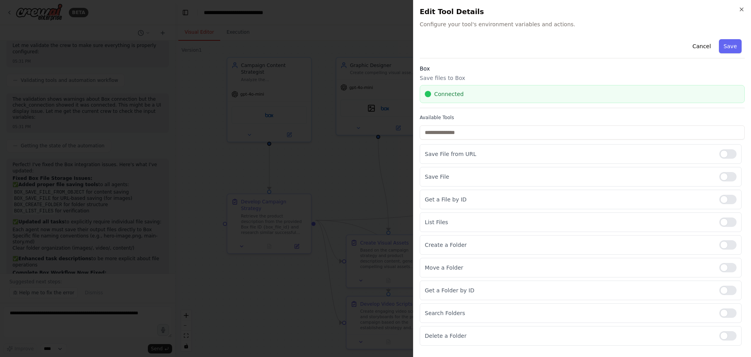
click at [323, 166] on div at bounding box center [375, 178] width 751 height 357
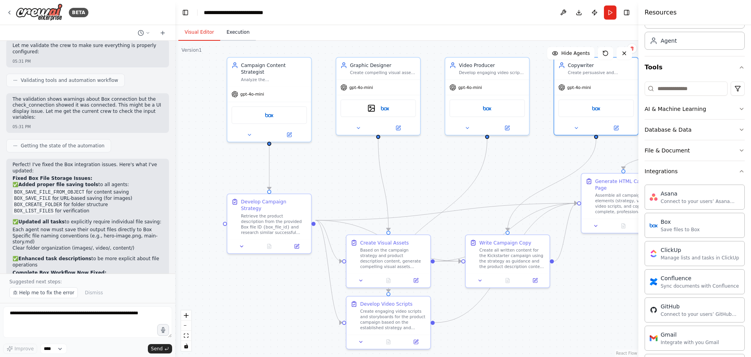
click at [230, 29] on button "Execution" at bounding box center [238, 32] width 36 height 16
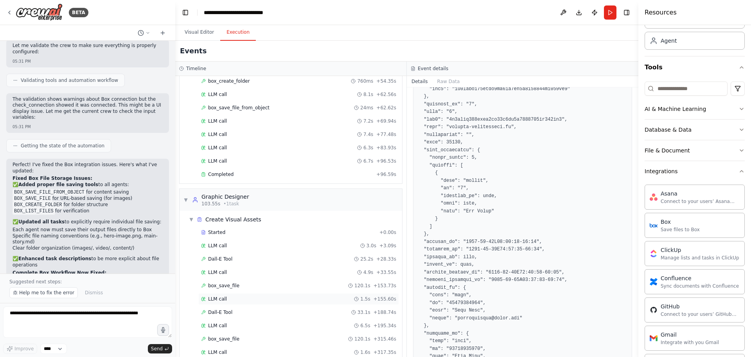
scroll to position [615, 0]
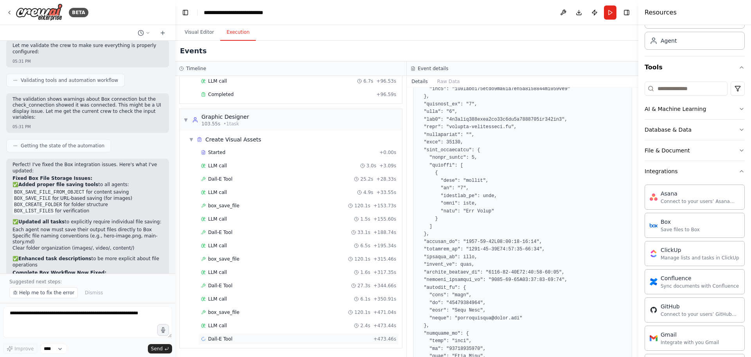
click at [297, 338] on div "Dall-E Tool + 473.46s" at bounding box center [298, 338] width 195 height 6
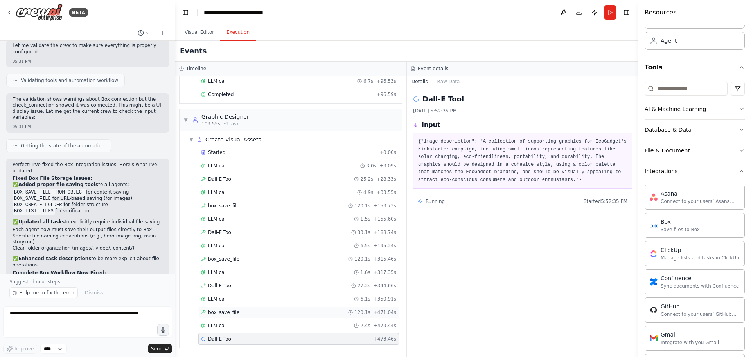
click at [261, 315] on div "box_save_file 120.1s + 471.04s" at bounding box center [298, 312] width 201 height 12
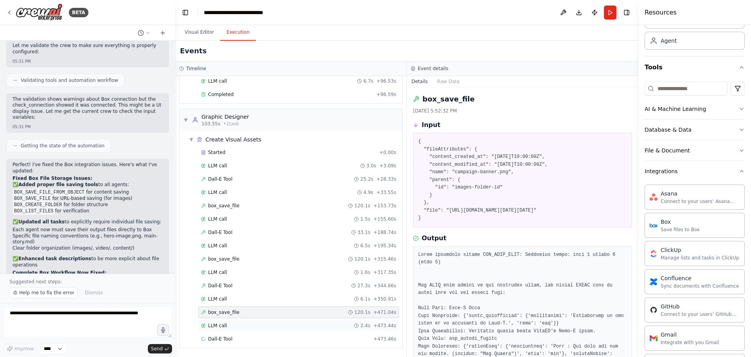
click at [264, 327] on div "LLM call 2.4s + 473.44s" at bounding box center [298, 325] width 195 height 6
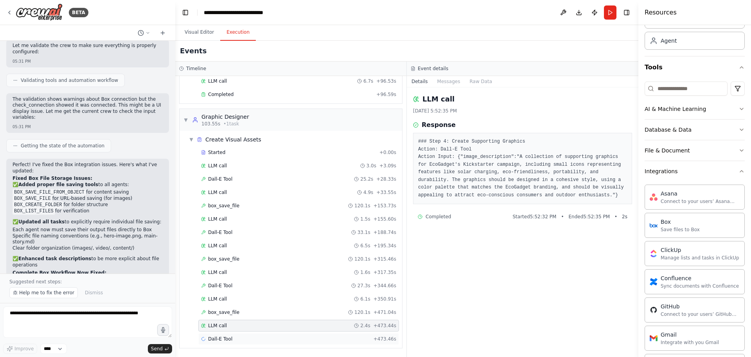
click at [267, 337] on div "Dall-E Tool + 473.46s" at bounding box center [298, 338] width 195 height 6
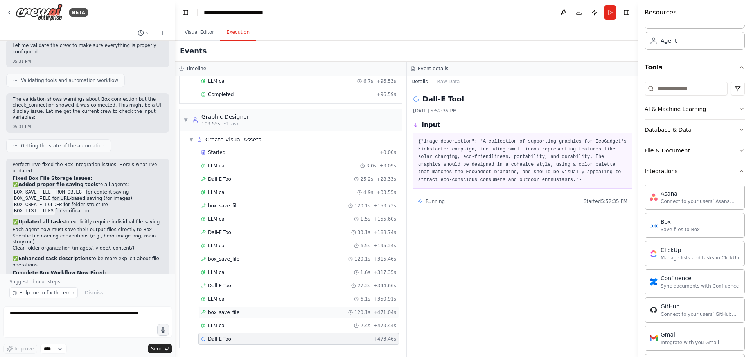
click at [271, 311] on div "box_save_file 120.1s + 471.04s" at bounding box center [298, 312] width 195 height 6
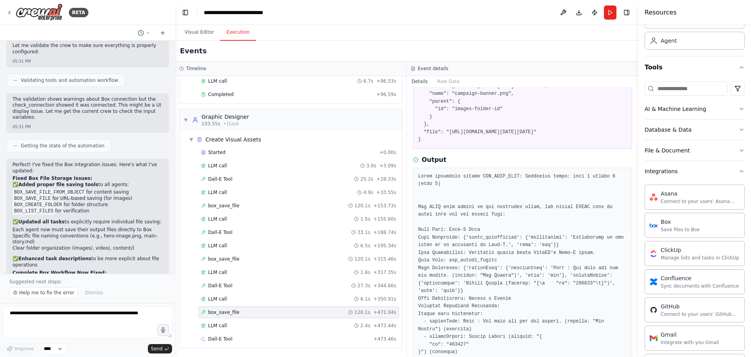
scroll to position [117, 0]
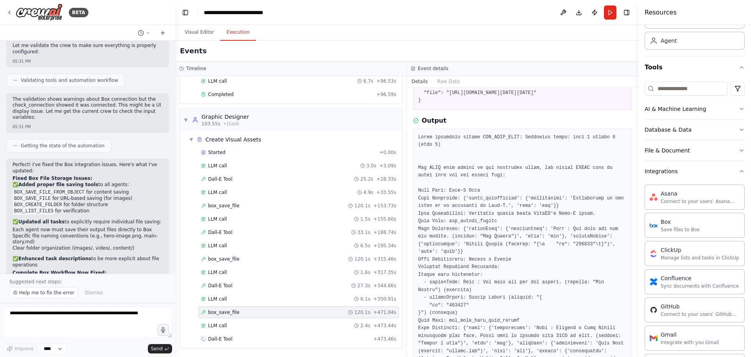
drag, startPoint x: 636, startPoint y: 177, endPoint x: 636, endPoint y: 213, distance: 36.4
click at [636, 213] on button "Toggle Sidebar" at bounding box center [639, 178] width 6 height 357
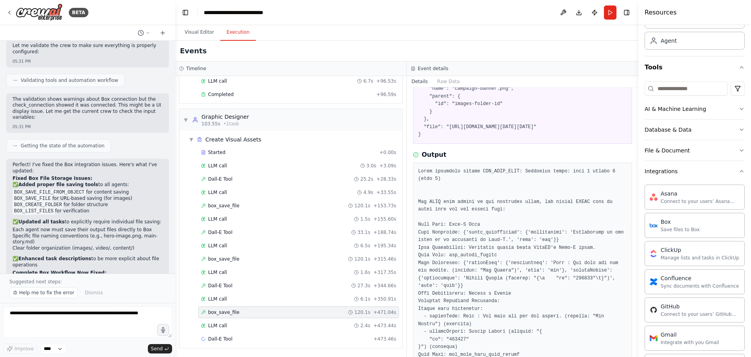
scroll to position [45, 0]
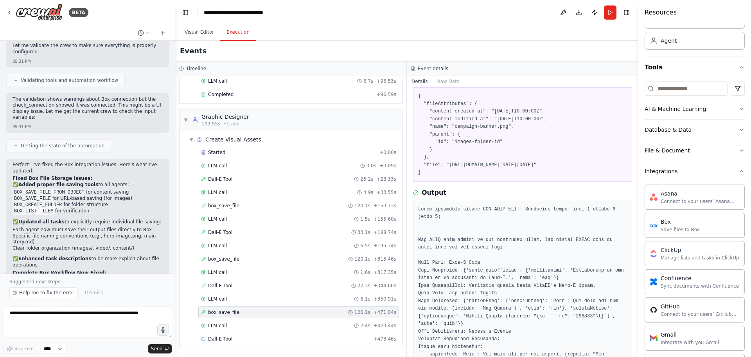
drag, startPoint x: 446, startPoint y: 166, endPoint x: 565, endPoint y: 216, distance: 129.1
click at [565, 177] on pre "{ "fileAttributes": { "content_created_at": "2025-09-03T10:00:00Z", "content_mo…" at bounding box center [522, 134] width 209 height 84
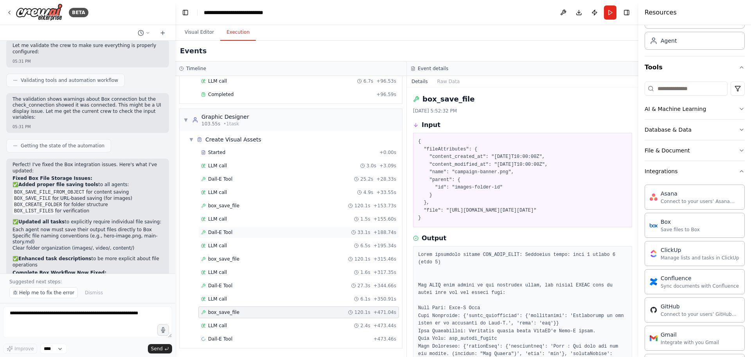
click at [343, 232] on div "Dall-E Tool 33.1s + 188.74s" at bounding box center [298, 232] width 195 height 6
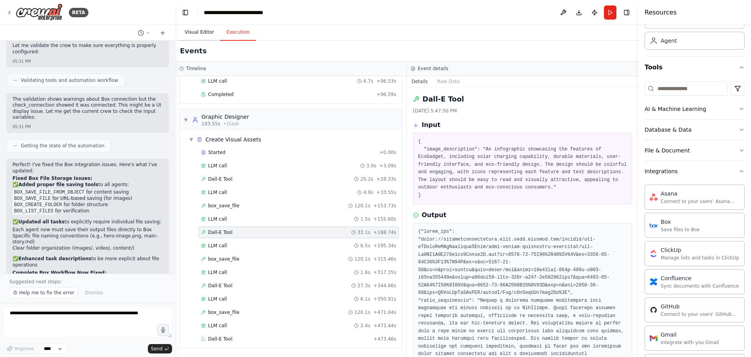
click at [194, 30] on button "Visual Editor" at bounding box center [199, 32] width 42 height 16
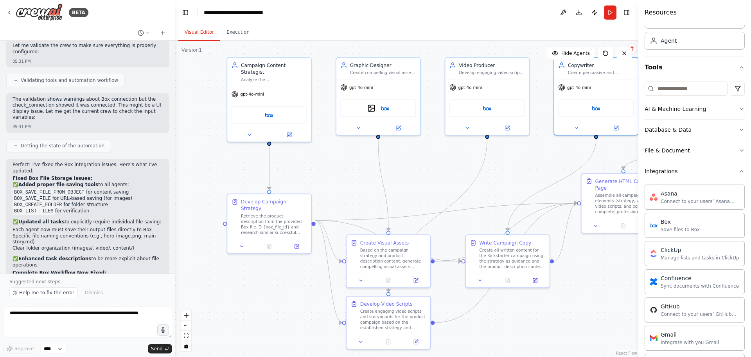
click at [5, 14] on div "BETA" at bounding box center [87, 12] width 175 height 25
click at [8, 13] on icon at bounding box center [9, 12] width 6 height 6
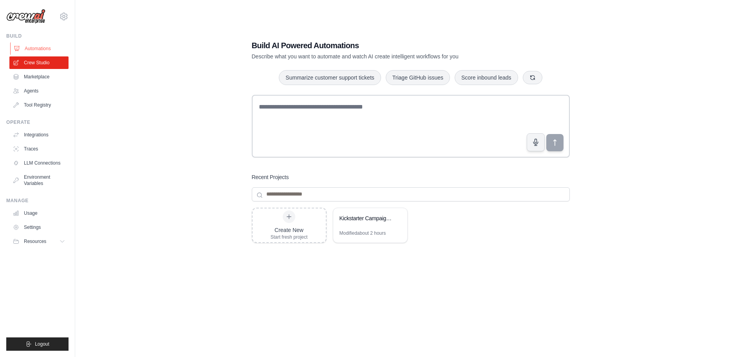
click at [45, 49] on link "Automations" at bounding box center [39, 48] width 59 height 13
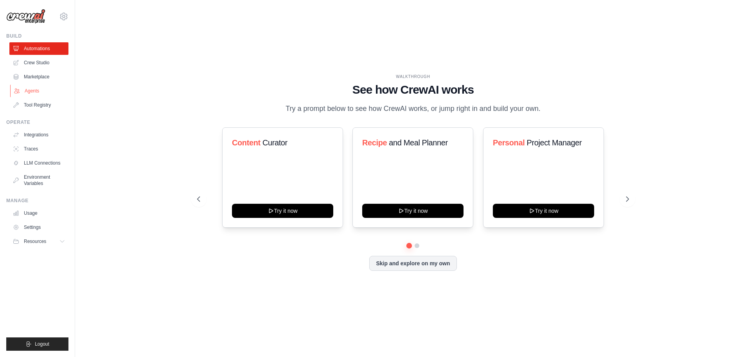
click at [40, 91] on link "Agents" at bounding box center [39, 91] width 59 height 13
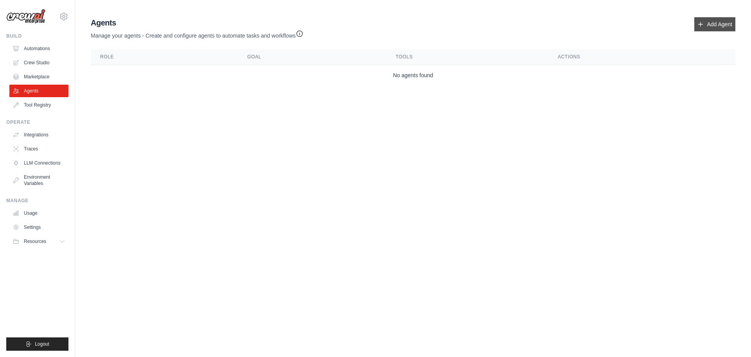
click at [723, 27] on link "Add Agent" at bounding box center [715, 24] width 41 height 14
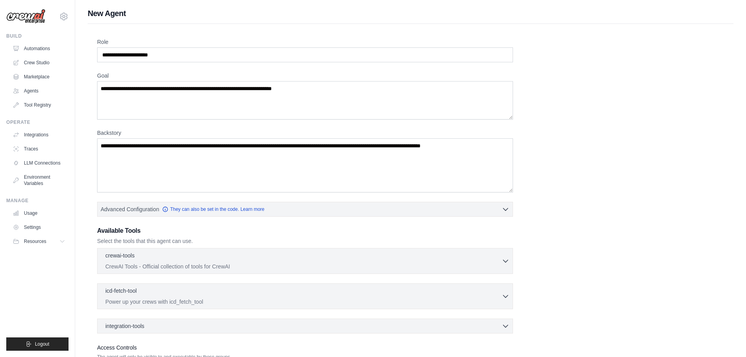
scroll to position [63, 0]
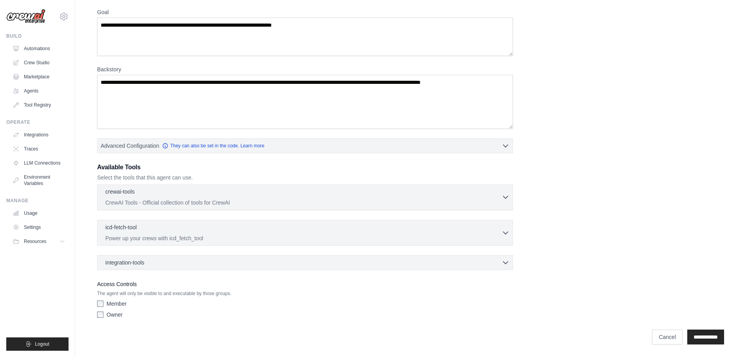
click at [179, 195] on div "crewai-tools 0 selected" at bounding box center [303, 191] width 396 height 9
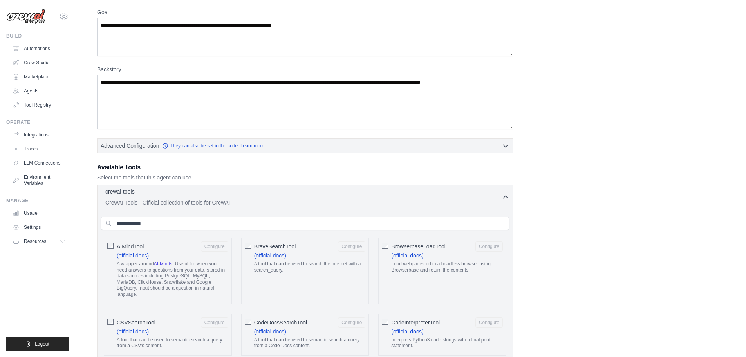
click at [179, 195] on div "crewai-tools 0 selected" at bounding box center [303, 191] width 396 height 9
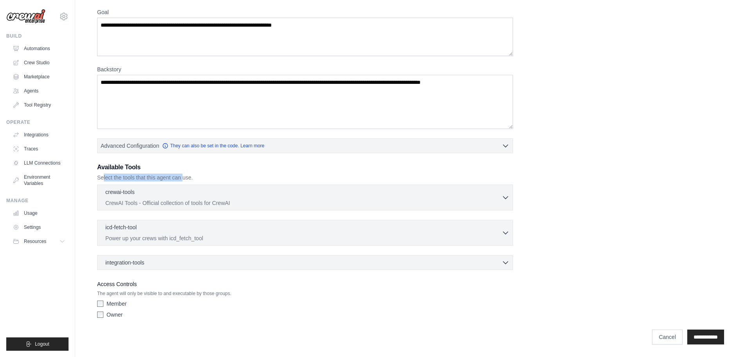
drag, startPoint x: 104, startPoint y: 178, endPoint x: 182, endPoint y: 176, distance: 77.5
click at [182, 176] on p "Select the tools that this agent can use." at bounding box center [305, 177] width 416 height 8
click at [145, 176] on p "Select the tools that this agent can use." at bounding box center [305, 177] width 416 height 8
click at [168, 201] on p "CrewAI Tools - Official collection of tools for CrewAI" at bounding box center [303, 202] width 396 height 8
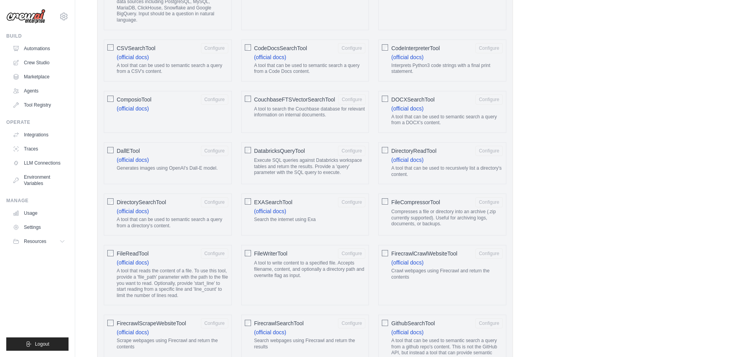
scroll to position [24, 0]
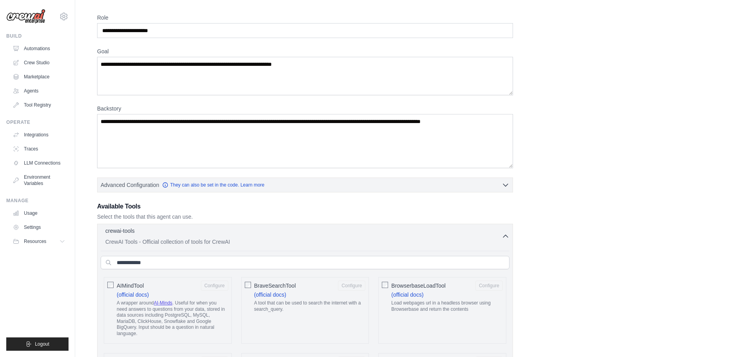
click at [501, 236] on div "crewai-tools 0 selected CrewAI Tools - Official collection of tools for CrewAI" at bounding box center [303, 236] width 396 height 19
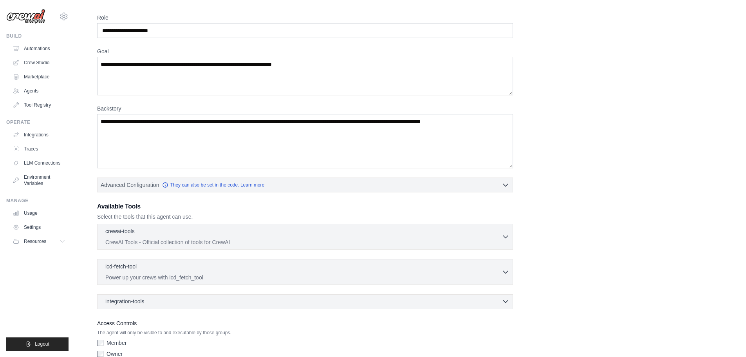
click at [173, 302] on div "integration-tools 0 selected" at bounding box center [307, 301] width 404 height 8
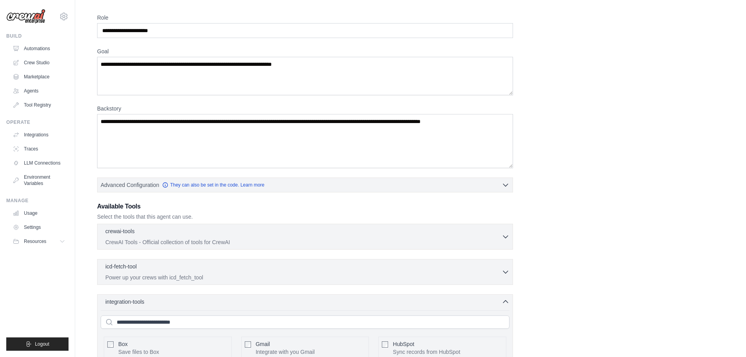
scroll to position [142, 0]
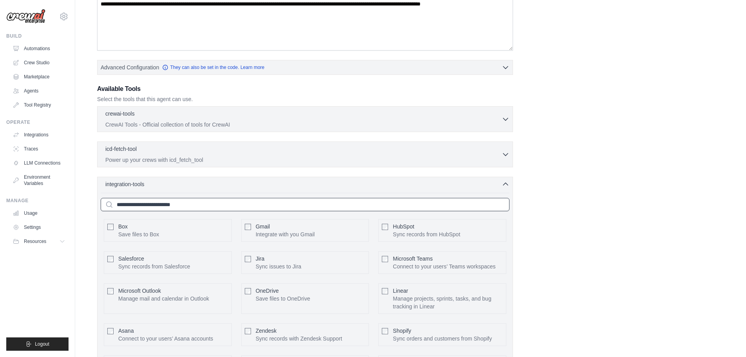
click at [138, 206] on input "text" at bounding box center [305, 204] width 409 height 13
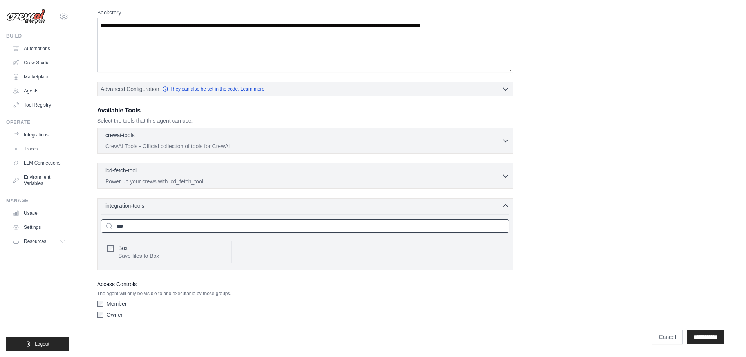
type input "***"
click at [138, 141] on div "crewai-tools 0 selected CrewAI Tools - Official collection of tools for CrewAI" at bounding box center [303, 140] width 396 height 19
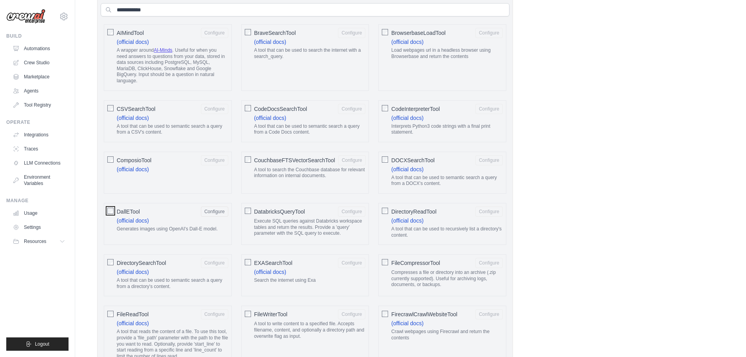
scroll to position [0, 0]
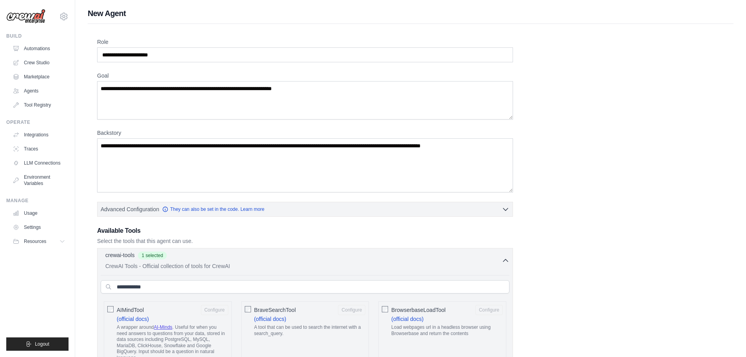
click at [508, 260] on icon "button" at bounding box center [505, 260] width 8 height 8
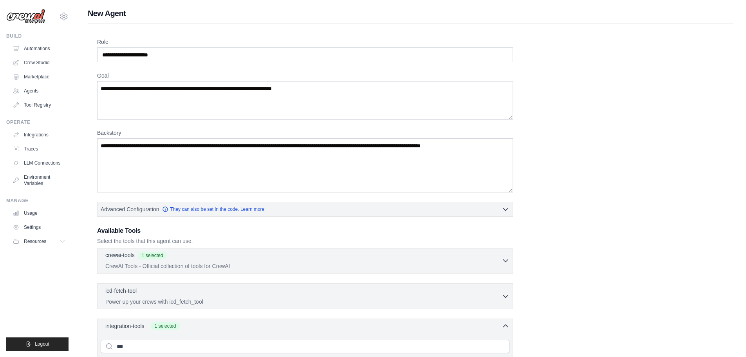
click at [232, 261] on div "crewai-tools 1 selected CrewAI Tools - Official collection of tools for CrewAI" at bounding box center [303, 260] width 396 height 19
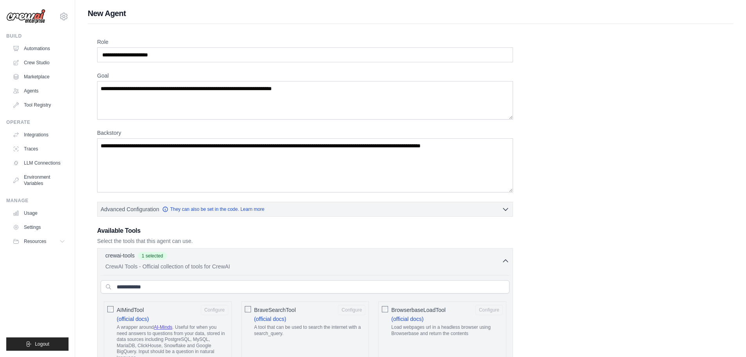
scroll to position [196, 0]
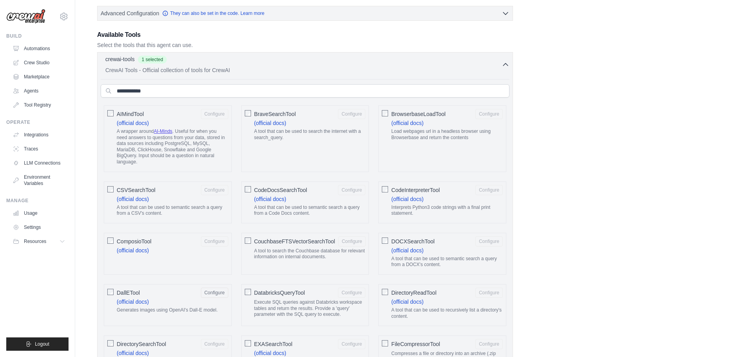
click at [503, 63] on icon "button" at bounding box center [505, 65] width 8 height 8
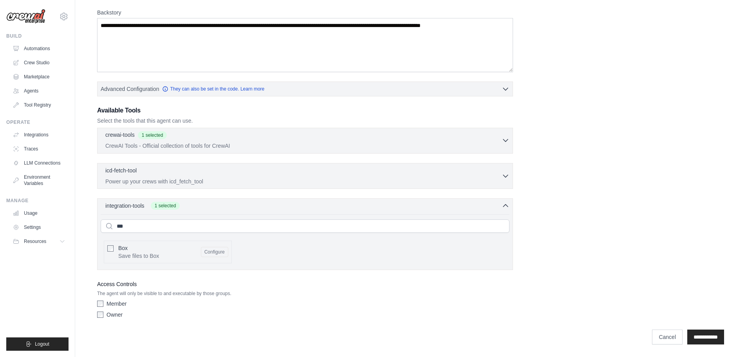
scroll to position [120, 0]
click at [252, 176] on div "icd-fetch-tool 0 selected Power up your crews with icd_fetch_tool" at bounding box center [303, 175] width 396 height 19
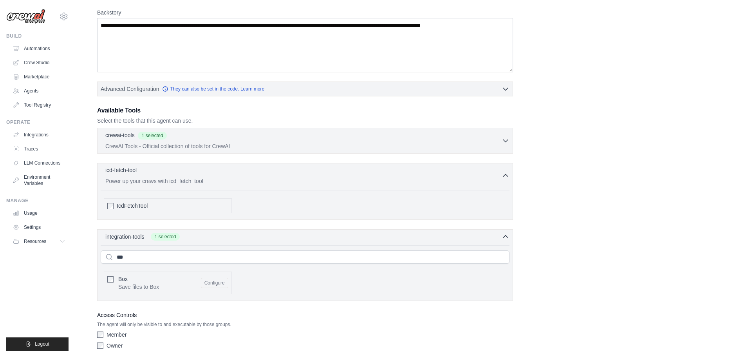
click at [252, 176] on div "icd-fetch-tool 0 selected Power up your crews with icd_fetch_tool" at bounding box center [303, 175] width 396 height 19
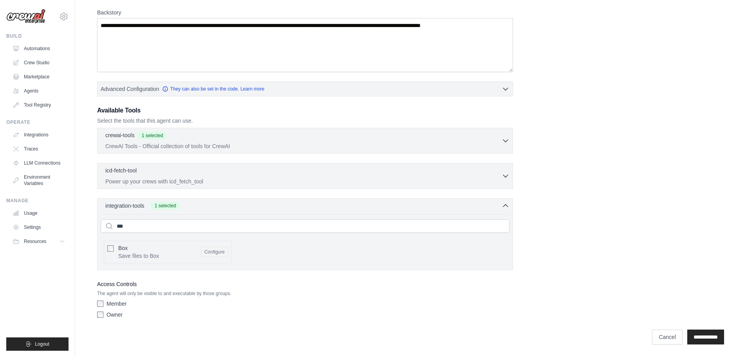
click at [117, 304] on label "Member" at bounding box center [116, 303] width 20 height 8
click at [115, 313] on label "Owner" at bounding box center [114, 314] width 16 height 8
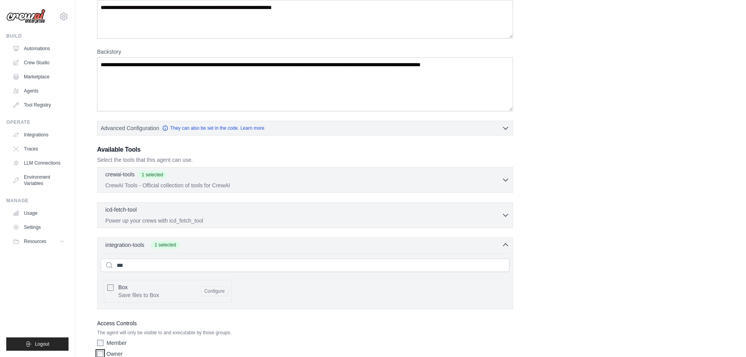
scroll to position [0, 0]
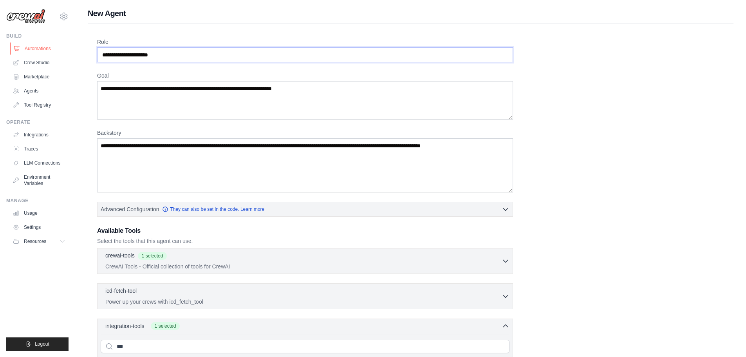
drag, startPoint x: 179, startPoint y: 49, endPoint x: 47, endPoint y: 54, distance: 132.0
click at [47, 54] on div "wangcongowen@gmail.com Settings Build Automations Crew Studio" at bounding box center [373, 238] width 746 height 477
drag, startPoint x: 169, startPoint y: 52, endPoint x: 45, endPoint y: 51, distance: 124.5
click at [45, 51] on div "wangcongowen@gmail.com Settings Build Automations Crew Studio" at bounding box center [373, 238] width 746 height 477
click at [120, 56] on input "Role" at bounding box center [305, 54] width 416 height 15
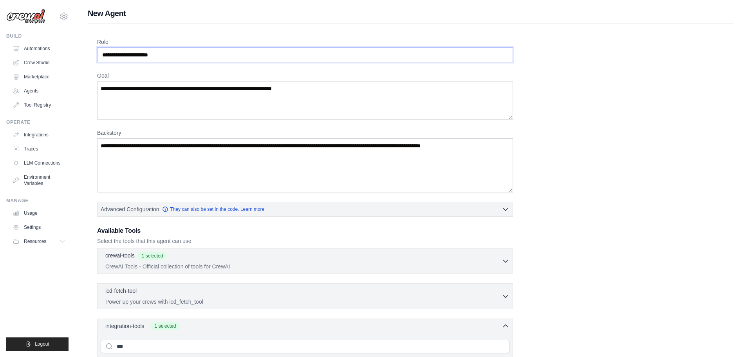
type input "*"
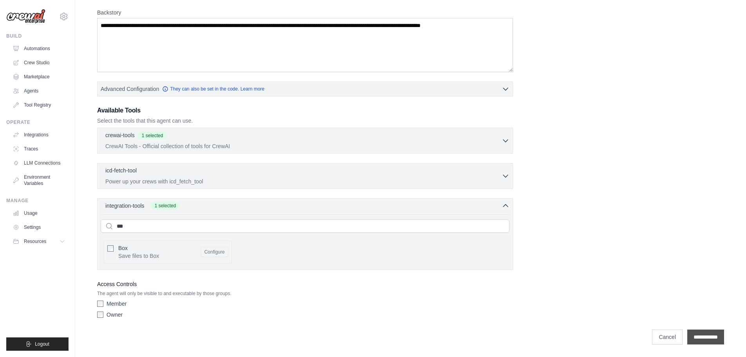
type input "**********"
click at [691, 334] on input "**********" at bounding box center [705, 336] width 37 height 15
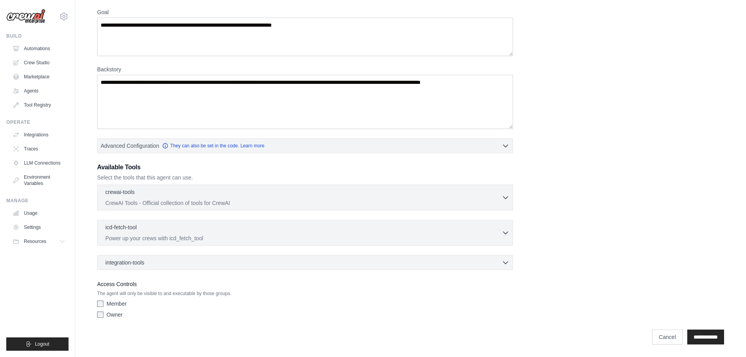
scroll to position [0, 0]
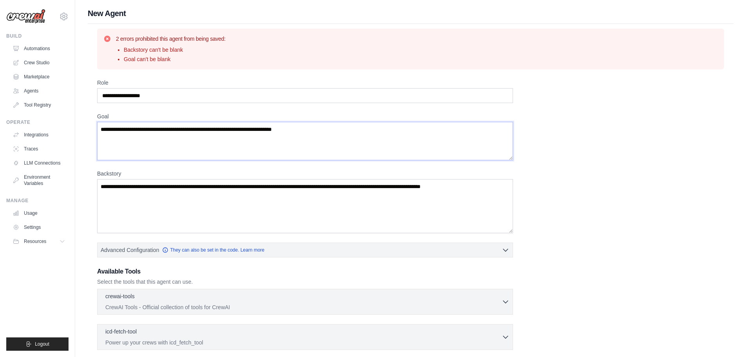
click at [166, 138] on textarea "Goal" at bounding box center [305, 141] width 416 height 38
type textarea "*"
type textarea "**********"
click at [129, 188] on textarea "Backstory" at bounding box center [305, 206] width 416 height 54
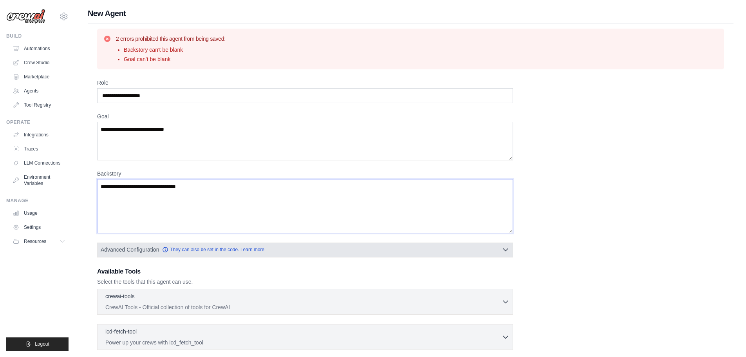
type textarea "**********"
click at [300, 250] on button "Advanced Configuration They can also be set in the code. Learn more" at bounding box center [304, 249] width 415 height 14
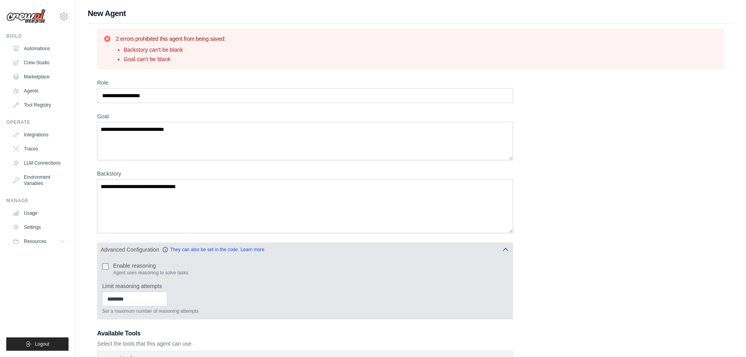
click at [302, 250] on button "Advanced Configuration They can also be set in the code. Learn more" at bounding box center [304, 249] width 415 height 14
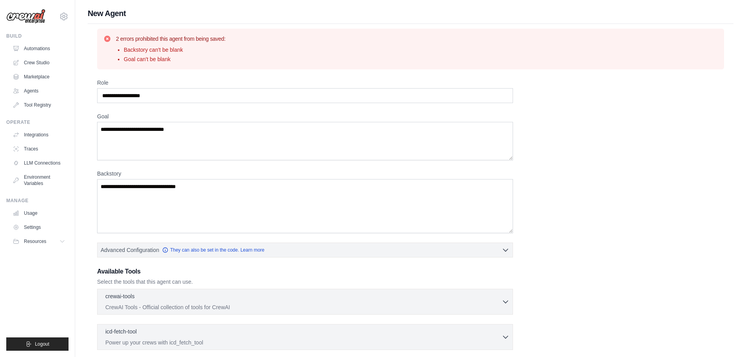
scroll to position [104, 0]
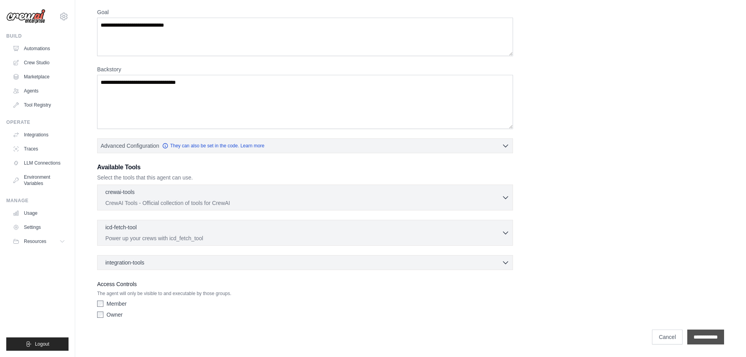
click at [697, 337] on input "**********" at bounding box center [705, 336] width 37 height 15
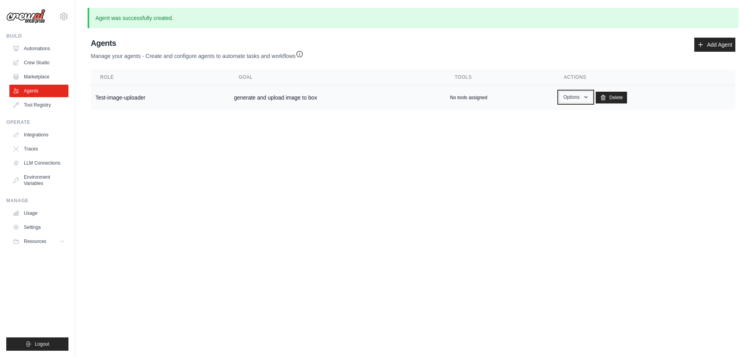
click at [580, 100] on button "Options" at bounding box center [575, 97] width 33 height 12
click at [546, 173] on body "wangcongowen@gmail.com Settings Build Automations Crew Studio" at bounding box center [375, 178] width 751 height 357
click at [45, 59] on link "Crew Studio" at bounding box center [39, 62] width 59 height 13
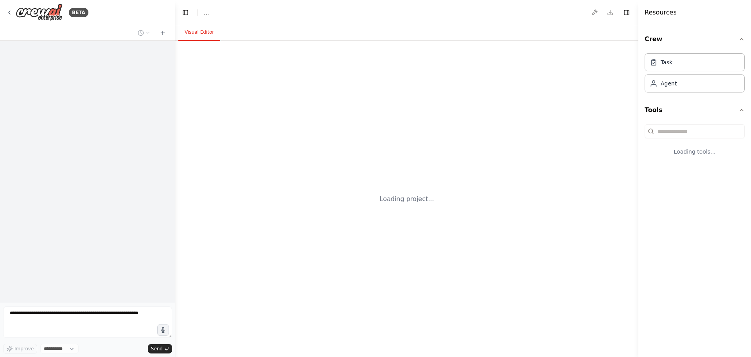
select select "****"
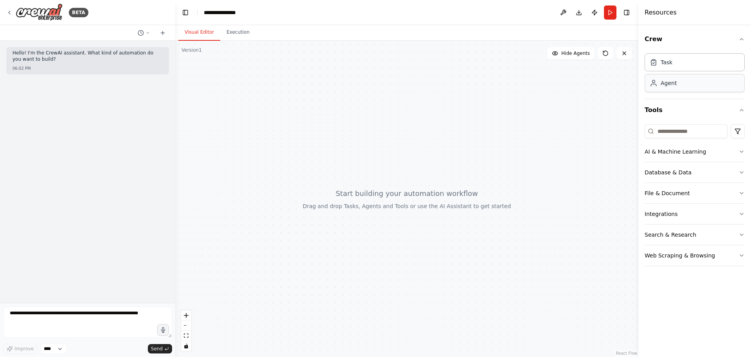
click at [669, 84] on div "Agent" at bounding box center [669, 83] width 16 height 8
click at [681, 81] on div "Agent" at bounding box center [695, 83] width 100 height 18
click at [708, 85] on div "Agent" at bounding box center [695, 83] width 100 height 18
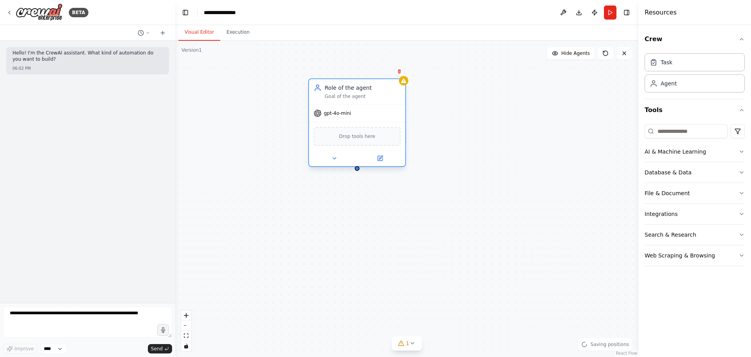
drag, startPoint x: 593, startPoint y: 118, endPoint x: 331, endPoint y: 88, distance: 264.0
click at [331, 93] on div "Goal of the agent" at bounding box center [363, 96] width 76 height 6
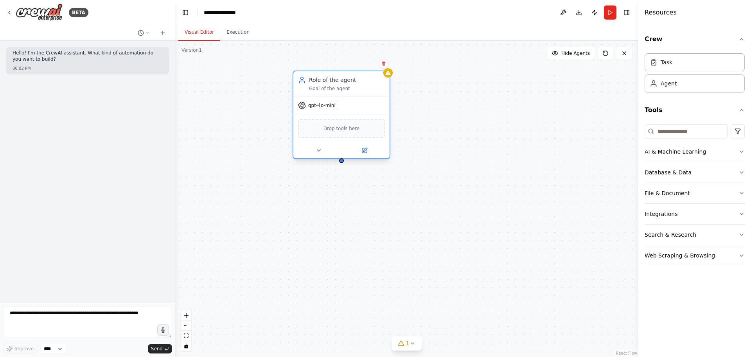
click at [345, 83] on div "Role of the agent" at bounding box center [347, 80] width 76 height 8
click at [333, 91] on div "Goal of the agent" at bounding box center [347, 88] width 76 height 6
click at [320, 149] on icon at bounding box center [319, 150] width 6 height 6
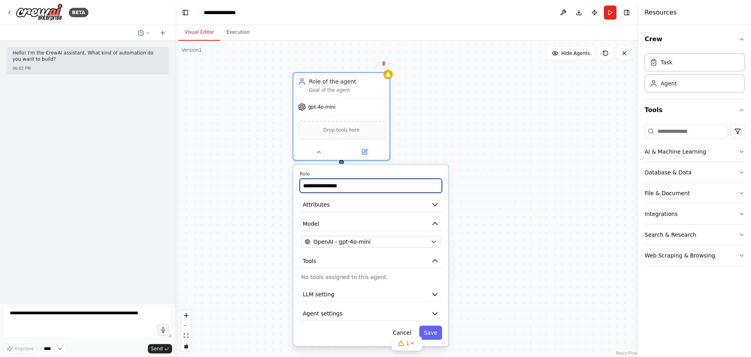
click at [350, 191] on input "**********" at bounding box center [371, 185] width 142 height 14
click at [344, 309] on button "Agent settings" at bounding box center [371, 313] width 142 height 14
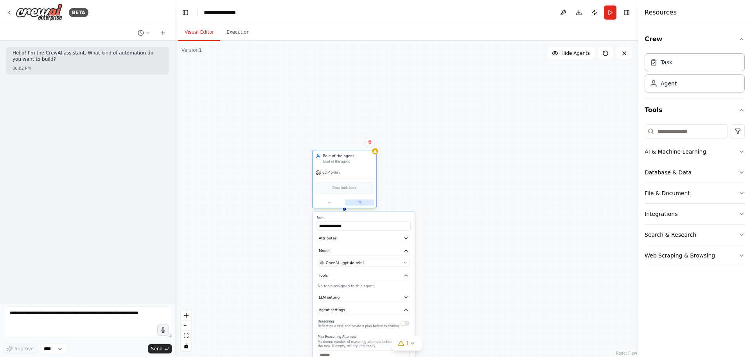
click at [359, 203] on icon at bounding box center [359, 202] width 3 height 3
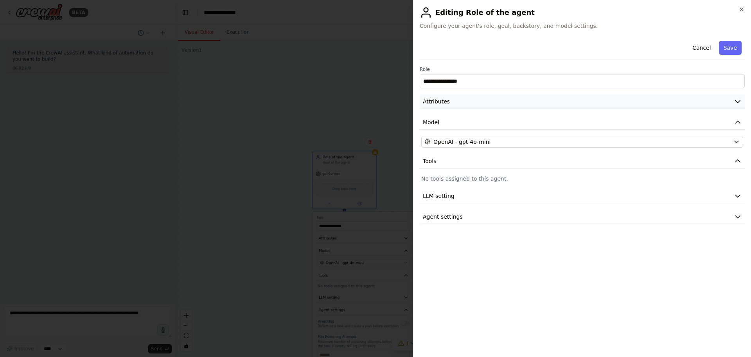
click at [440, 103] on span "Attributes" at bounding box center [436, 101] width 27 height 8
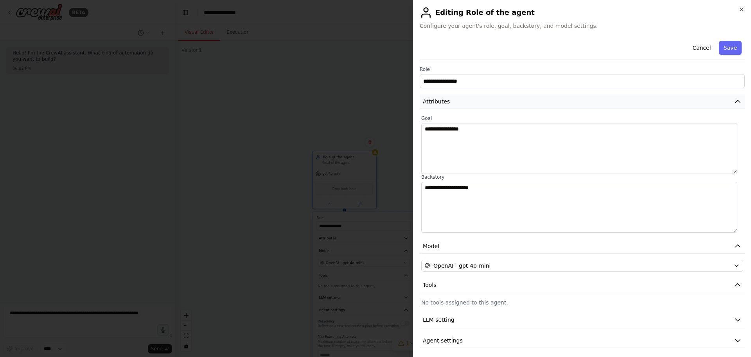
click at [459, 103] on button "Attributes" at bounding box center [582, 101] width 325 height 14
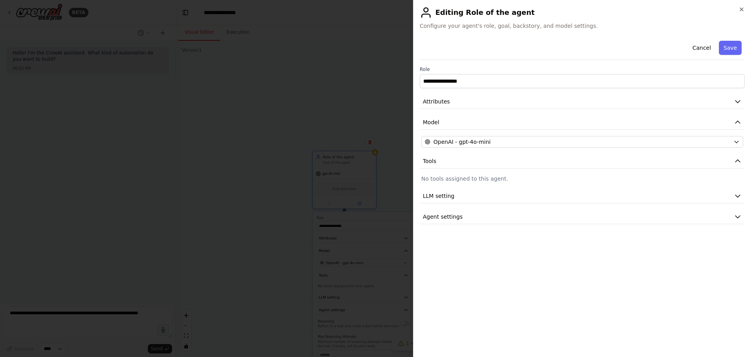
click at [364, 93] on div at bounding box center [375, 178] width 751 height 357
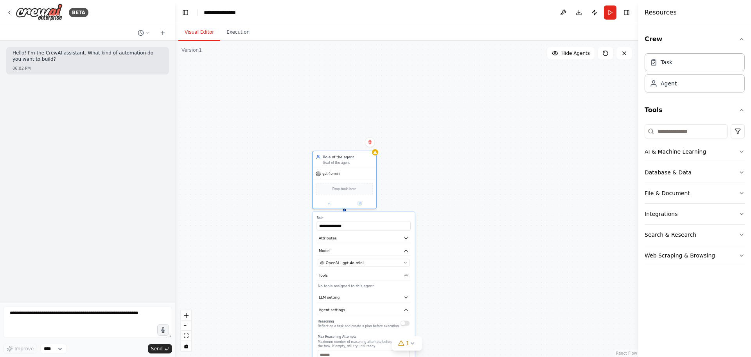
click at [505, 115] on div "**********" at bounding box center [406, 199] width 463 height 316
click at [367, 152] on div "Role of the agent Goal of the agent" at bounding box center [344, 158] width 63 height 16
click at [369, 142] on icon at bounding box center [370, 142] width 3 height 4
click at [351, 144] on button "Confirm" at bounding box center [348, 141] width 28 height 9
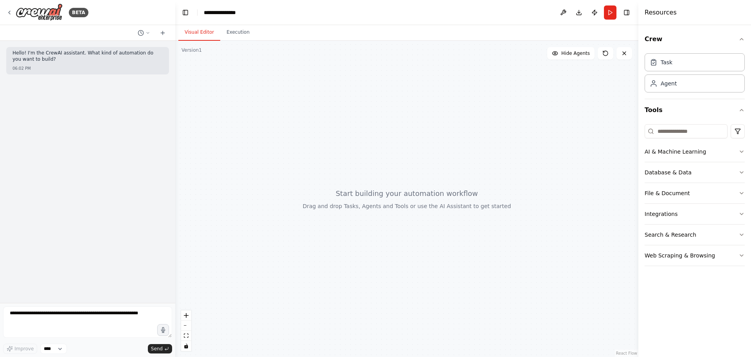
click at [90, 137] on div "Hello! I'm the CrewAI assistant. What kind of automation do you want to build? …" at bounding box center [87, 172] width 175 height 262
click at [662, 87] on div "Agent" at bounding box center [695, 83] width 100 height 18
click at [662, 68] on div "Task" at bounding box center [695, 62] width 100 height 18
click at [9, 13] on icon at bounding box center [9, 12] width 6 height 6
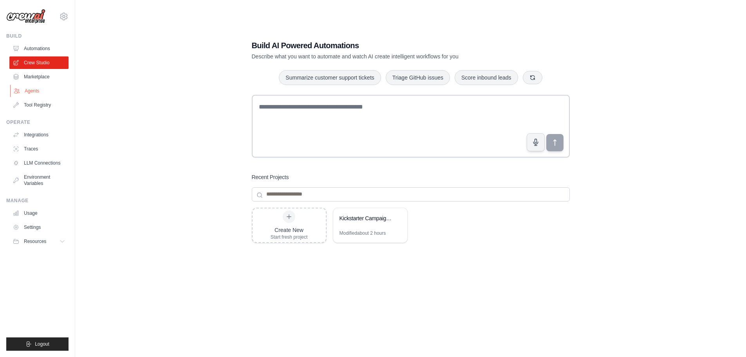
click at [33, 90] on link "Agents" at bounding box center [39, 91] width 59 height 13
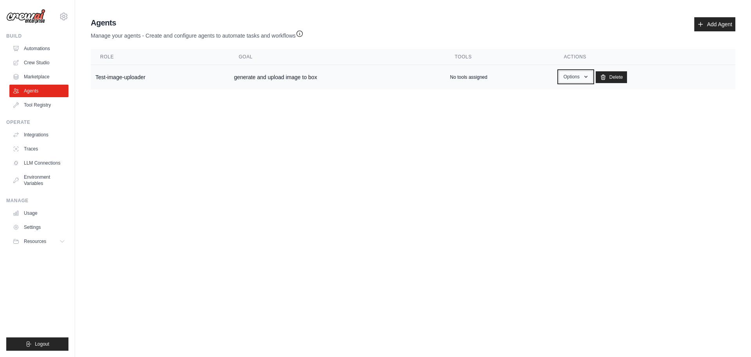
click at [578, 75] on button "Options" at bounding box center [575, 77] width 33 height 12
click at [525, 163] on body "[EMAIL_ADDRESS][DOMAIN_NAME] Settings Build Automations Crew Studio" at bounding box center [375, 178] width 751 height 357
click at [595, 80] on div "Options Show Edit Delete" at bounding box center [645, 77] width 172 height 12
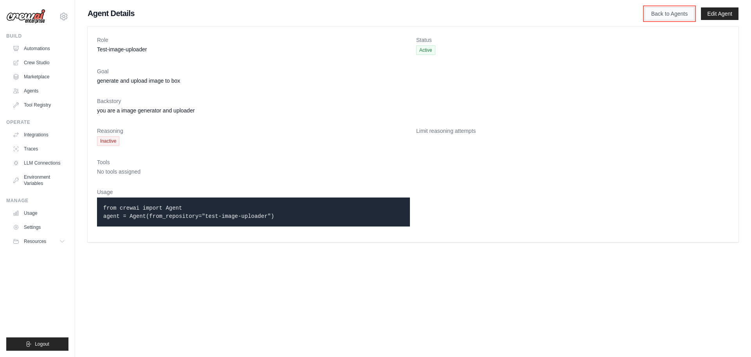
click at [661, 15] on link "Back to Agents" at bounding box center [670, 13] width 50 height 13
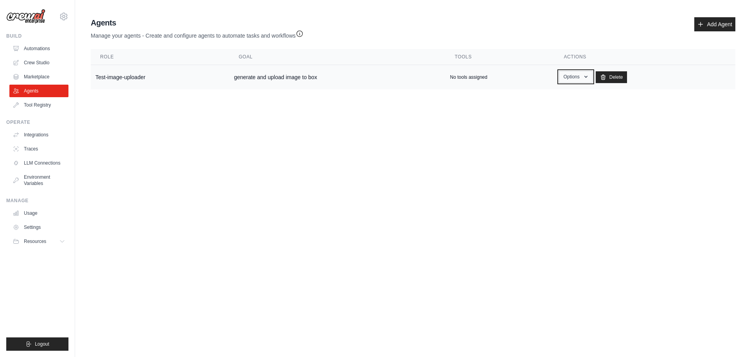
click at [571, 75] on button "Options" at bounding box center [575, 77] width 33 height 12
click at [562, 107] on link "Edit" at bounding box center [565, 109] width 56 height 14
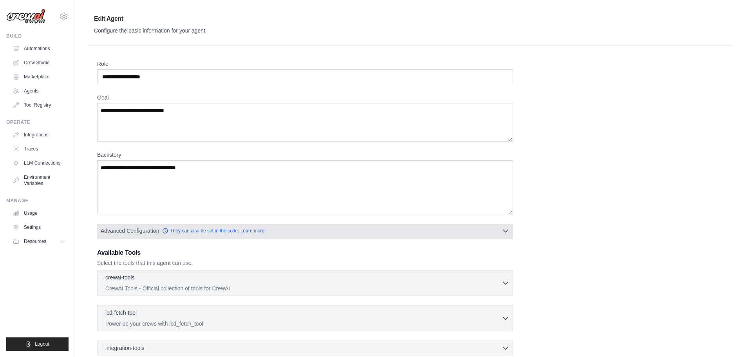
scroll to position [85, 0]
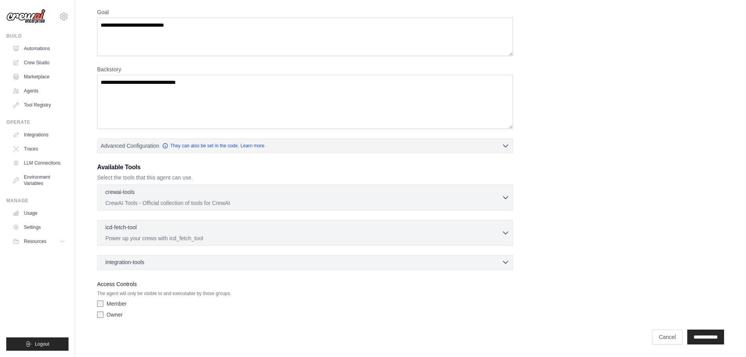
click at [188, 262] on div "integration-tools 0 selected" at bounding box center [307, 262] width 404 height 8
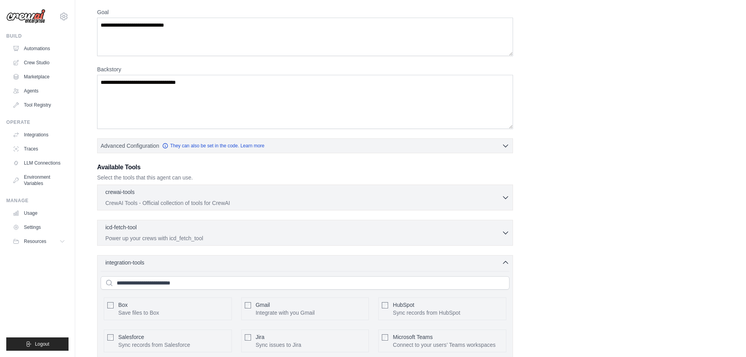
scroll to position [203, 0]
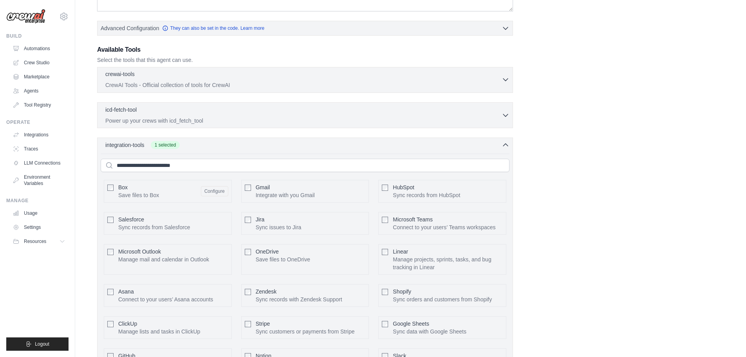
click at [166, 85] on p "CrewAI Tools - Official collection of tools for CrewAI" at bounding box center [303, 85] width 396 height 8
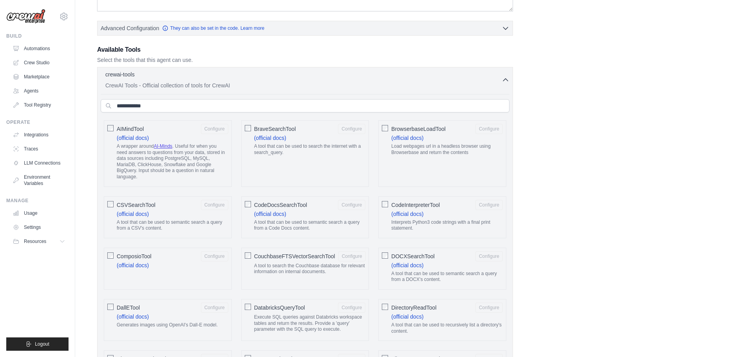
scroll to position [320, 0]
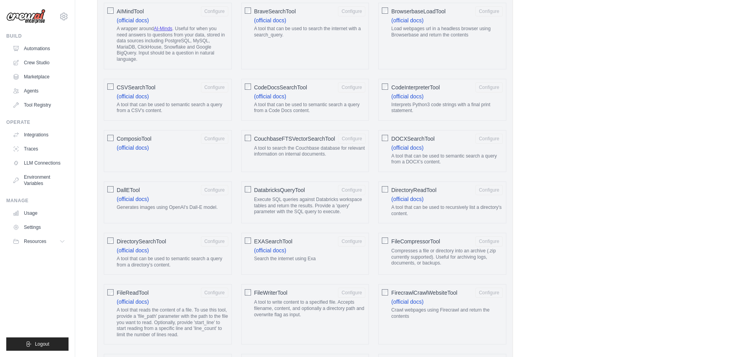
click at [125, 189] on span "DallETool" at bounding box center [128, 190] width 23 height 8
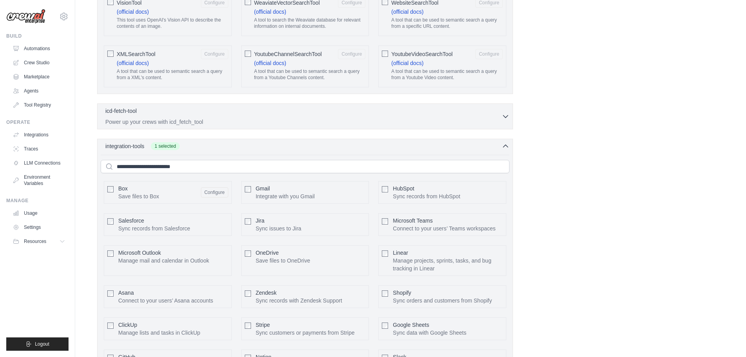
scroll to position [1630, 0]
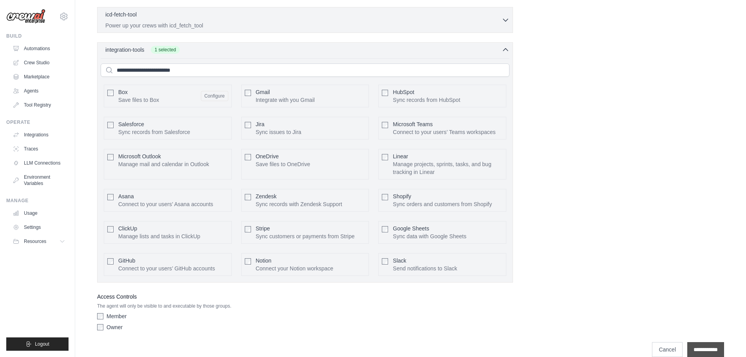
click at [712, 342] on input "**********" at bounding box center [705, 349] width 37 height 15
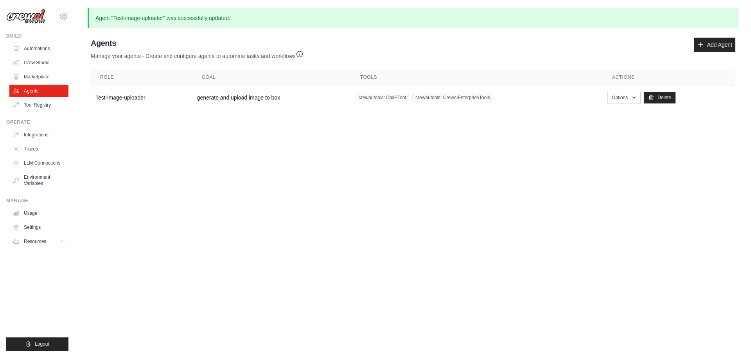
click at [283, 195] on body "wangcongowen@gmail.com Settings Build Automations Crew Studio" at bounding box center [375, 178] width 751 height 357
click at [39, 104] on link "Tool Registry" at bounding box center [39, 105] width 59 height 13
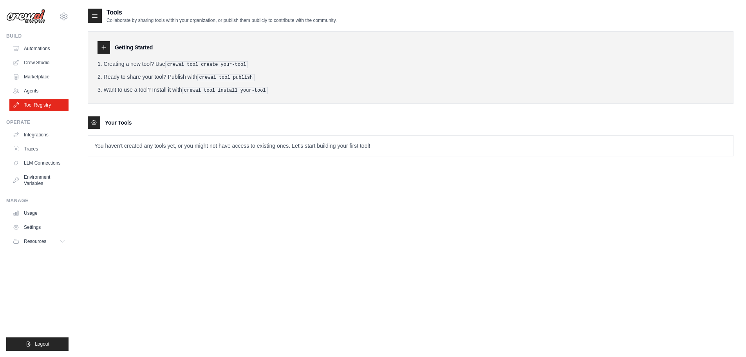
click at [130, 143] on p "You haven't created any tools yet, or you might not have access to existing one…" at bounding box center [410, 145] width 645 height 20
click at [94, 18] on icon at bounding box center [94, 15] width 5 height 3
click at [104, 52] on div at bounding box center [103, 47] width 13 height 13
click at [104, 47] on icon at bounding box center [104, 47] width 4 height 4
click at [43, 89] on link "Agents" at bounding box center [39, 91] width 59 height 13
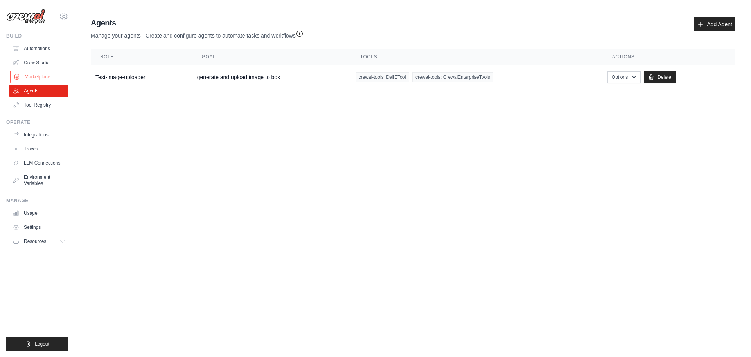
click at [42, 79] on link "Marketplace" at bounding box center [39, 76] width 59 height 13
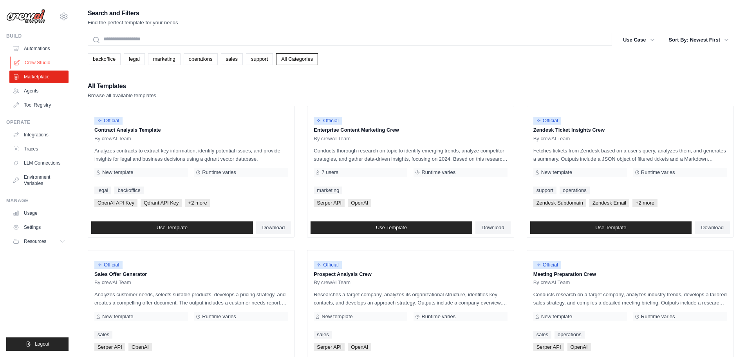
click at [38, 65] on link "Crew Studio" at bounding box center [39, 62] width 59 height 13
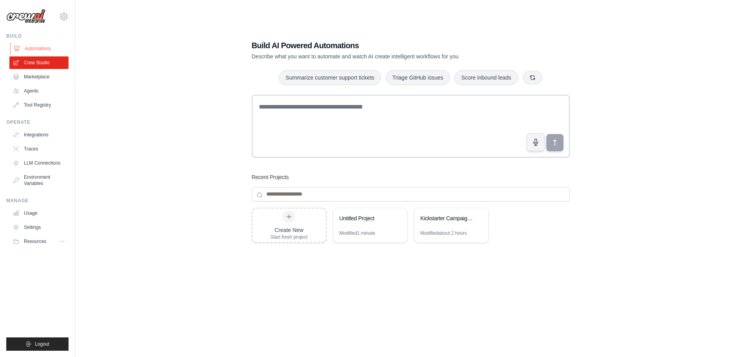
click at [39, 49] on link "Automations" at bounding box center [39, 48] width 59 height 13
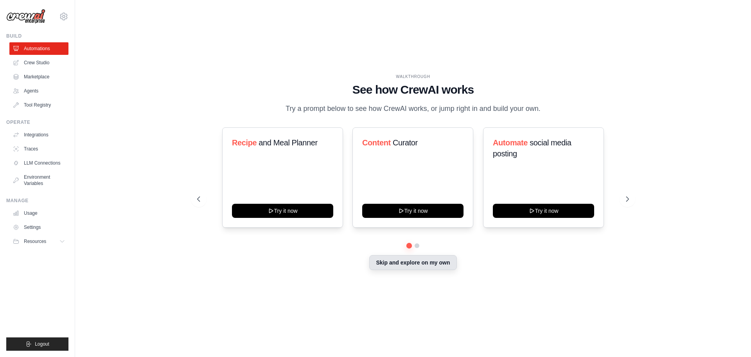
click at [417, 266] on button "Skip and explore on my own" at bounding box center [412, 262] width 87 height 15
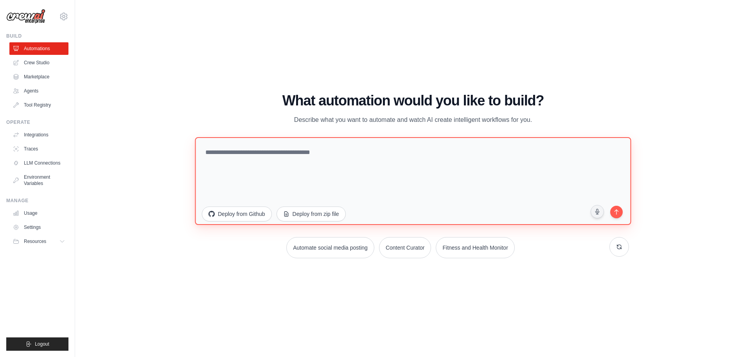
click at [299, 182] on textarea at bounding box center [413, 181] width 436 height 88
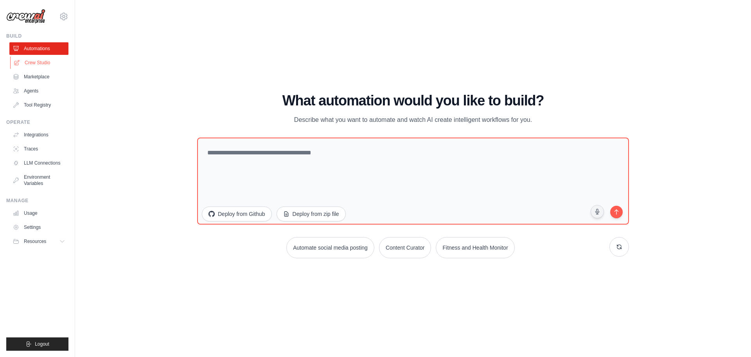
click at [46, 65] on link "Crew Studio" at bounding box center [39, 62] width 59 height 13
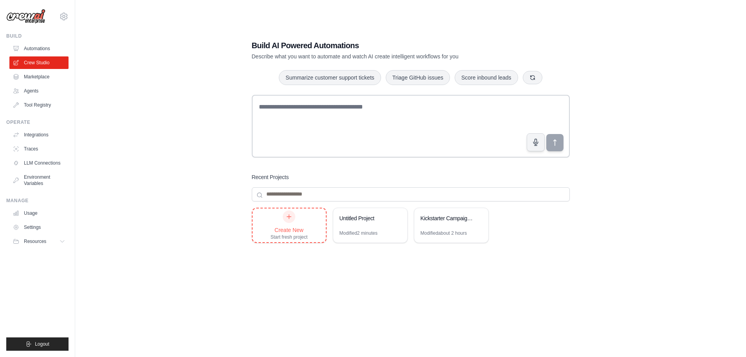
click at [289, 215] on icon at bounding box center [289, 216] width 6 height 6
click at [34, 50] on link "Automations" at bounding box center [39, 48] width 59 height 13
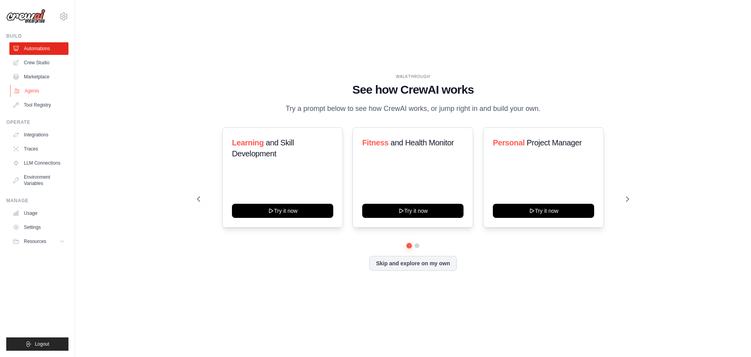
click at [33, 93] on link "Agents" at bounding box center [39, 91] width 59 height 13
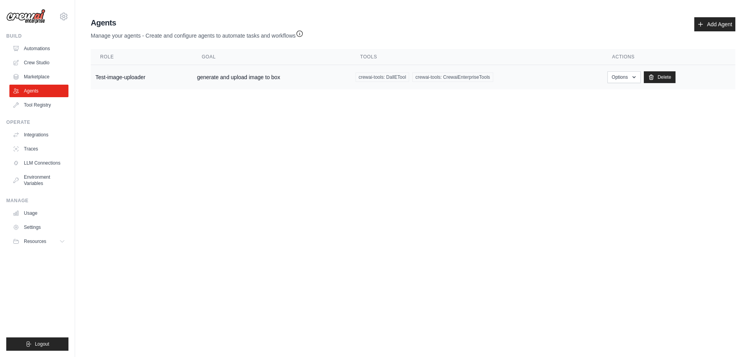
click at [133, 77] on td "Test-image-uploader" at bounding box center [142, 77] width 102 height 25
click at [40, 138] on link "Integrations" at bounding box center [39, 134] width 59 height 13
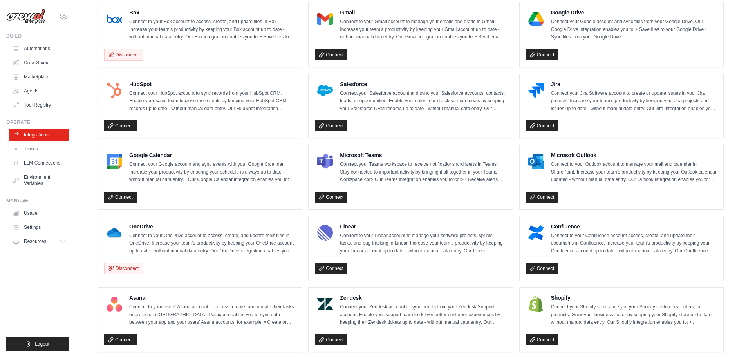
scroll to position [313, 0]
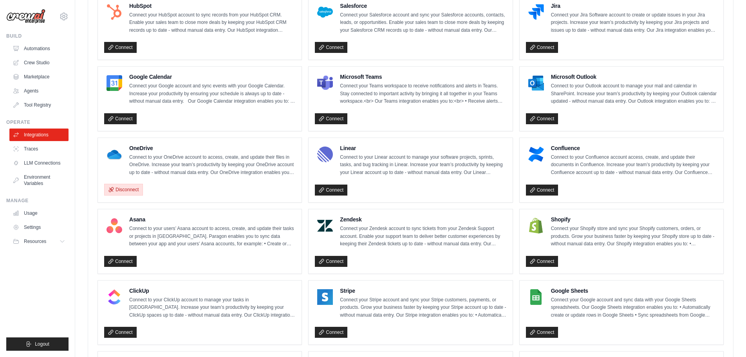
click at [119, 193] on button "Disconnect" at bounding box center [123, 190] width 39 height 12
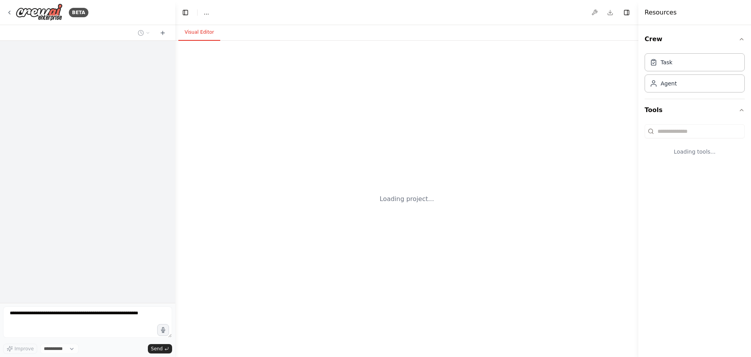
select select "****"
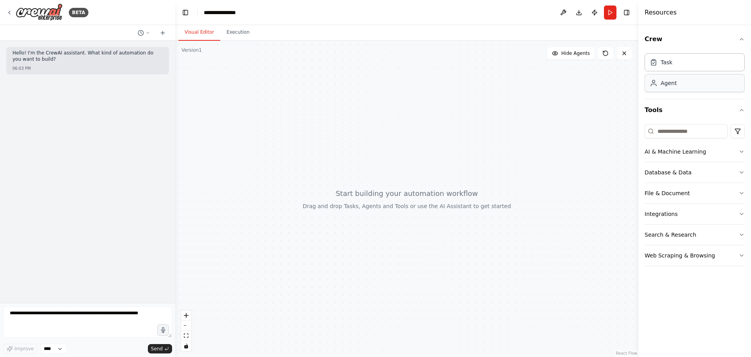
click at [697, 93] on div "Task Agent" at bounding box center [695, 74] width 100 height 49
click at [698, 85] on div "Agent" at bounding box center [695, 83] width 100 height 18
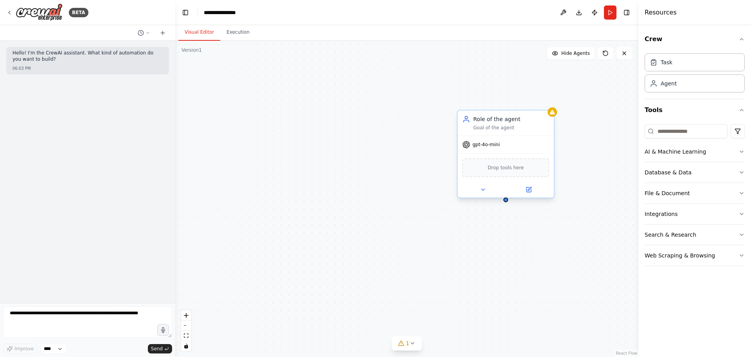
click at [514, 124] on div "Goal of the agent" at bounding box center [512, 127] width 76 height 6
click at [479, 189] on button at bounding box center [483, 189] width 44 height 9
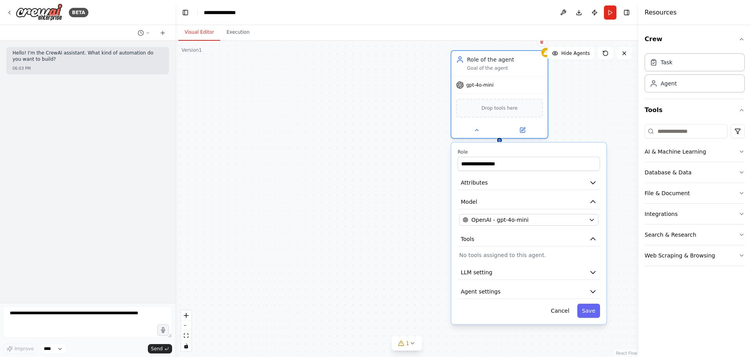
drag, startPoint x: 366, startPoint y: 187, endPoint x: 356, endPoint y: 132, distance: 56.1
click at [356, 132] on div "**********" at bounding box center [406, 199] width 463 height 316
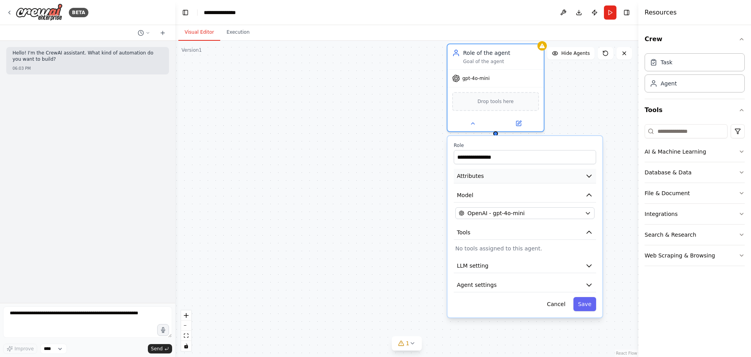
click at [495, 177] on button "Attributes" at bounding box center [525, 176] width 142 height 14
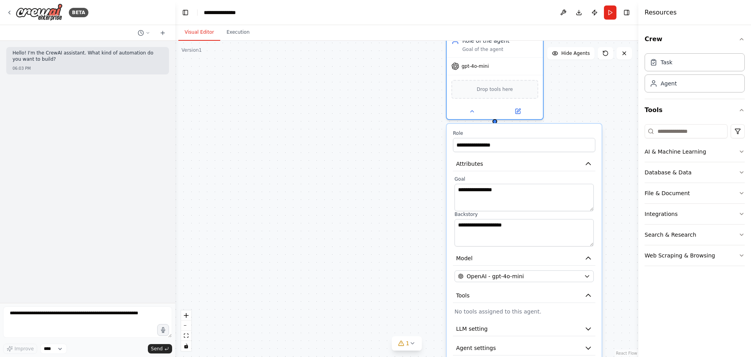
drag, startPoint x: 400, startPoint y: 231, endPoint x: 392, endPoint y: 196, distance: 35.2
click at [392, 197] on div "**********" at bounding box center [406, 199] width 463 height 316
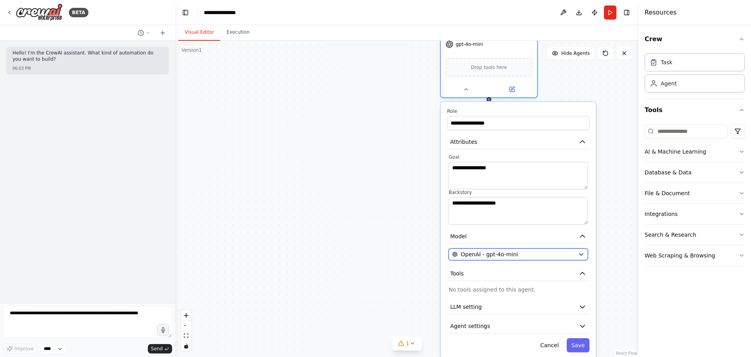
click at [499, 254] on span "OpenAI - gpt-4o-mini" at bounding box center [489, 254] width 57 height 8
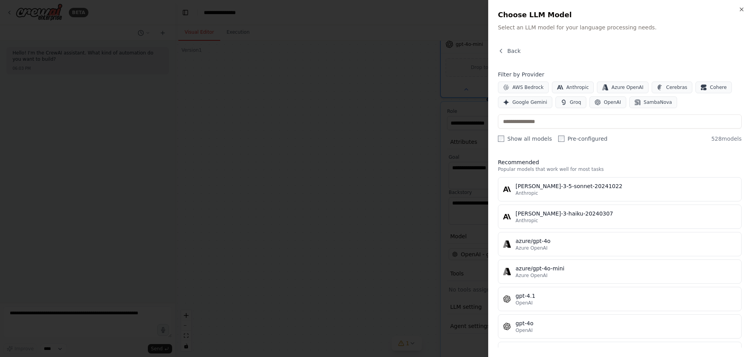
click at [332, 195] on div at bounding box center [375, 178] width 751 height 357
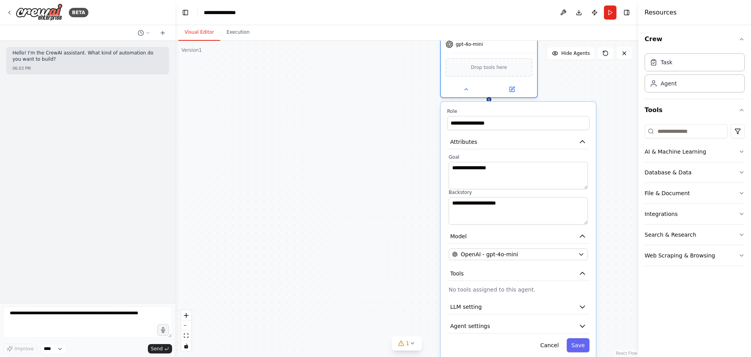
click at [480, 294] on div "**********" at bounding box center [518, 230] width 155 height 256
click at [476, 306] on span "LLM setting" at bounding box center [466, 307] width 32 height 8
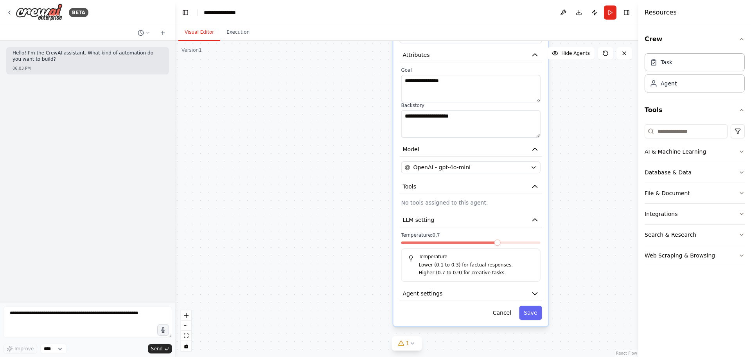
drag, startPoint x: 593, startPoint y: 281, endPoint x: 579, endPoint y: 210, distance: 72.6
click at [579, 210] on div "**********" at bounding box center [406, 199] width 463 height 316
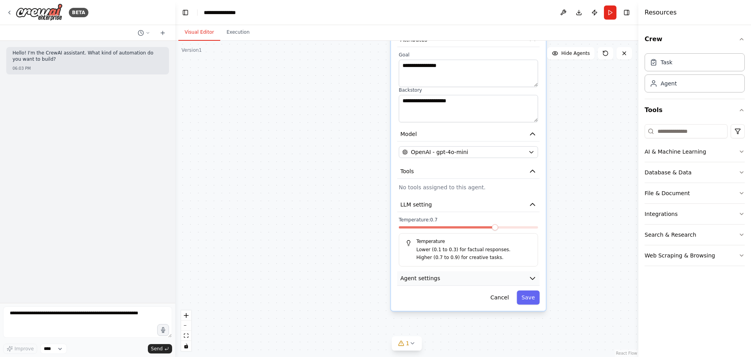
click at [449, 277] on button "Agent settings" at bounding box center [469, 278] width 142 height 14
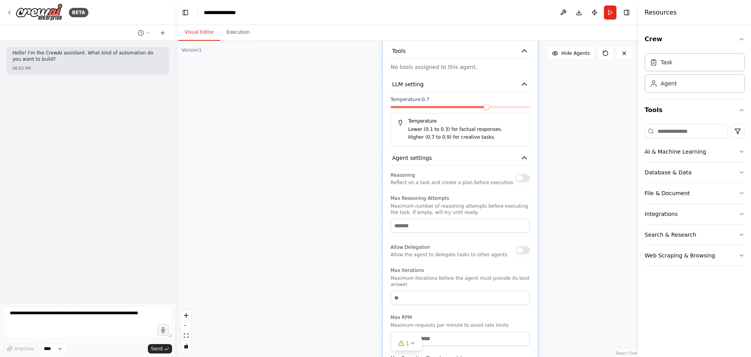
drag, startPoint x: 579, startPoint y: 259, endPoint x: 571, endPoint y: 159, distance: 101.2
click at [571, 159] on div "**********" at bounding box center [406, 199] width 463 height 316
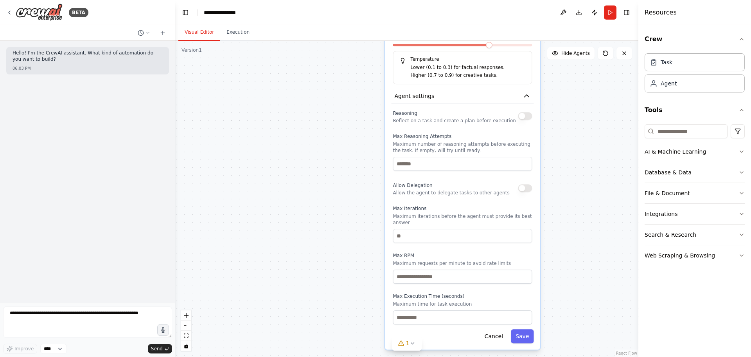
drag, startPoint x: 578, startPoint y: 275, endPoint x: 591, endPoint y: 371, distance: 97.6
click at [591, 356] on html "**********" at bounding box center [375, 178] width 751 height 357
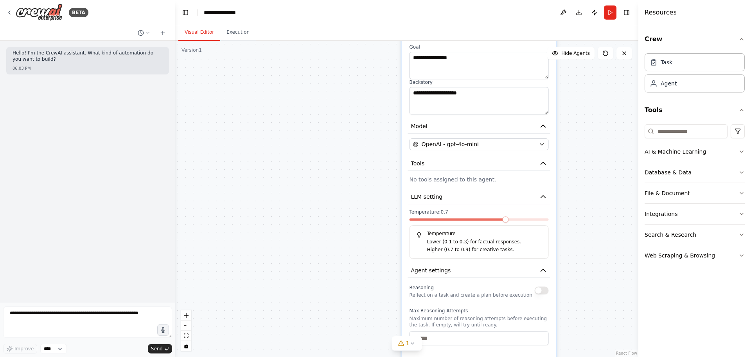
drag, startPoint x: 578, startPoint y: 235, endPoint x: 584, endPoint y: 296, distance: 61.3
click at [584, 298] on div "**********" at bounding box center [406, 199] width 463 height 316
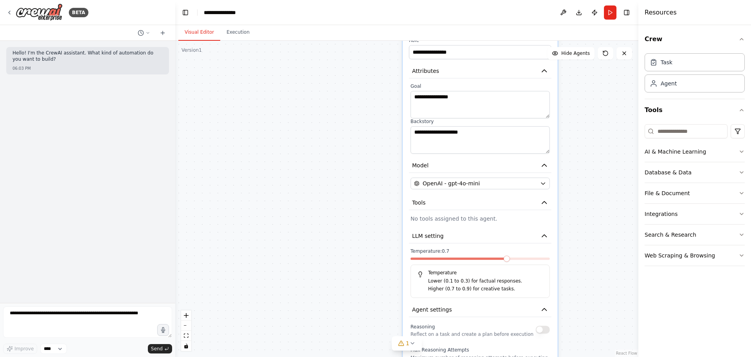
drag, startPoint x: 594, startPoint y: 204, endPoint x: 590, endPoint y: 260, distance: 56.1
click at [590, 260] on div "**********" at bounding box center [406, 199] width 463 height 316
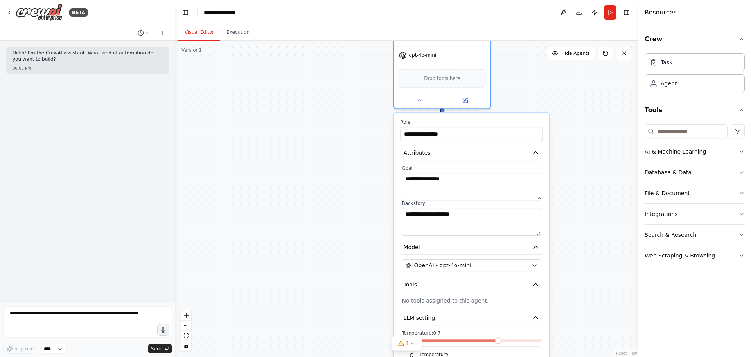
drag, startPoint x: 596, startPoint y: 216, endPoint x: 591, endPoint y: 242, distance: 26.3
click at [591, 242] on div "**********" at bounding box center [406, 199] width 463 height 316
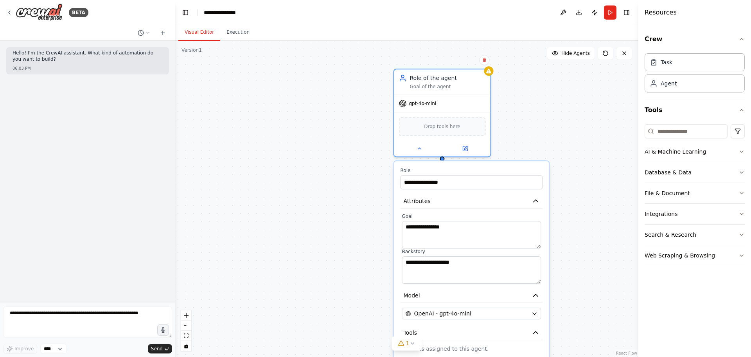
drag, startPoint x: 593, startPoint y: 235, endPoint x: 592, endPoint y: 288, distance: 53.2
click at [592, 288] on div "**********" at bounding box center [406, 199] width 463 height 316
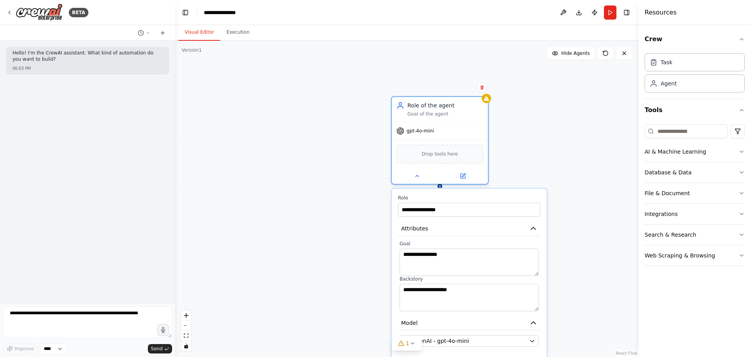
drag, startPoint x: 591, startPoint y: 240, endPoint x: 590, endPoint y: 247, distance: 7.9
click at [590, 247] on div "**********" at bounding box center [406, 199] width 463 height 316
click at [409, 172] on button at bounding box center [417, 173] width 44 height 9
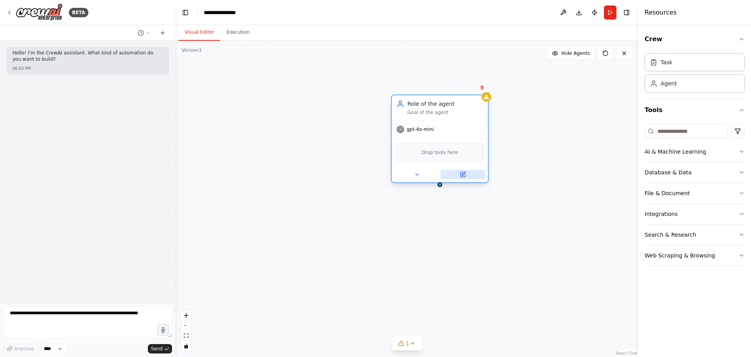
click at [468, 174] on button at bounding box center [463, 173] width 44 height 9
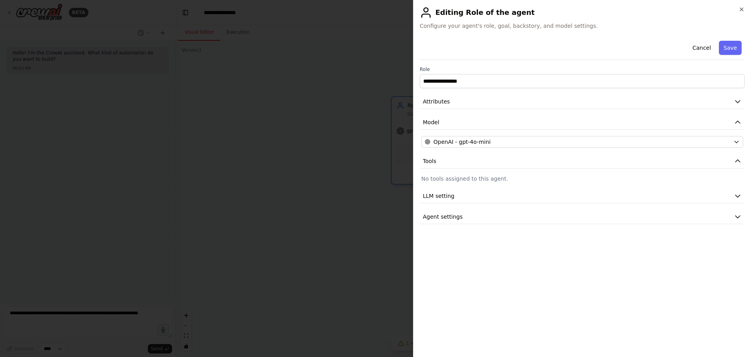
click at [324, 257] on div at bounding box center [375, 178] width 751 height 357
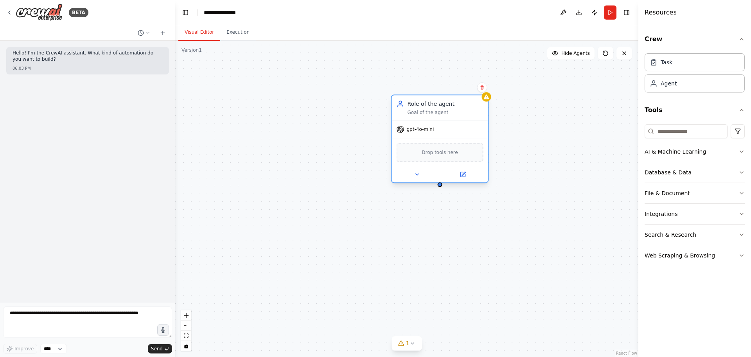
click at [420, 116] on div "Role of the agent Goal of the agent" at bounding box center [440, 107] width 96 height 25
click at [424, 106] on div "Role of the agent" at bounding box center [446, 104] width 76 height 8
click at [245, 108] on div "Role of the agent Goal of the agent gpt-4o-mini Drop tools here" at bounding box center [406, 199] width 463 height 316
click at [458, 174] on button at bounding box center [463, 173] width 44 height 9
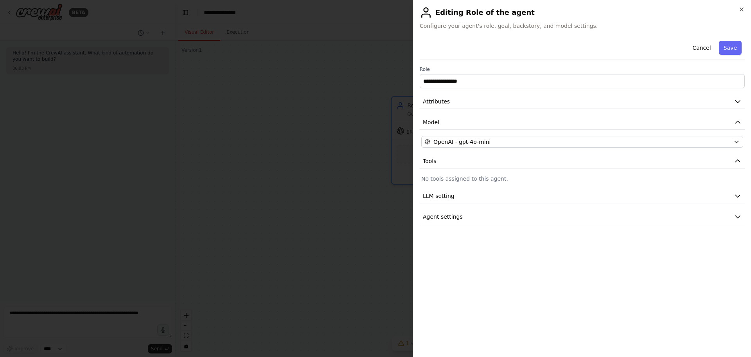
click at [319, 236] on div at bounding box center [375, 178] width 751 height 357
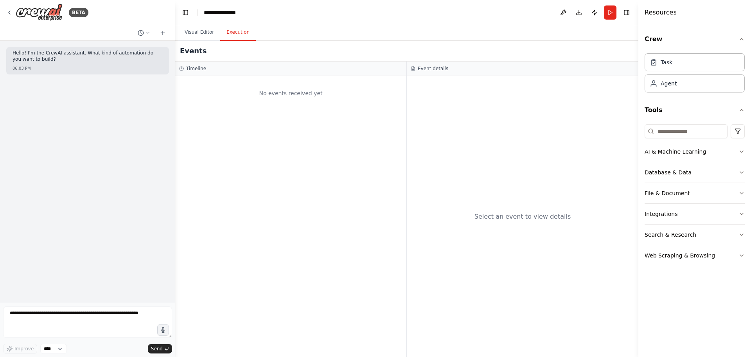
click at [238, 32] on button "Execution" at bounding box center [238, 32] width 36 height 16
click at [195, 33] on button "Visual Editor" at bounding box center [199, 32] width 42 height 16
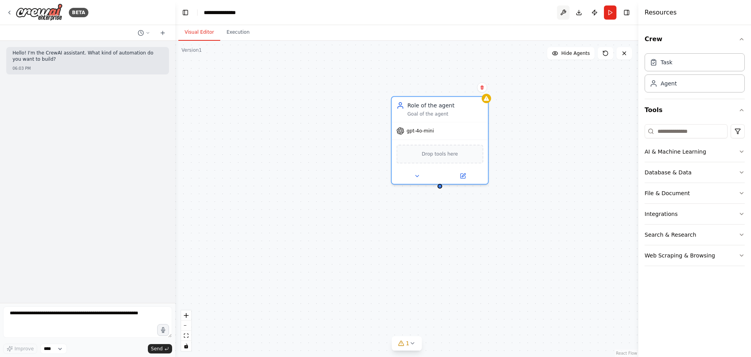
click at [564, 14] on button at bounding box center [563, 12] width 13 height 14
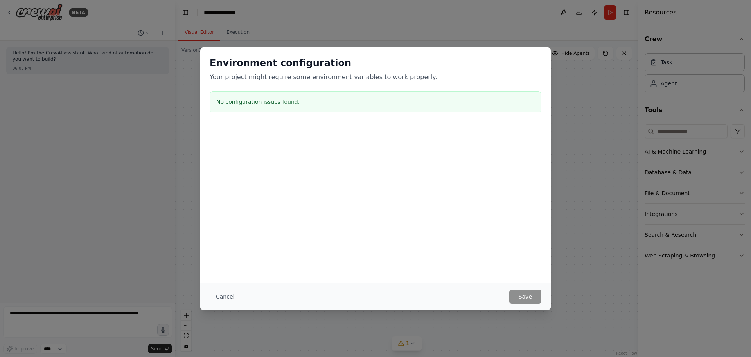
click at [589, 197] on div "Environment configuration Your project might require some environment variables…" at bounding box center [375, 178] width 751 height 357
click at [218, 296] on button "Cancel" at bounding box center [225, 296] width 31 height 14
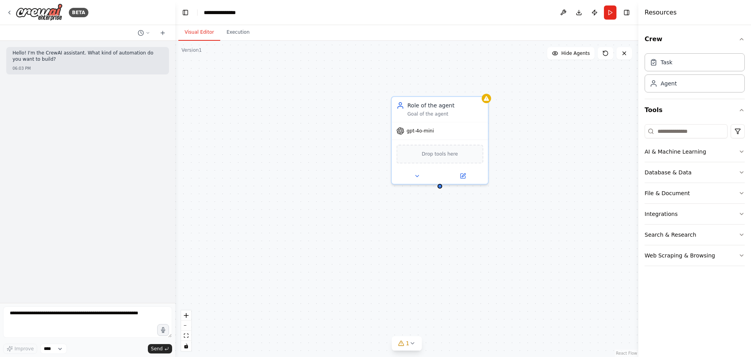
click at [575, 265] on div "Role of the agent Goal of the agent gpt-4o-mini Drop tools here" at bounding box center [406, 199] width 463 height 316
click at [666, 217] on div "Integrations" at bounding box center [661, 214] width 33 height 8
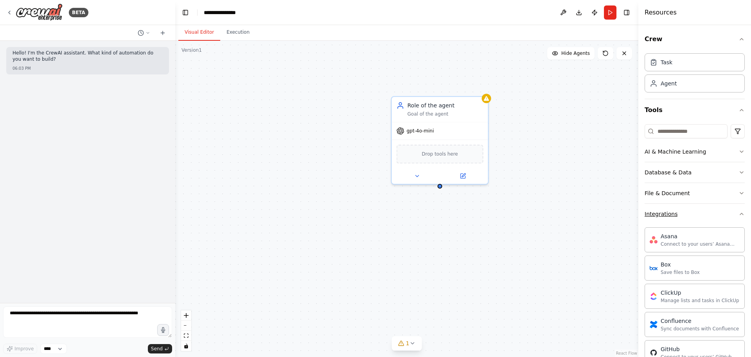
click at [699, 213] on button "Integrations" at bounding box center [695, 214] width 100 height 20
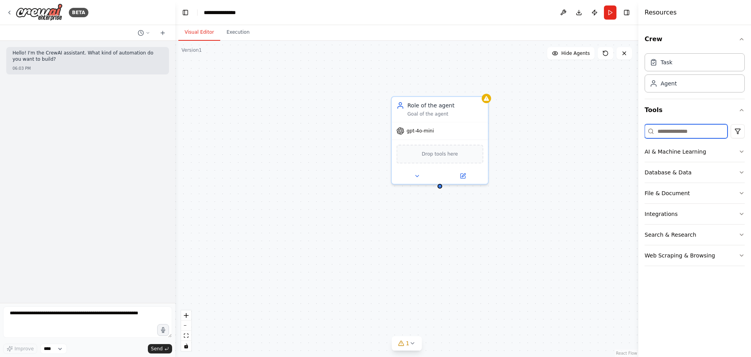
click at [690, 131] on input at bounding box center [686, 131] width 83 height 14
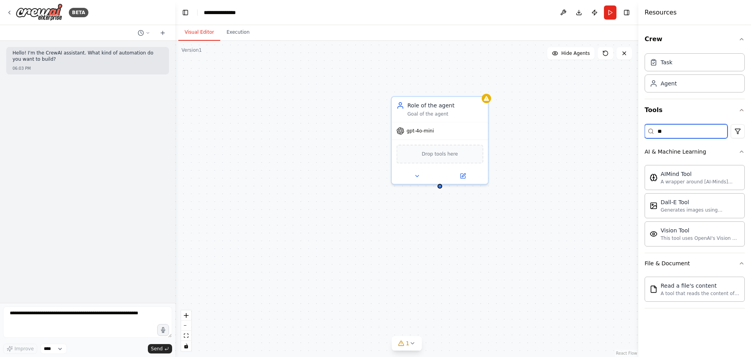
type input "*"
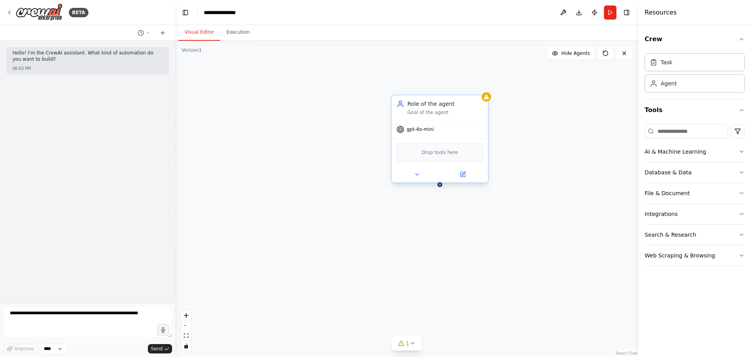
click at [438, 121] on div "gpt-4o-mini" at bounding box center [440, 129] width 96 height 17
click at [482, 87] on icon at bounding box center [482, 87] width 3 height 4
click at [12, 11] on icon at bounding box center [9, 12] width 6 height 6
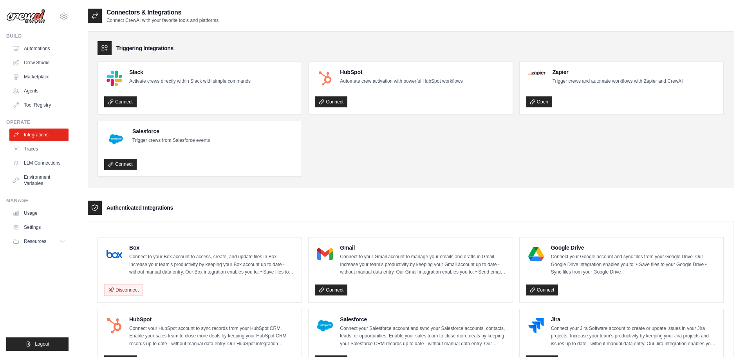
scroll to position [78, 0]
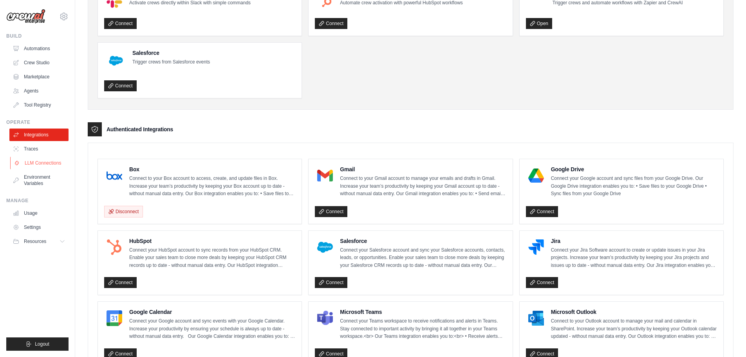
click at [42, 165] on link "LLM Connections" at bounding box center [39, 163] width 59 height 13
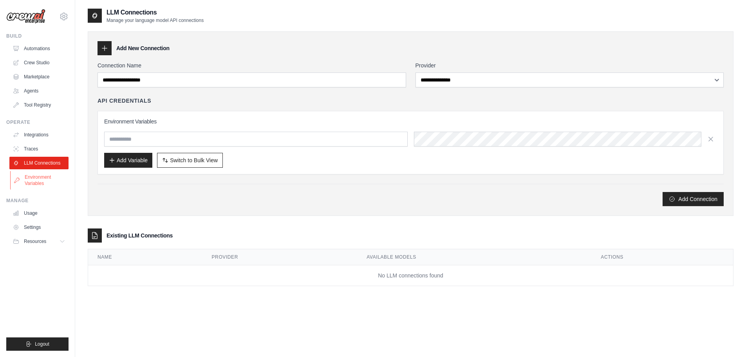
click at [40, 178] on link "Environment Variables" at bounding box center [39, 180] width 59 height 19
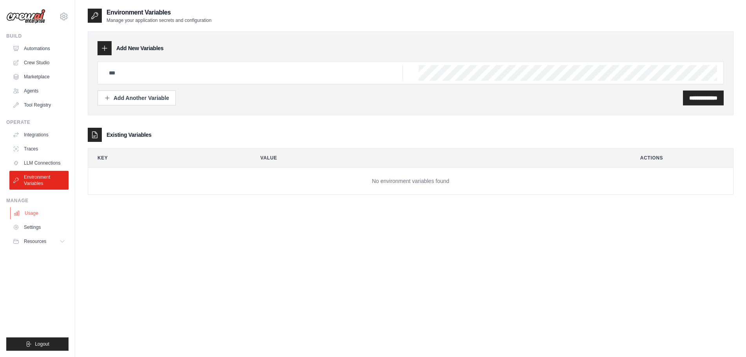
click at [34, 212] on link "Usage" at bounding box center [39, 213] width 59 height 13
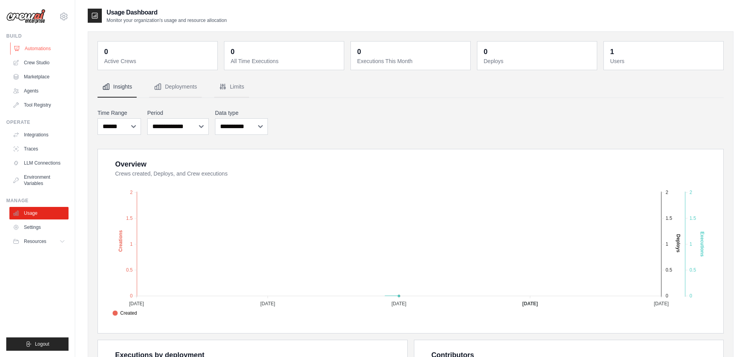
click at [34, 47] on link "Automations" at bounding box center [39, 48] width 59 height 13
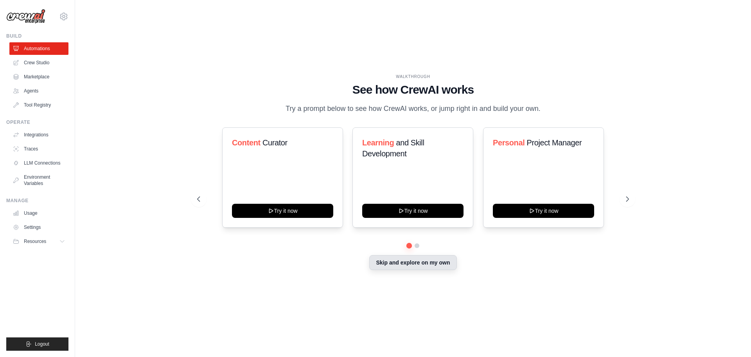
click at [398, 265] on button "Skip and explore on my own" at bounding box center [412, 262] width 87 height 15
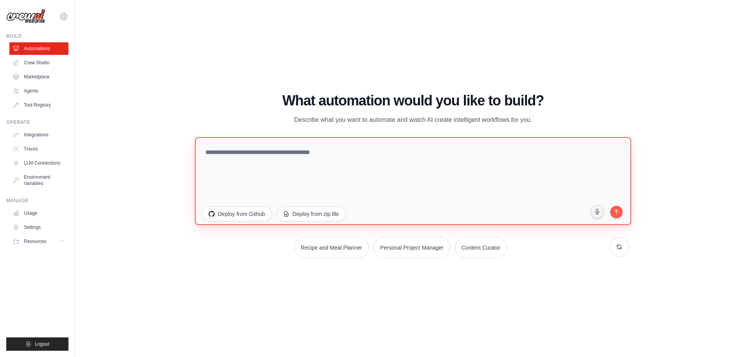
click at [355, 157] on textarea at bounding box center [413, 181] width 436 height 88
type textarea "*"
type textarea "**********"
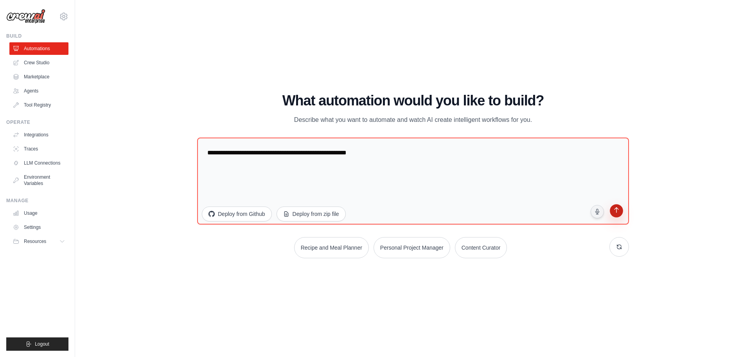
click at [617, 213] on icon "submit" at bounding box center [616, 210] width 7 height 7
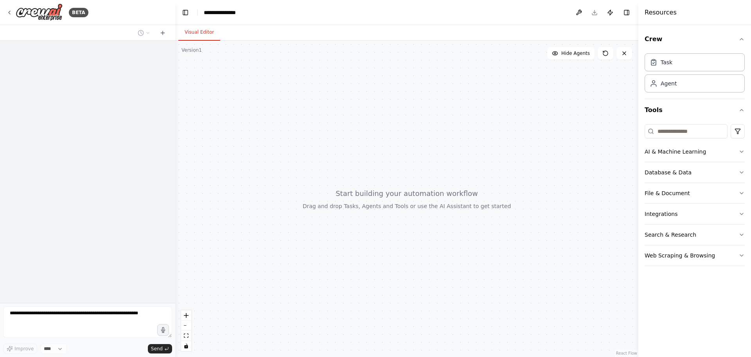
select select "****"
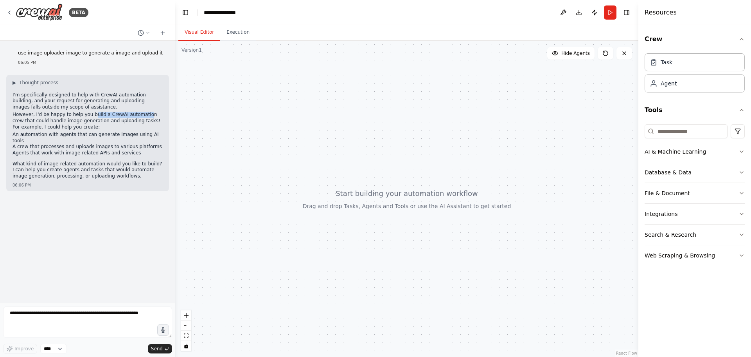
drag, startPoint x: 97, startPoint y: 116, endPoint x: 137, endPoint y: 116, distance: 39.9
click at [137, 116] on p "However, I'd be happy to help you build a CrewAI automation crew that could han…" at bounding box center [88, 121] width 150 height 18
drag, startPoint x: 29, startPoint y: 134, endPoint x: 99, endPoint y: 135, distance: 69.7
click at [99, 135] on li "An automation with agents that can generate images using AI tools" at bounding box center [88, 137] width 150 height 12
drag, startPoint x: 104, startPoint y: 153, endPoint x: 109, endPoint y: 154, distance: 4.4
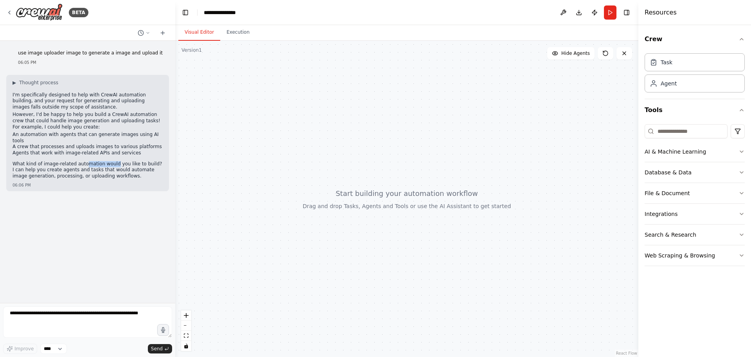
click at [109, 154] on div "I'm specifically designed to help with CrewAI automation building, and your req…" at bounding box center [88, 136] width 150 height 89
click at [89, 161] on p "What kind of image-related automation would you like to build? I can help you c…" at bounding box center [88, 170] width 150 height 18
click at [351, 127] on div at bounding box center [406, 199] width 463 height 316
drag, startPoint x: 351, startPoint y: 127, endPoint x: 290, endPoint y: 122, distance: 60.8
click at [290, 122] on div at bounding box center [406, 199] width 463 height 316
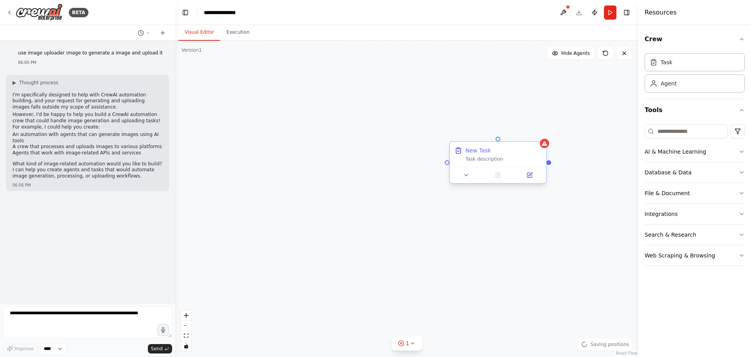
click at [504, 160] on div "Task description" at bounding box center [504, 159] width 76 height 6
click at [470, 174] on button at bounding box center [466, 174] width 27 height 9
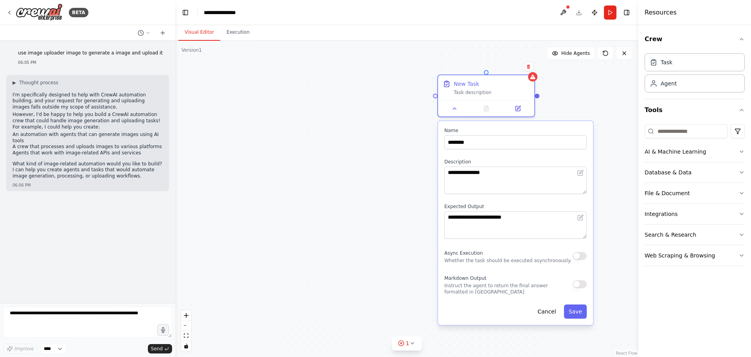
drag, startPoint x: 382, startPoint y: 259, endPoint x: 370, endPoint y: 191, distance: 69.1
click at [370, 191] on div "**********" at bounding box center [406, 199] width 463 height 316
click at [546, 308] on button "Cancel" at bounding box center [547, 311] width 28 height 14
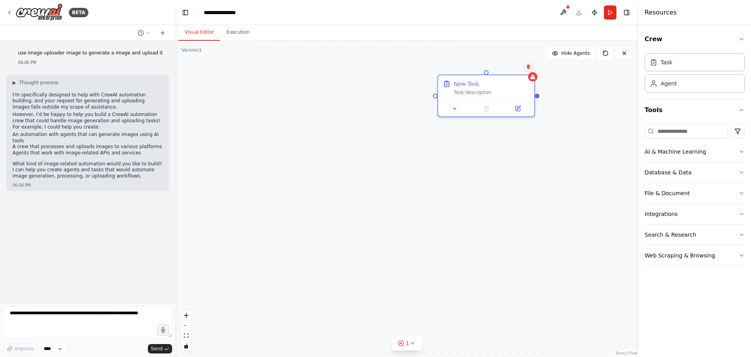
click at [528, 67] on icon at bounding box center [528, 66] width 5 height 5
click at [526, 67] on icon at bounding box center [528, 66] width 5 height 5
click at [527, 66] on icon at bounding box center [528, 66] width 5 height 5
click at [512, 67] on button "Confirm" at bounding box center [507, 66] width 28 height 9
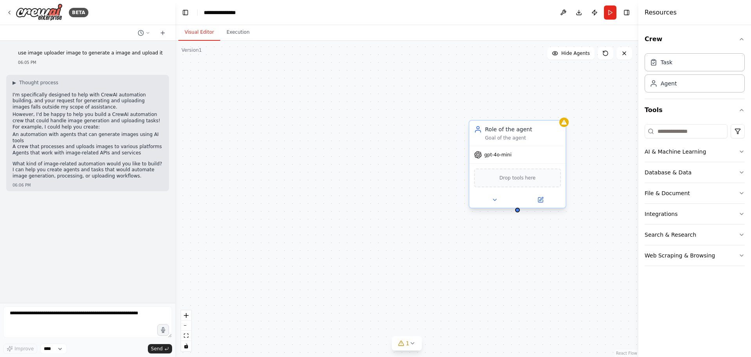
click at [503, 136] on div "Goal of the agent" at bounding box center [523, 138] width 76 height 6
click at [538, 202] on icon at bounding box center [541, 199] width 6 height 6
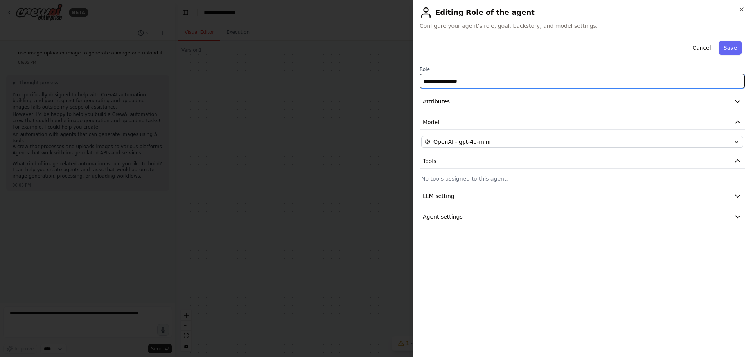
click at [474, 80] on input "**********" at bounding box center [582, 81] width 325 height 14
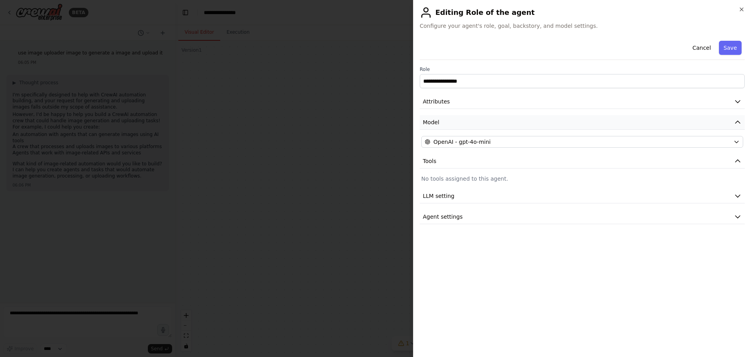
click at [483, 122] on button "Model" at bounding box center [582, 122] width 325 height 14
click at [484, 101] on button "Attributes" at bounding box center [582, 101] width 325 height 14
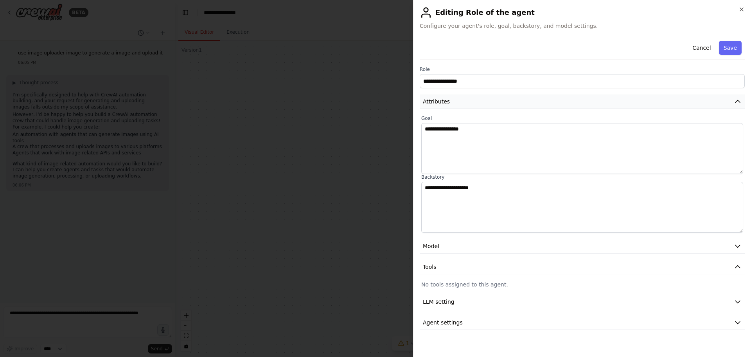
click at [485, 103] on button "Attributes" at bounding box center [582, 101] width 325 height 14
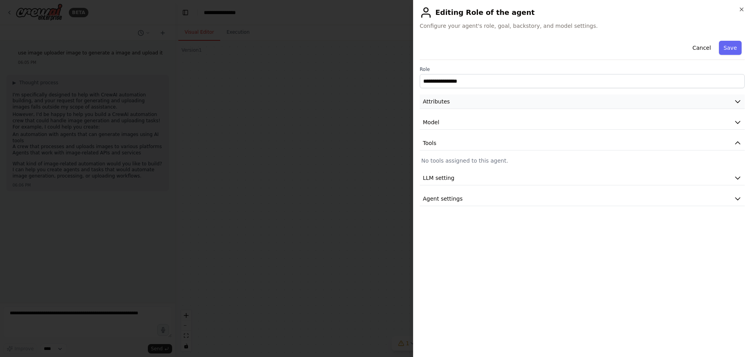
click at [485, 103] on button "Attributes" at bounding box center [582, 101] width 325 height 14
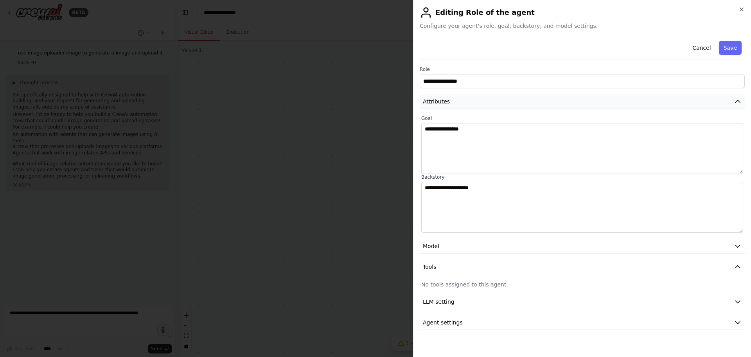
click at [485, 103] on button "Attributes" at bounding box center [582, 101] width 325 height 14
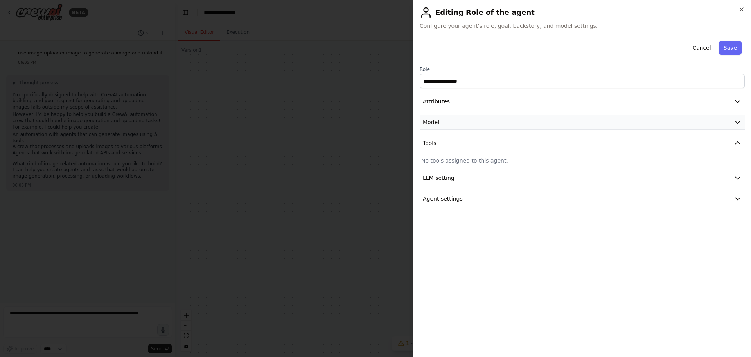
click at [485, 124] on button "Model" at bounding box center [582, 122] width 325 height 14
click at [478, 143] on button "Tools" at bounding box center [582, 143] width 325 height 14
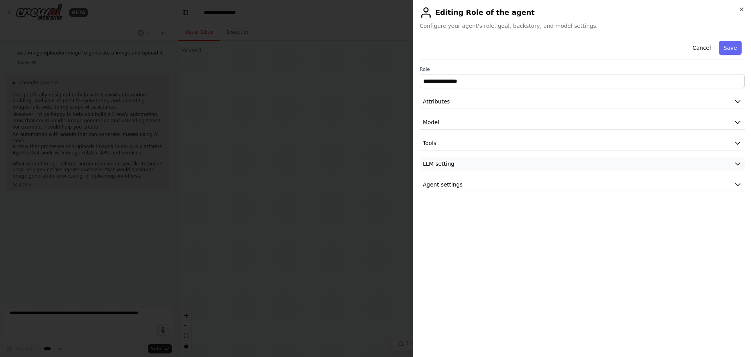
click at [468, 168] on button "LLM setting" at bounding box center [582, 164] width 325 height 14
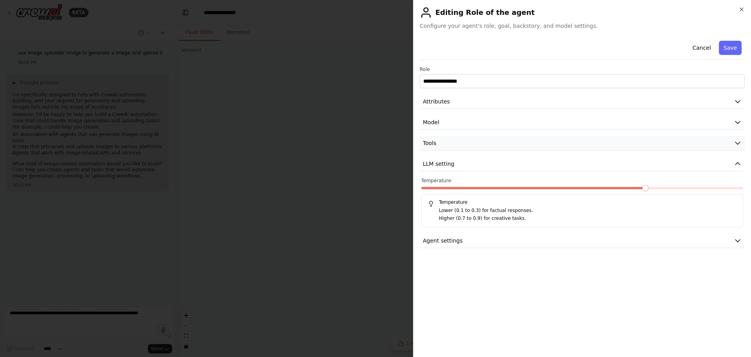
click at [467, 143] on button "Tools" at bounding box center [582, 143] width 325 height 14
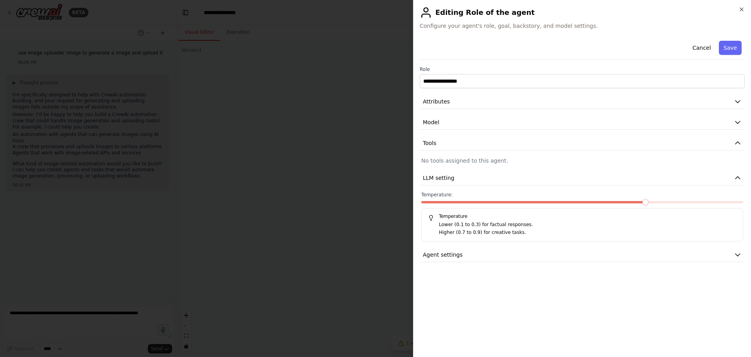
click at [669, 332] on div "**********" at bounding box center [582, 194] width 325 height 313
click at [744, 10] on icon "button" at bounding box center [742, 9] width 6 height 6
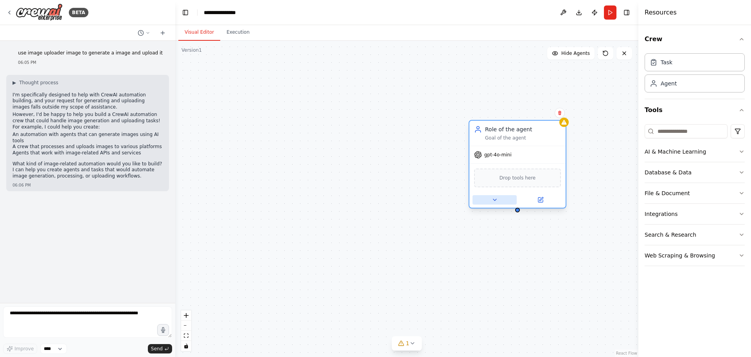
click at [499, 199] on button at bounding box center [495, 199] width 44 height 9
click at [560, 111] on icon at bounding box center [559, 113] width 3 height 4
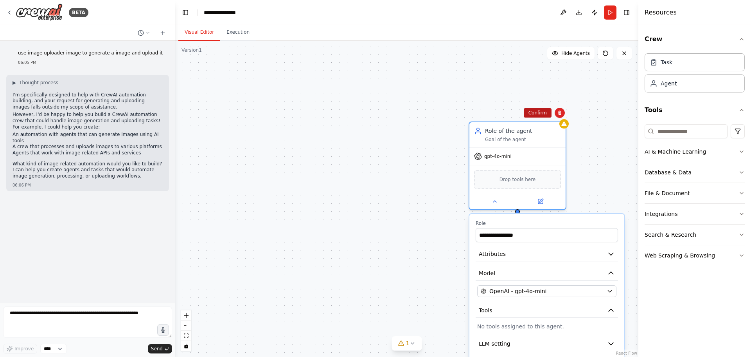
click at [536, 113] on button "Confirm" at bounding box center [538, 112] width 28 height 9
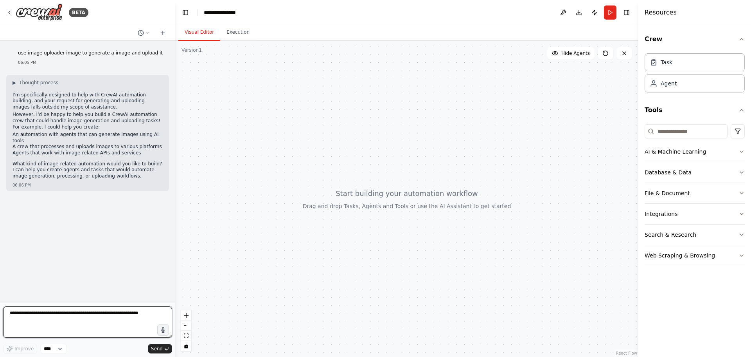
click at [40, 316] on textarea at bounding box center [87, 321] width 169 height 31
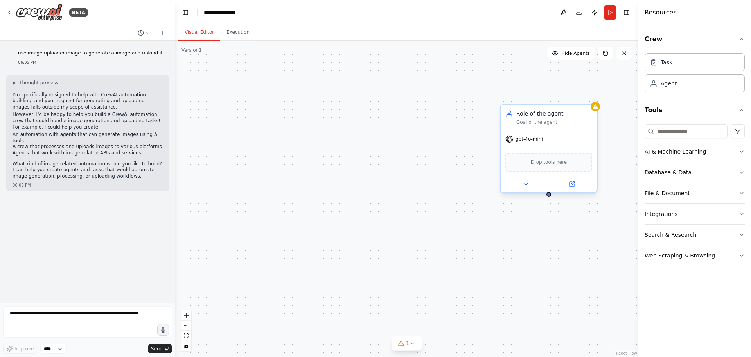
drag, startPoint x: 531, startPoint y: 120, endPoint x: 388, endPoint y: 102, distance: 144.3
click at [517, 110] on div "Role of the agent Goal of the agent" at bounding box center [555, 118] width 76 height 16
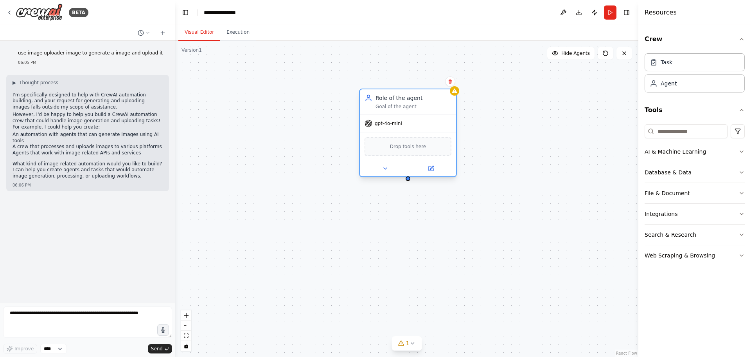
click at [392, 147] on span "Drop tools here" at bounding box center [408, 146] width 36 height 8
click at [442, 169] on button at bounding box center [431, 168] width 44 height 9
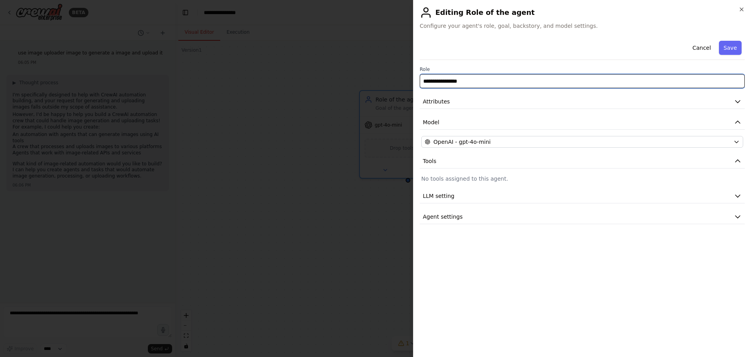
click at [478, 79] on input "**********" at bounding box center [582, 81] width 325 height 14
drag, startPoint x: 489, startPoint y: 84, endPoint x: 374, endPoint y: 79, distance: 115.1
click at [371, 81] on body "**********" at bounding box center [375, 178] width 751 height 357
type input "**********"
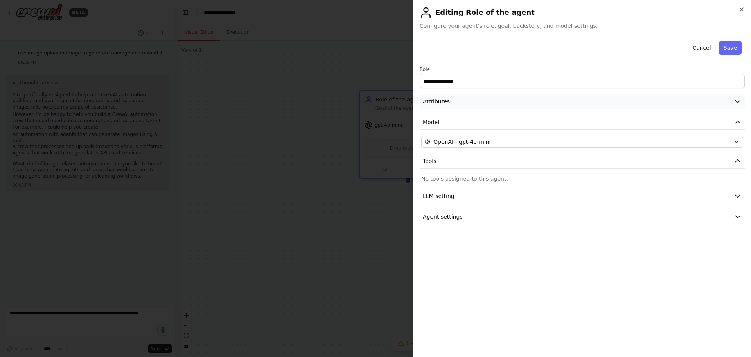
click at [446, 104] on span "Attributes" at bounding box center [436, 101] width 27 height 8
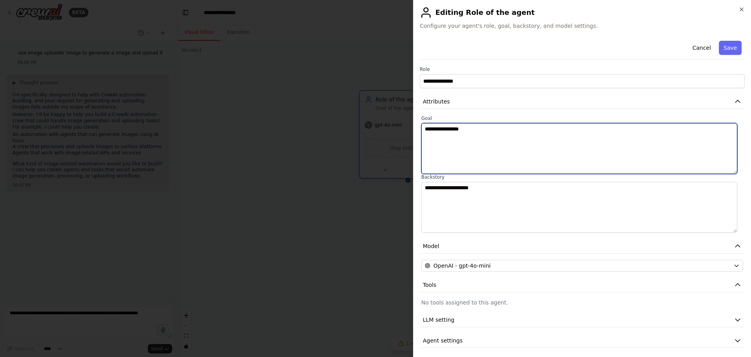
drag, startPoint x: 490, startPoint y: 129, endPoint x: 349, endPoint y: 125, distance: 140.2
click at [349, 126] on body "**********" at bounding box center [375, 178] width 751 height 357
type textarea "**********"
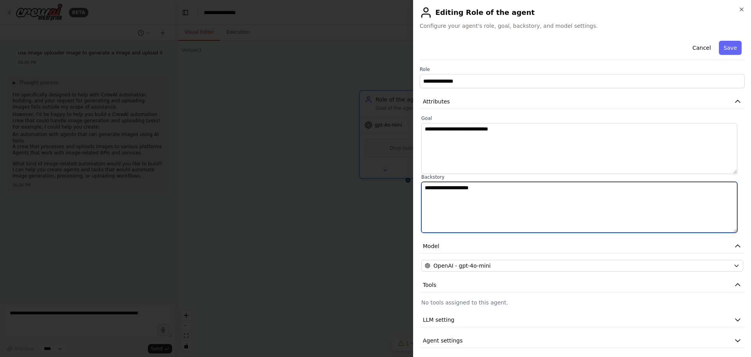
click at [466, 197] on textarea "**********" at bounding box center [579, 207] width 316 height 51
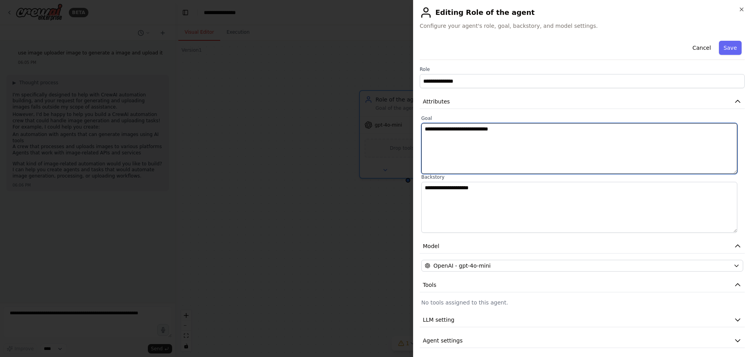
drag, startPoint x: 537, startPoint y: 131, endPoint x: 350, endPoint y: 119, distance: 186.7
click at [338, 110] on body "**********" at bounding box center [375, 178] width 751 height 357
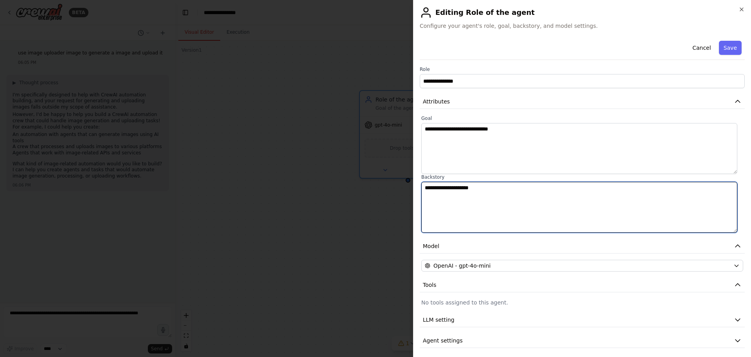
click at [466, 192] on textarea "**********" at bounding box center [579, 207] width 316 height 51
paste textarea "**********"
paste textarea
type textarea "**********"
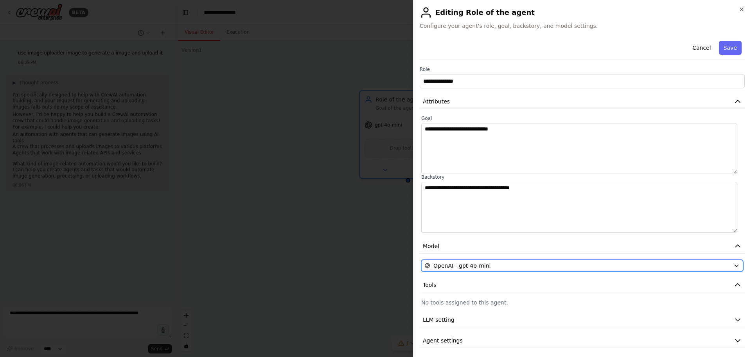
click at [489, 267] on div "OpenAI - gpt-4o-mini" at bounding box center [578, 265] width 306 height 8
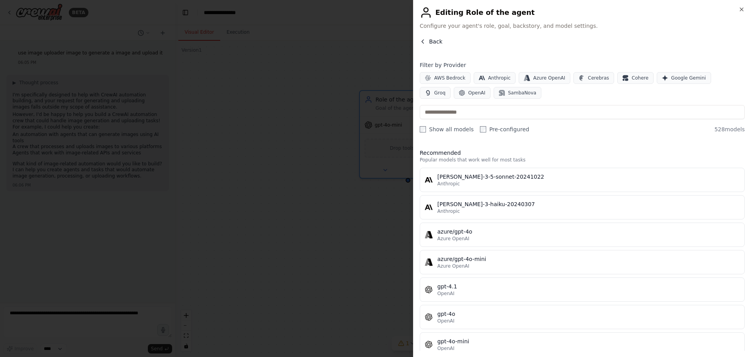
click at [425, 38] on button "Back" at bounding box center [431, 42] width 23 height 8
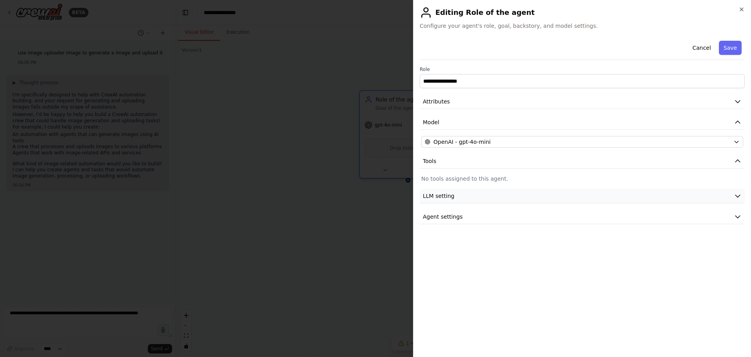
click at [448, 194] on span "LLM setting" at bounding box center [439, 196] width 32 height 8
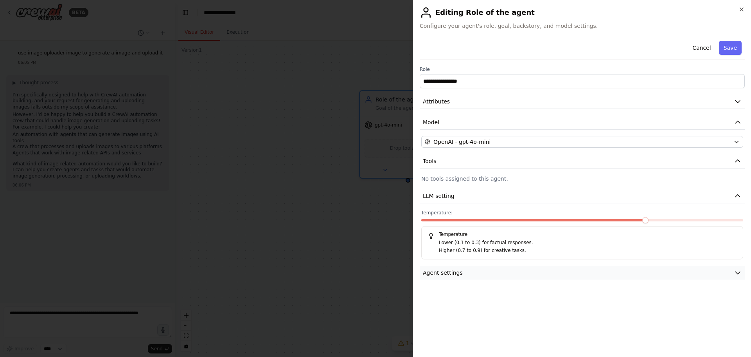
click at [455, 272] on span "Agent settings" at bounding box center [443, 272] width 40 height 8
click at [458, 161] on button "Tools" at bounding box center [582, 161] width 325 height 14
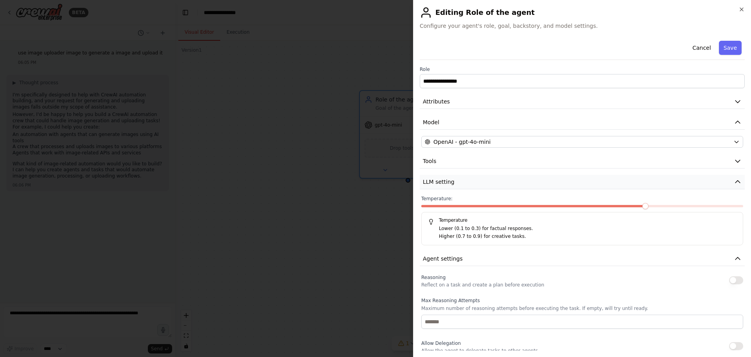
click at [455, 181] on button "LLM setting" at bounding box center [582, 182] width 325 height 14
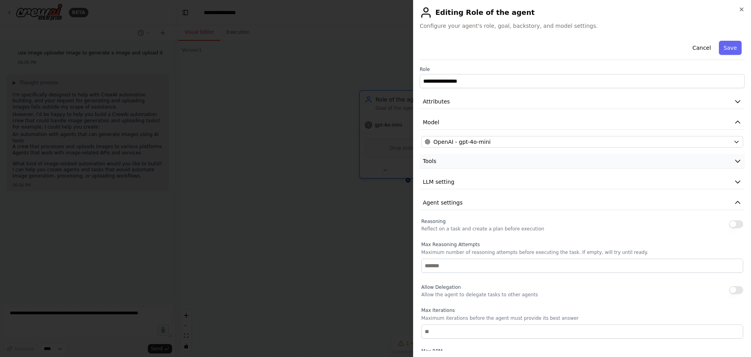
click at [452, 163] on button "Tools" at bounding box center [582, 161] width 325 height 14
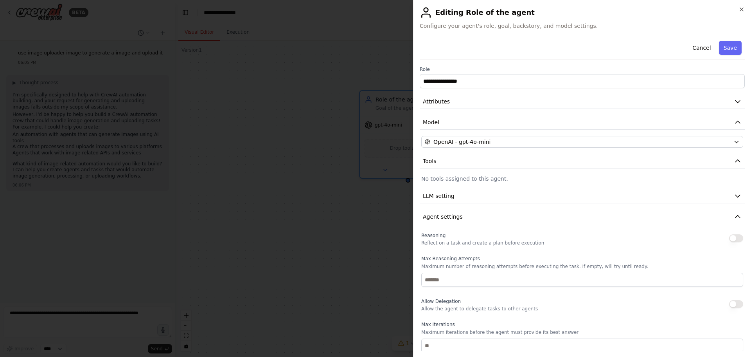
click at [452, 178] on p "No tools assigned to this agent." at bounding box center [582, 179] width 322 height 8
click at [731, 46] on button "Save" at bounding box center [730, 48] width 23 height 14
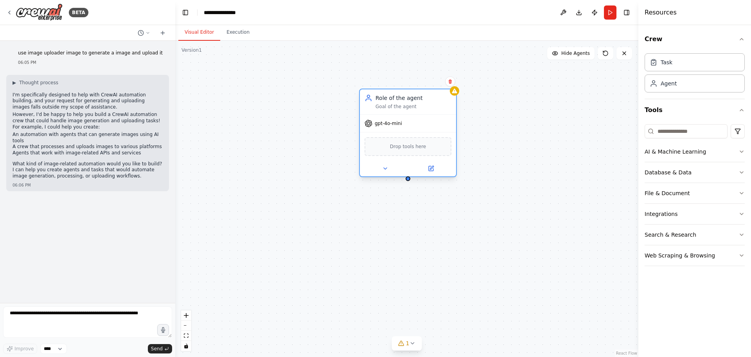
click at [418, 101] on div "Role of the agent" at bounding box center [414, 98] width 76 height 8
click at [407, 146] on span "Drop tools here" at bounding box center [408, 146] width 36 height 8
click at [677, 132] on input at bounding box center [686, 131] width 83 height 14
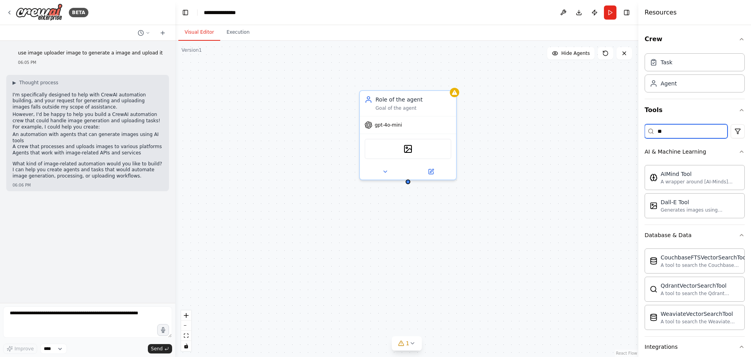
drag, startPoint x: 667, startPoint y: 131, endPoint x: 635, endPoint y: 130, distance: 32.1
click at [635, 130] on div "**********" at bounding box center [375, 178] width 751 height 357
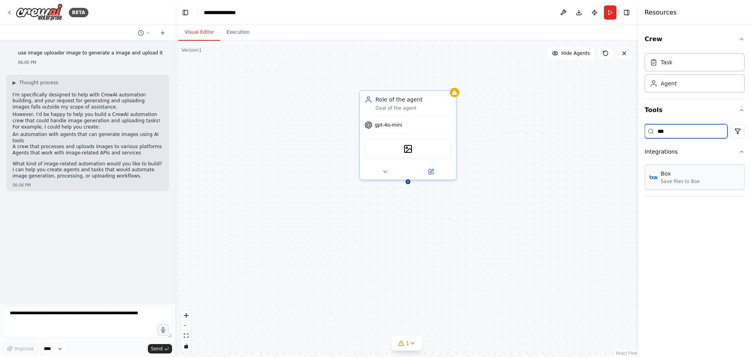
type input "***"
click at [391, 170] on button at bounding box center [385, 169] width 44 height 9
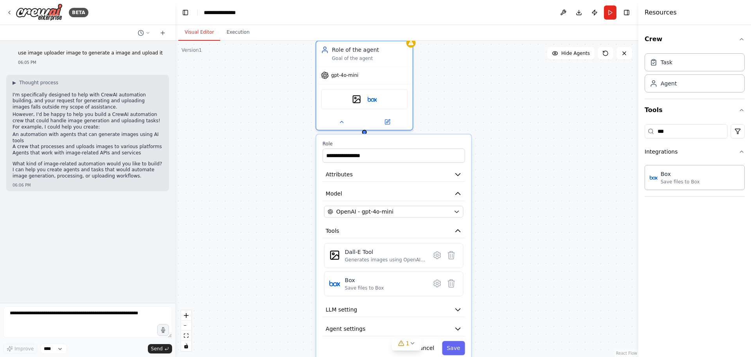
drag, startPoint x: 512, startPoint y: 268, endPoint x: 513, endPoint y: 204, distance: 64.2
click at [531, 198] on div "**********" at bounding box center [406, 199] width 463 height 316
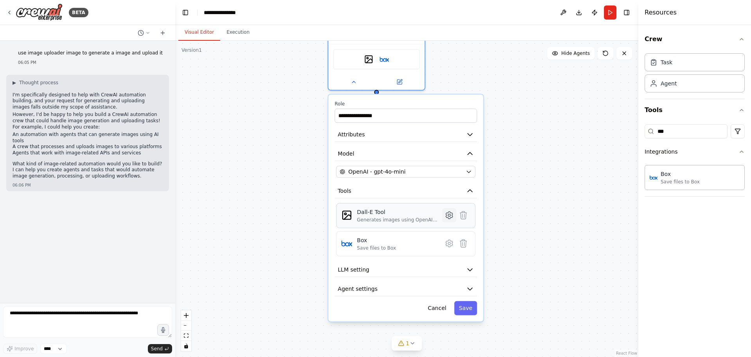
click at [447, 214] on icon at bounding box center [449, 214] width 7 height 7
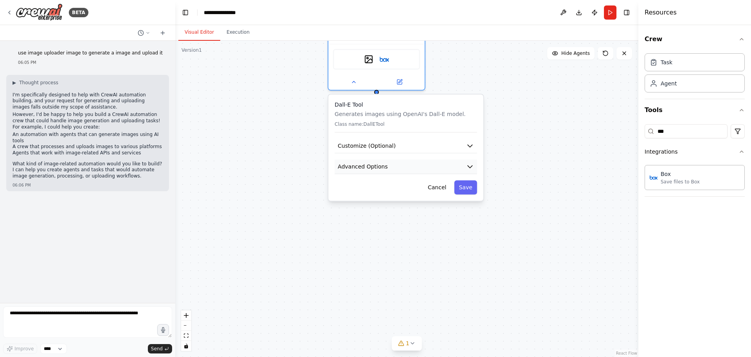
click at [464, 162] on button "Advanced Options" at bounding box center [406, 166] width 142 height 14
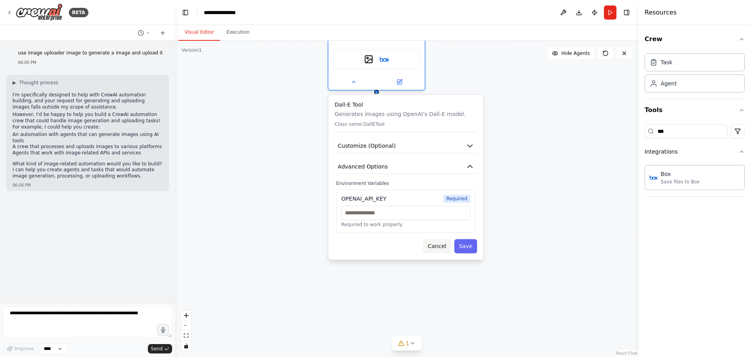
click at [440, 247] on button "Cancel" at bounding box center [437, 246] width 28 height 14
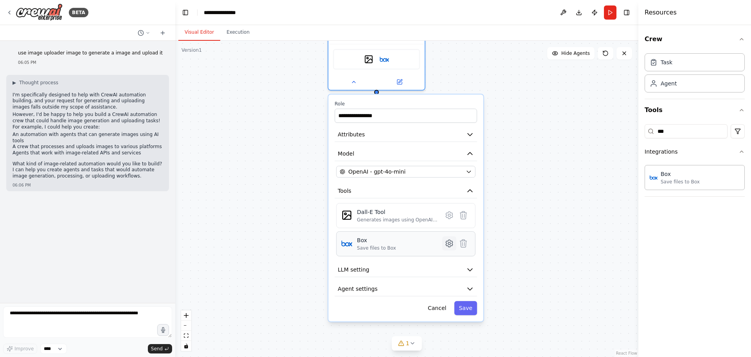
click at [450, 243] on icon at bounding box center [450, 243] width 2 height 2
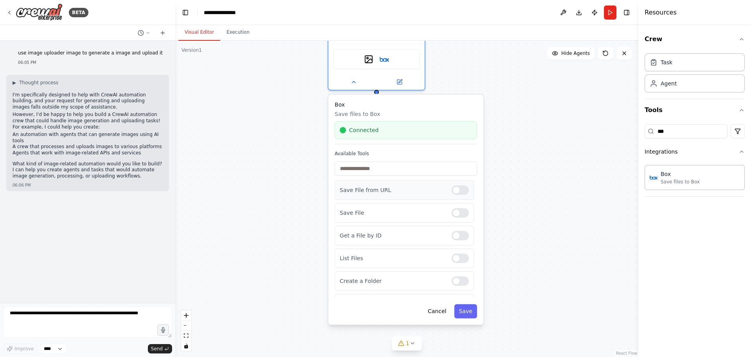
click at [457, 193] on div at bounding box center [460, 189] width 17 height 9
click at [456, 219] on div "Save File" at bounding box center [404, 213] width 139 height 20
click at [456, 215] on div at bounding box center [460, 212] width 17 height 9
click at [454, 258] on div at bounding box center [460, 257] width 17 height 9
click at [454, 234] on div at bounding box center [460, 235] width 17 height 9
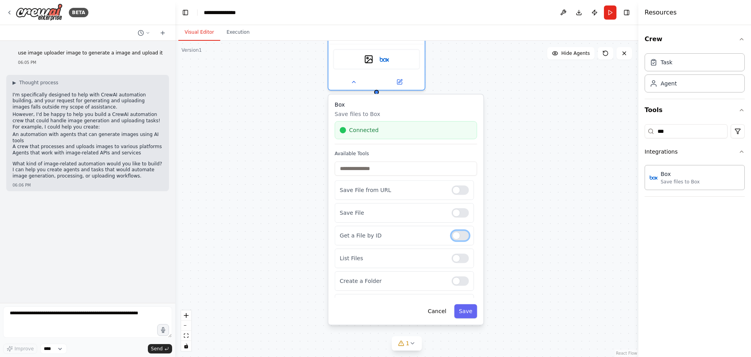
scroll to position [78, 0]
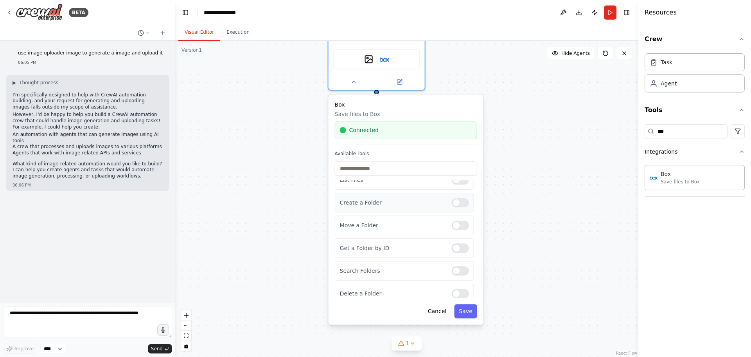
click at [458, 205] on div at bounding box center [460, 202] width 17 height 9
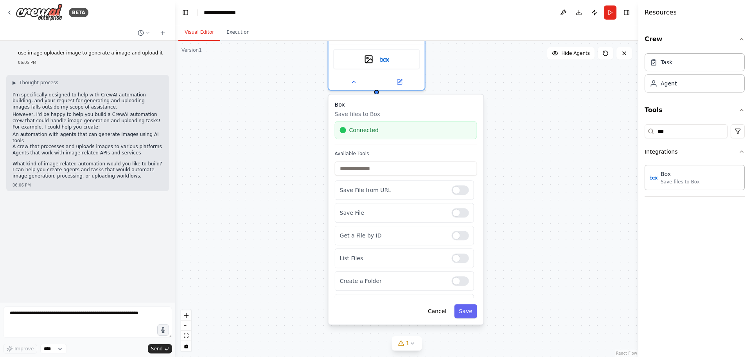
scroll to position [84, 0]
click at [461, 217] on div at bounding box center [460, 219] width 17 height 9
click at [456, 243] on div at bounding box center [460, 242] width 17 height 9
click at [456, 264] on div at bounding box center [460, 264] width 17 height 9
click at [455, 284] on div at bounding box center [460, 287] width 17 height 9
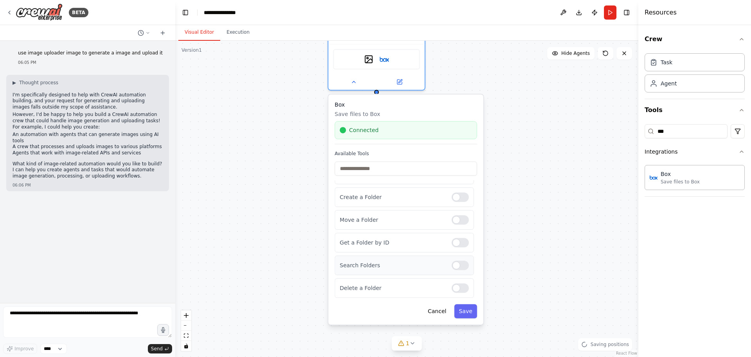
click at [458, 267] on div at bounding box center [460, 264] width 17 height 9
click at [471, 315] on button "Save" at bounding box center [465, 311] width 23 height 14
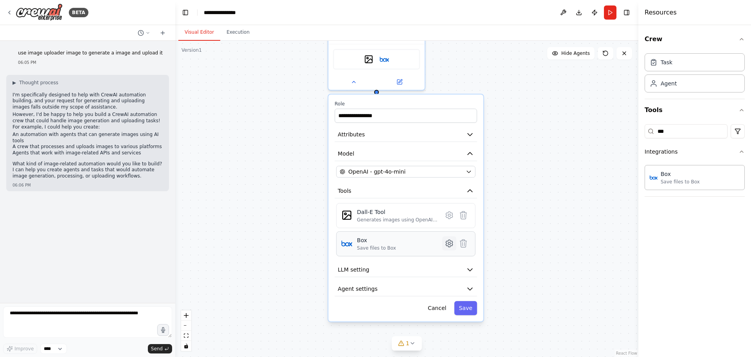
click at [450, 242] on icon at bounding box center [450, 243] width 2 height 2
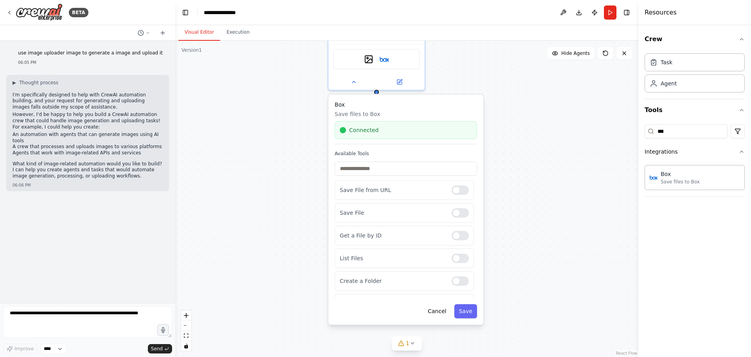
scroll to position [84, 0]
drag, startPoint x: 466, startPoint y: 306, endPoint x: 464, endPoint y: 311, distance: 5.6
click at [465, 309] on button "Save" at bounding box center [465, 311] width 23 height 14
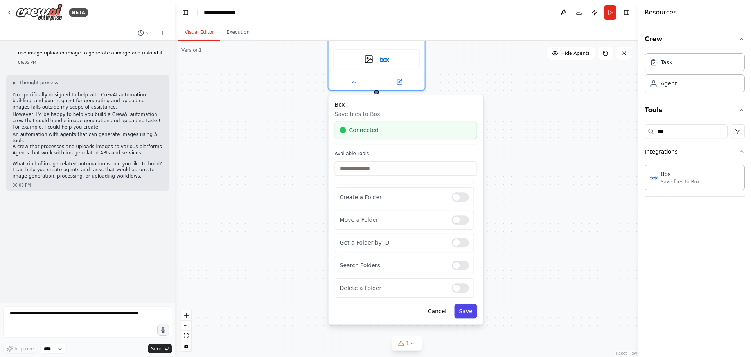
click at [464, 311] on button "Save" at bounding box center [465, 311] width 23 height 14
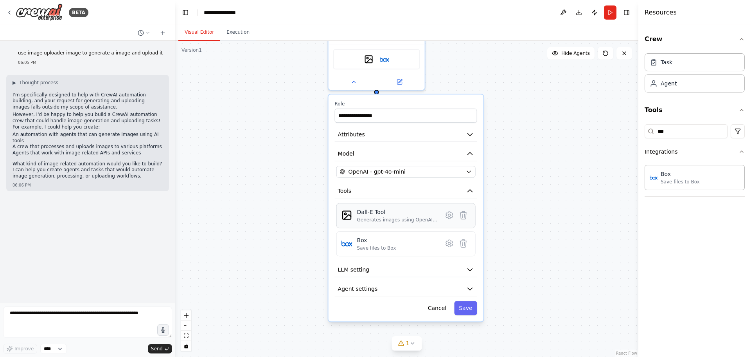
click at [404, 218] on div "Generates images using OpenAI's Dall-E model." at bounding box center [397, 219] width 81 height 6
click at [448, 215] on icon at bounding box center [449, 214] width 7 height 7
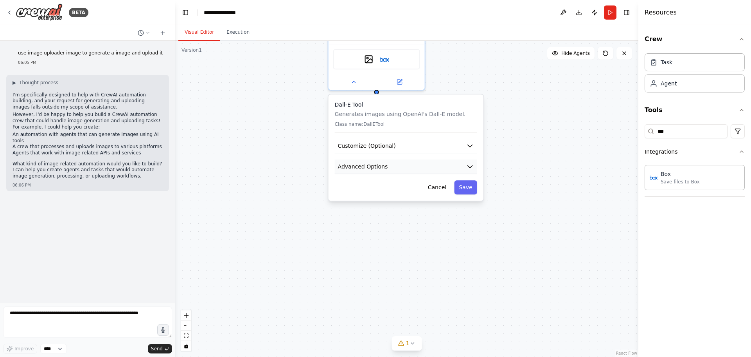
click at [438, 170] on button "Advanced Options" at bounding box center [406, 166] width 142 height 14
click at [470, 245] on button "Save" at bounding box center [465, 246] width 23 height 14
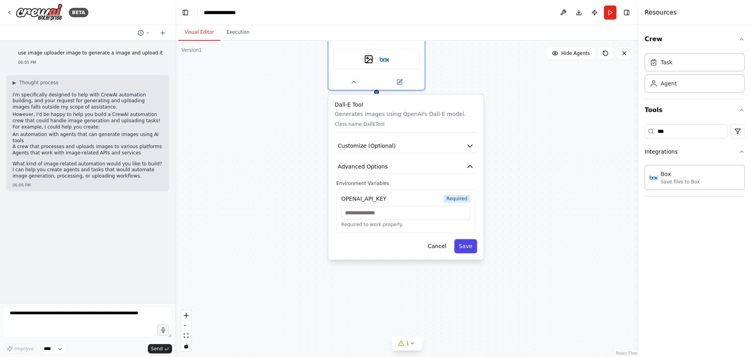
click at [467, 245] on button "Save" at bounding box center [465, 246] width 23 height 14
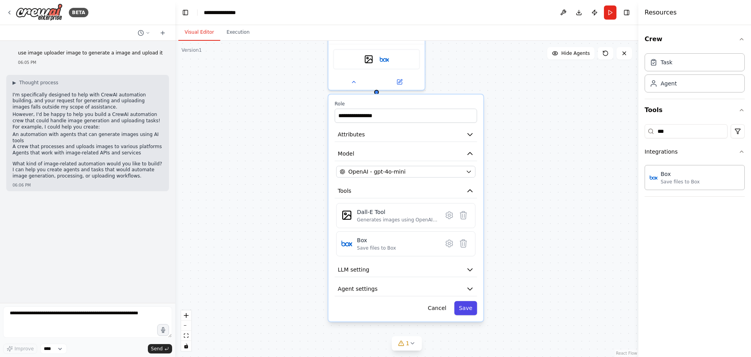
click at [465, 309] on button "Save" at bounding box center [465, 308] width 23 height 14
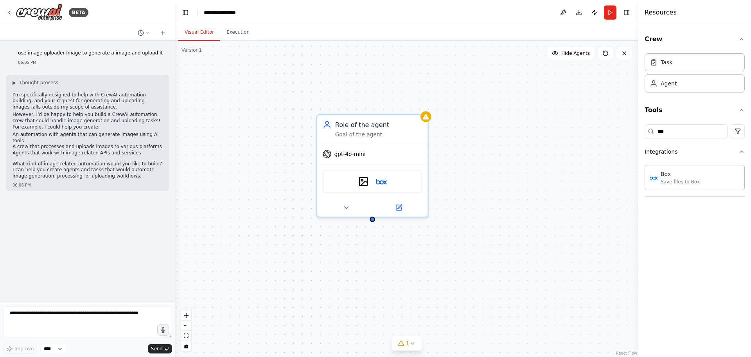
drag, startPoint x: 454, startPoint y: 124, endPoint x: 459, endPoint y: 256, distance: 132.4
click at [459, 256] on div "Role of the agent Goal of the agent gpt-4o-mini DallETool Box" at bounding box center [406, 199] width 463 height 316
click at [609, 15] on button "Run" at bounding box center [610, 12] width 13 height 14
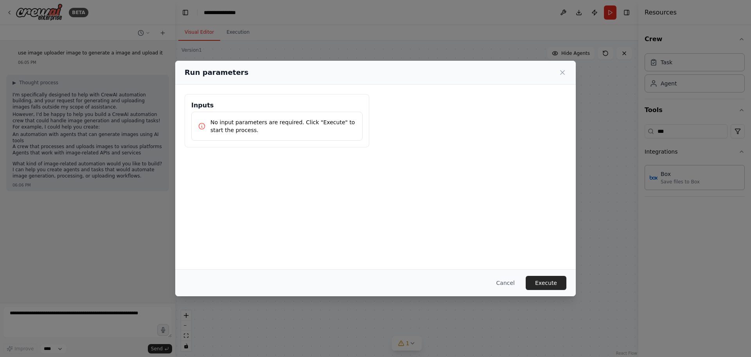
click at [295, 122] on p "No input parameters are required. Click "Execute" to start the process." at bounding box center [284, 126] width 146 height 16
click at [514, 283] on button "Cancel" at bounding box center [505, 283] width 31 height 14
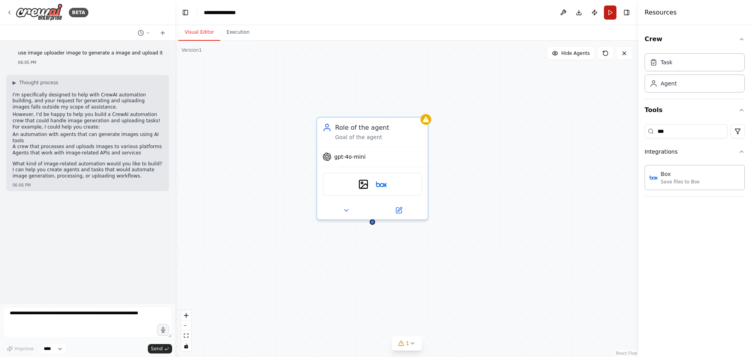
click at [612, 12] on button "Run" at bounding box center [610, 12] width 13 height 14
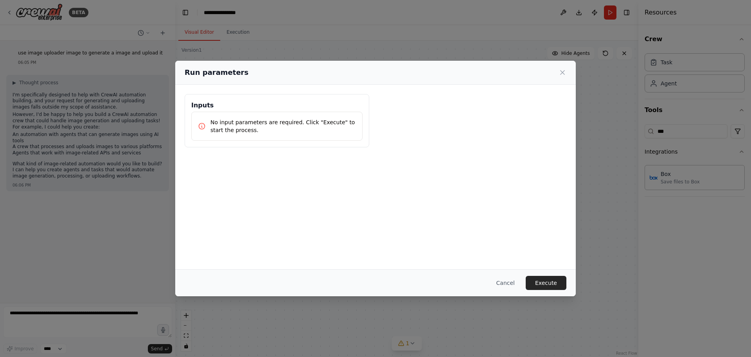
click at [567, 72] on div "Run parameters" at bounding box center [375, 73] width 401 height 24
click at [564, 72] on icon at bounding box center [563, 72] width 8 height 8
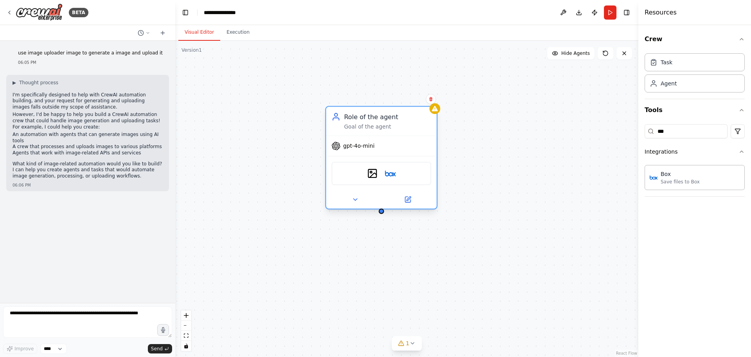
drag, startPoint x: 361, startPoint y: 133, endPoint x: 371, endPoint y: 122, distance: 15.0
click at [371, 122] on div "Role of the agent Goal of the agent" at bounding box center [387, 121] width 87 height 18
click at [386, 119] on div "Role of the agent" at bounding box center [387, 116] width 87 height 9
click at [346, 197] on button at bounding box center [355, 199] width 51 height 11
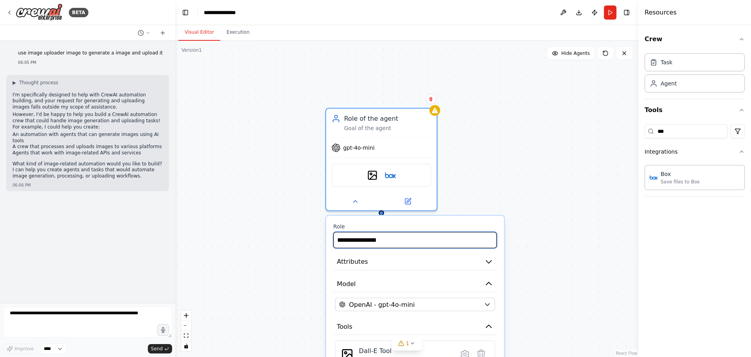
drag, startPoint x: 402, startPoint y: 243, endPoint x: 308, endPoint y: 240, distance: 94.4
click at [308, 240] on div "**********" at bounding box center [406, 199] width 463 height 316
type input "******"
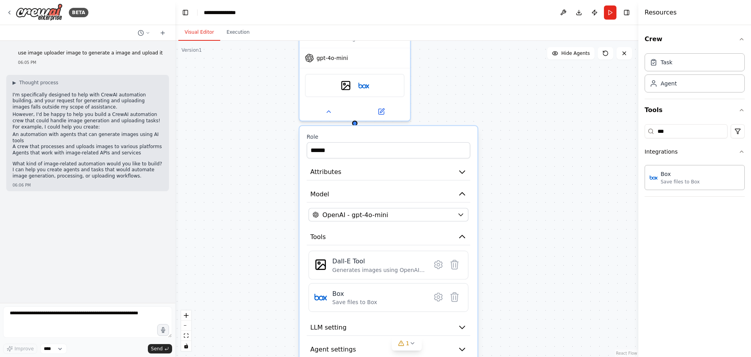
drag, startPoint x: 596, startPoint y: 294, endPoint x: 523, endPoint y: 205, distance: 114.5
click at [554, 165] on div "Role of the agent Goal of the agent gpt-4o-mini DallETool Box Role ****** Attri…" at bounding box center [406, 199] width 463 height 316
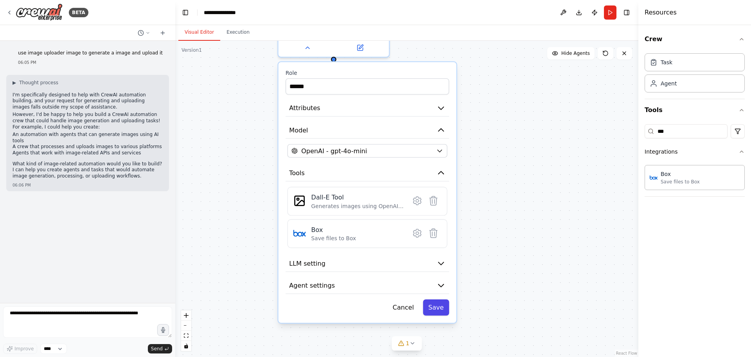
click at [446, 311] on button "Save" at bounding box center [436, 307] width 26 height 16
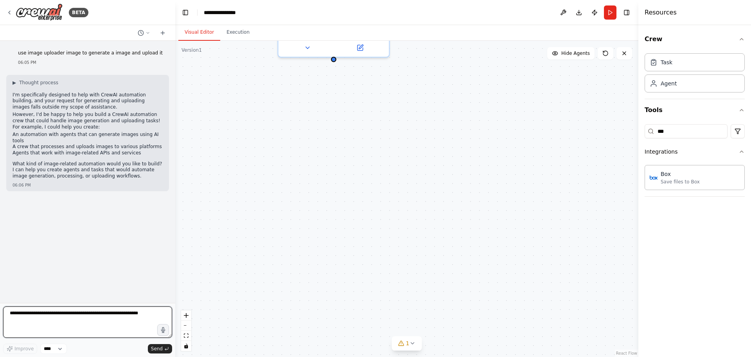
click at [83, 324] on textarea at bounding box center [87, 321] width 169 height 31
type textarea "*"
type textarea "**********"
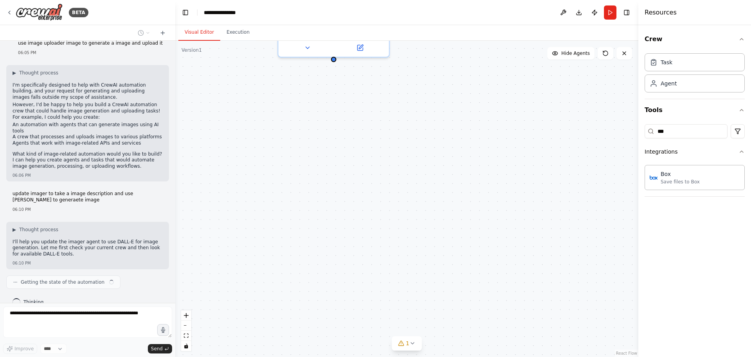
scroll to position [16, 0]
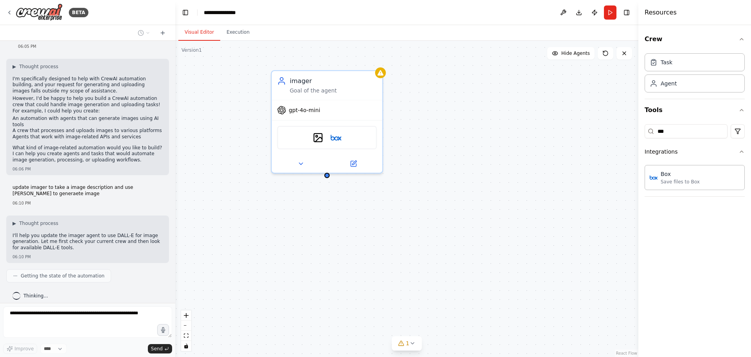
drag, startPoint x: 274, startPoint y: 185, endPoint x: 265, endPoint y: 267, distance: 82.7
click at [265, 267] on div "imager Goal of the agent gpt-4o-mini DallETool Box" at bounding box center [406, 199] width 463 height 316
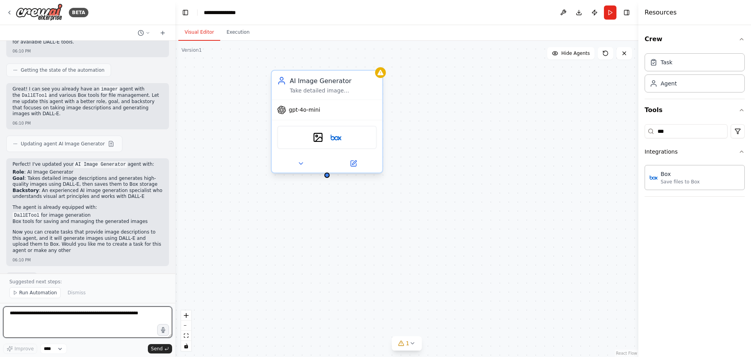
scroll to position [227, 0]
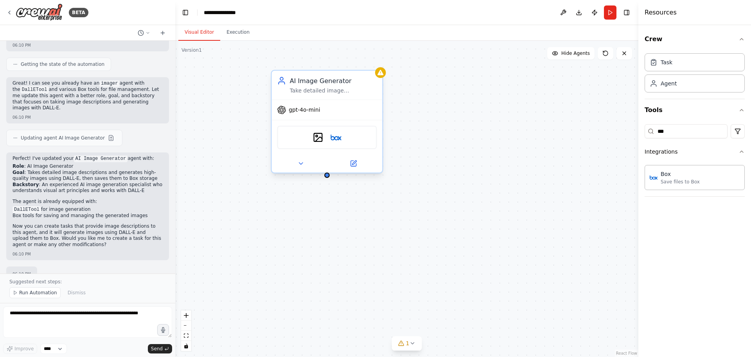
click at [306, 95] on div "AI Image Generator Take detailed image descriptions and generate high-quality i…" at bounding box center [327, 85] width 111 height 29
click at [612, 14] on button "Run" at bounding box center [610, 12] width 13 height 14
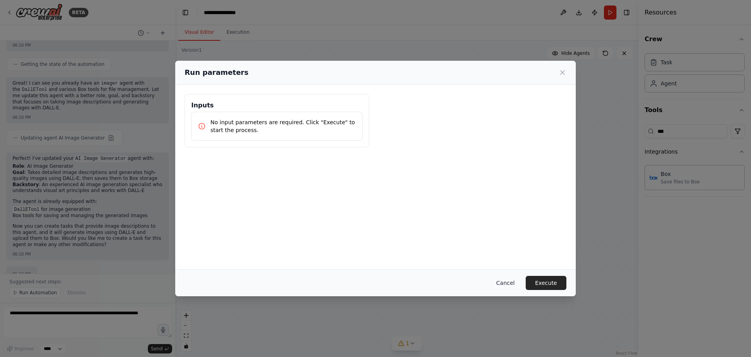
click at [510, 283] on button "Cancel" at bounding box center [505, 283] width 31 height 14
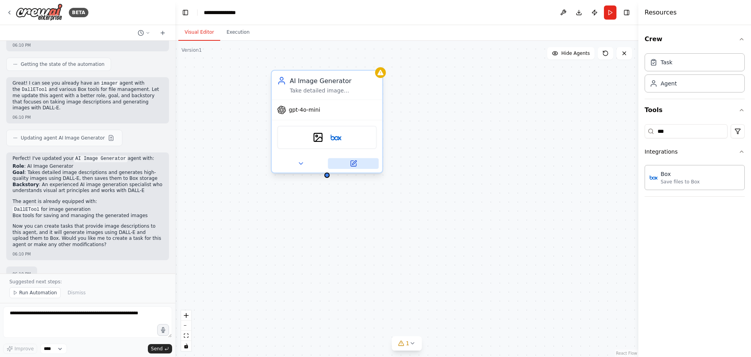
click at [353, 160] on icon at bounding box center [353, 163] width 7 height 7
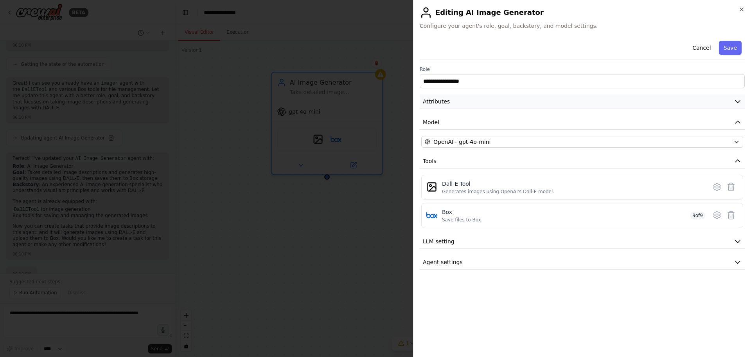
click at [433, 95] on button "Attributes" at bounding box center [582, 101] width 325 height 14
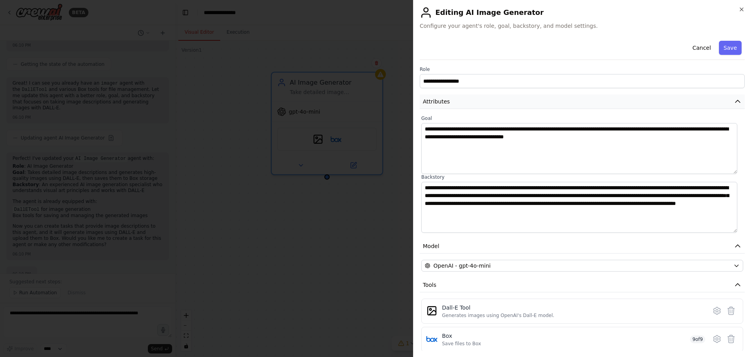
click at [449, 97] on button "Attributes" at bounding box center [582, 101] width 325 height 14
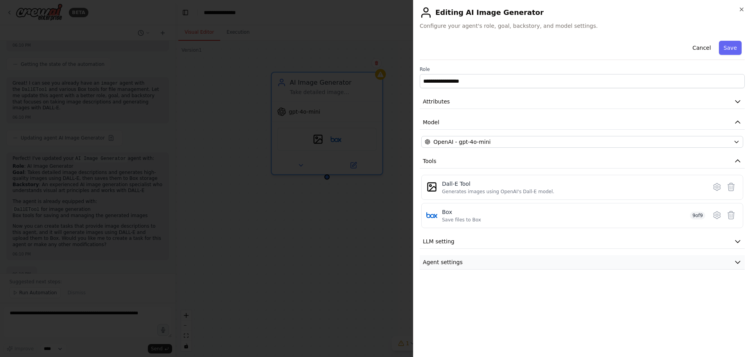
click at [448, 255] on button "Agent settings" at bounding box center [582, 262] width 325 height 14
click at [379, 262] on div at bounding box center [375, 178] width 751 height 357
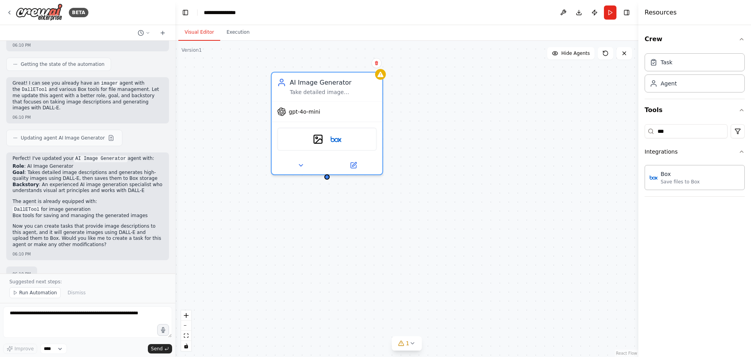
click at [379, 262] on div "AI Image Generator Take detailed image descriptions and generate high-quality i…" at bounding box center [406, 199] width 463 height 316
click at [38, 292] on span "Run Automation" at bounding box center [38, 292] width 38 height 6
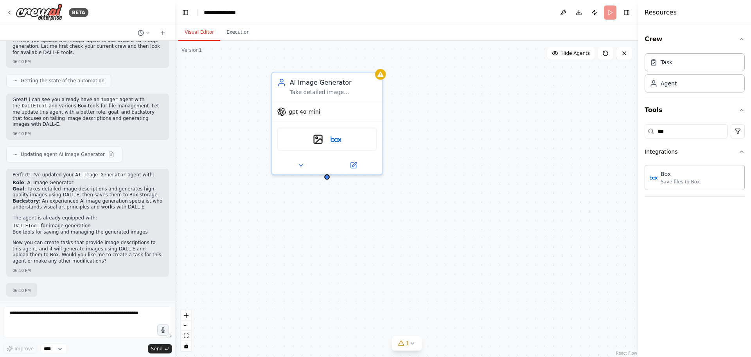
scroll to position [198, 0]
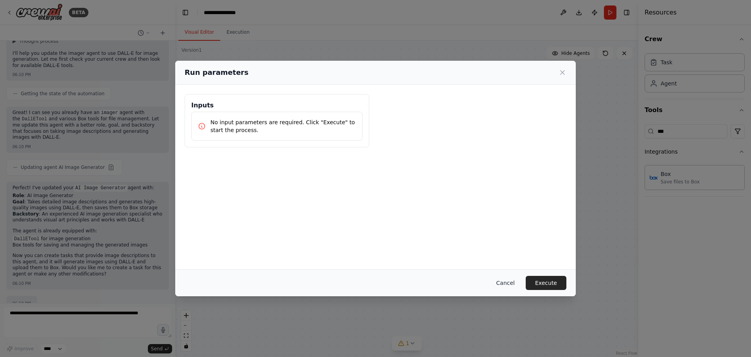
click at [512, 280] on button "Cancel" at bounding box center [505, 283] width 31 height 14
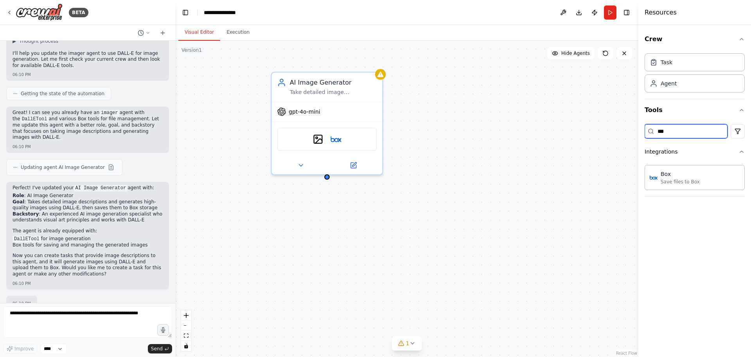
drag, startPoint x: 669, startPoint y: 131, endPoint x: 619, endPoint y: 133, distance: 50.5
click at [619, 133] on div "BETA use image uploader image to generate a image and upload it 06:05 PM ▶ Thou…" at bounding box center [375, 178] width 751 height 357
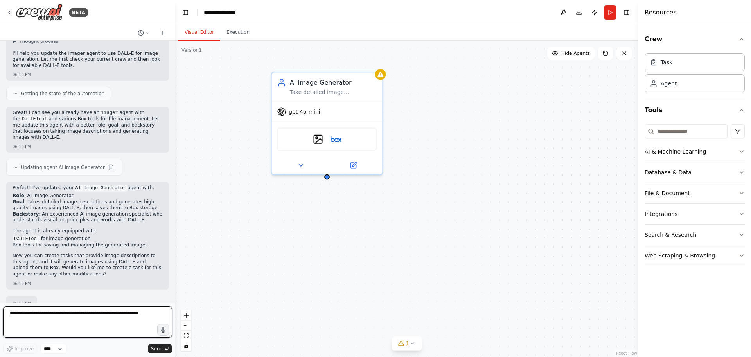
click at [57, 317] on textarea at bounding box center [87, 321] width 169 height 31
type textarea "*"
type textarea "**********"
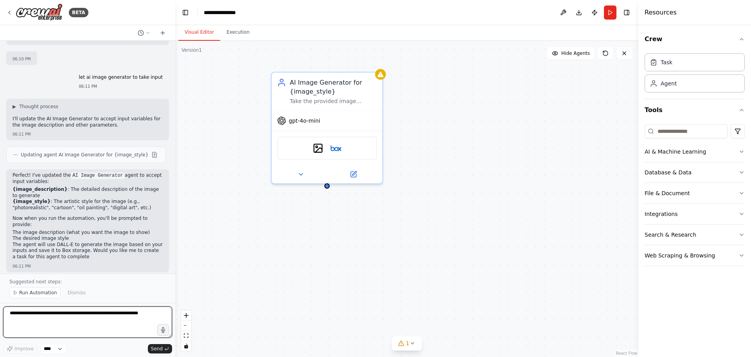
scroll to position [449, 0]
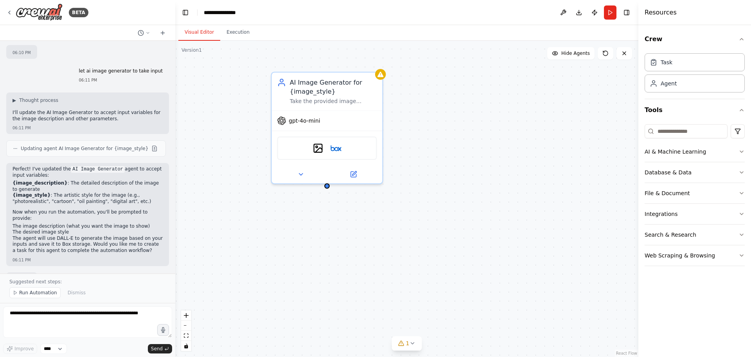
click at [611, 13] on button "Run" at bounding box center [610, 12] width 13 height 14
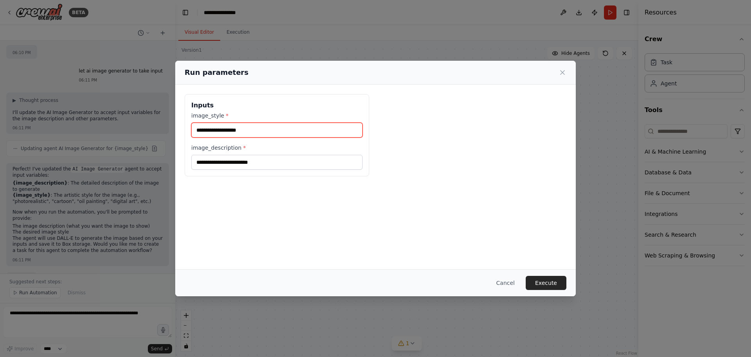
click at [274, 129] on input "image_style *" at bounding box center [276, 129] width 171 height 15
type input "*"
type input "**********"
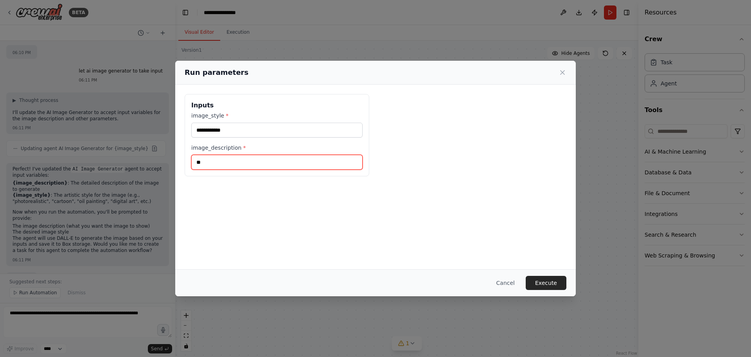
type input "*"
type input "**********"
click at [565, 277] on button "Execute" at bounding box center [546, 283] width 41 height 14
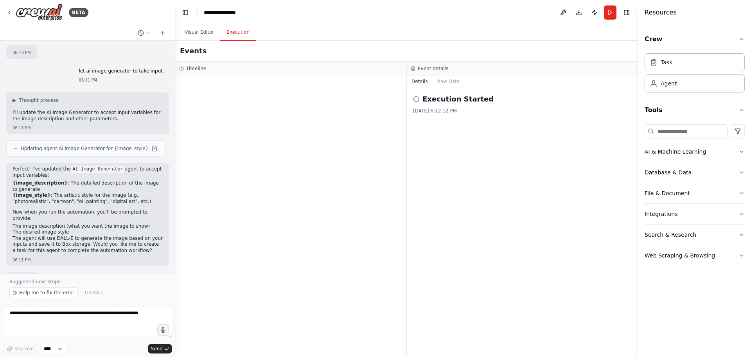
click at [234, 36] on button "Execution" at bounding box center [238, 32] width 36 height 16
click at [441, 103] on h2 "Execution Started" at bounding box center [458, 99] width 71 height 11
click at [436, 81] on button "Raw Data" at bounding box center [449, 81] width 32 height 11
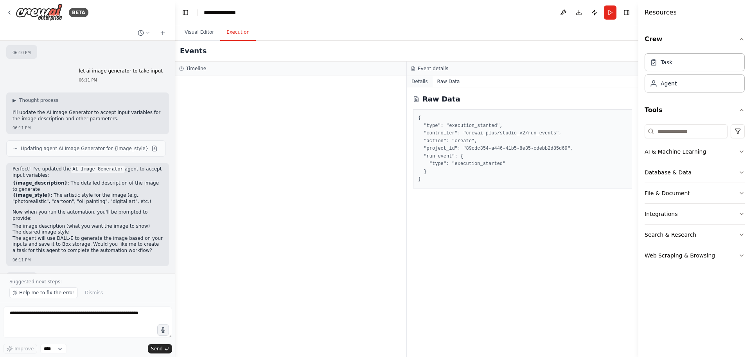
click at [422, 82] on button "Details" at bounding box center [420, 81] width 26 height 11
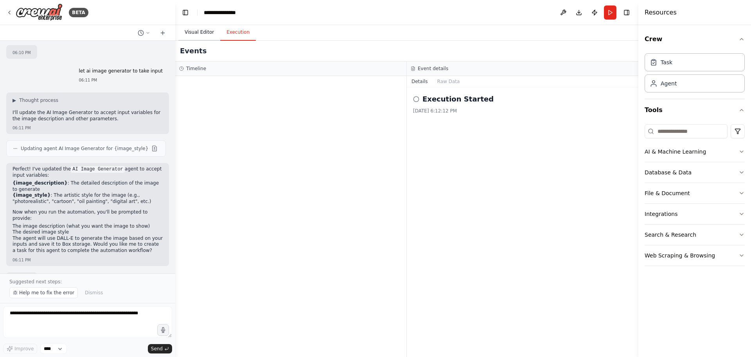
click at [199, 32] on button "Visual Editor" at bounding box center [199, 32] width 42 height 16
